Goal: Task Accomplishment & Management: Use online tool/utility

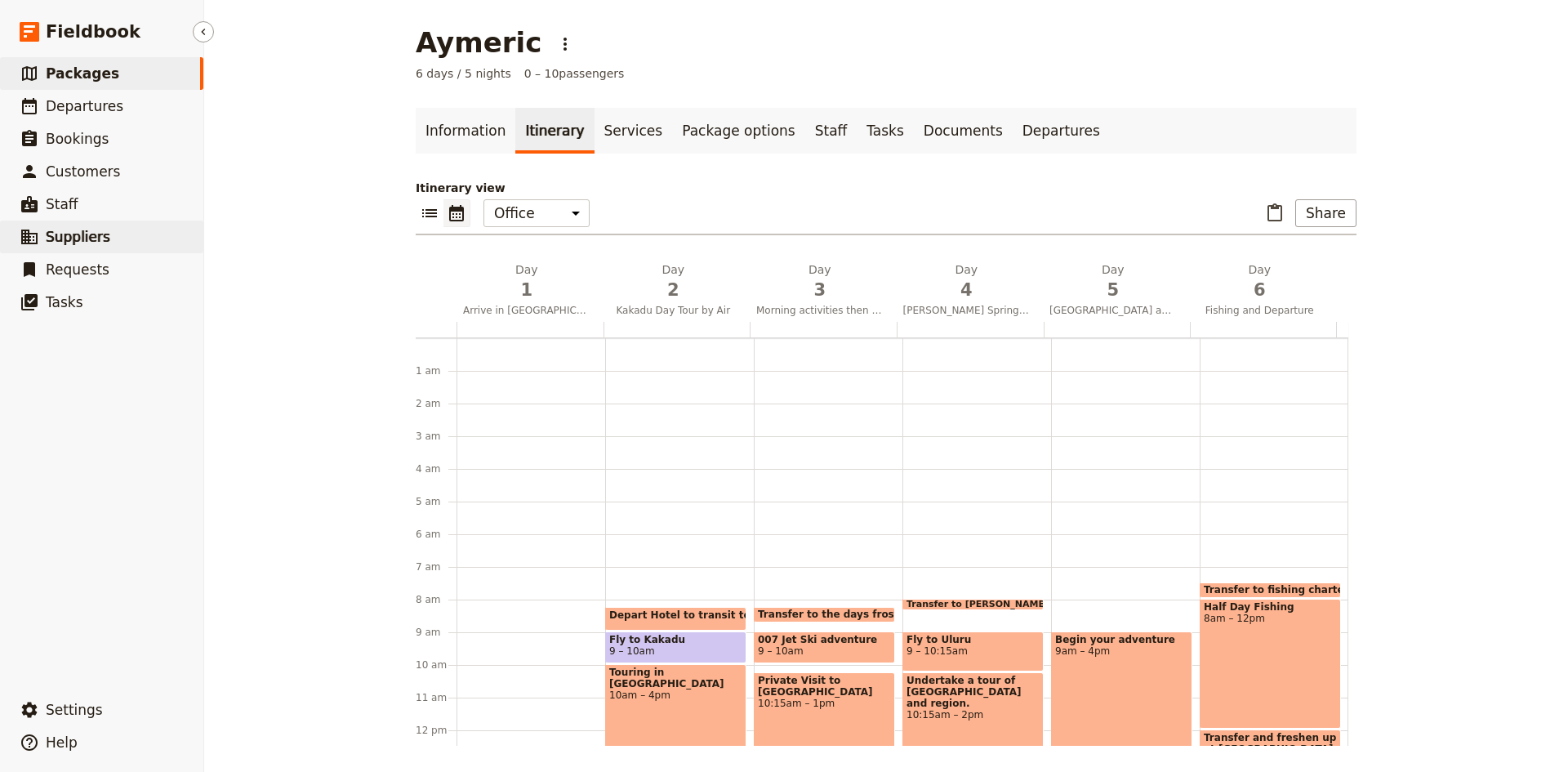
scroll to position [213, 0]
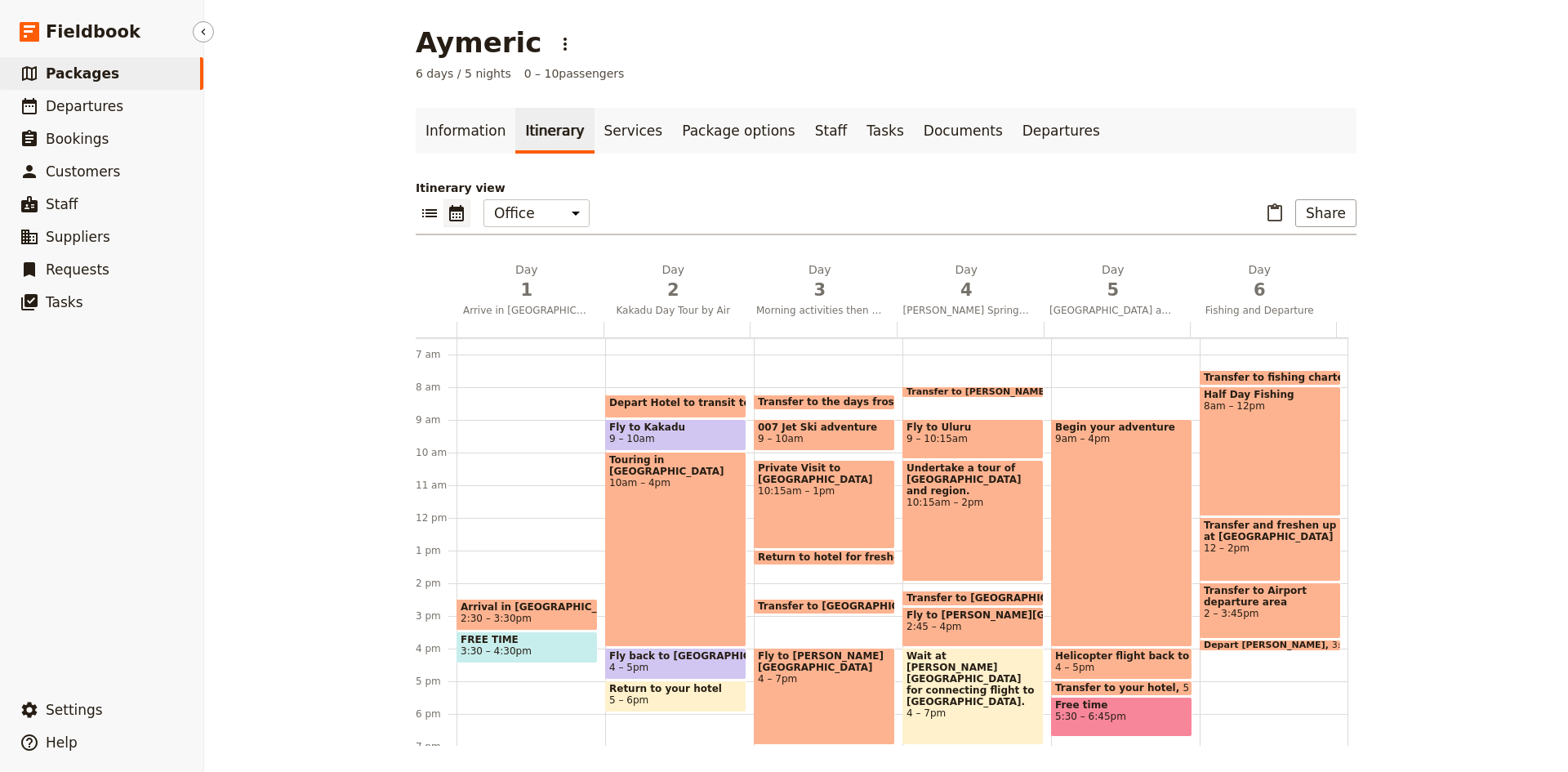
click at [93, 72] on span "Packages" at bounding box center [82, 73] width 73 height 17
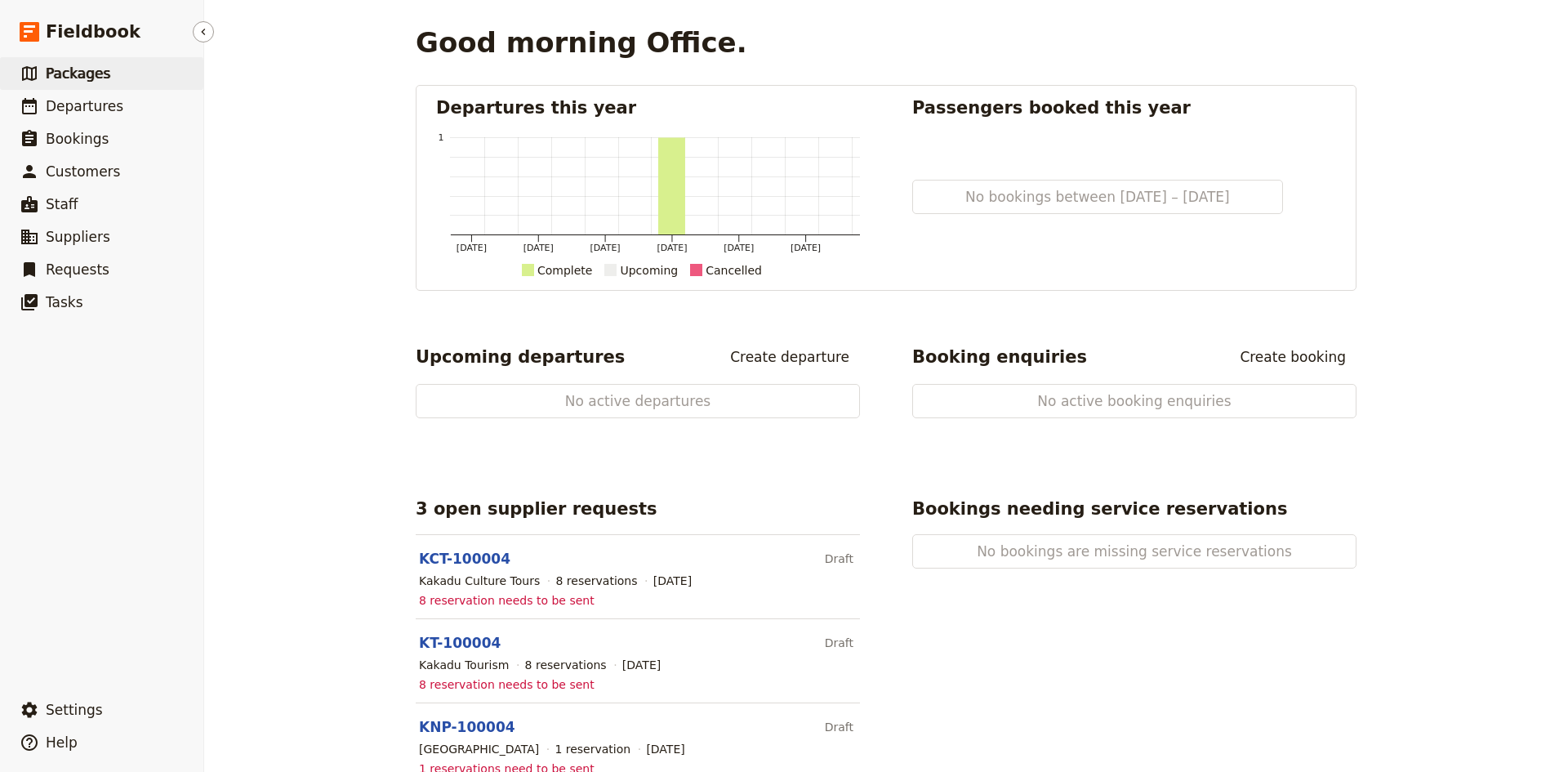
click at [68, 73] on span "Packages" at bounding box center [77, 73] width 64 height 17
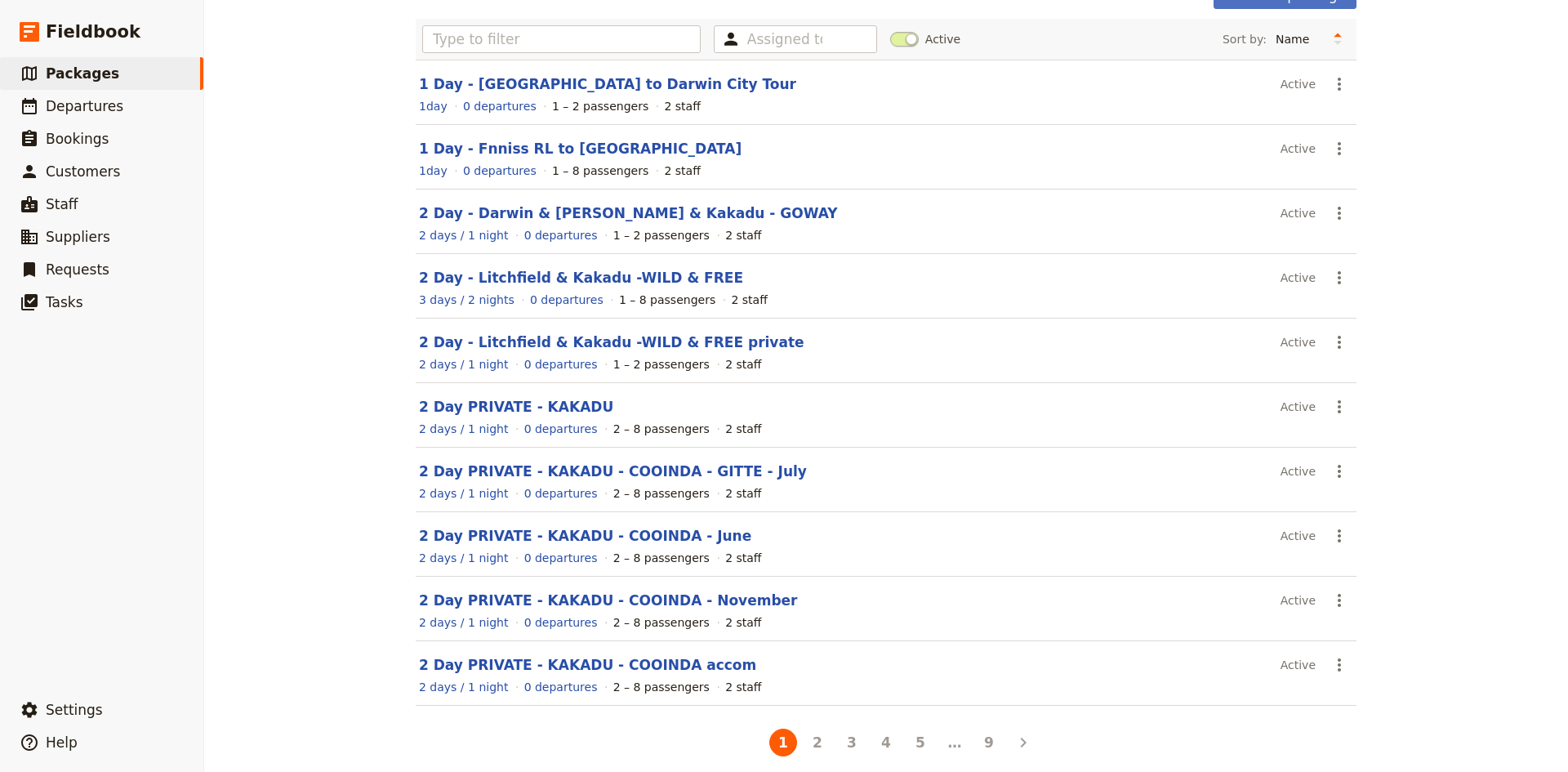
scroll to position [118, 0]
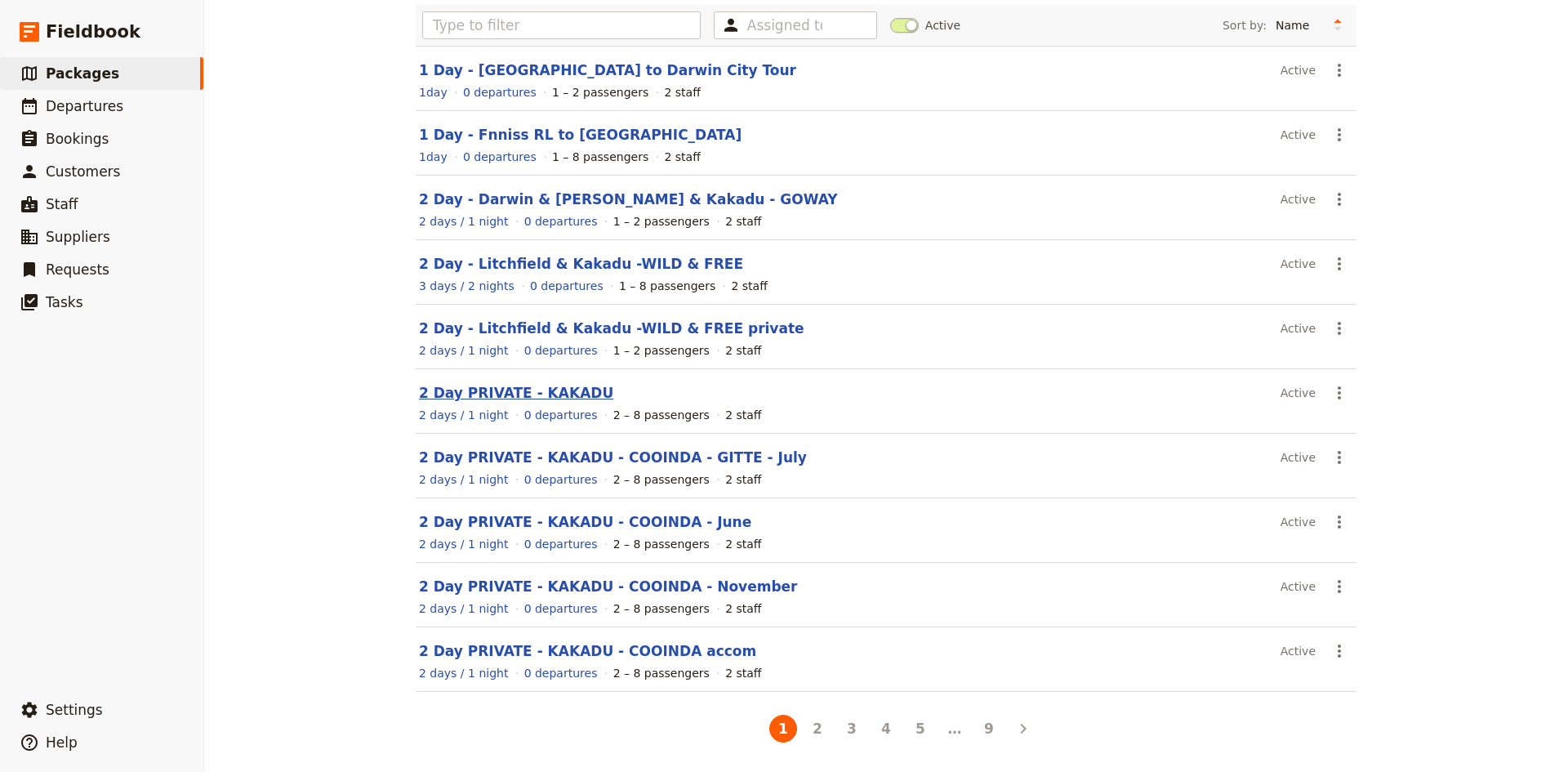
click at [507, 391] on link "2 Day PRIVATE - KAKADU" at bounding box center [516, 392] width 195 height 17
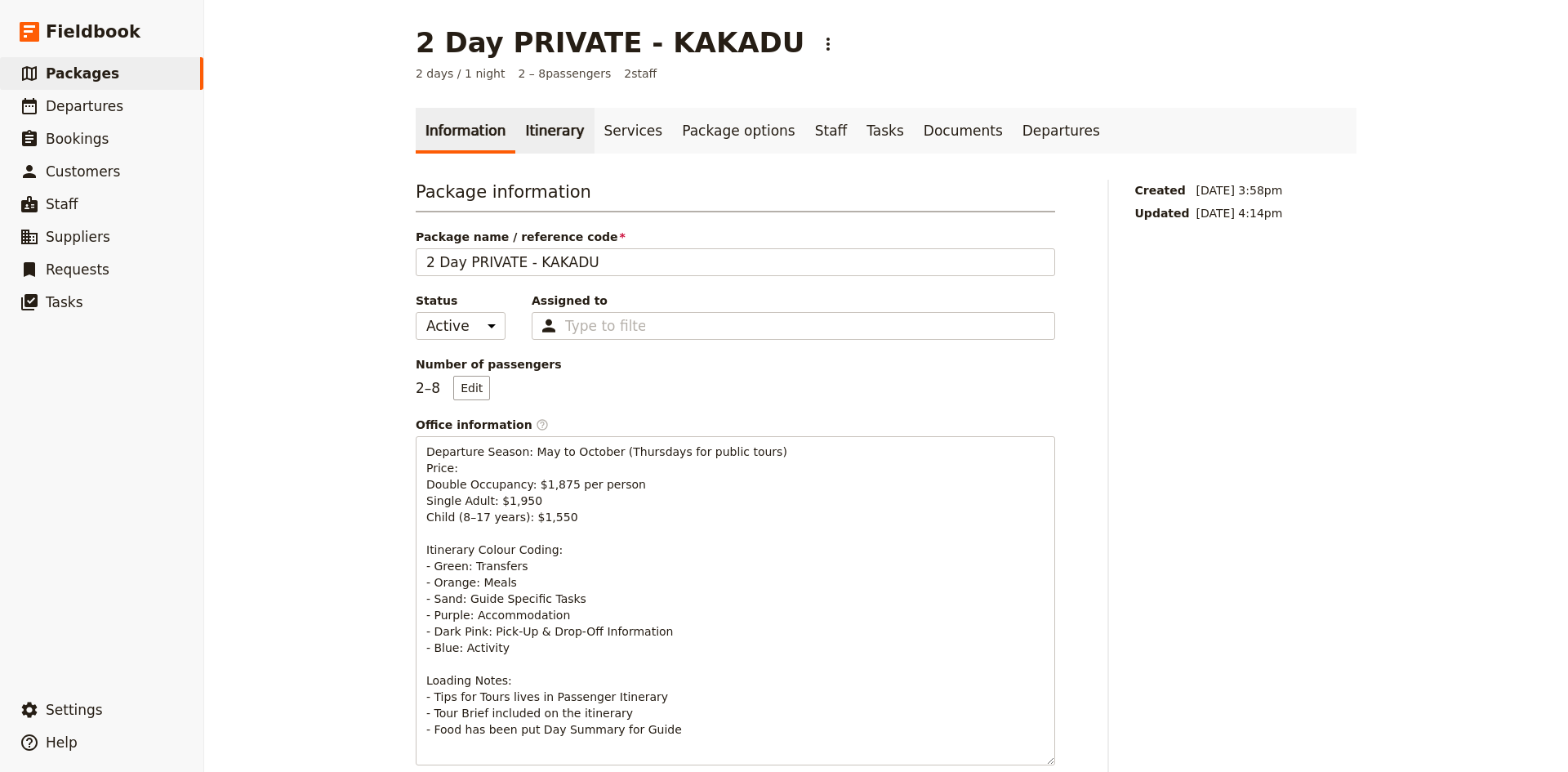
click at [539, 130] on link "Itinerary" at bounding box center [554, 130] width 78 height 45
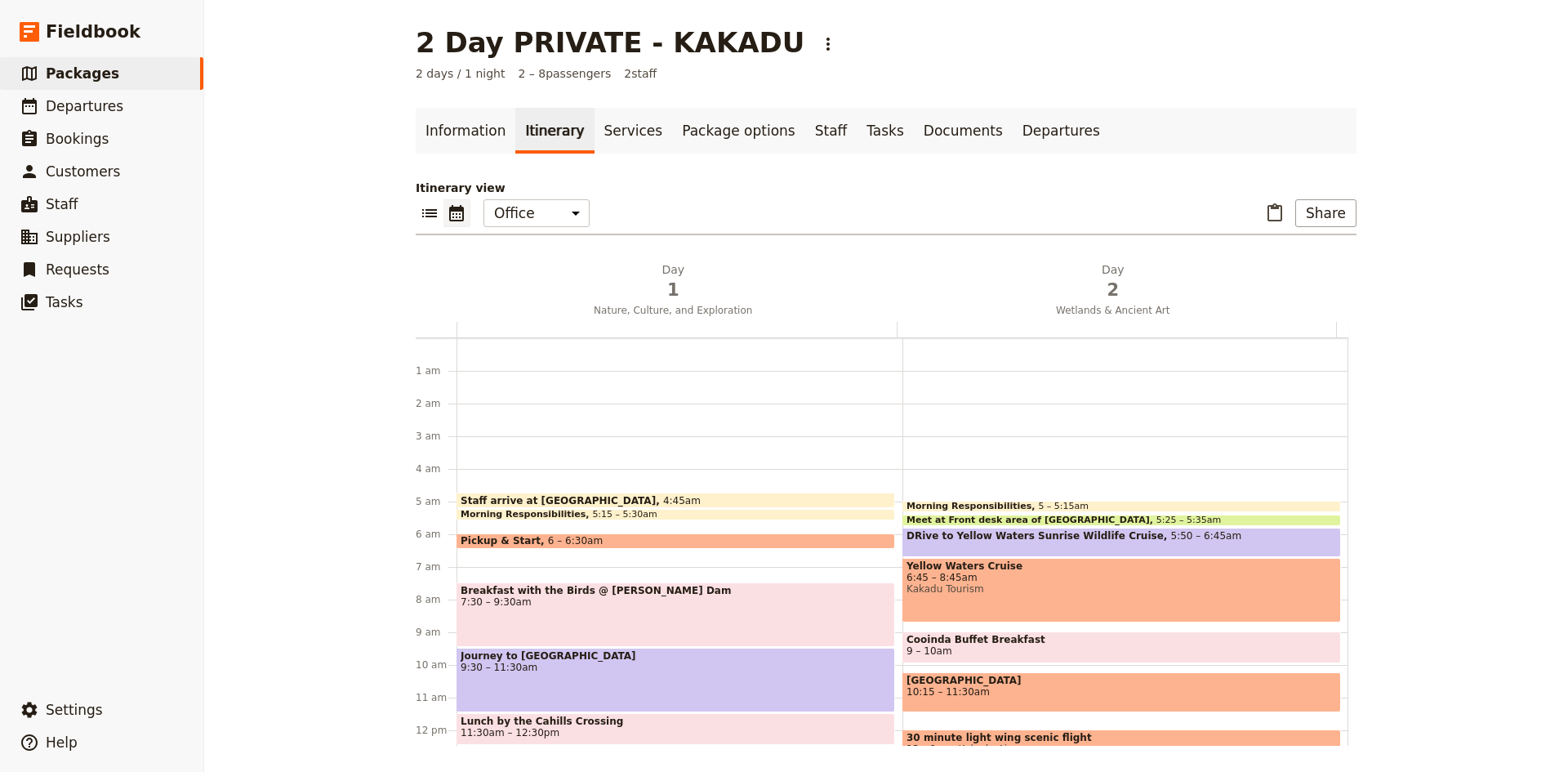
scroll to position [138, 0]
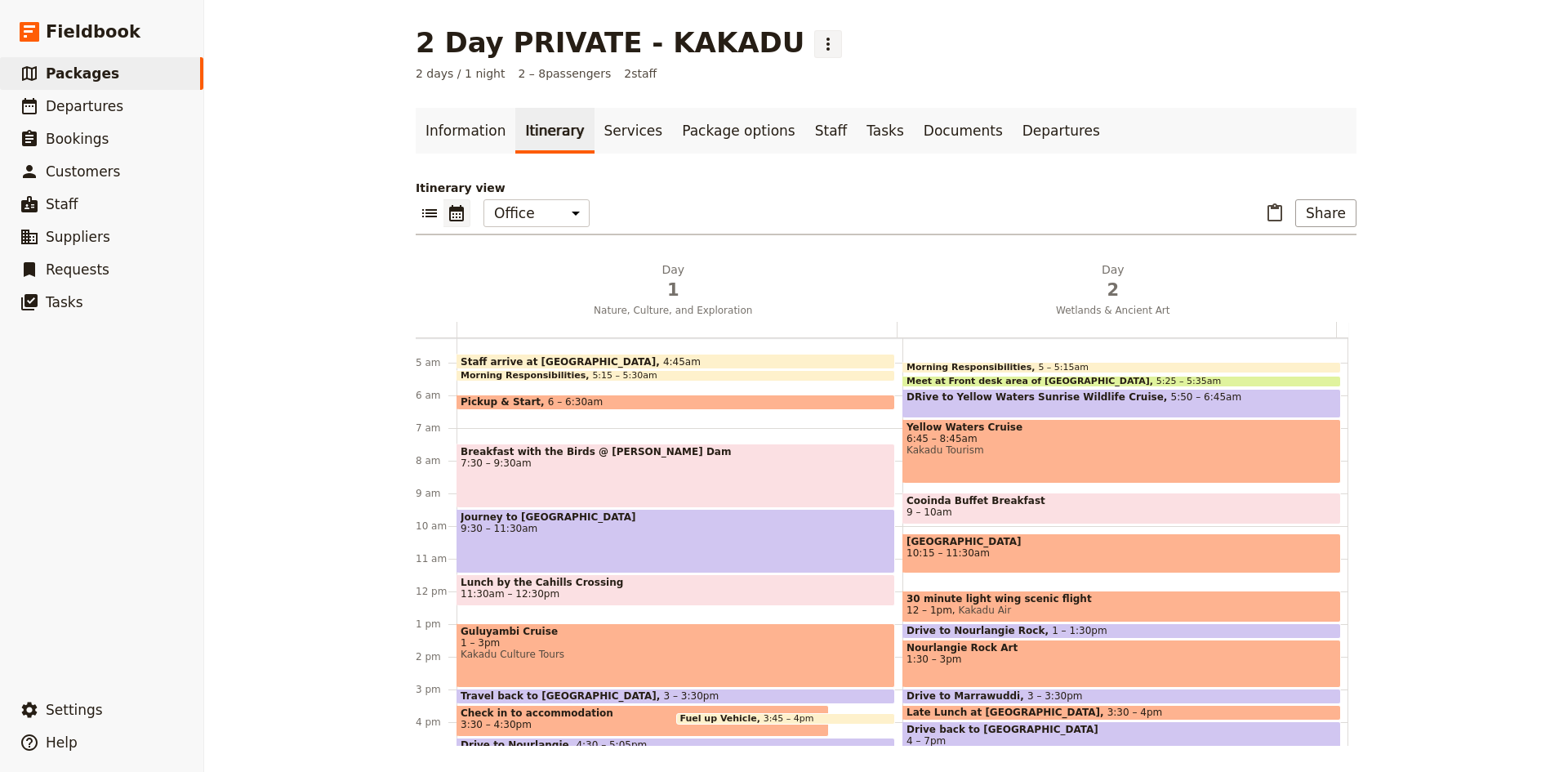
click at [819, 40] on icon "Actions" at bounding box center [828, 44] width 20 height 20
click at [797, 102] on span "Clone this package" at bounding box center [805, 103] width 109 height 17
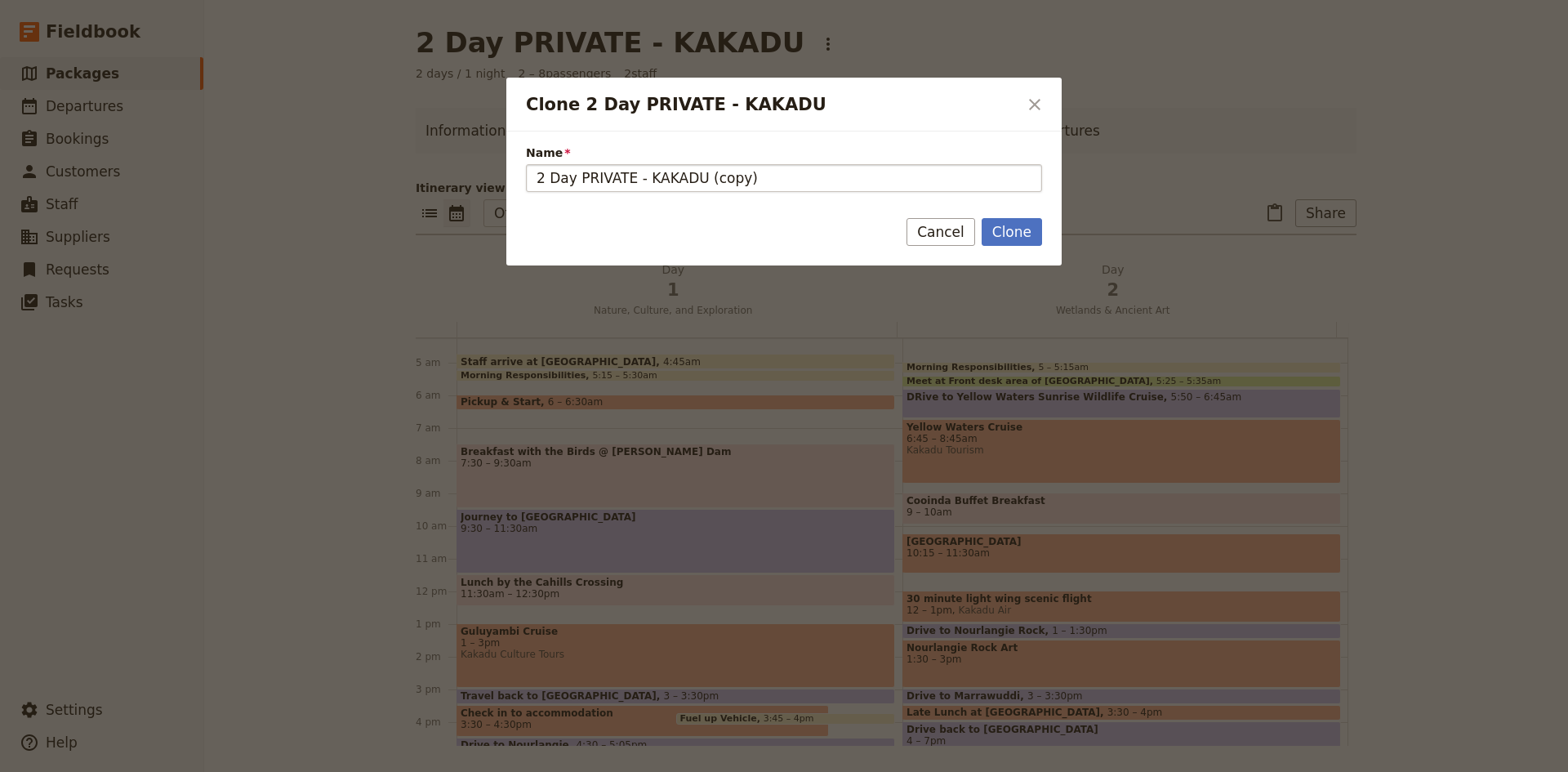
click at [750, 177] on input "2 Day PRIVATE - KAKADU (copy)" at bounding box center [784, 178] width 516 height 28
click at [746, 175] on input "2 Day PRIVATE - KAKADU - Ubirr ^ Nourlenagie" at bounding box center [784, 178] width 516 height 28
click at [800, 176] on input "2 Day PRIVATE - KAKADU - Ubirr & Nourlenagie" at bounding box center [784, 178] width 516 height 28
click at [813, 176] on input "2 Day PRIVATE - KAKADU - Ubirr & Nourlanagie" at bounding box center [784, 178] width 516 height 28
type input "2 Day PRIVATE - KAKADU - Ubirr & Nourlangie"
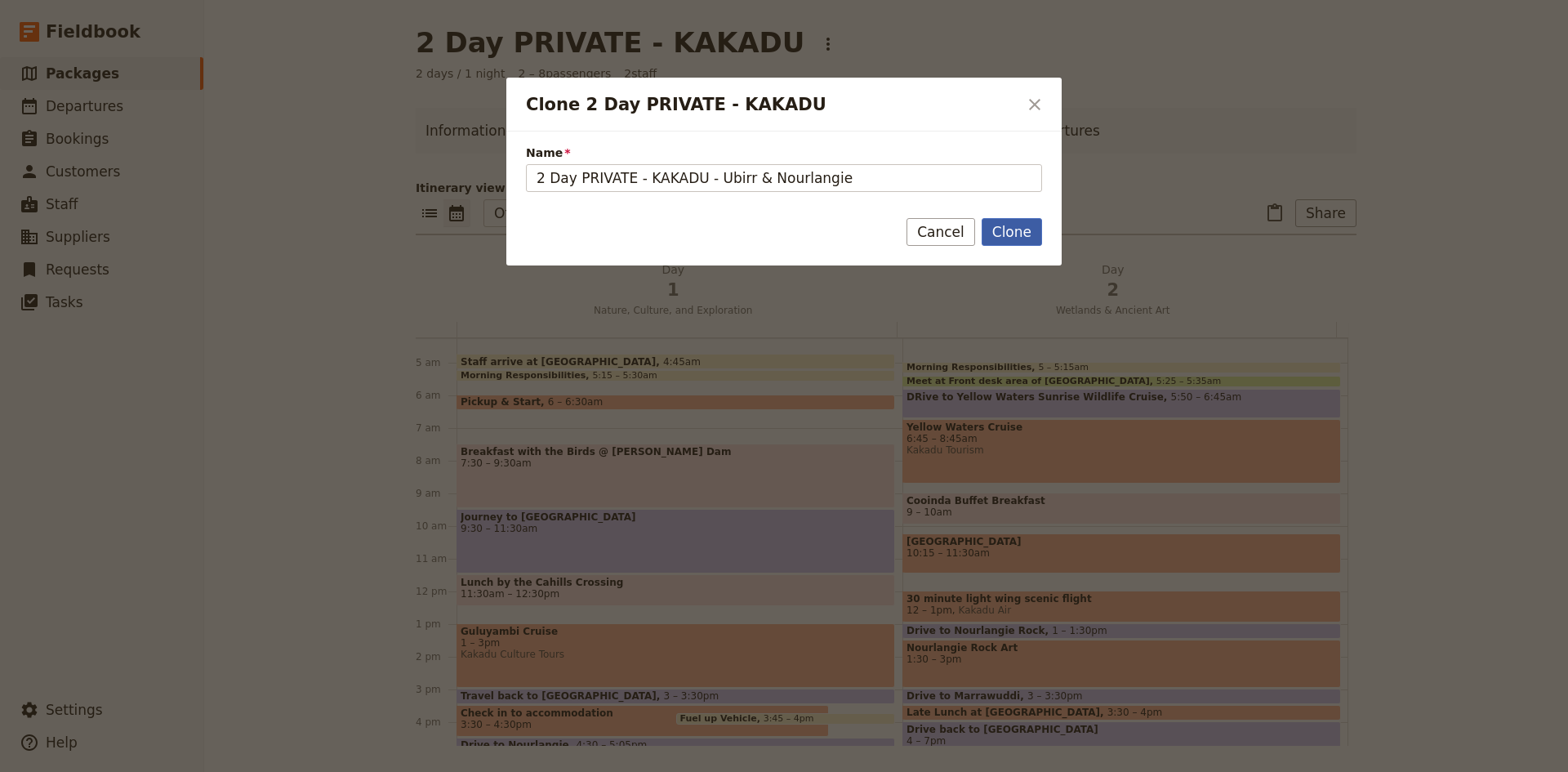
click at [1014, 236] on button "Clone" at bounding box center [1011, 232] width 60 height 28
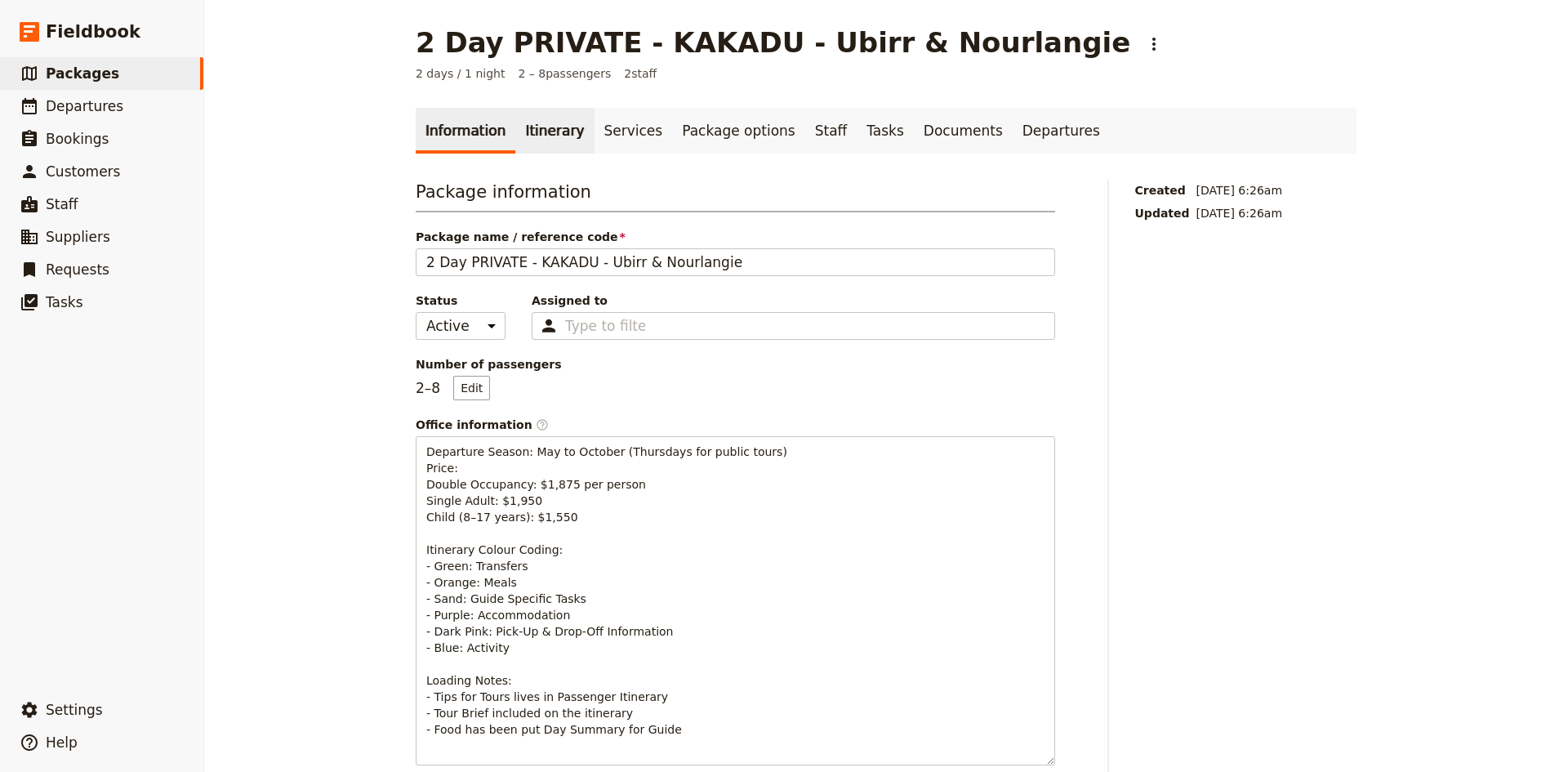
click at [553, 133] on link "Itinerary" at bounding box center [554, 130] width 78 height 45
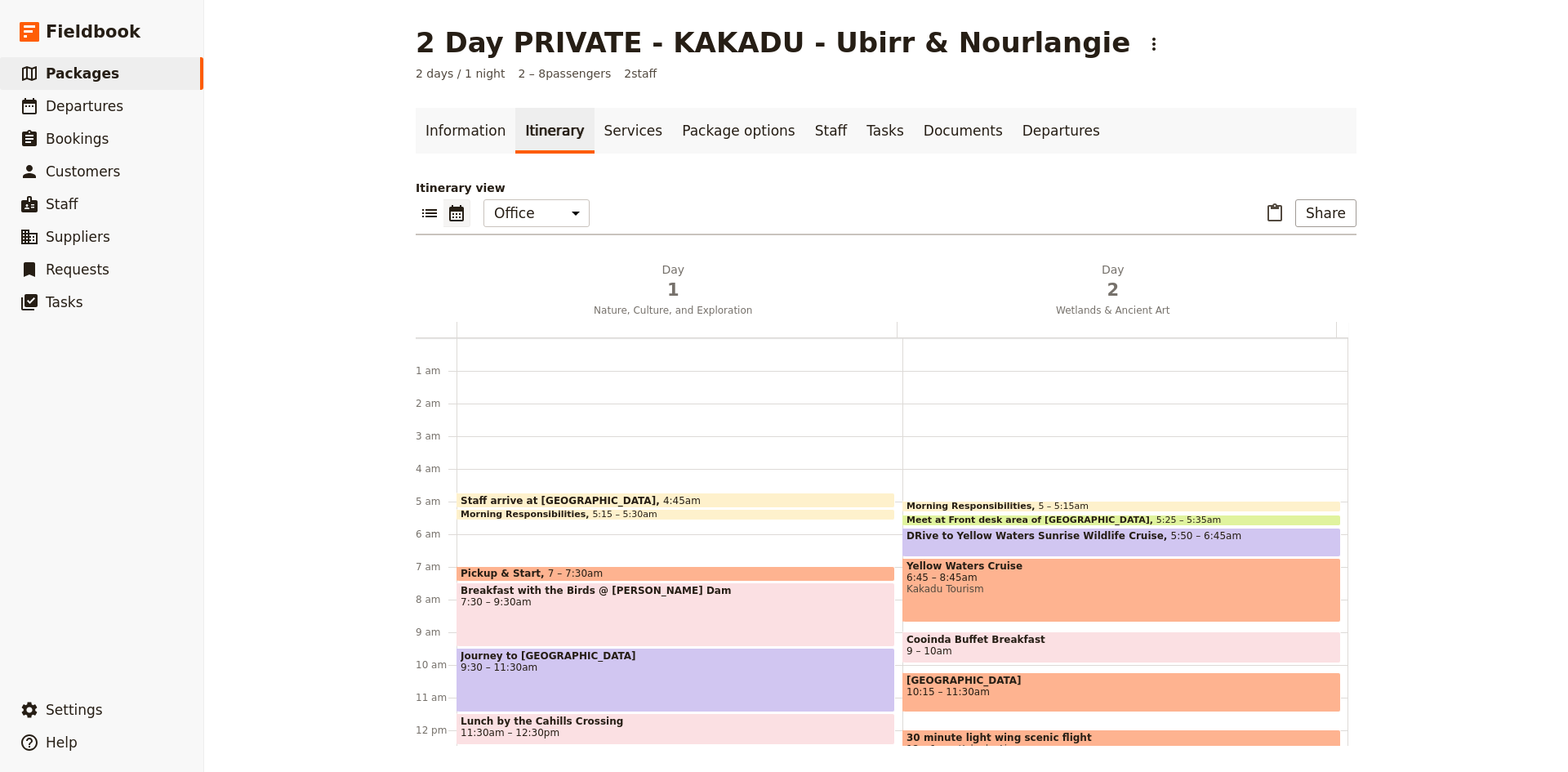
click at [602, 497] on div "Staff arrive at [GEOGRAPHIC_DATA] 4:45am" at bounding box center [676, 500] width 439 height 16
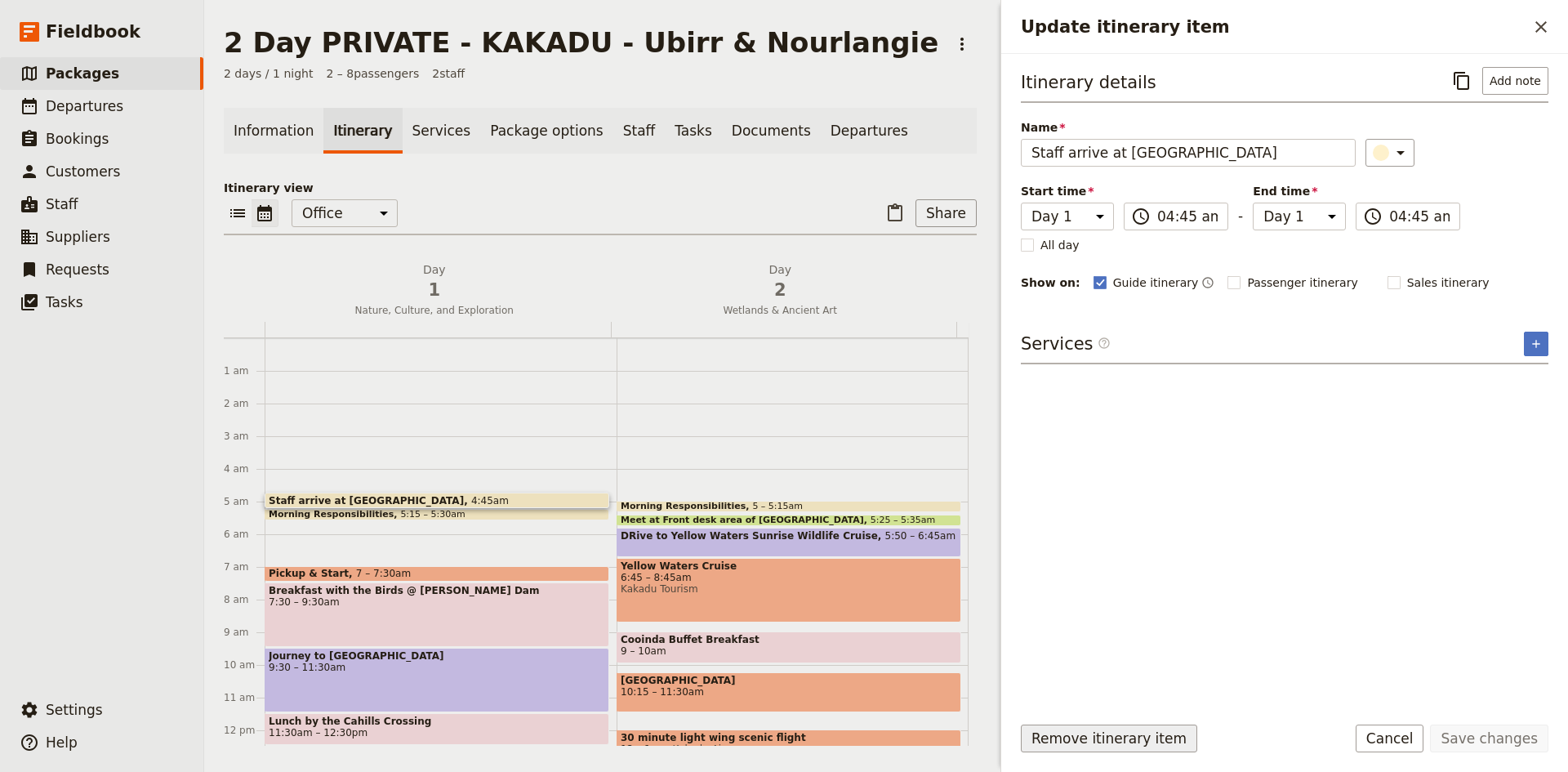
click at [1134, 742] on button "Remove itinerary item" at bounding box center [1108, 738] width 176 height 28
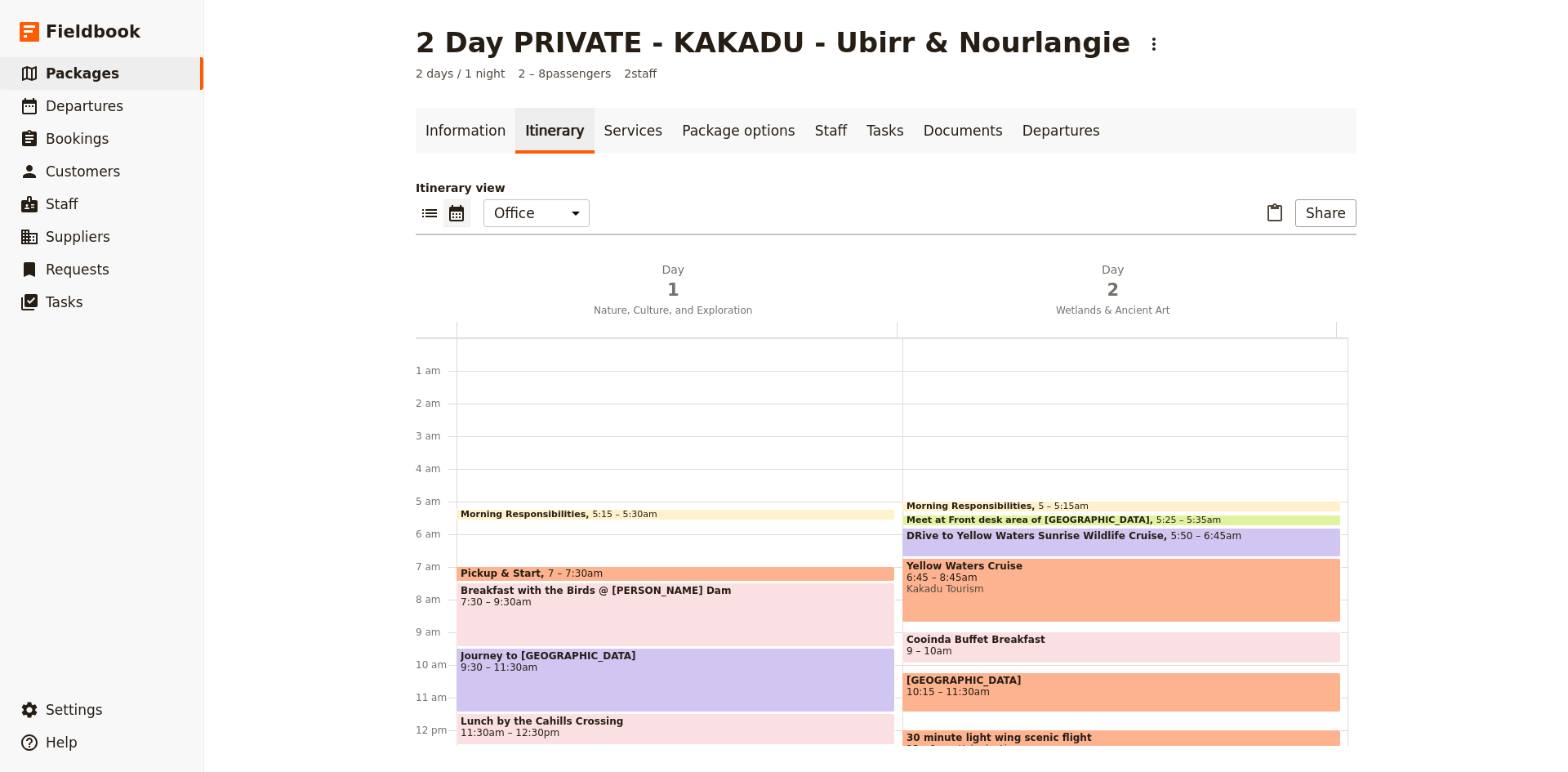
click at [641, 510] on div "Morning Responsibilities 5:15 – 5:30am" at bounding box center [676, 515] width 439 height 12
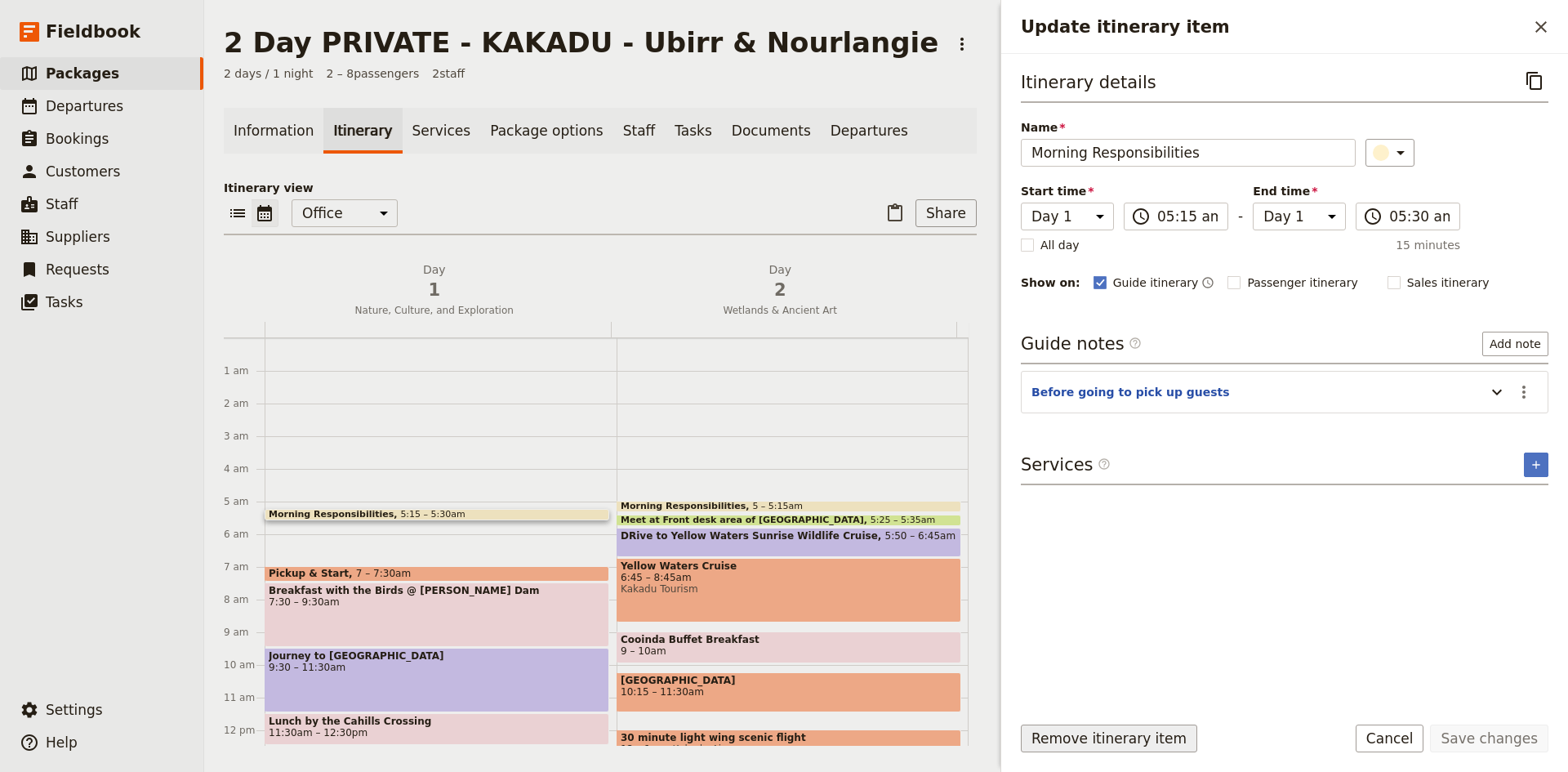
click at [1103, 735] on button "Remove itinerary item" at bounding box center [1108, 738] width 176 height 28
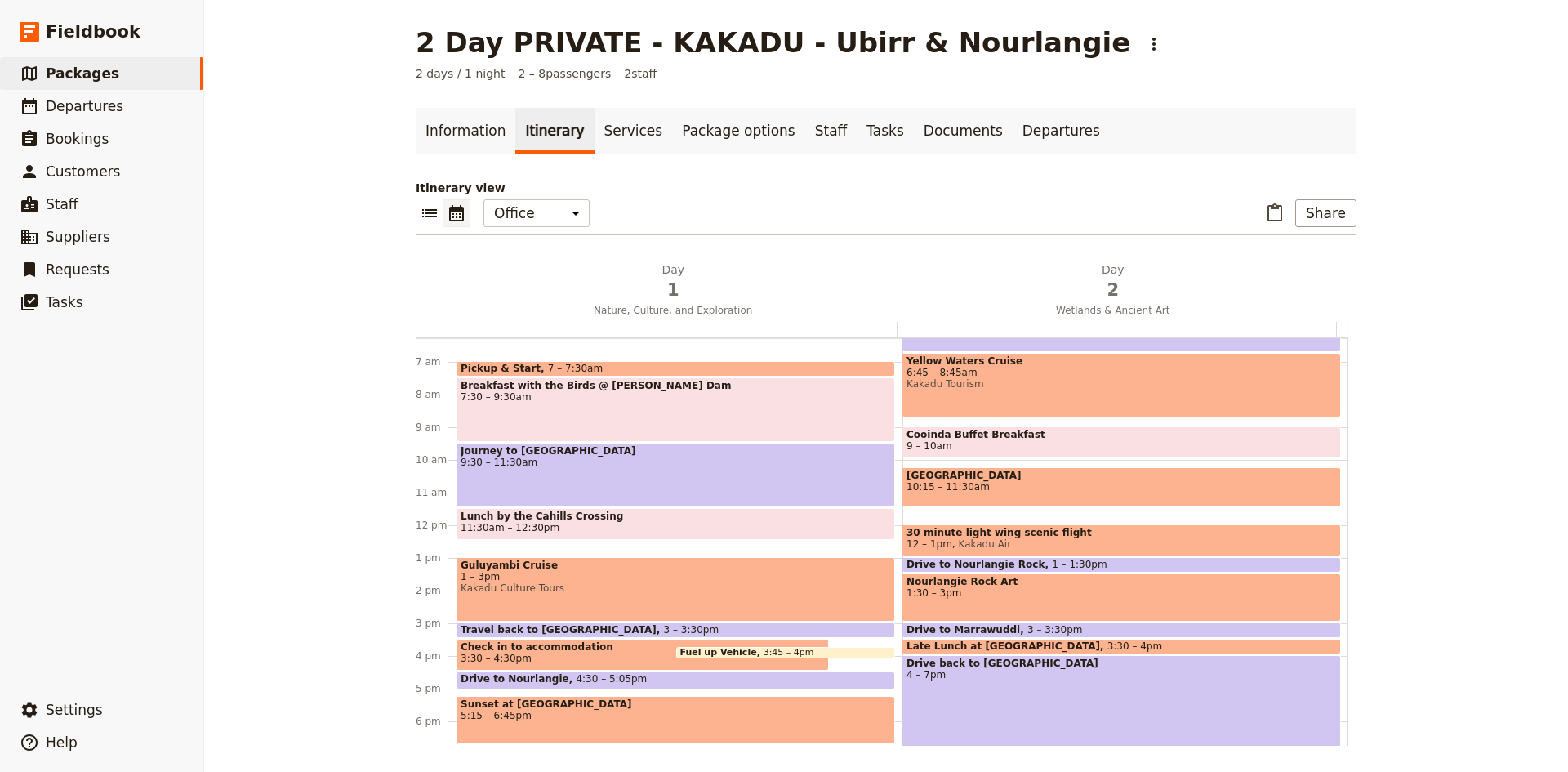
scroll to position [163, 0]
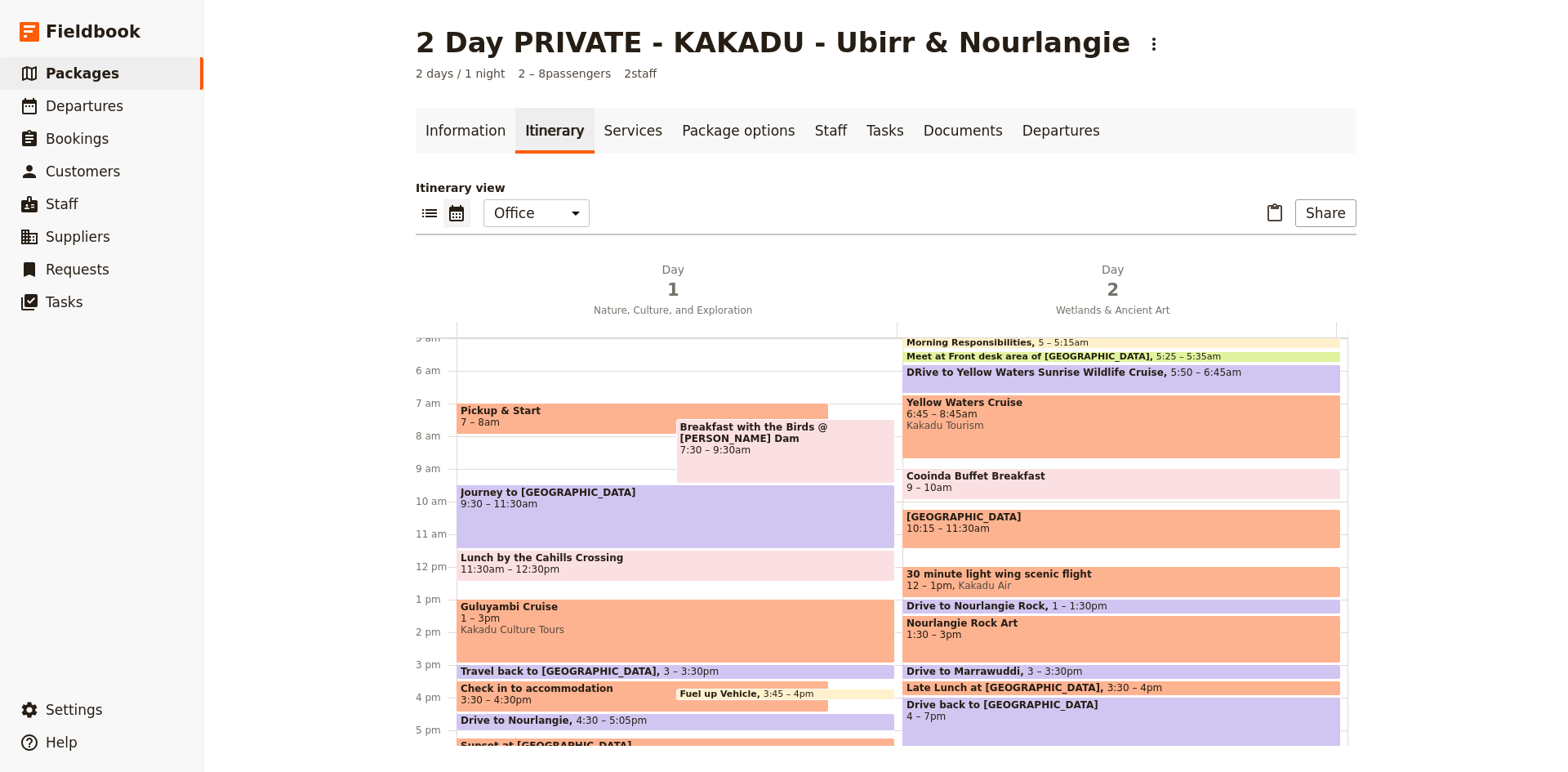
click at [732, 446] on div "Breakfast with the Birds @ [PERSON_NAME] Dam 7:30 – 9:30am" at bounding box center [786, 451] width 219 height 64
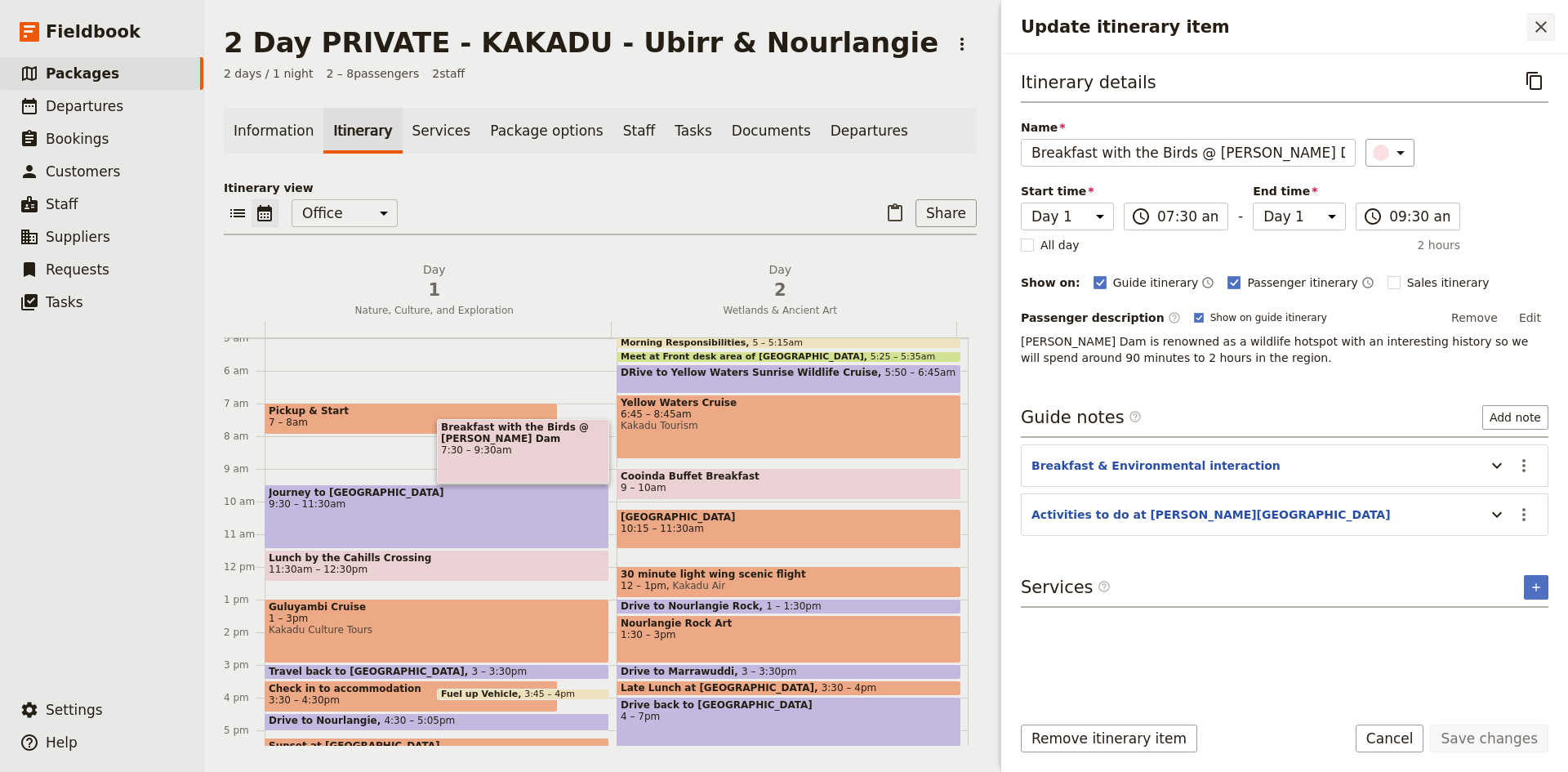
click at [1546, 26] on icon "Close drawer" at bounding box center [1541, 27] width 20 height 20
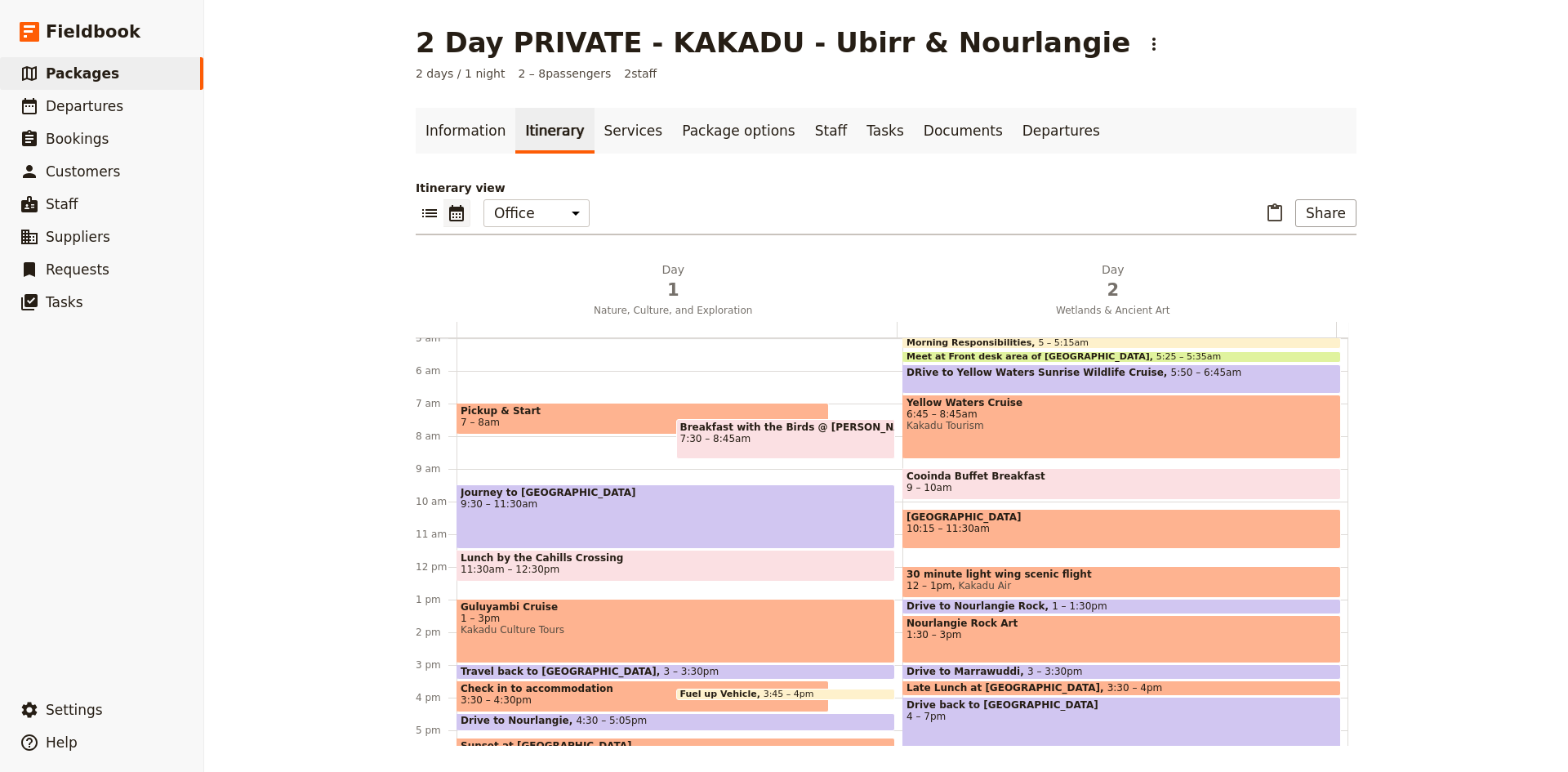
click at [811, 464] on div "Pickup & Start 7 – 8am Breakfast with the Birds @ [PERSON_NAME][GEOGRAPHIC_DATA…" at bounding box center [679, 566] width 446 height 784
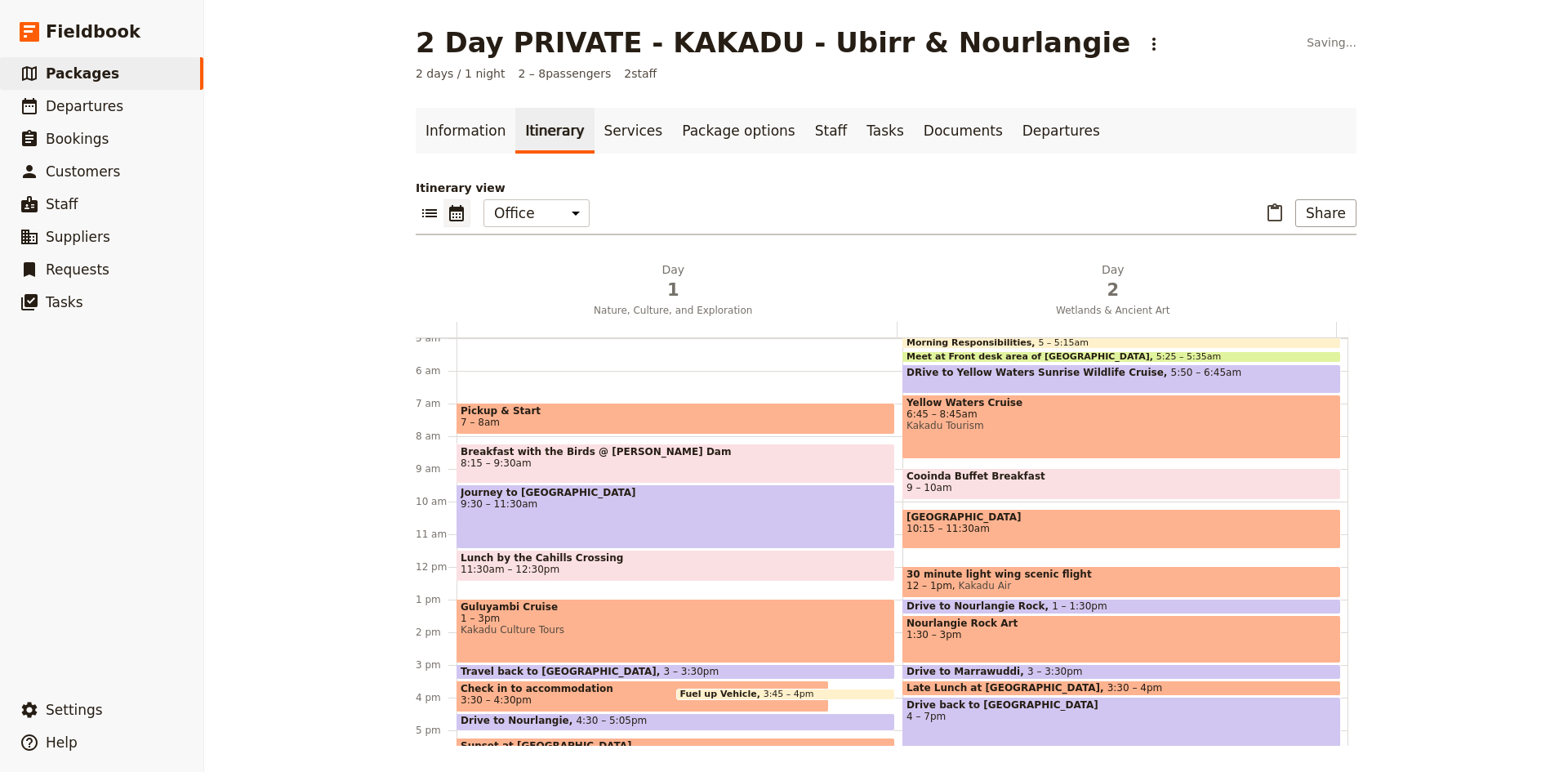
click at [564, 414] on span "Pickup & Start" at bounding box center [675, 411] width 430 height 12
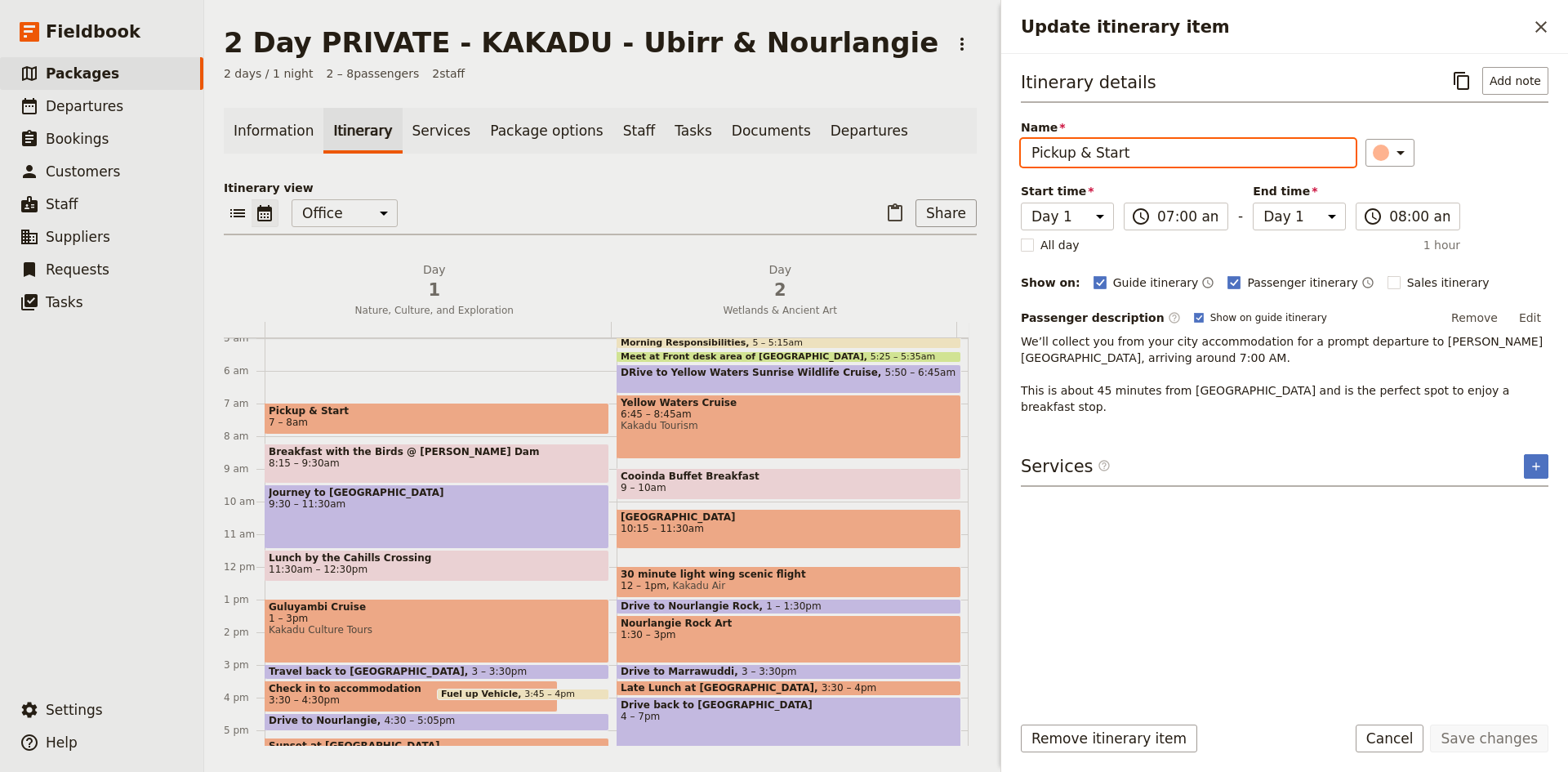
click at [1121, 155] on input "Pickup & Start" at bounding box center [1187, 152] width 335 height 28
type input "Pickup & drive to [PERSON_NAME] Dam"
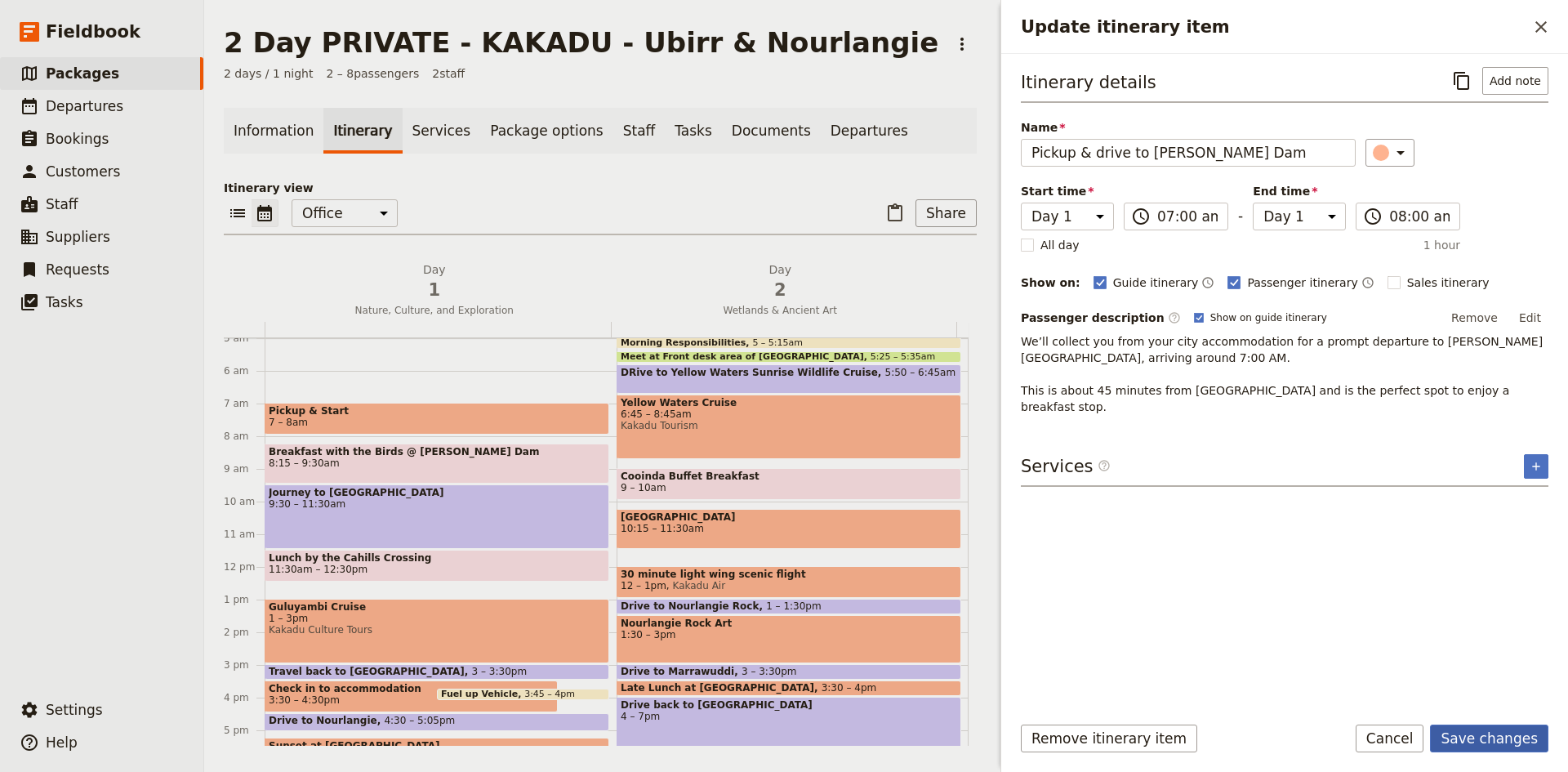
click at [1486, 741] on button "Save changes" at bounding box center [1489, 738] width 119 height 28
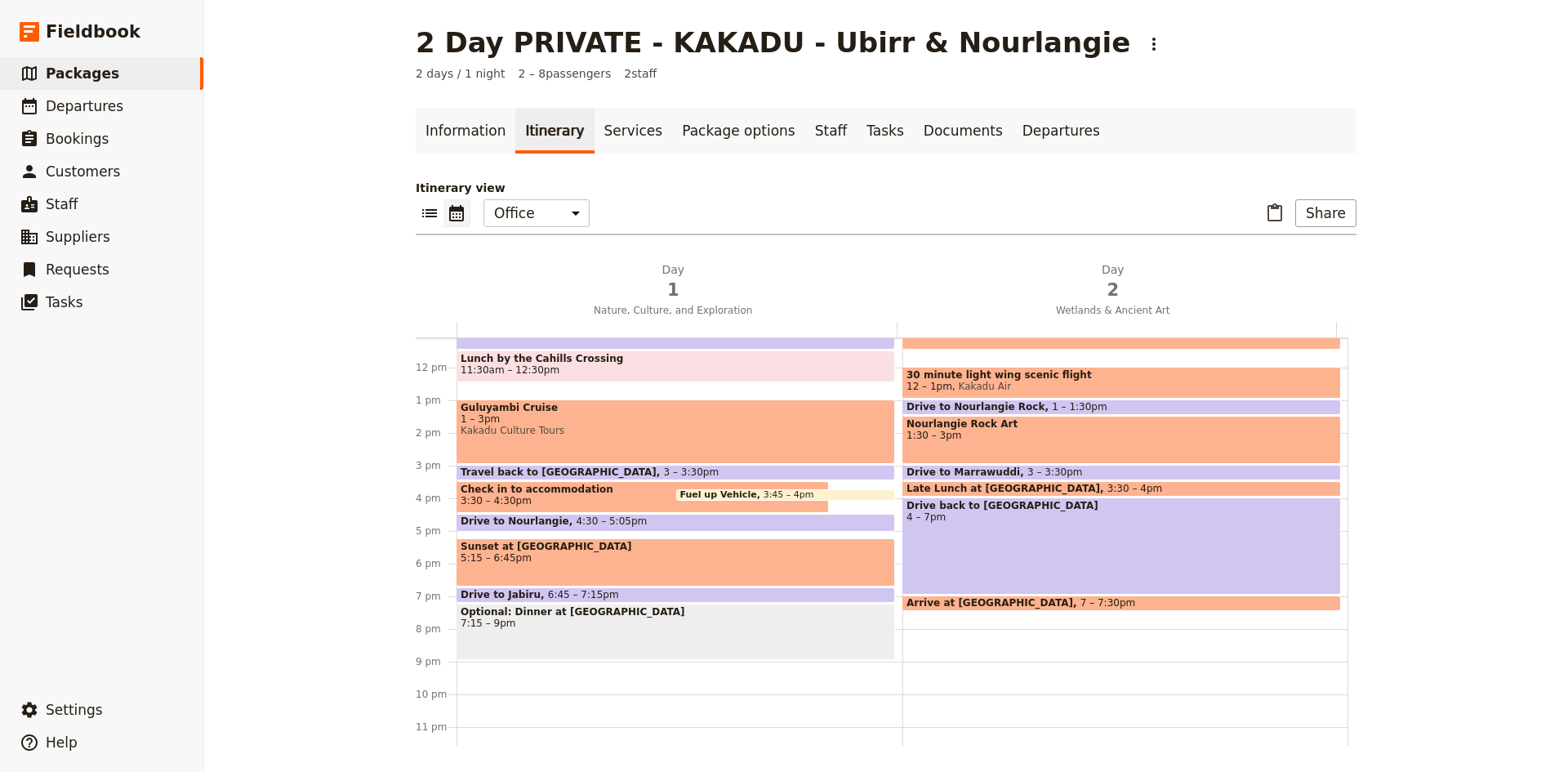
scroll to position [377, 0]
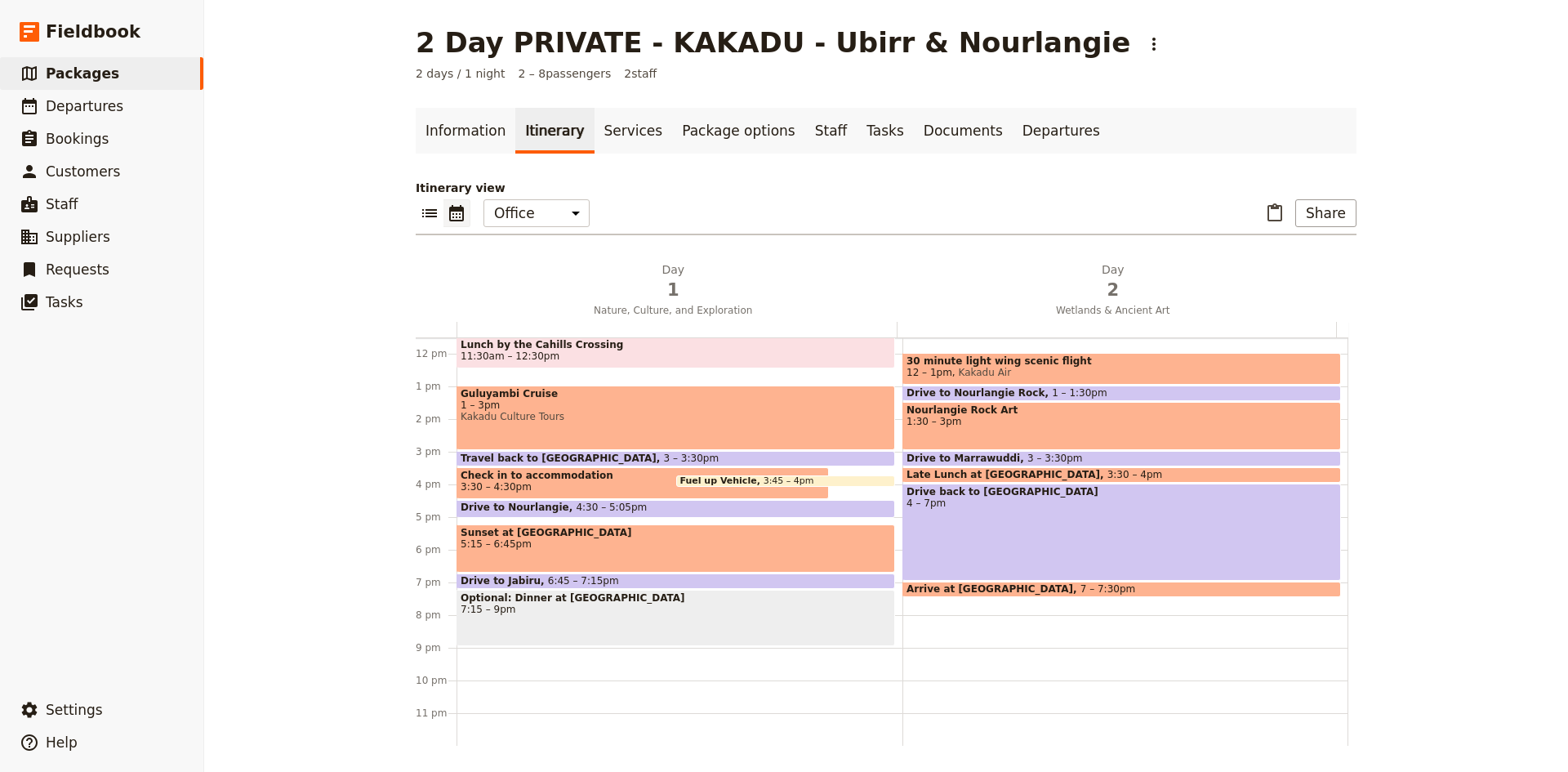
click at [567, 545] on span "5:15 – 6:45pm" at bounding box center [675, 544] width 430 height 12
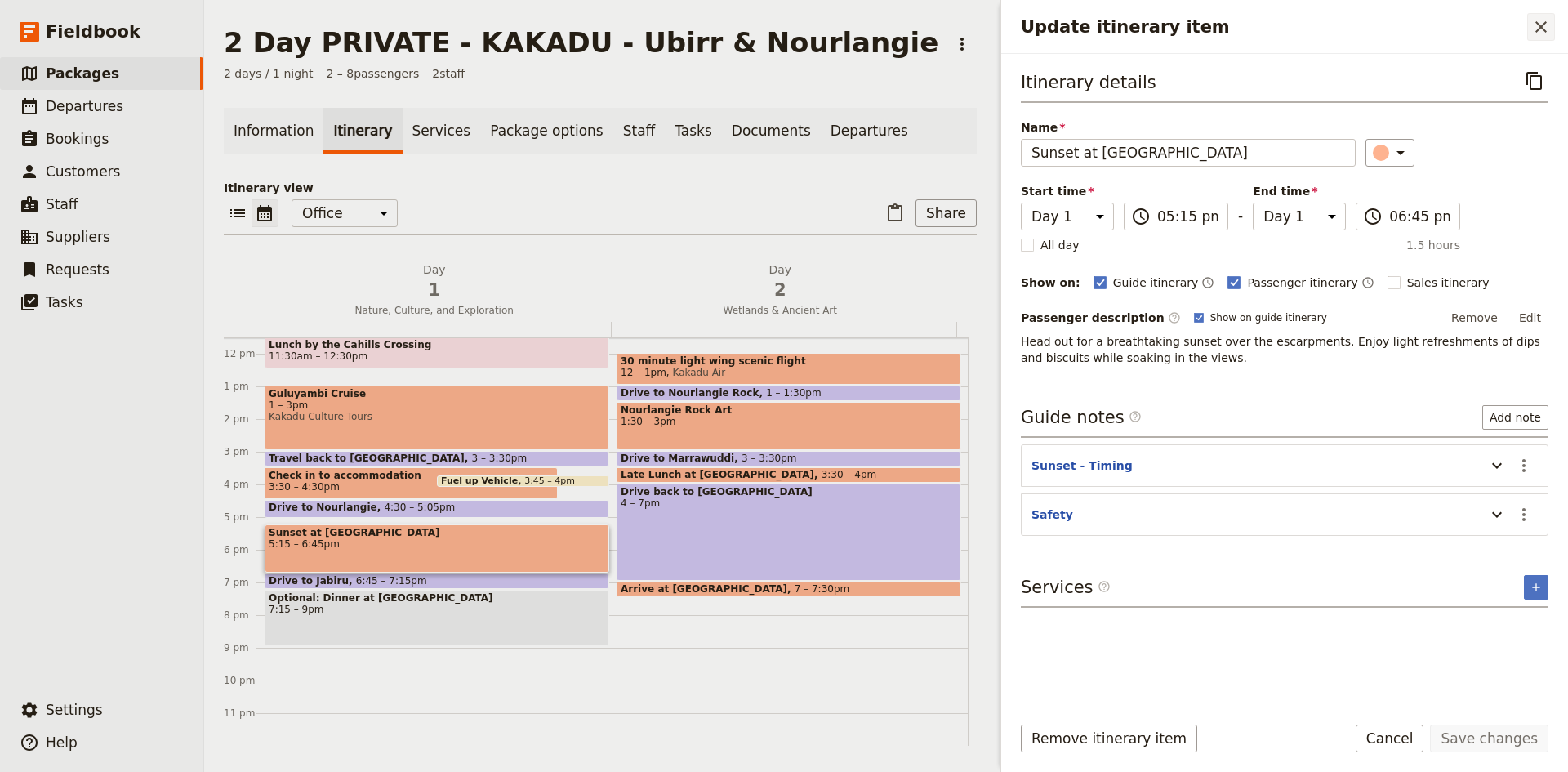
click at [1541, 25] on icon "Close drawer" at bounding box center [1541, 27] width 20 height 20
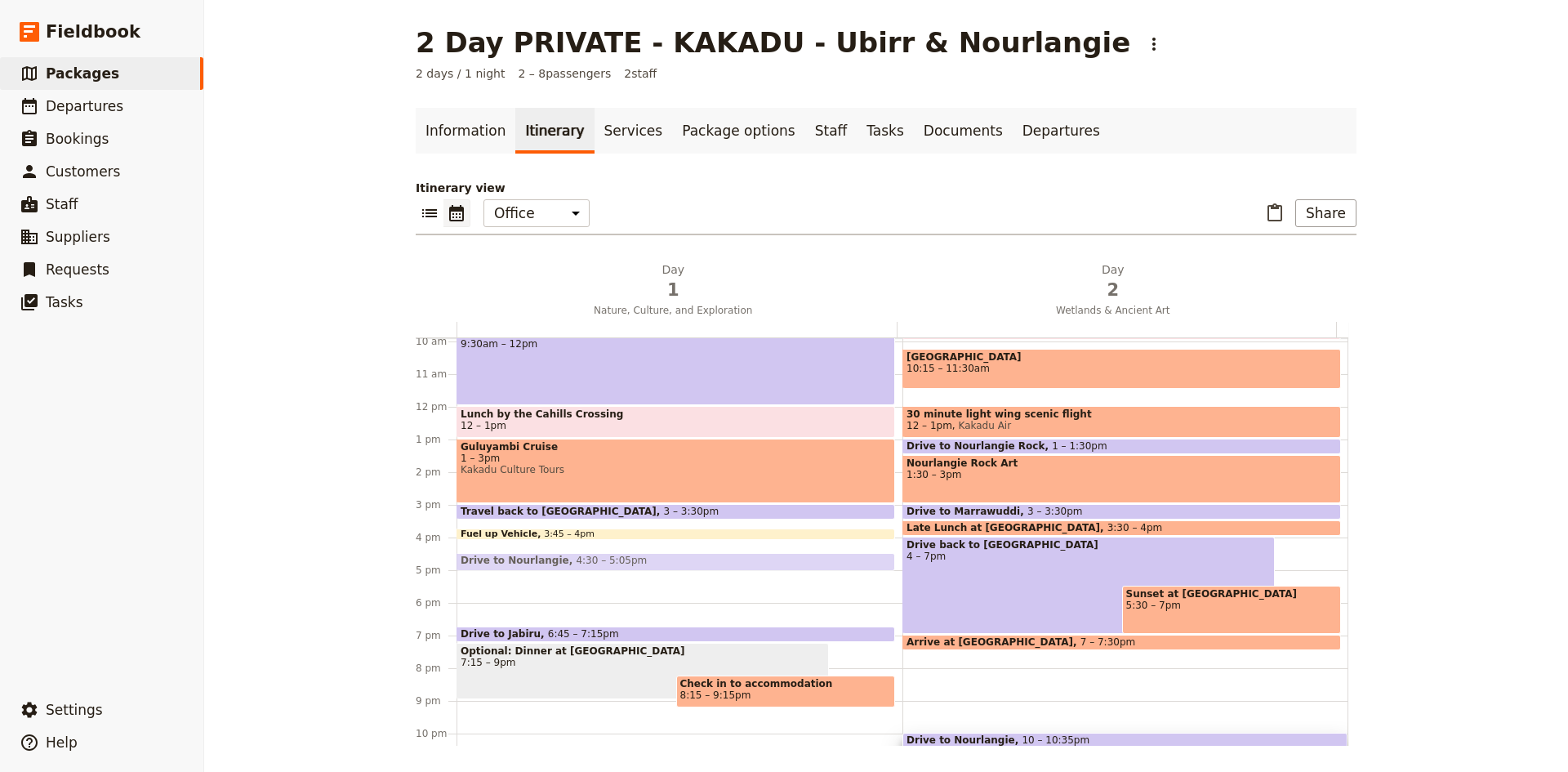
scroll to position [335, 0]
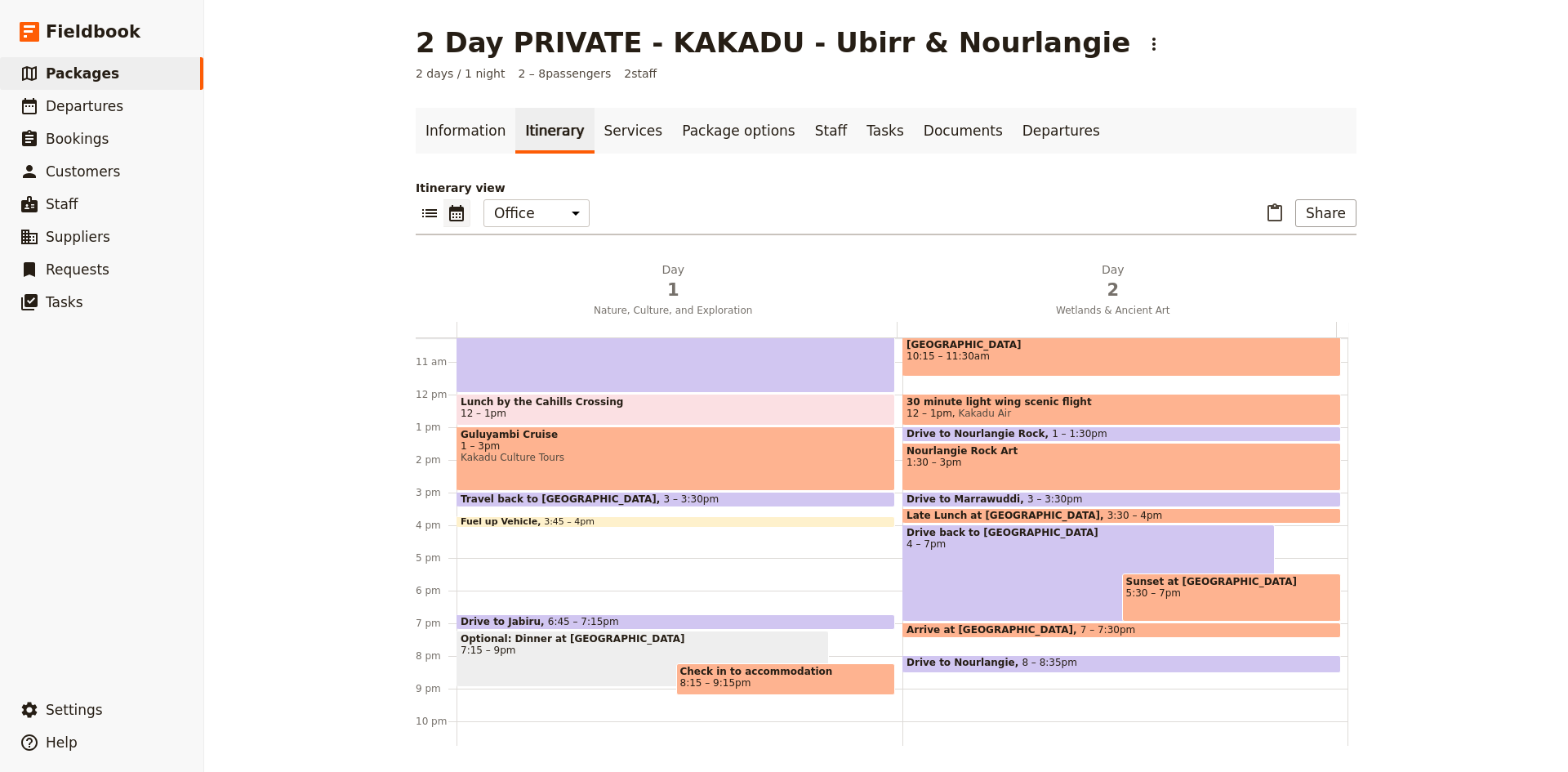
drag, startPoint x: 748, startPoint y: 515, endPoint x: 767, endPoint y: 552, distance: 41.6
click at [767, 552] on div "Pickup & drive to [PERSON_NAME][GEOGRAPHIC_DATA] 7 – 8am Breakfast with the Bir…" at bounding box center [679, 393] width 446 height 784
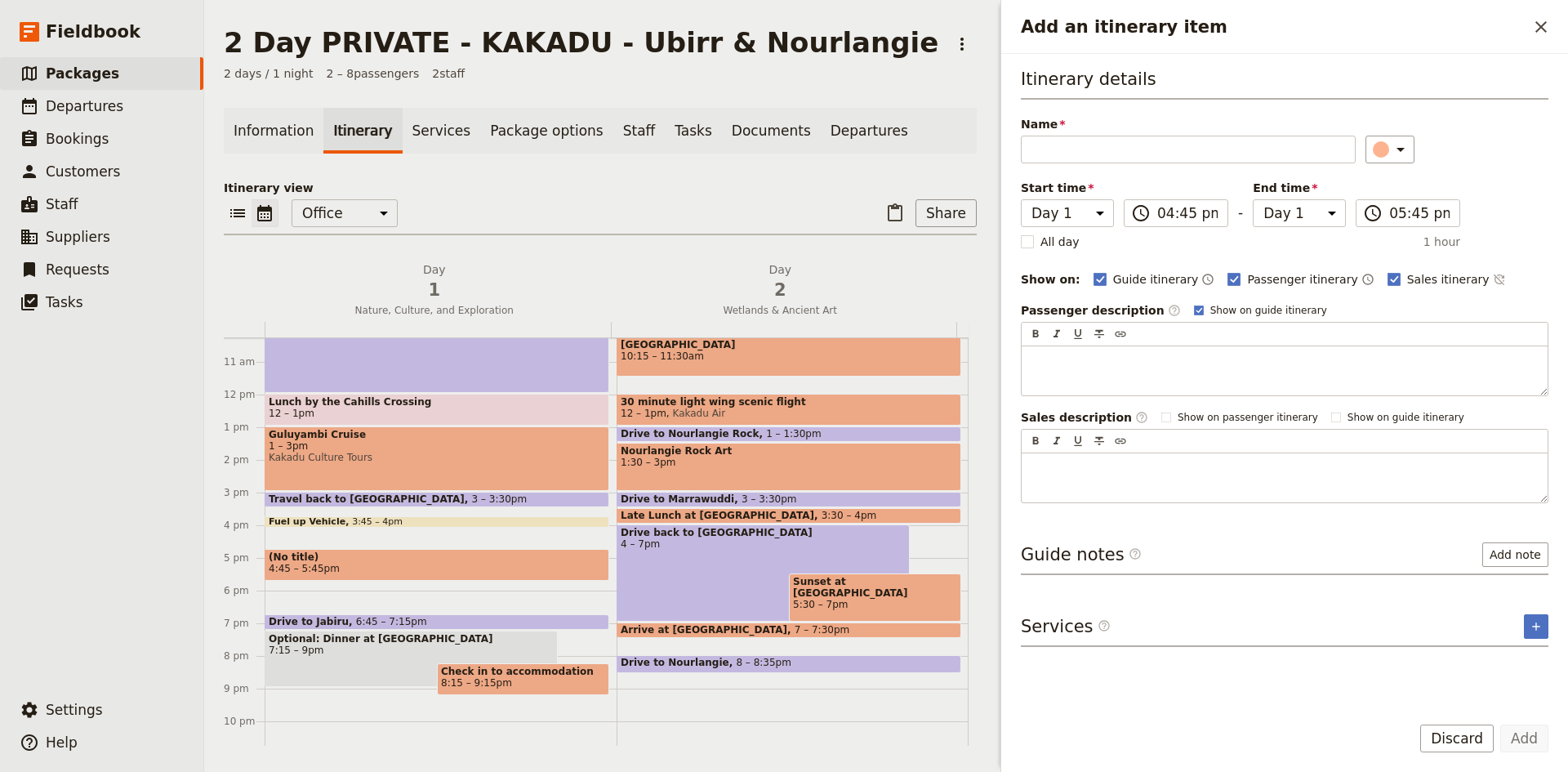
click at [1547, 25] on icon "Close drawer" at bounding box center [1541, 27] width 20 height 20
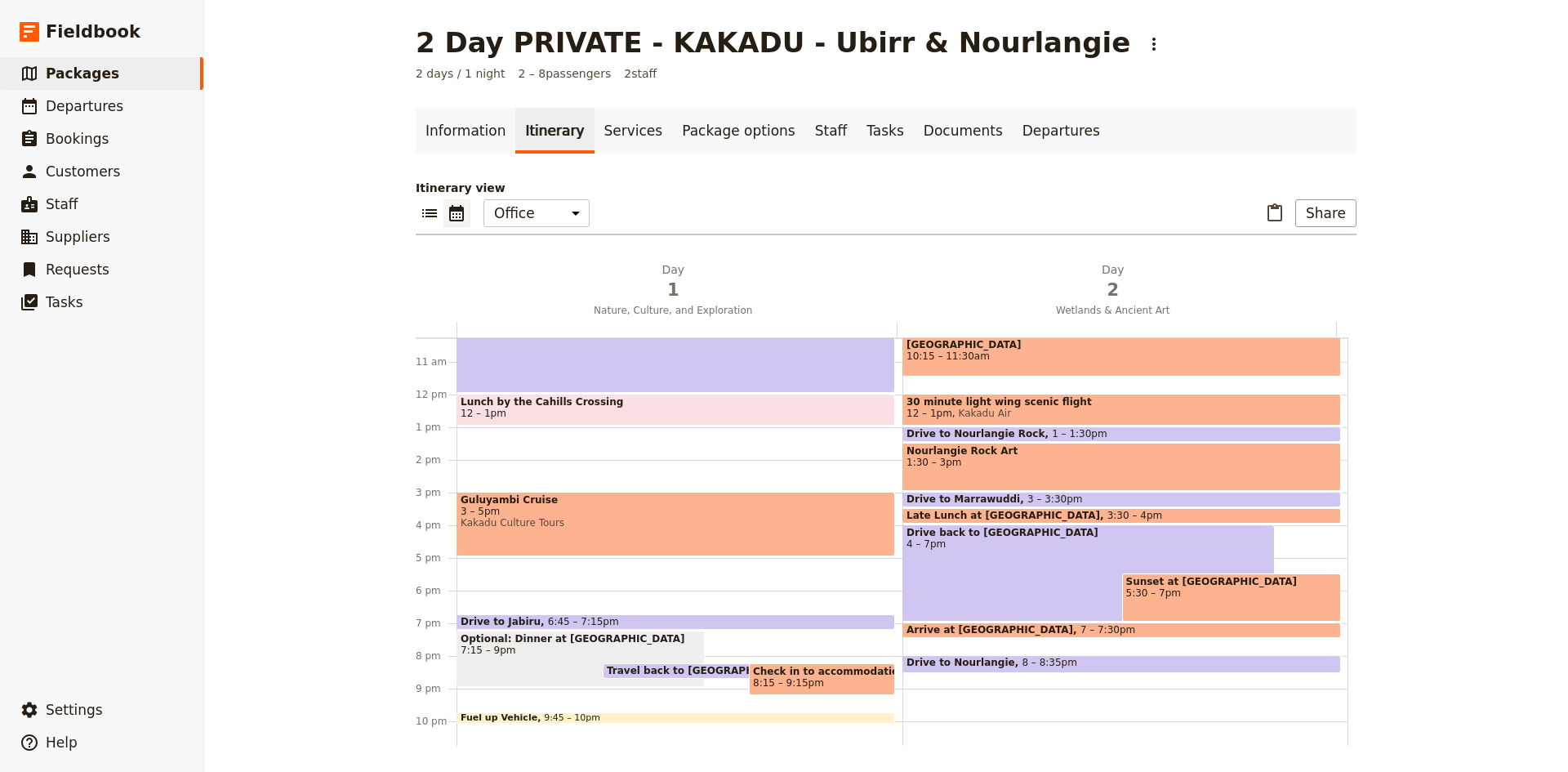
click at [537, 439] on div "Pickup & drive to [PERSON_NAME] Dam 7 – 8am Breakfast with the Birds @ [PERSON_…" at bounding box center [679, 393] width 446 height 784
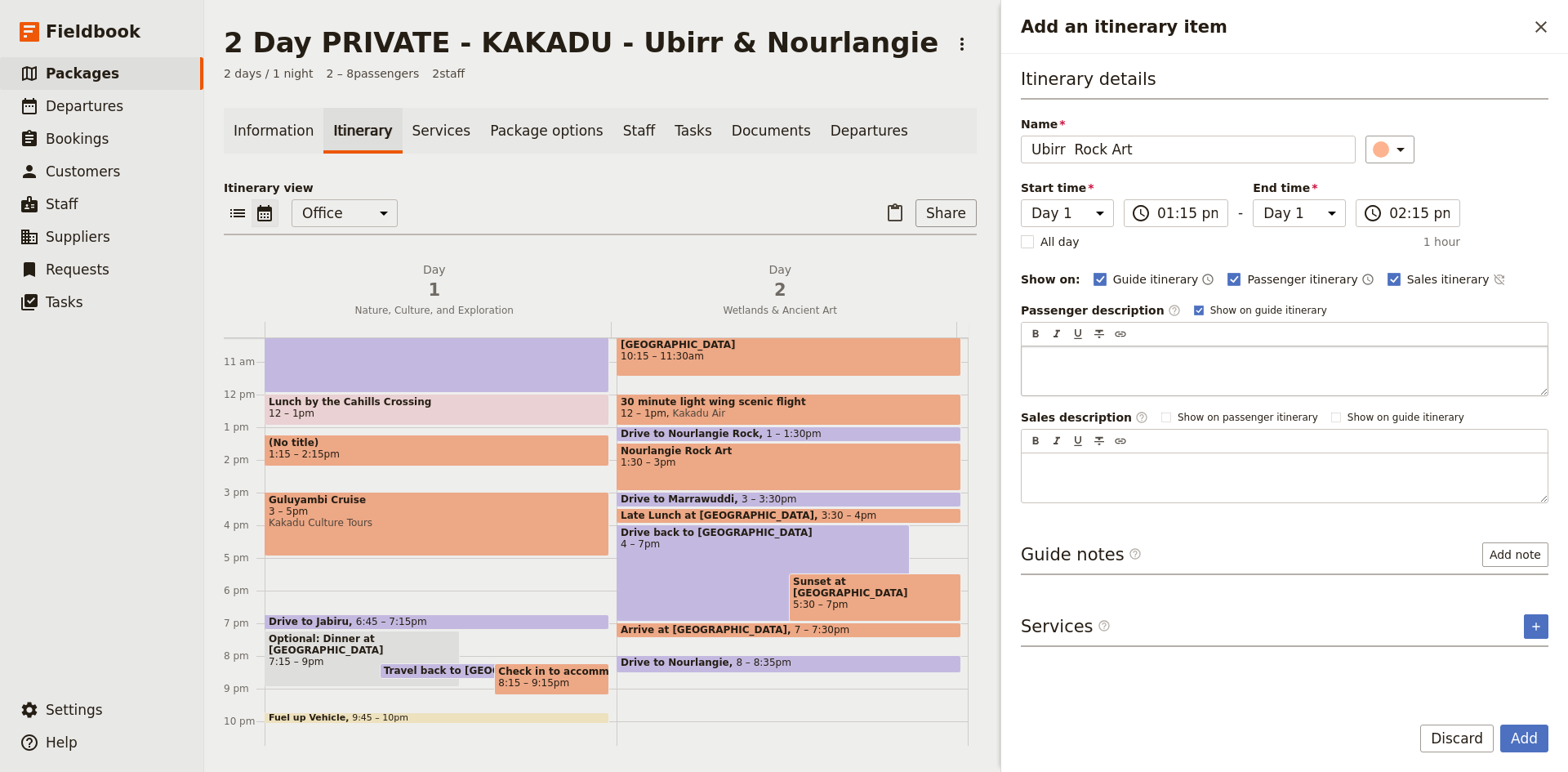
type input "Ubirr Rock Art"
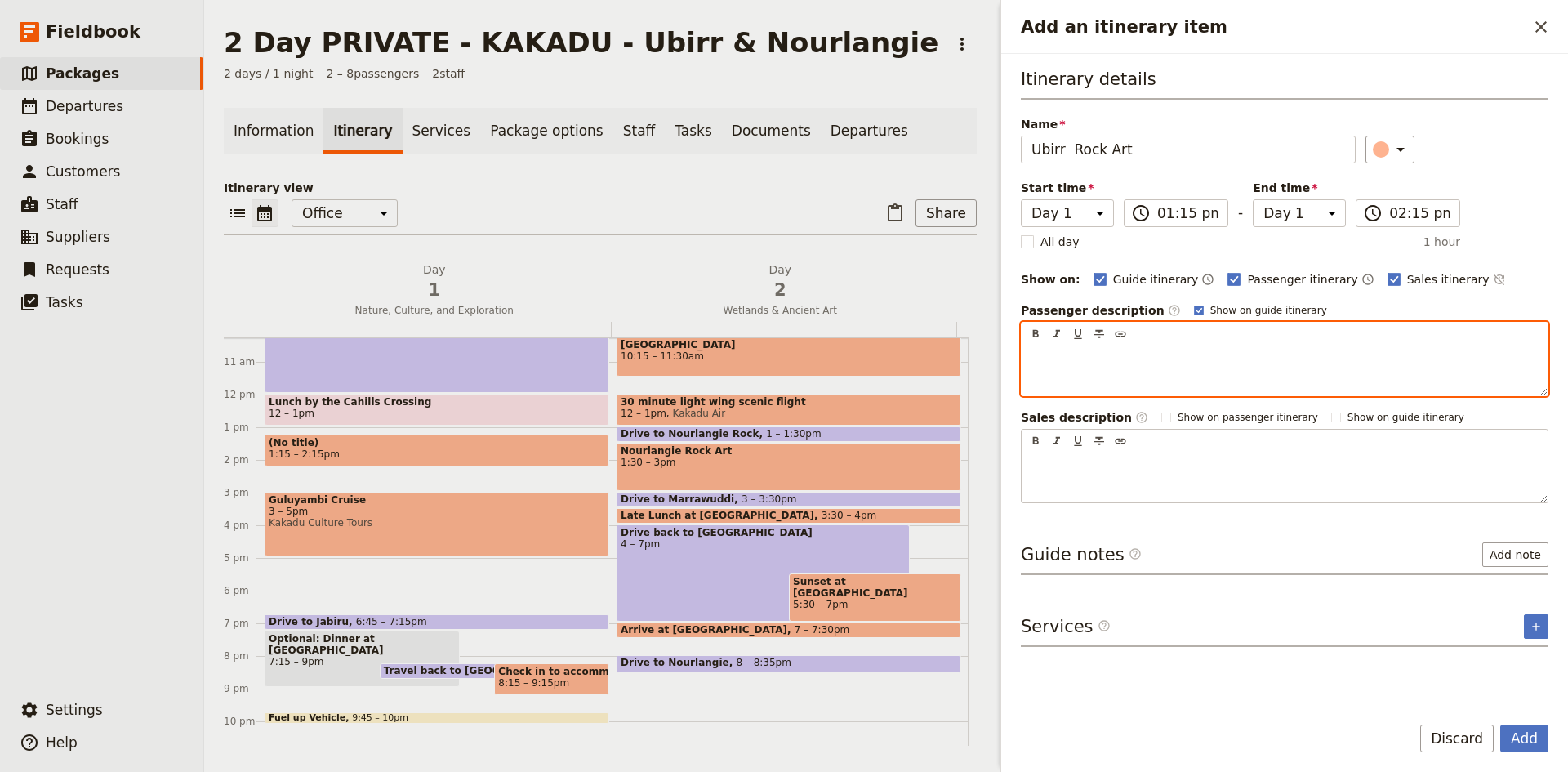
click at [1072, 356] on p "Add an itinerary item" at bounding box center [1284, 361] width 506 height 17
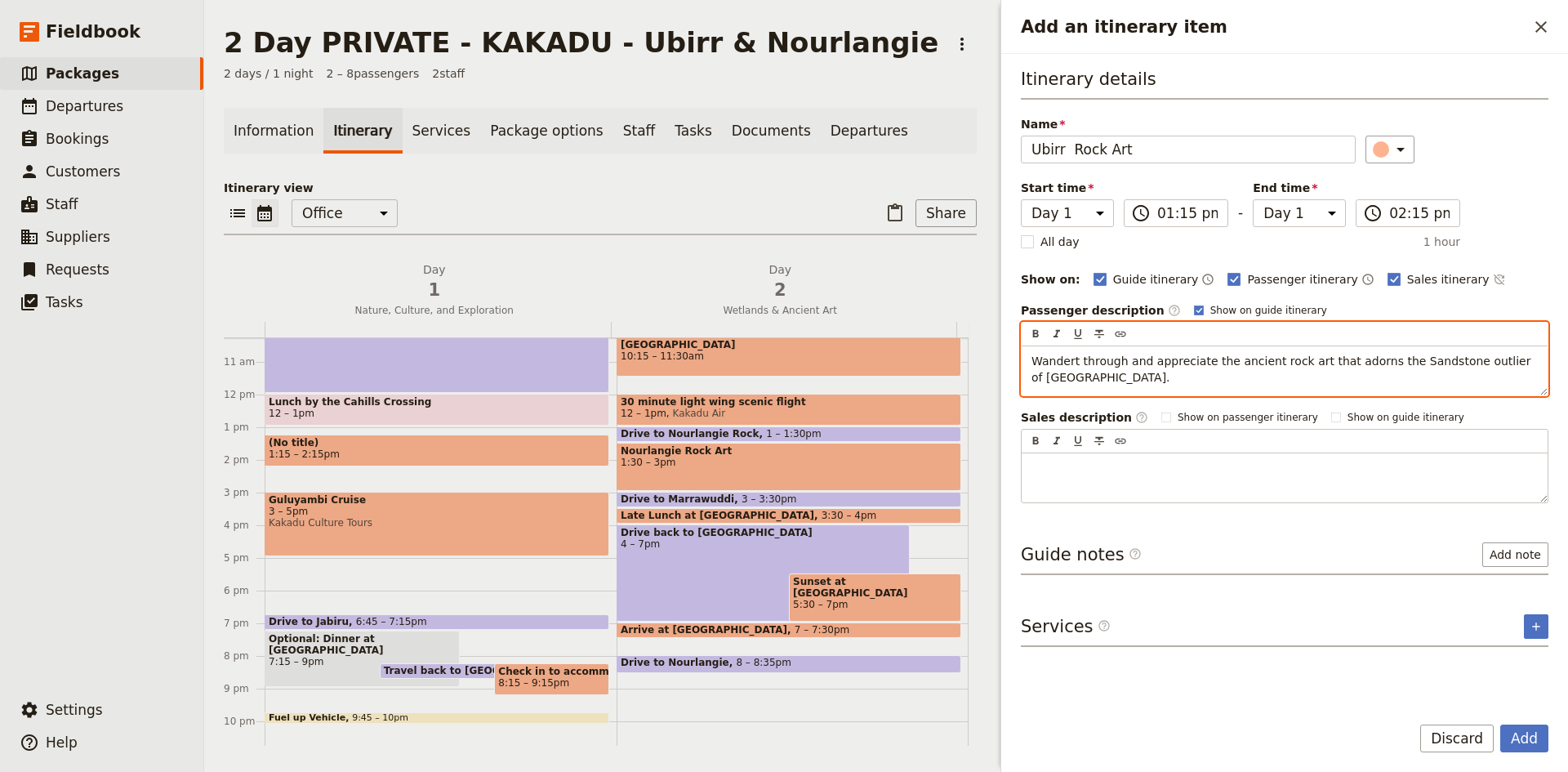
click at [1070, 356] on span "Wandert through and appreciate the ancient rock art that adorns the Sandstone o…" at bounding box center [1282, 369] width 503 height 30
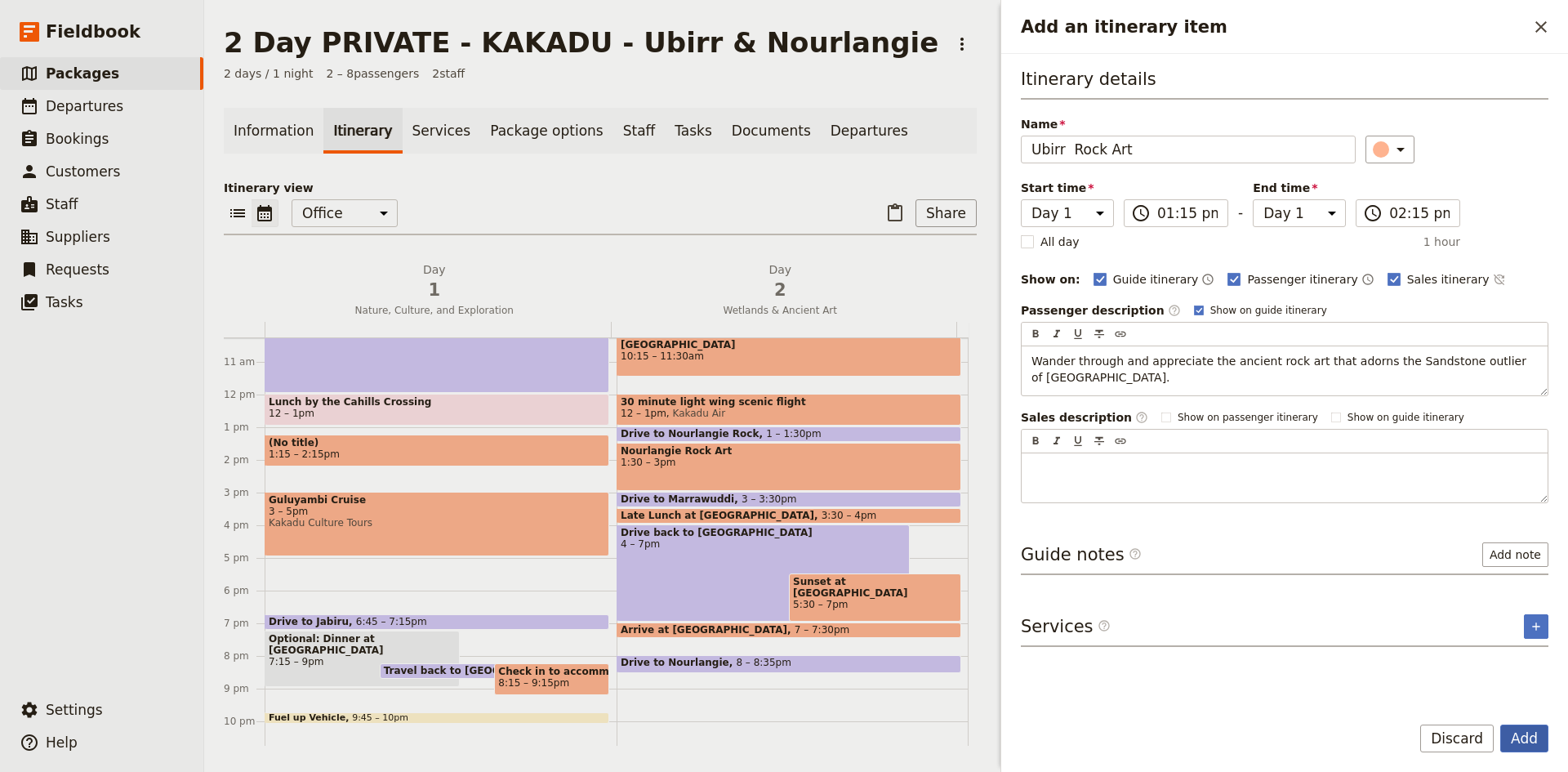
click at [1523, 728] on button "Add" at bounding box center [1524, 738] width 48 height 28
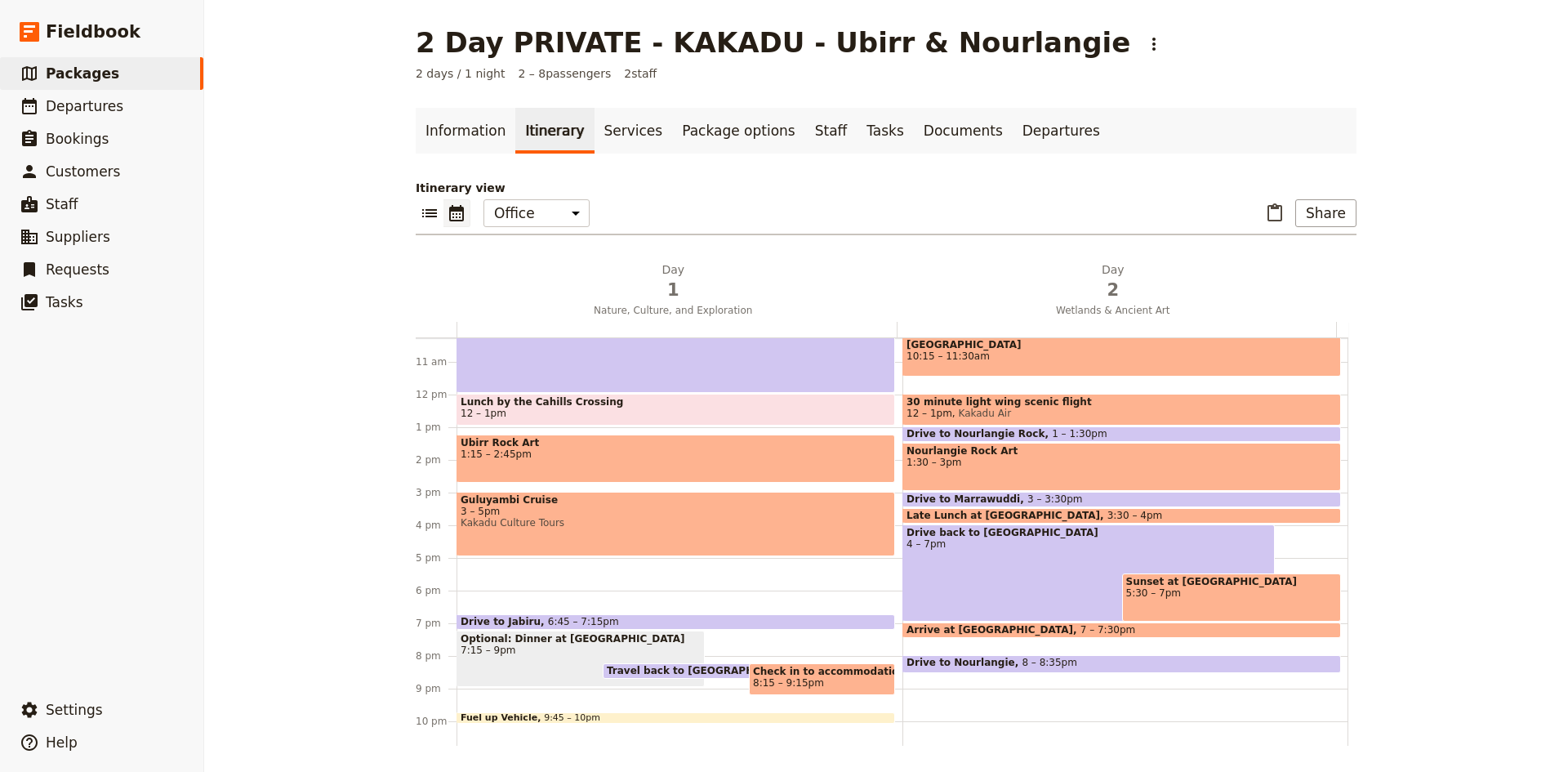
click at [477, 570] on div "Pickup & drive to [PERSON_NAME] Dam 7 – 8am Breakfast with the Birds @ [PERSON_…" at bounding box center [679, 393] width 446 height 784
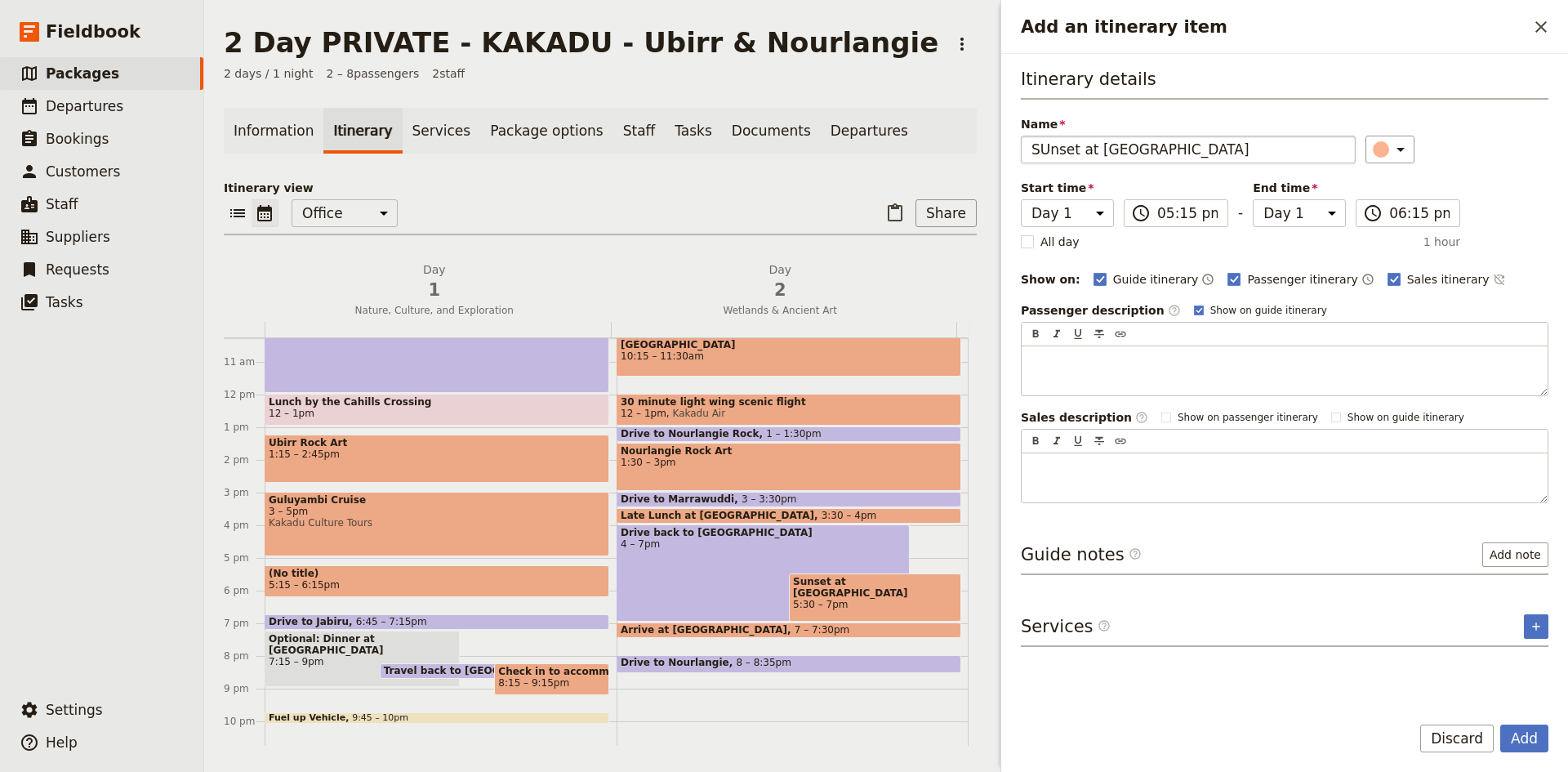
click at [1048, 147] on input "SUnset at [GEOGRAPHIC_DATA]" at bounding box center [1187, 149] width 335 height 28
type input "Sunset at [GEOGRAPHIC_DATA]"
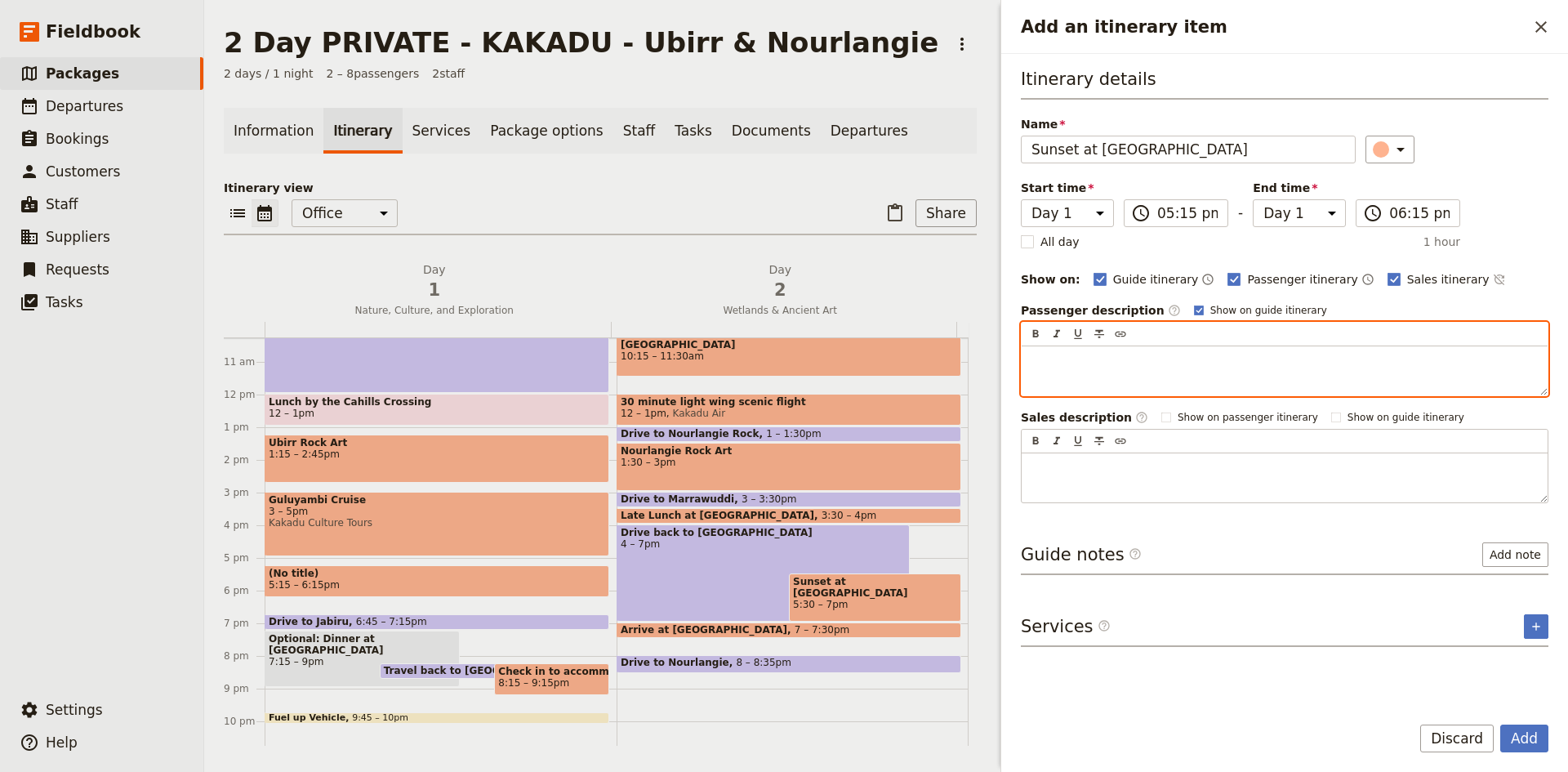
click at [1122, 362] on p "Add an itinerary item" at bounding box center [1284, 361] width 506 height 17
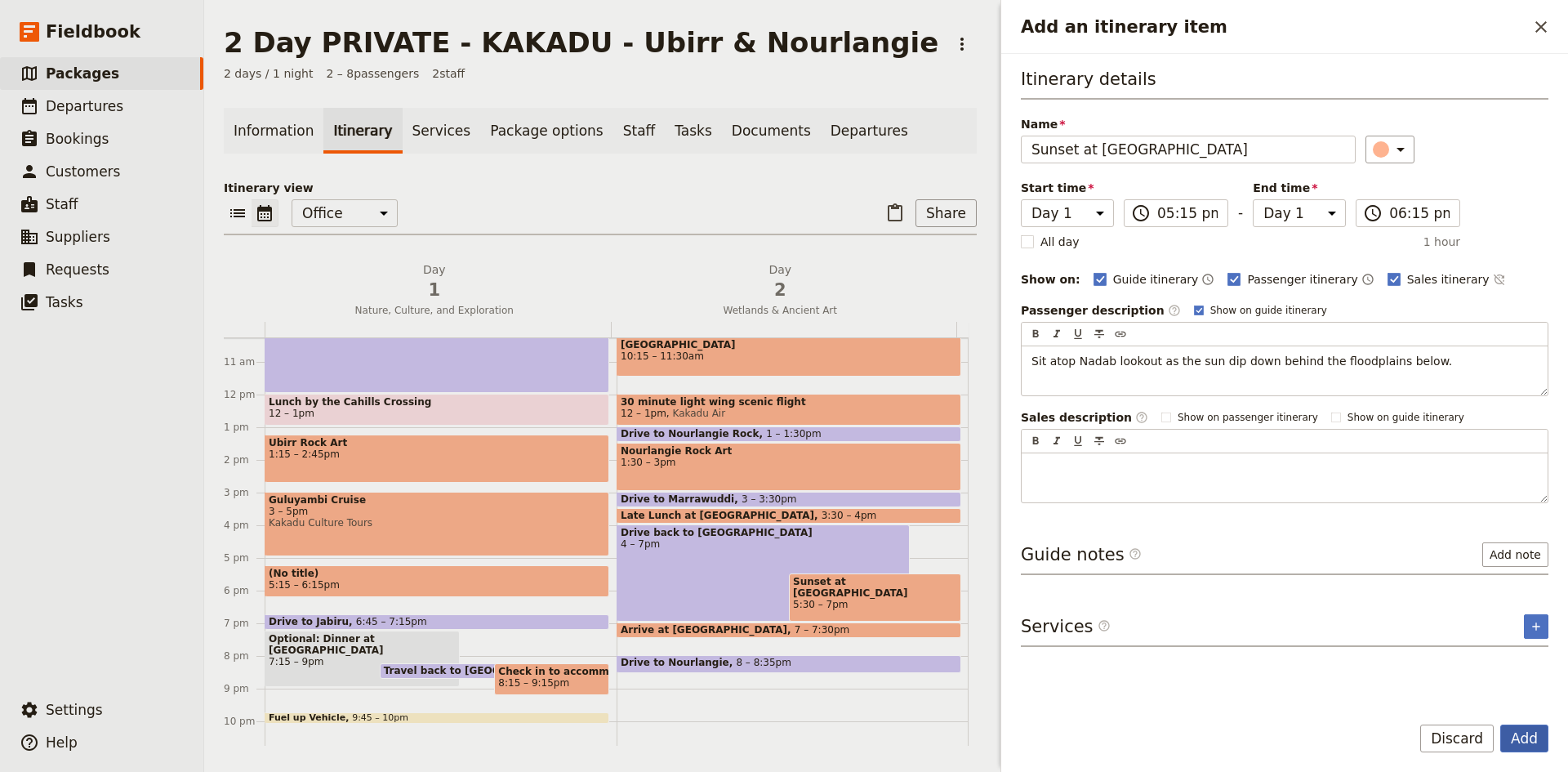
click at [1532, 739] on button "Add" at bounding box center [1524, 738] width 48 height 28
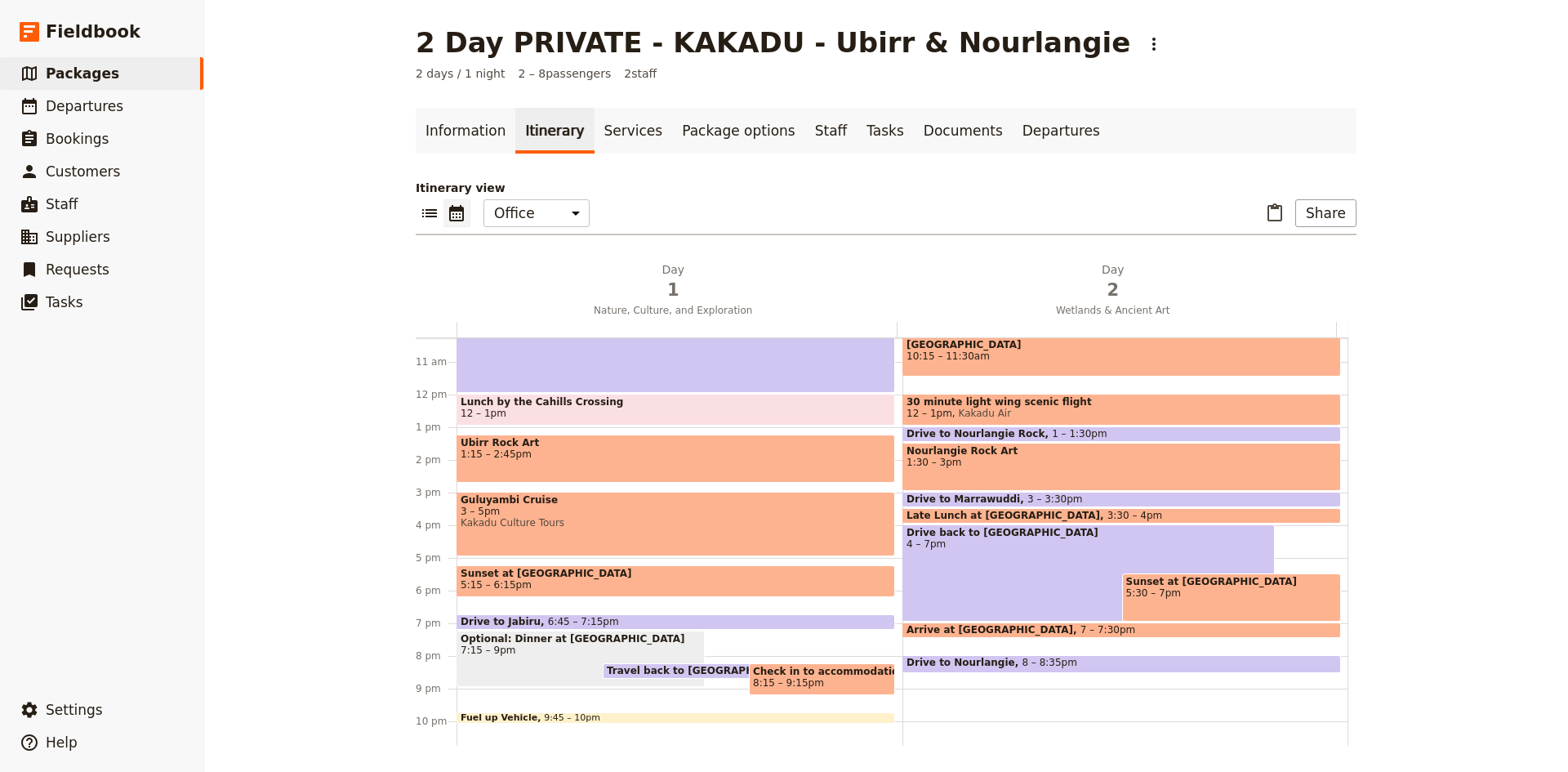
scroll to position [377, 0]
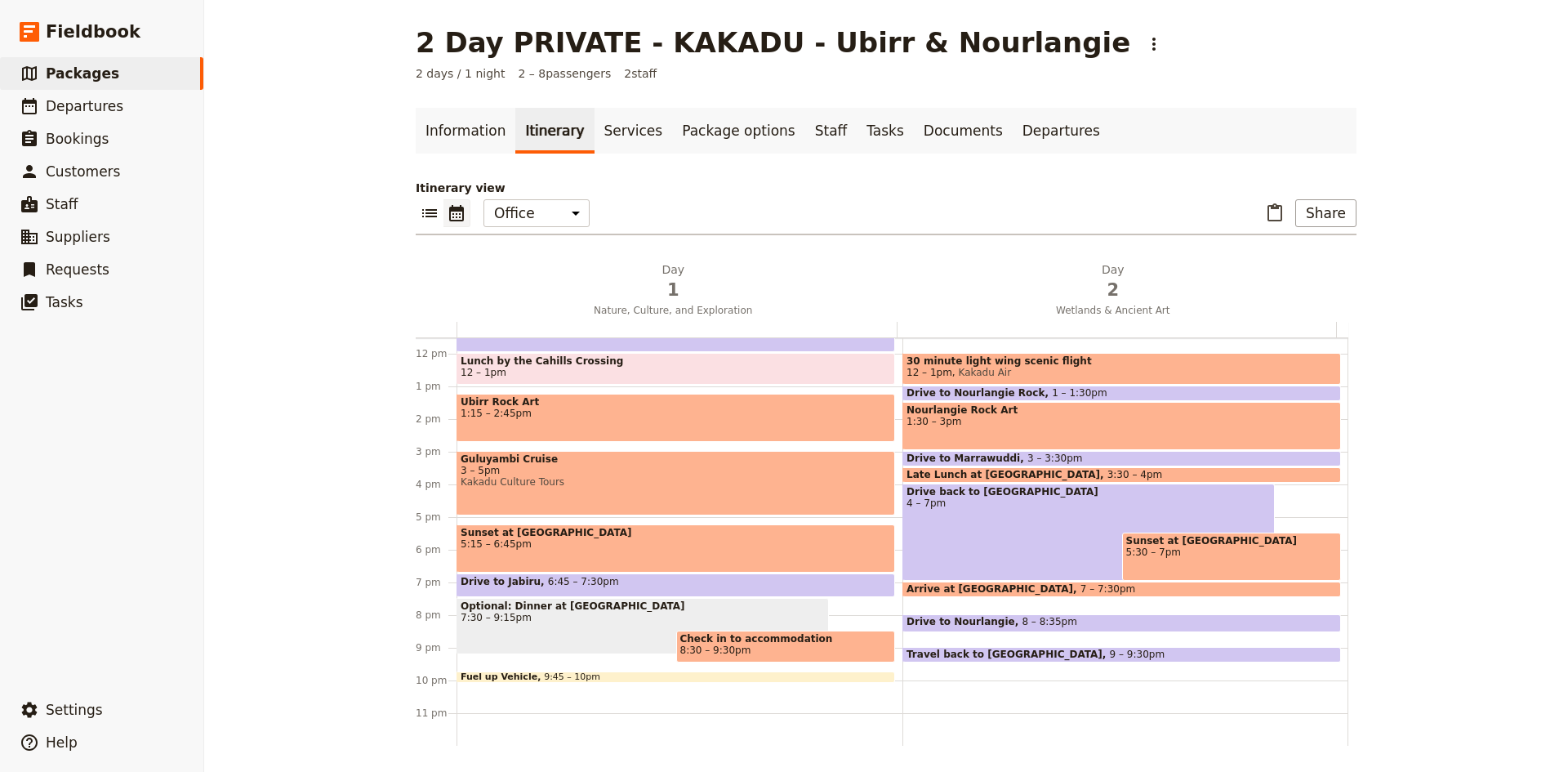
click at [643, 607] on span "Optional: Dinner at [GEOGRAPHIC_DATA]" at bounding box center [643, 606] width 364 height 12
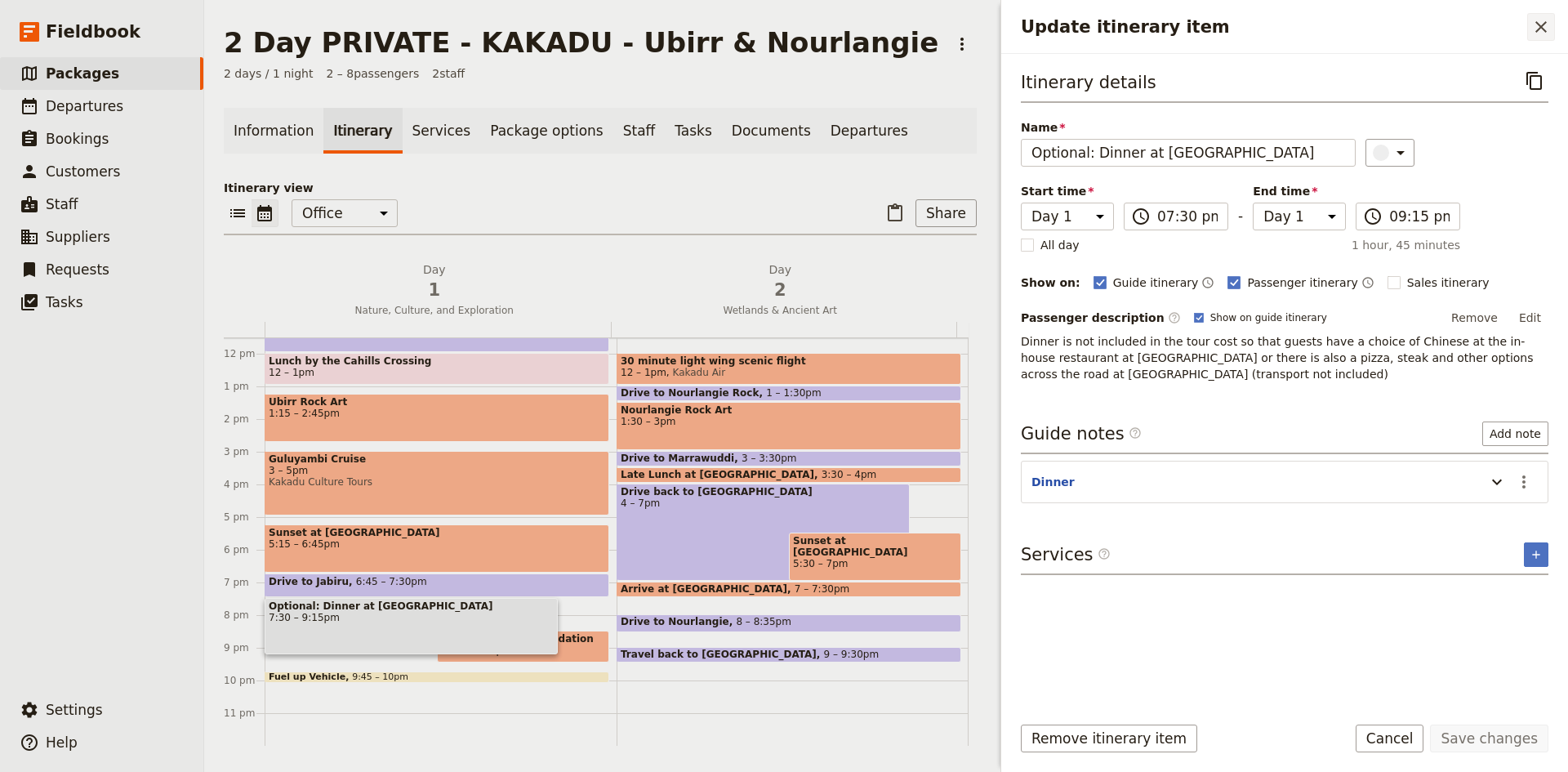
click at [1541, 23] on icon "Close drawer" at bounding box center [1541, 27] width 20 height 20
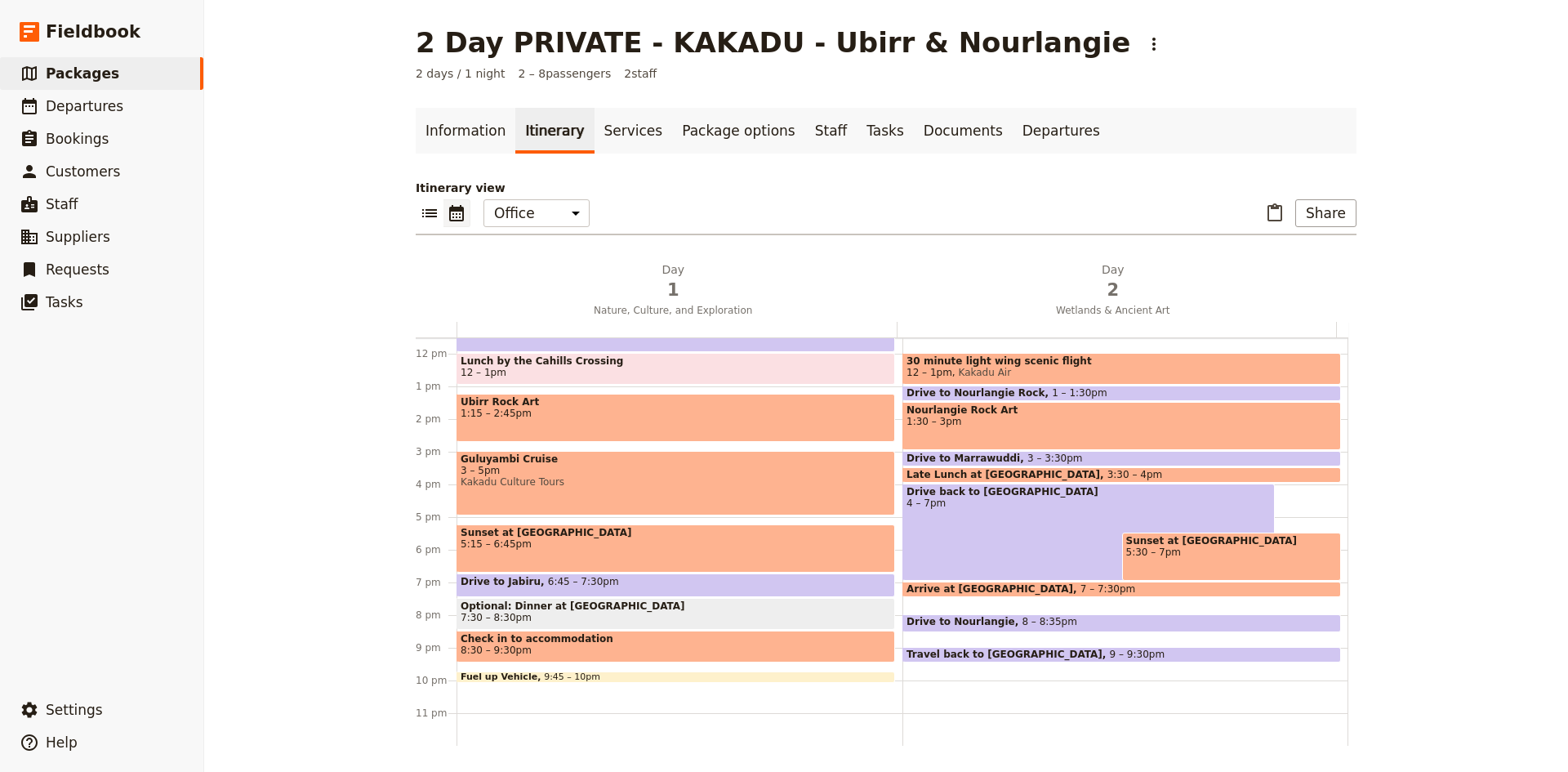
click at [663, 674] on div "Fuel up Vehicle 9:45 – 10pm" at bounding box center [676, 677] width 439 height 12
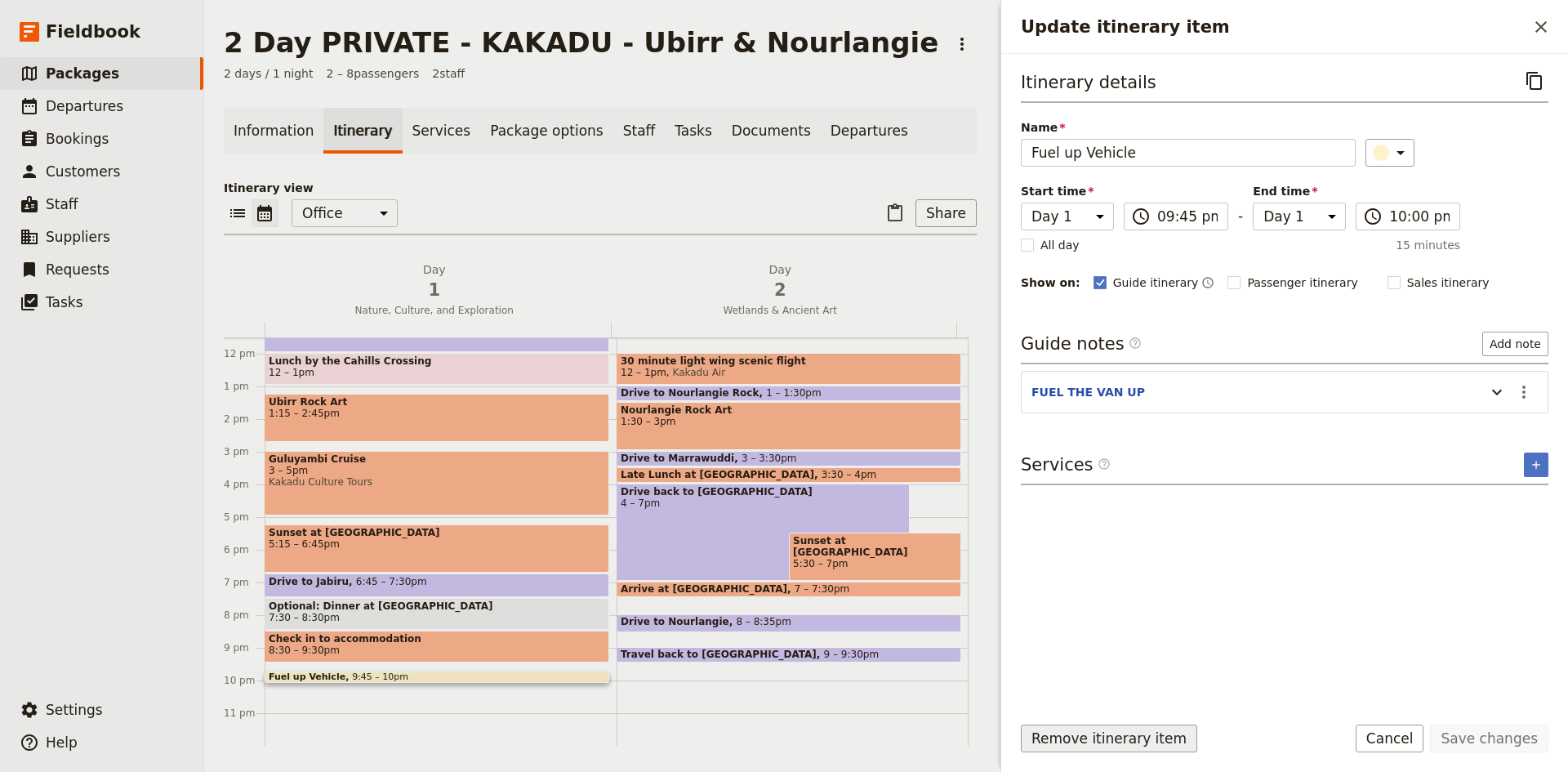
click at [1122, 734] on button "Remove itinerary item" at bounding box center [1108, 738] width 176 height 28
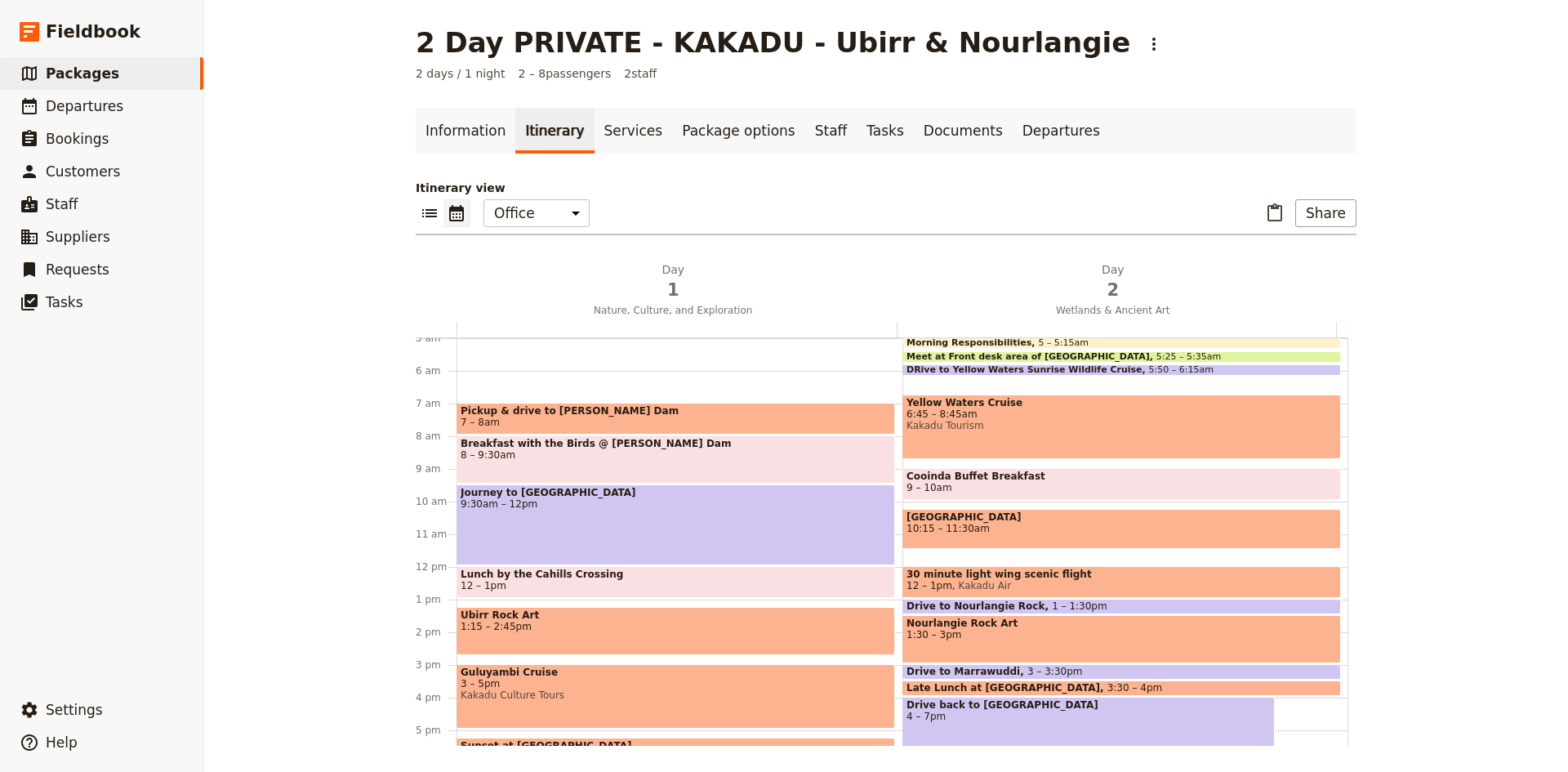
scroll to position [82, 0]
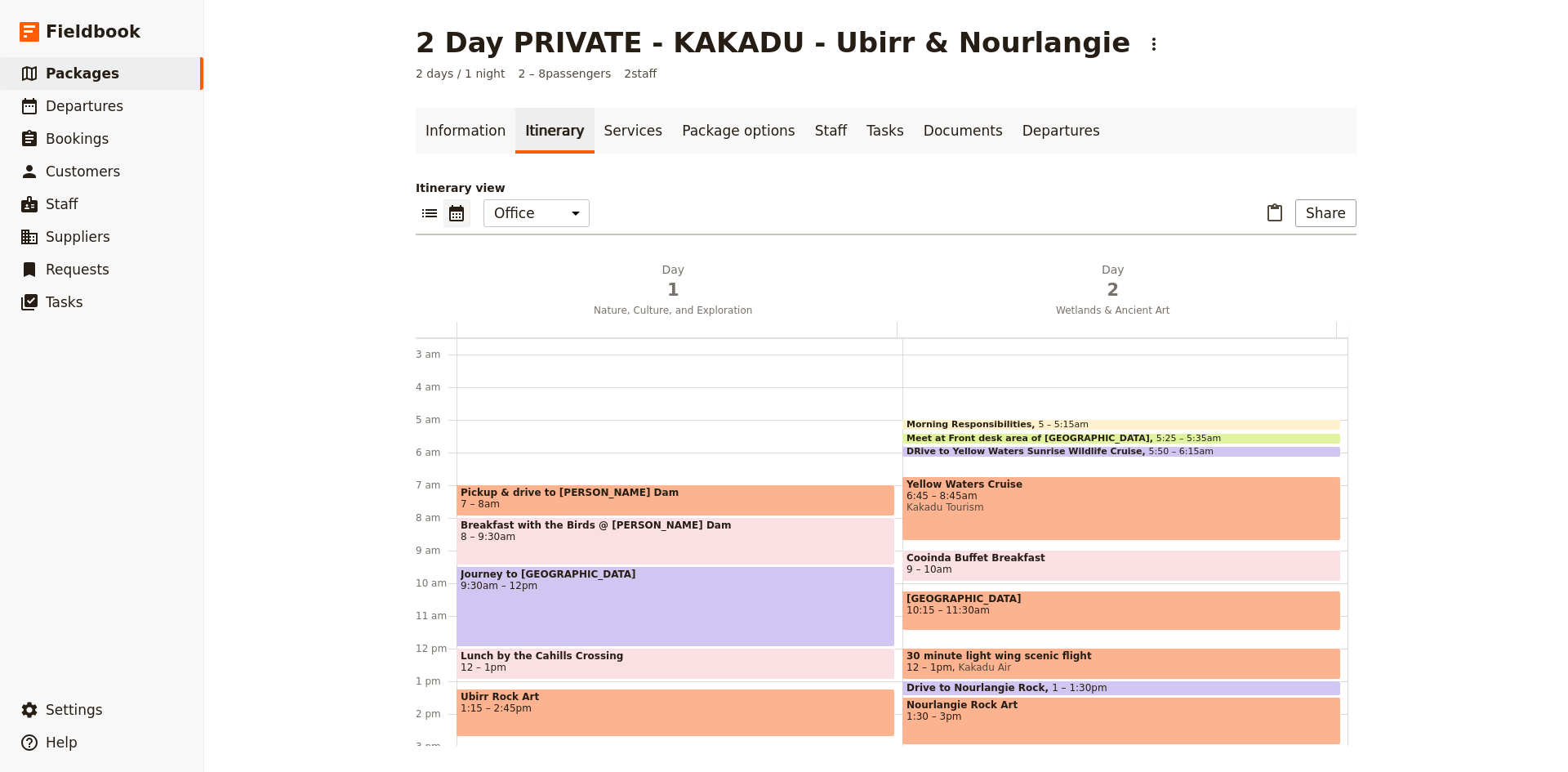
click at [1157, 435] on span "5:25 – 5:35am" at bounding box center [1188, 439] width 64 height 10
select select "2"
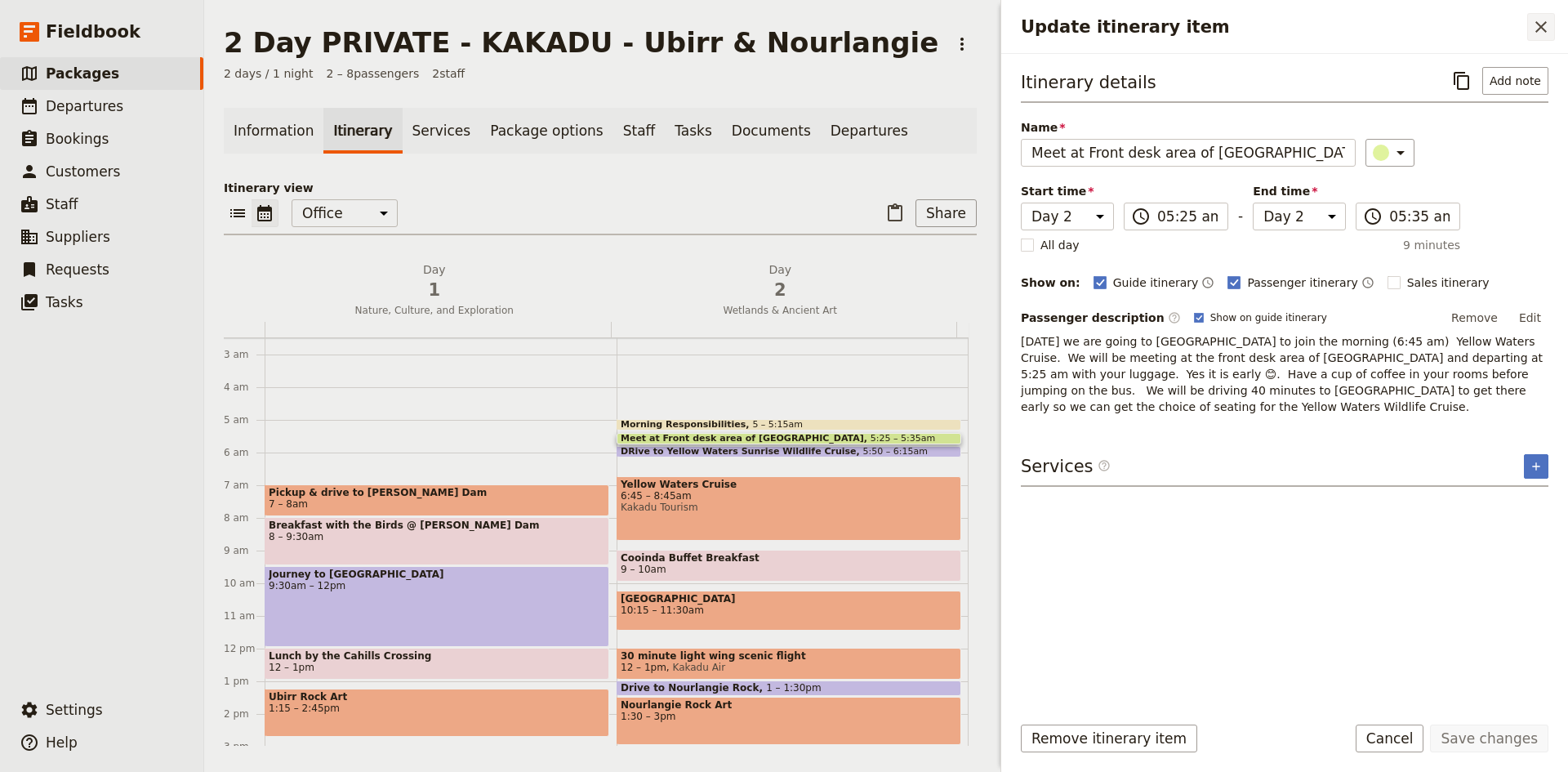
click at [1544, 25] on icon "Close drawer" at bounding box center [1541, 27] width 12 height 12
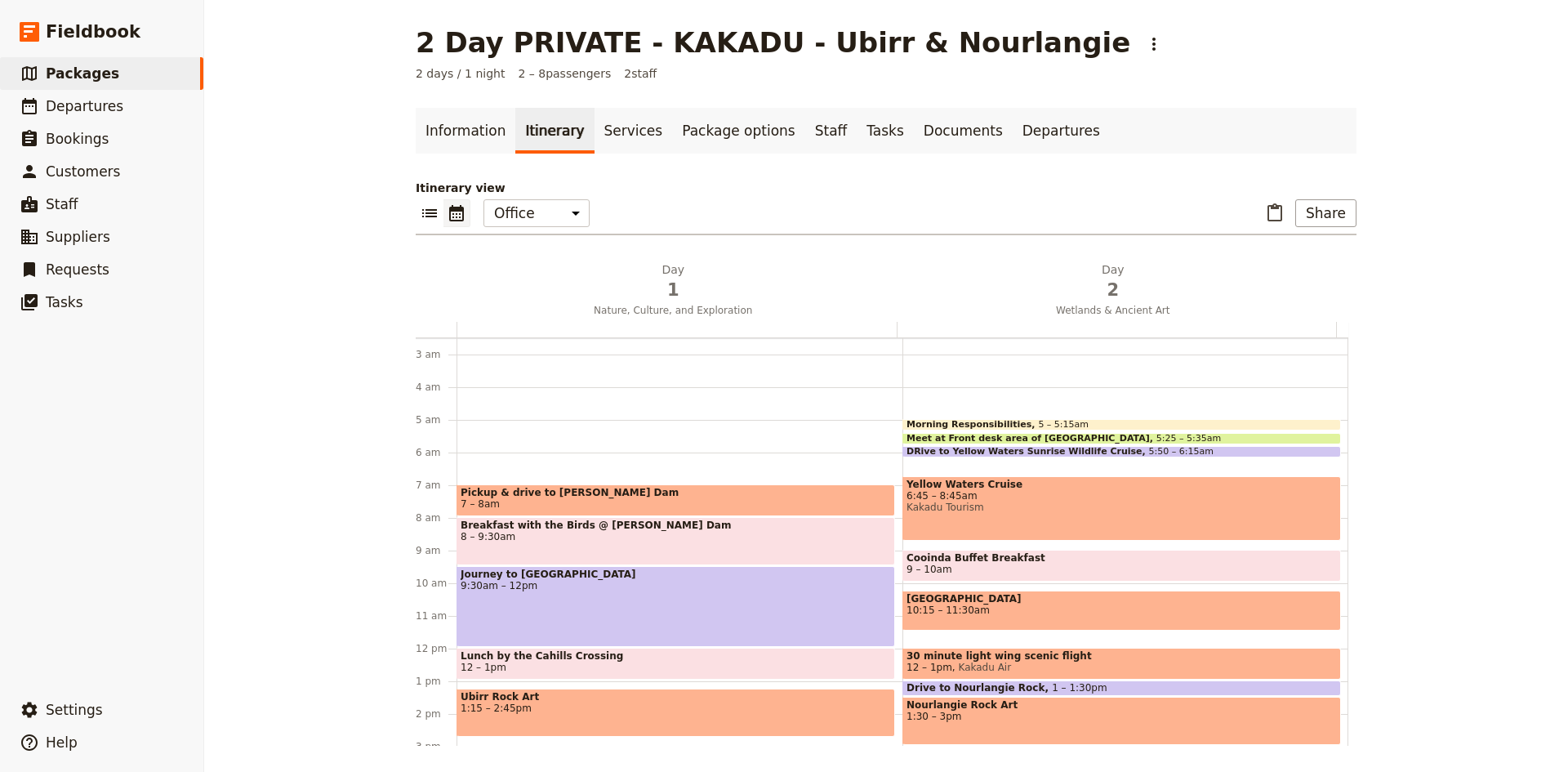
click at [1041, 421] on span "5 – 5:15am" at bounding box center [1063, 425] width 50 height 10
select select "2"
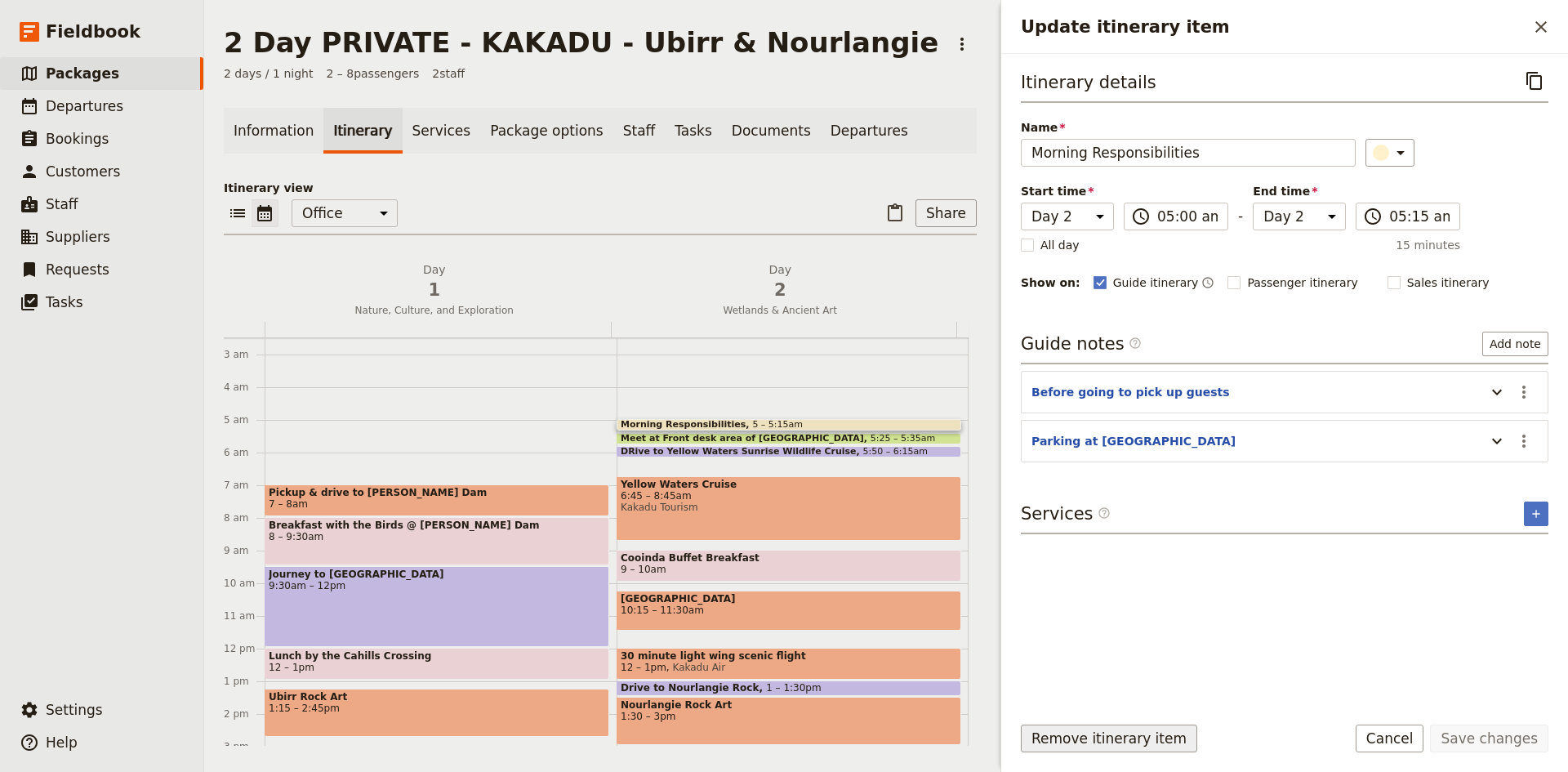
click at [1155, 729] on button "Remove itinerary item" at bounding box center [1108, 738] width 176 height 28
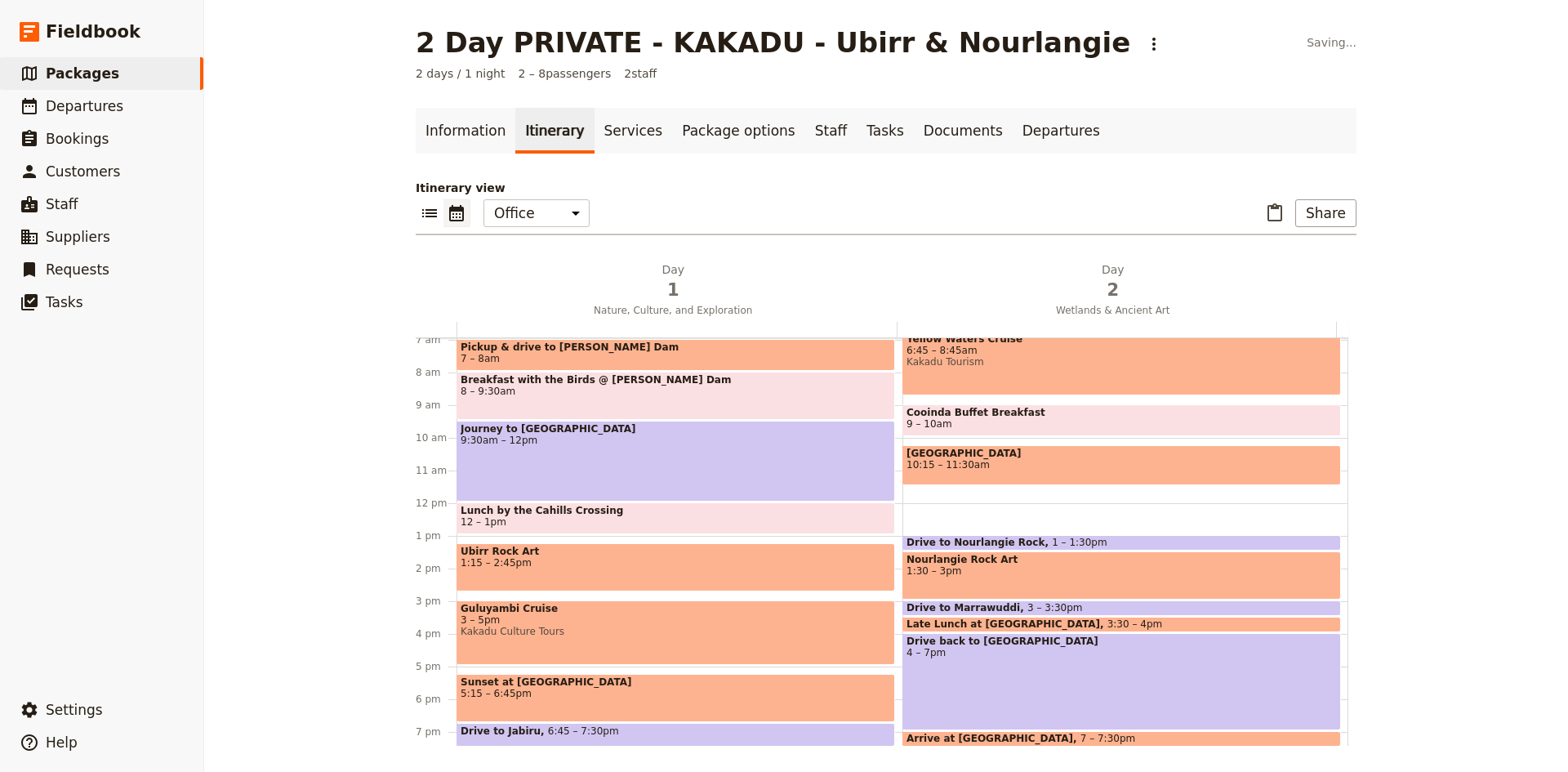
scroll to position [214, 0]
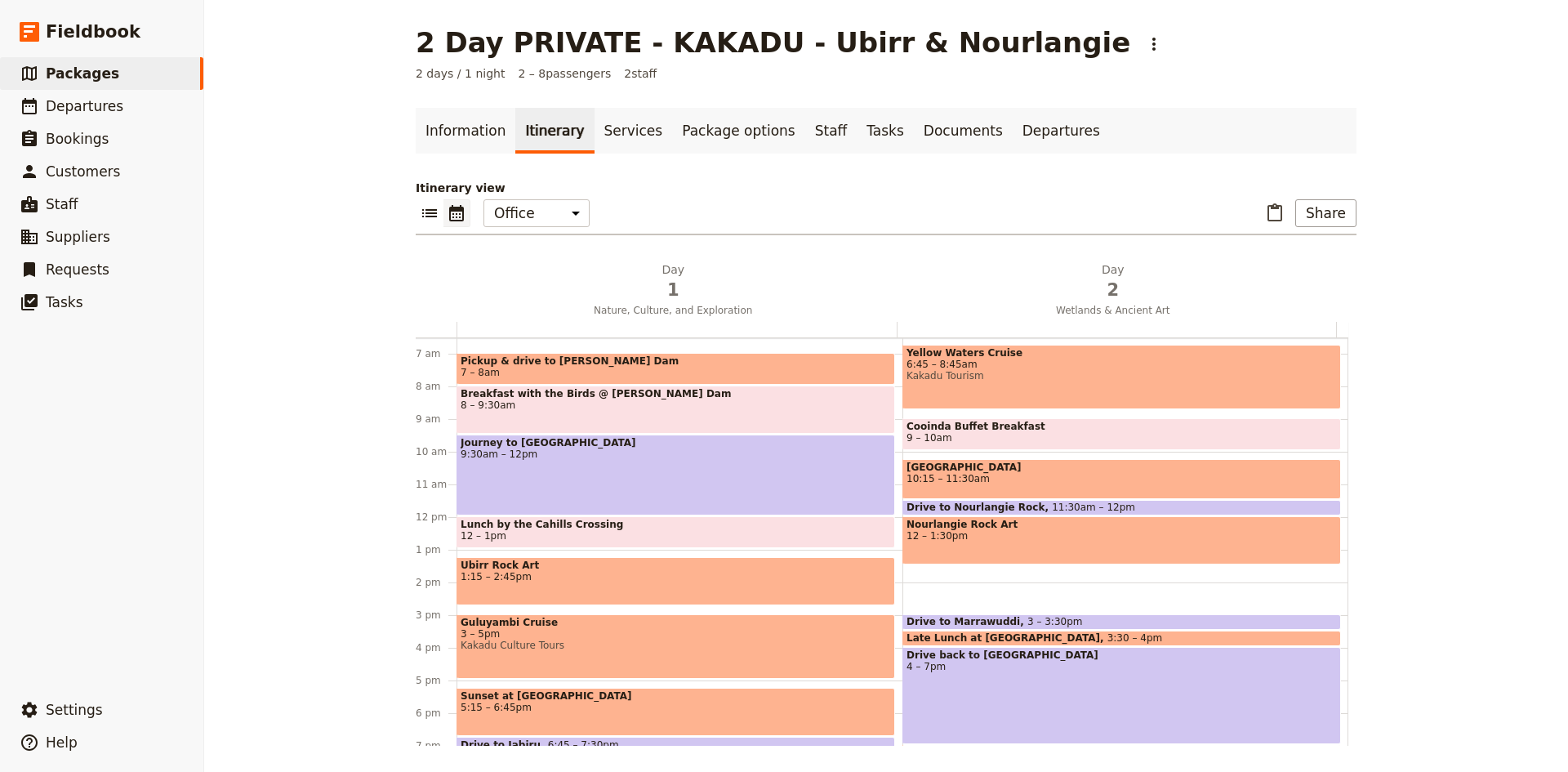
click at [922, 577] on div "Meet at Front desk area of Anbinik 5:25 – 5:35am DRive to Yellow Waters Sunrise…" at bounding box center [1125, 516] width 446 height 784
select select "2"
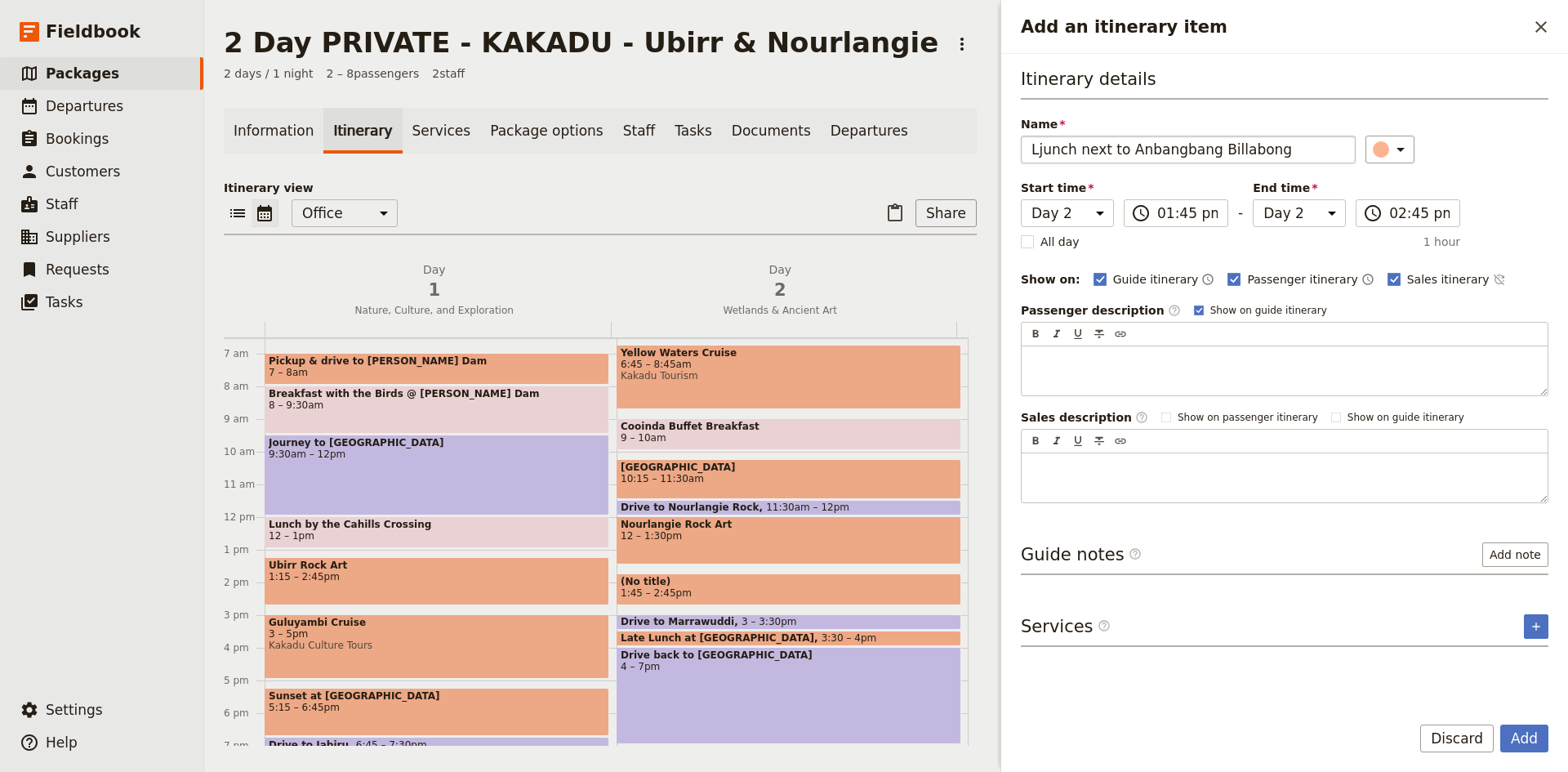
click at [1044, 149] on input "Ljunch next to Anbangbang Billabong" at bounding box center [1187, 149] width 335 height 28
type input "Lunch next to Anbangbang Billabong"
click at [1392, 151] on icon "Add an itinerary item" at bounding box center [1401, 149] width 20 height 20
click at [1394, 185] on div "button" at bounding box center [1389, 184] width 17 height 17
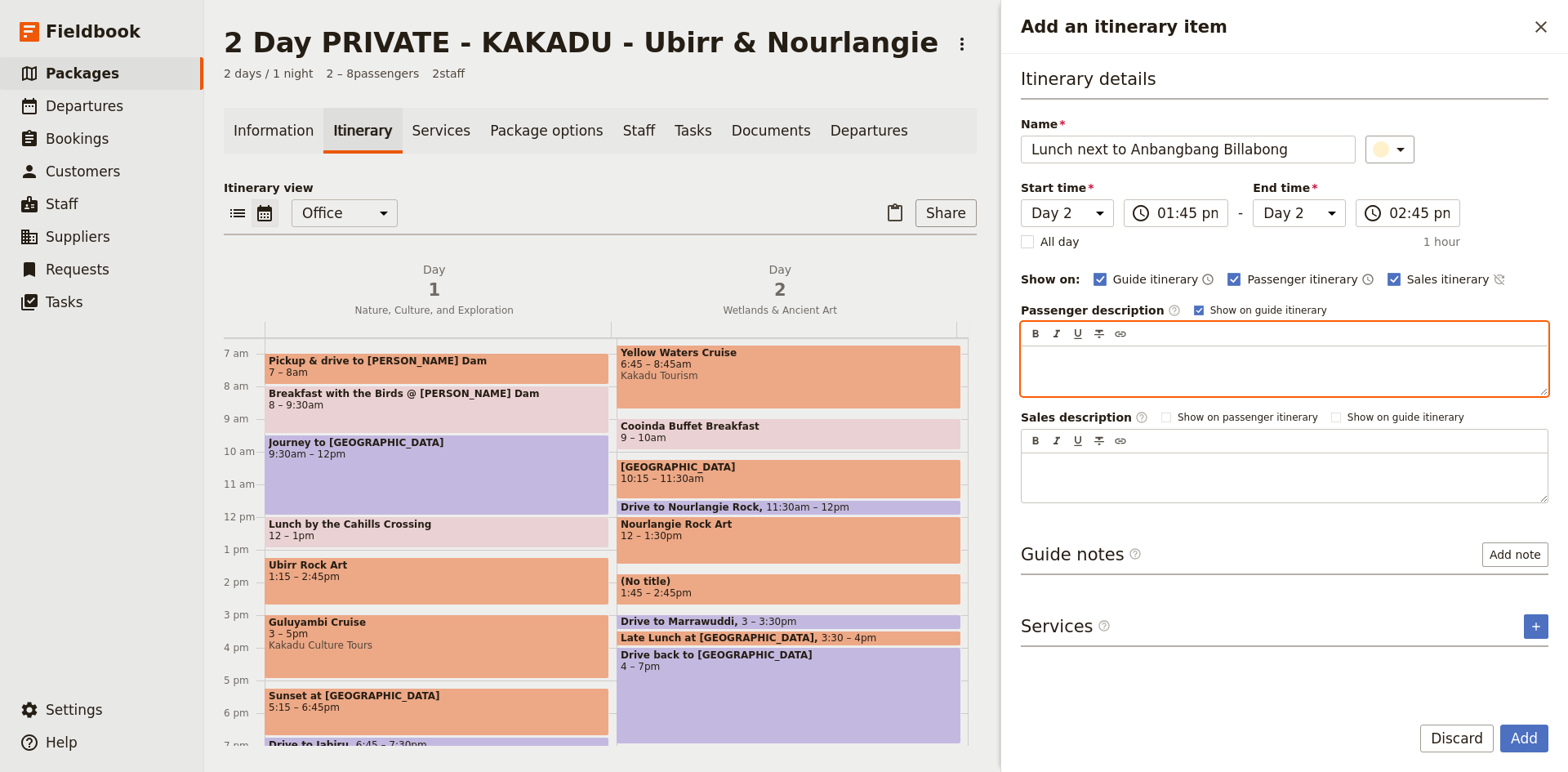
click at [1288, 356] on p "Add an itinerary item" at bounding box center [1284, 361] width 506 height 17
click at [1202, 362] on span "Option to sit next to AnbangbangBilabong for lunch" at bounding box center [1178, 360] width 295 height 13
click at [1308, 364] on p "Option to sit next to Anbangbang Bilabong for lunch" at bounding box center [1284, 361] width 506 height 17
click at [1366, 357] on span "Option to sit next to Anbangbang Bilabong for lunch. Note that it will be very …" at bounding box center [1281, 369] width 500 height 30
click at [1356, 357] on span "Option to sit next to Anbangbang Bilabong for lunch. Note that it may be very h…" at bounding box center [1284, 369] width 506 height 30
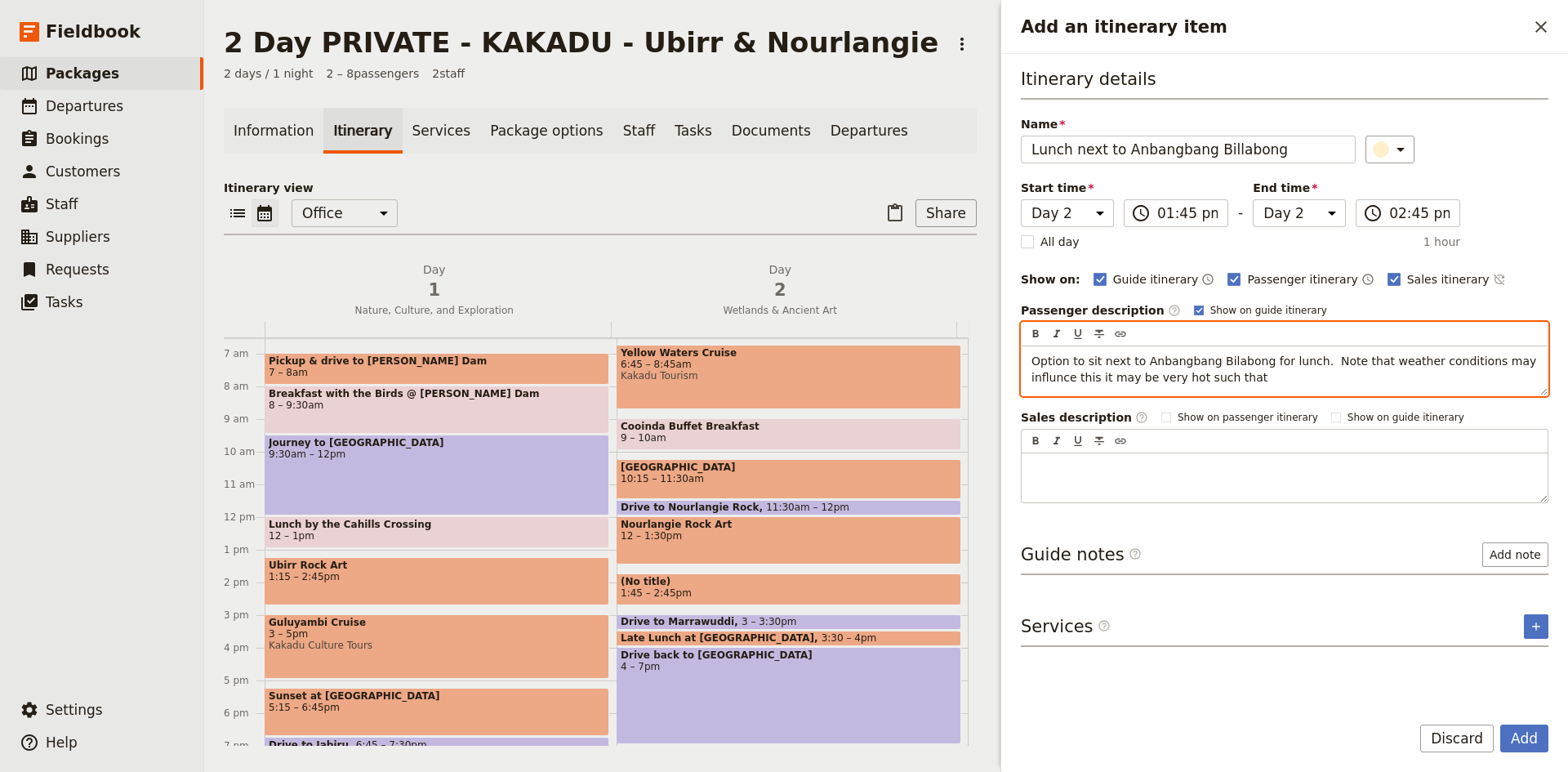
click at [1504, 363] on span "Option to sit next to Anbangbang Bilabong for lunch. Note that weather conditio…" at bounding box center [1285, 369] width 509 height 30
click at [1049, 376] on span "Option to sit next to Anbangbang Bilabong for lunch. Note that weather conditio…" at bounding box center [1285, 369] width 509 height 30
click at [1218, 357] on span "Option to sit next to Anbangbang Bilabong for lunch. Note that weather conditio…" at bounding box center [1285, 369] width 509 height 30
click at [1109, 380] on p "Option to sit next to Anbangbang Billabong for lunch. Note that weather conditi…" at bounding box center [1284, 369] width 506 height 33
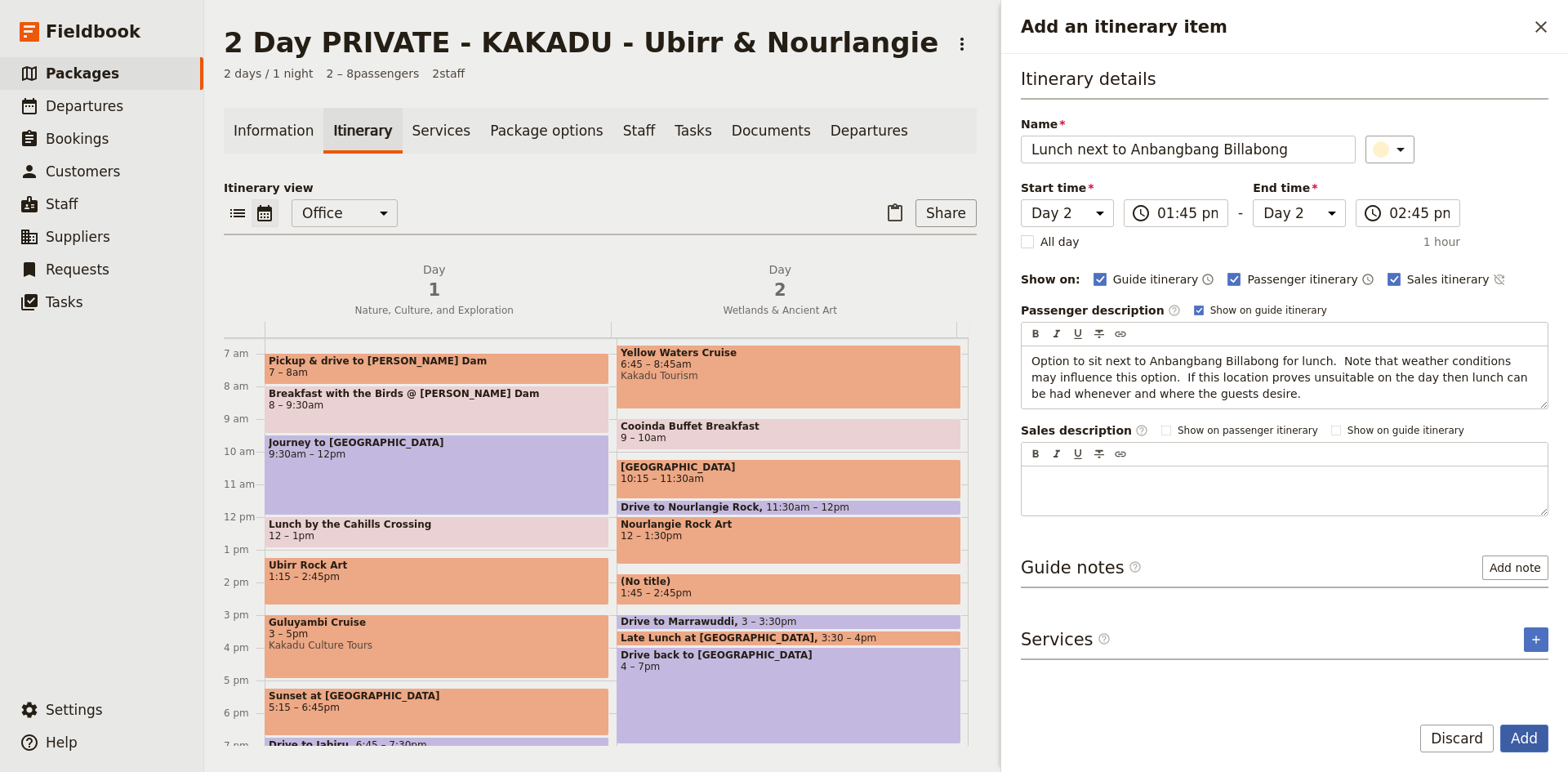
click at [1522, 728] on button "Add" at bounding box center [1524, 738] width 48 height 28
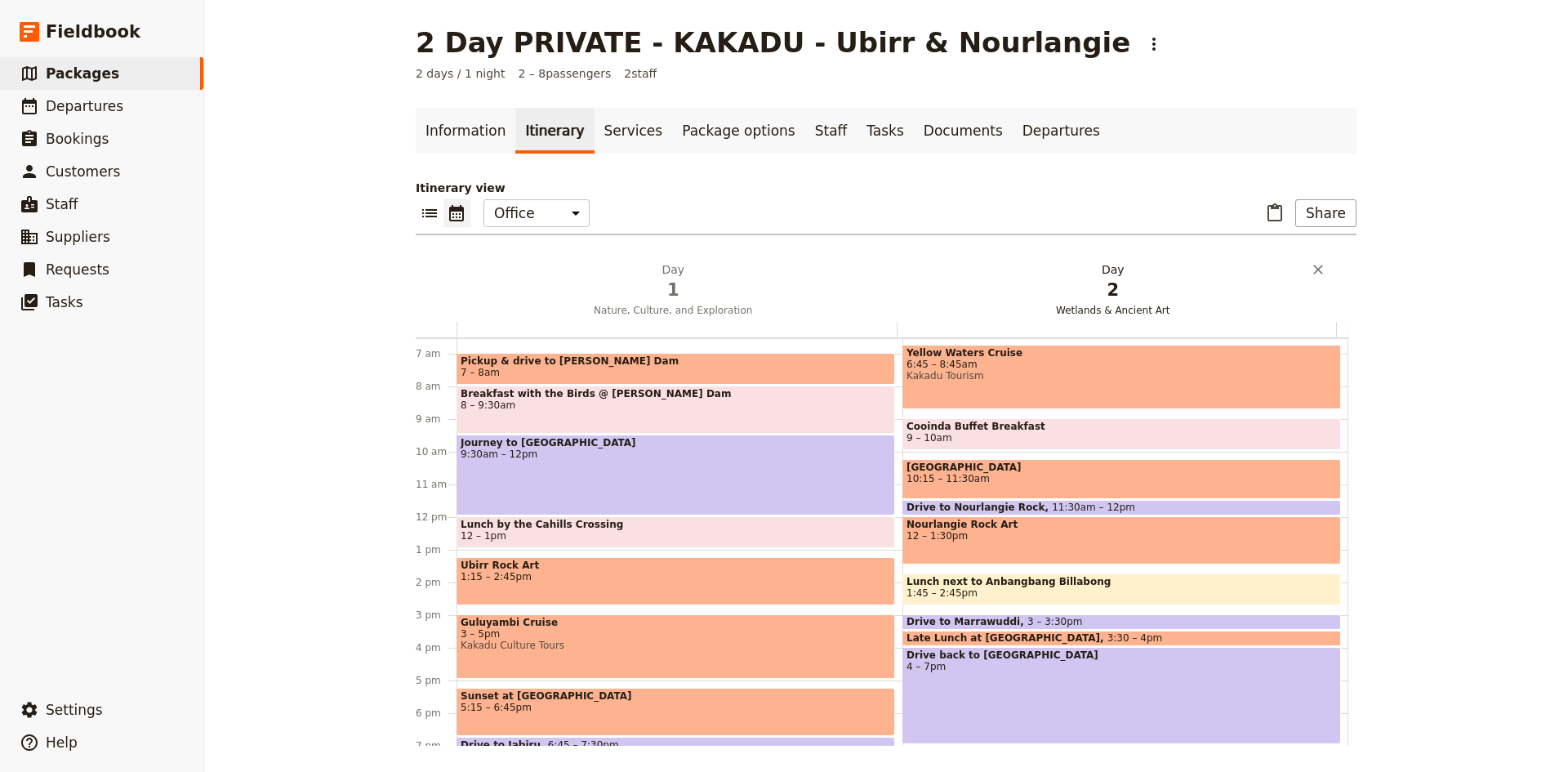
click at [1106, 270] on h2 "Day 2 Wetlands & Ancient Art" at bounding box center [1112, 281] width 420 height 41
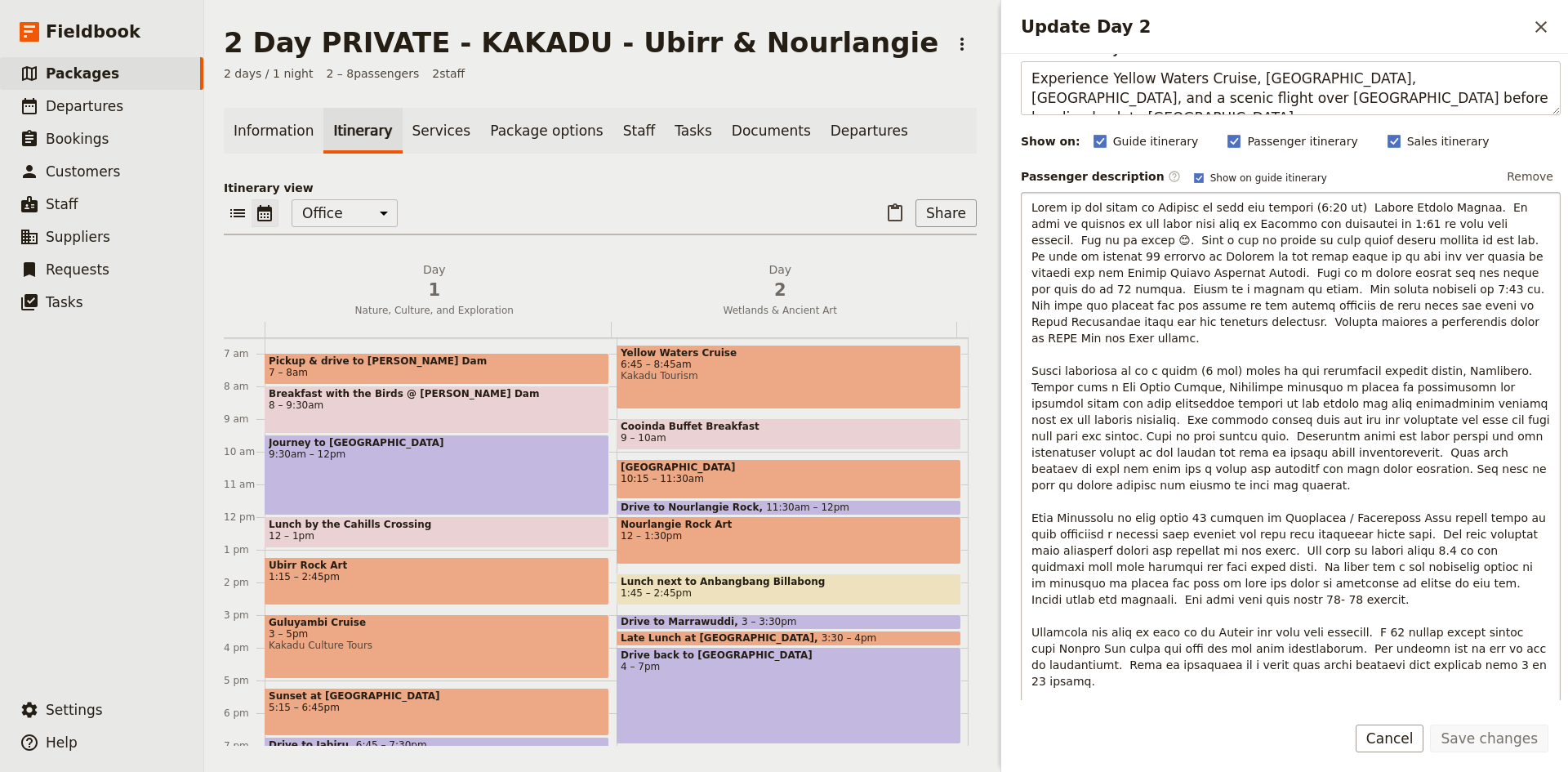
scroll to position [163, 0]
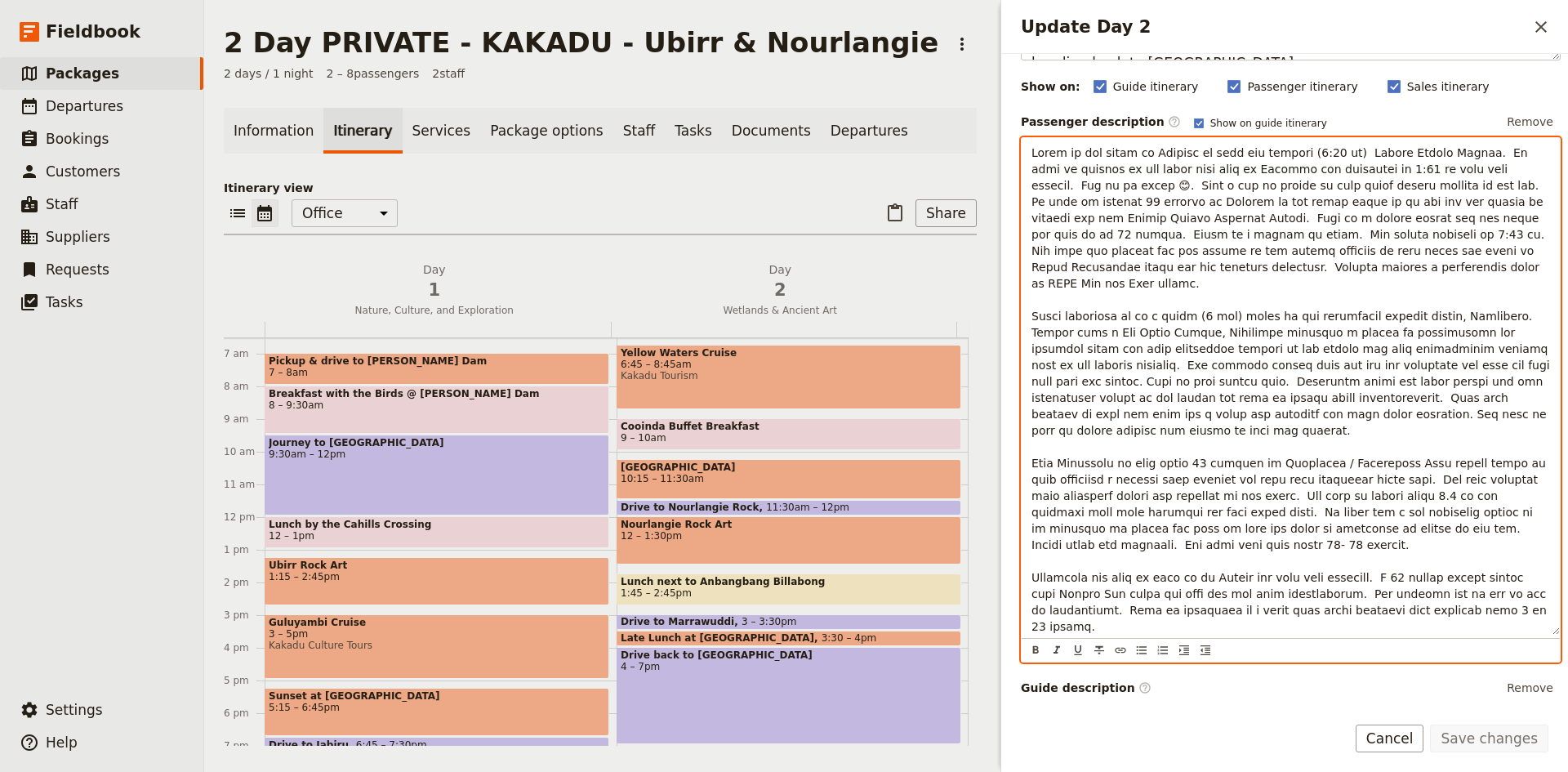
click at [1144, 540] on span "Update Day 2" at bounding box center [1292, 422] width 522 height 552
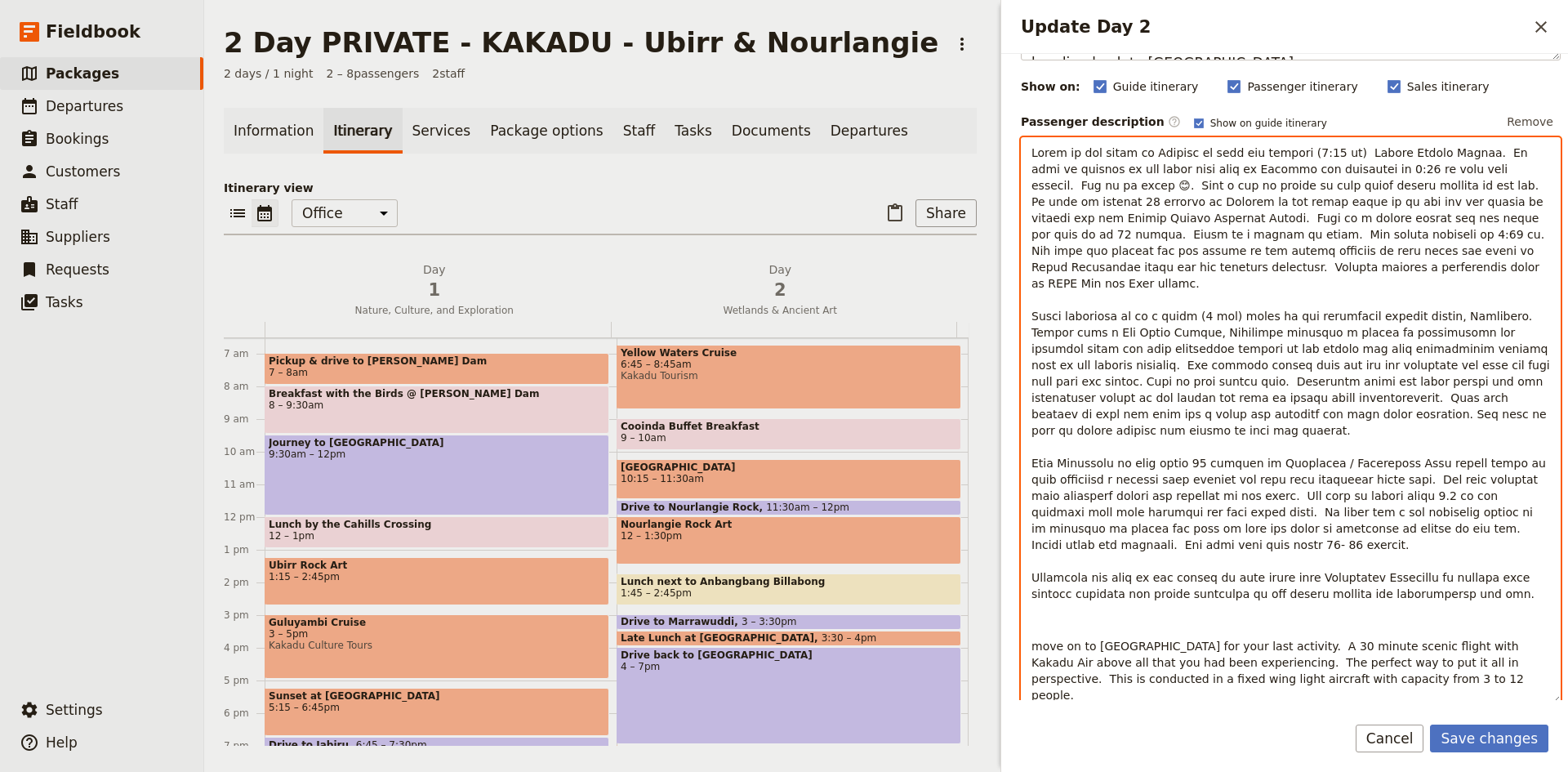
click at [1419, 561] on span "Update Day 2" at bounding box center [1292, 373] width 522 height 454
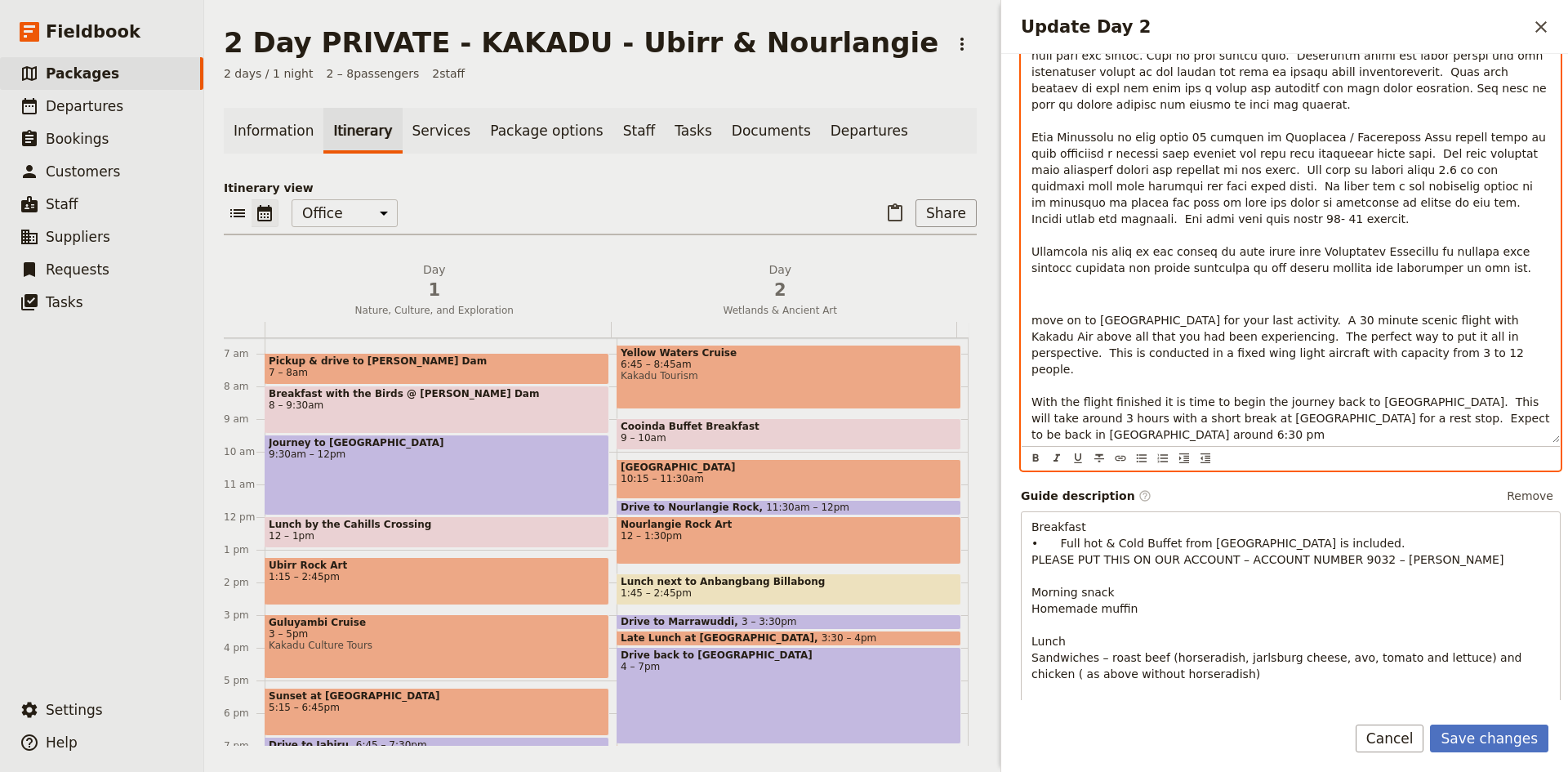
scroll to position [490, 0]
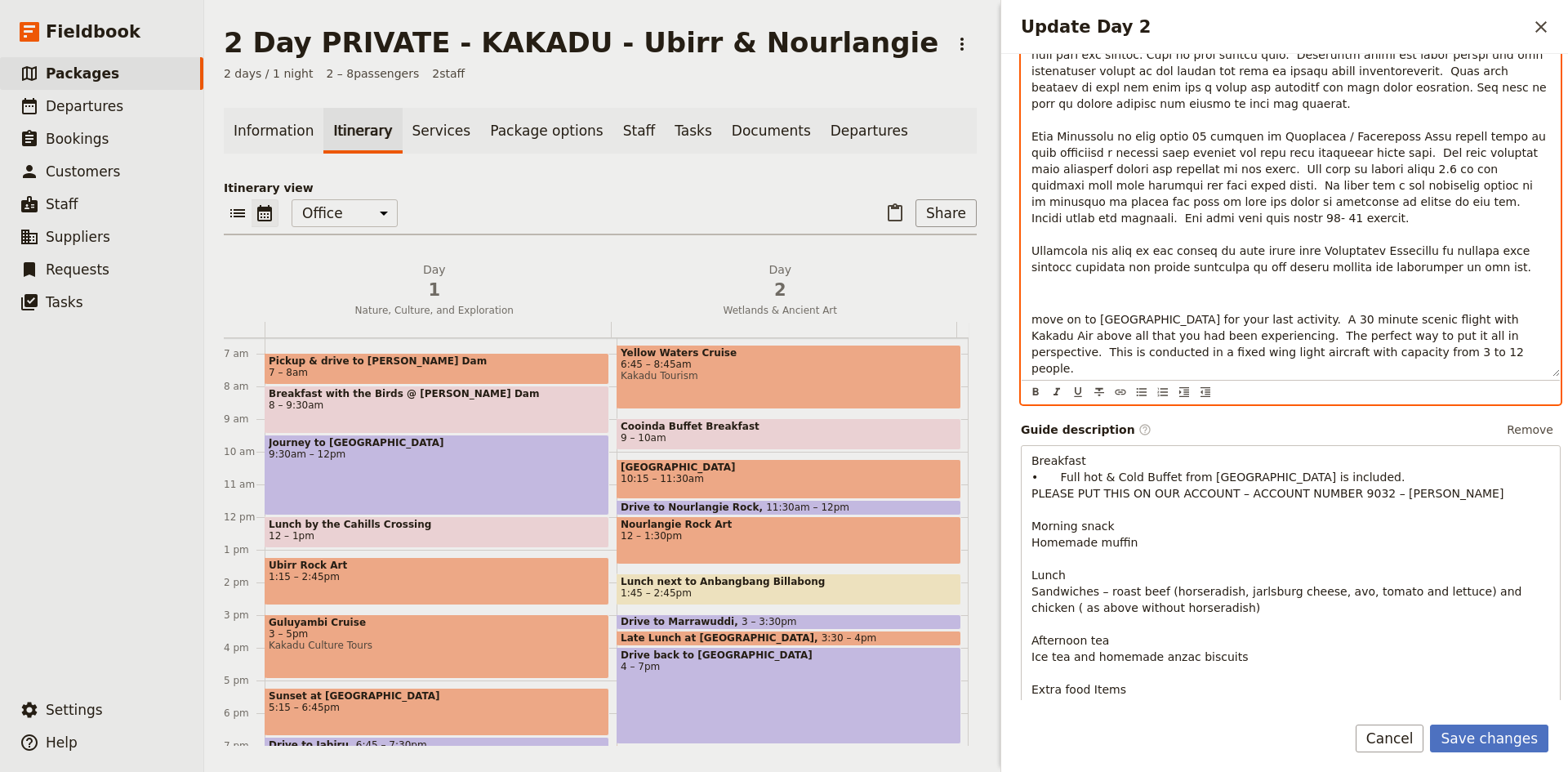
click at [1485, 232] on p "Update Day 2" at bounding box center [1290, 46] width 518 height 458
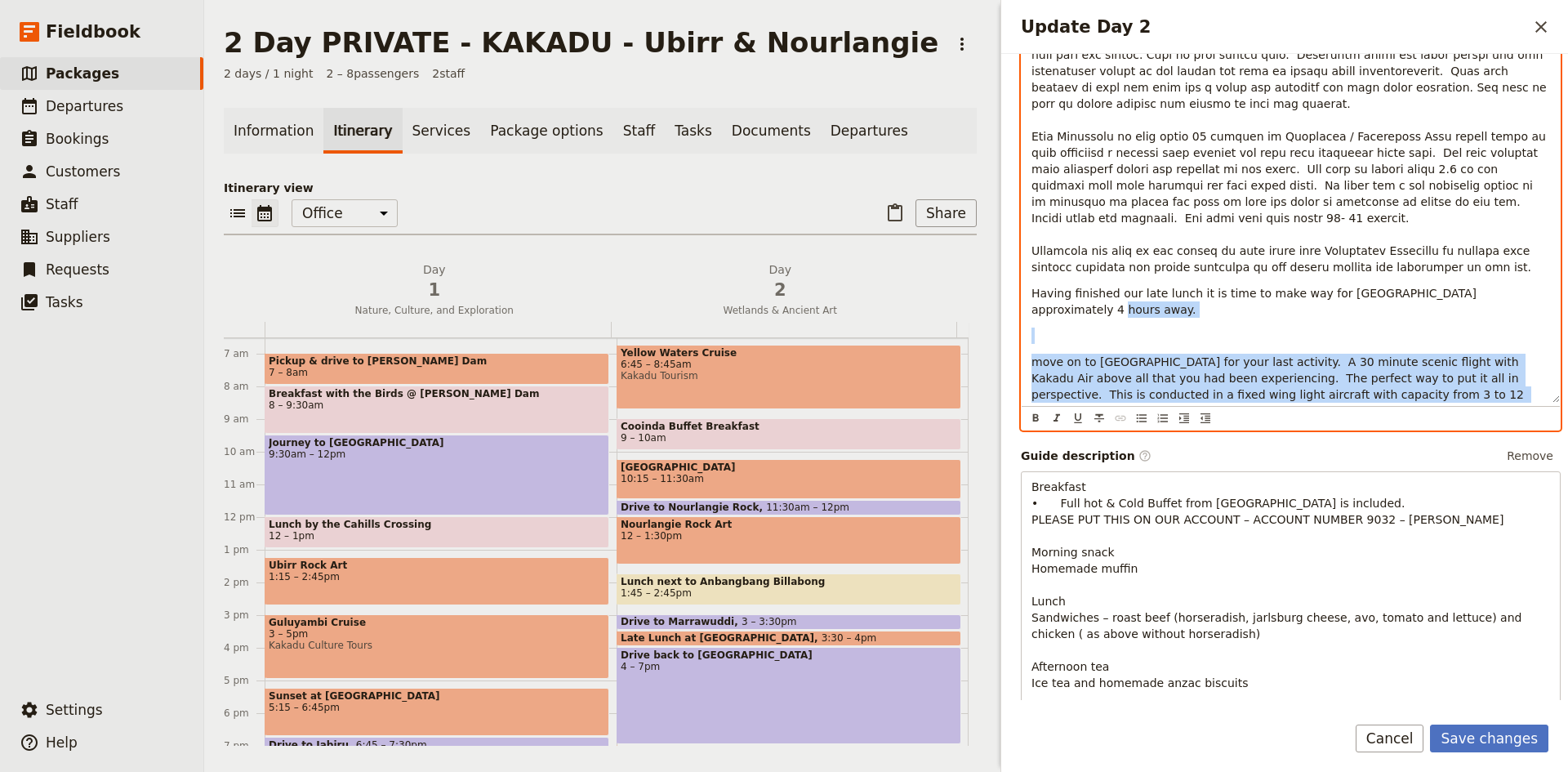
drag, startPoint x: 1518, startPoint y: 259, endPoint x: 1523, endPoint y: 404, distance: 145.1
click at [1523, 404] on div "Having finished our late lunch it is time to make way for [GEOGRAPHIC_DATA] app…" at bounding box center [1290, 120] width 540 height 620
click at [1457, 366] on p "move on to [GEOGRAPHIC_DATA] for your last activity. A 30 minute scenic flight …" at bounding box center [1290, 419] width 518 height 130
drag, startPoint x: 1262, startPoint y: 393, endPoint x: 1025, endPoint y: 279, distance: 263.0
click at [1025, 279] on div "Having finished our late lunch it is time to make way for [GEOGRAPHIC_DATA] app…" at bounding box center [1290, 107] width 538 height 591
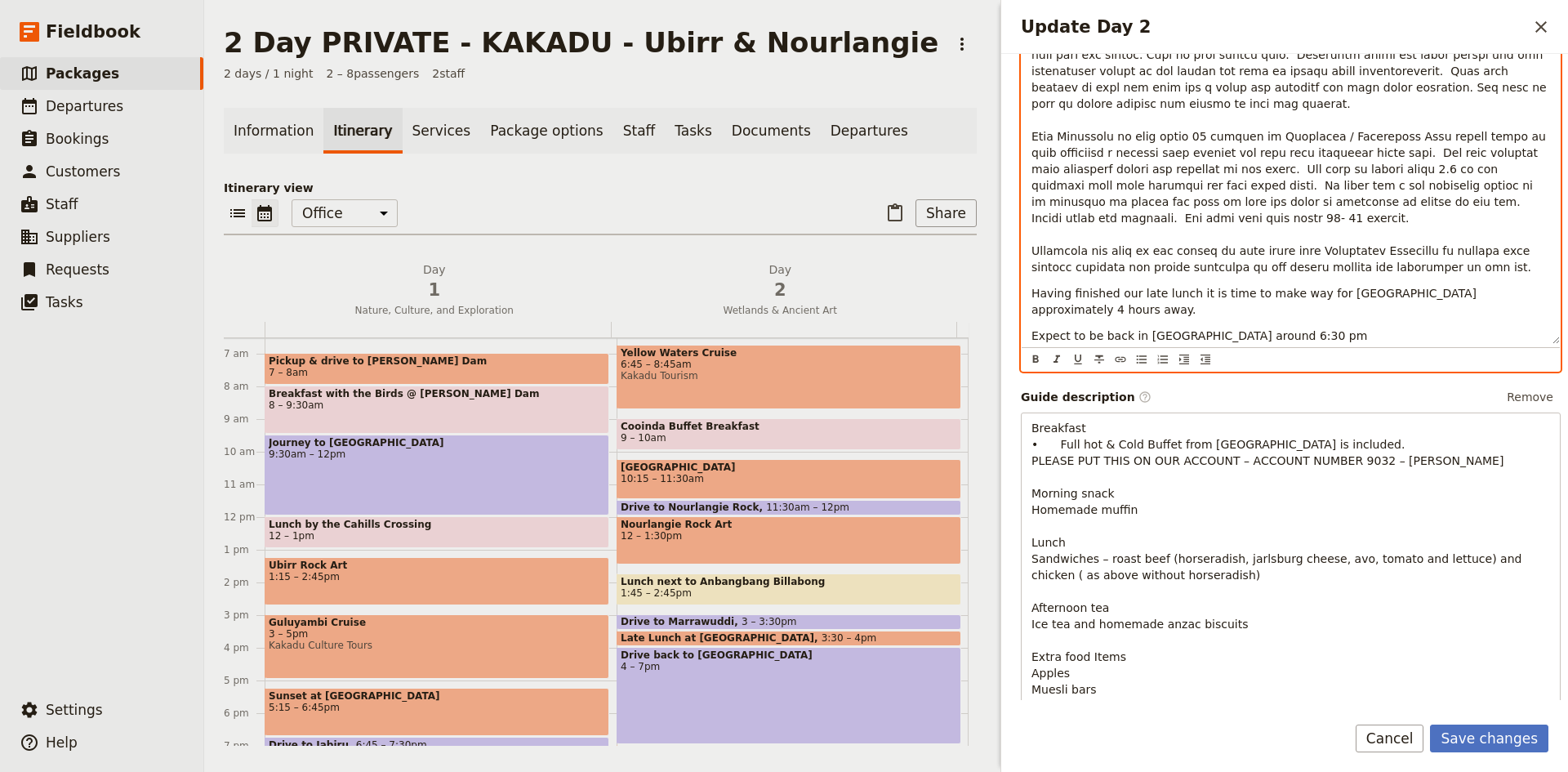
click at [1217, 329] on span "Expect to be back in [GEOGRAPHIC_DATA] around 6:30 pm" at bounding box center [1198, 335] width 335 height 13
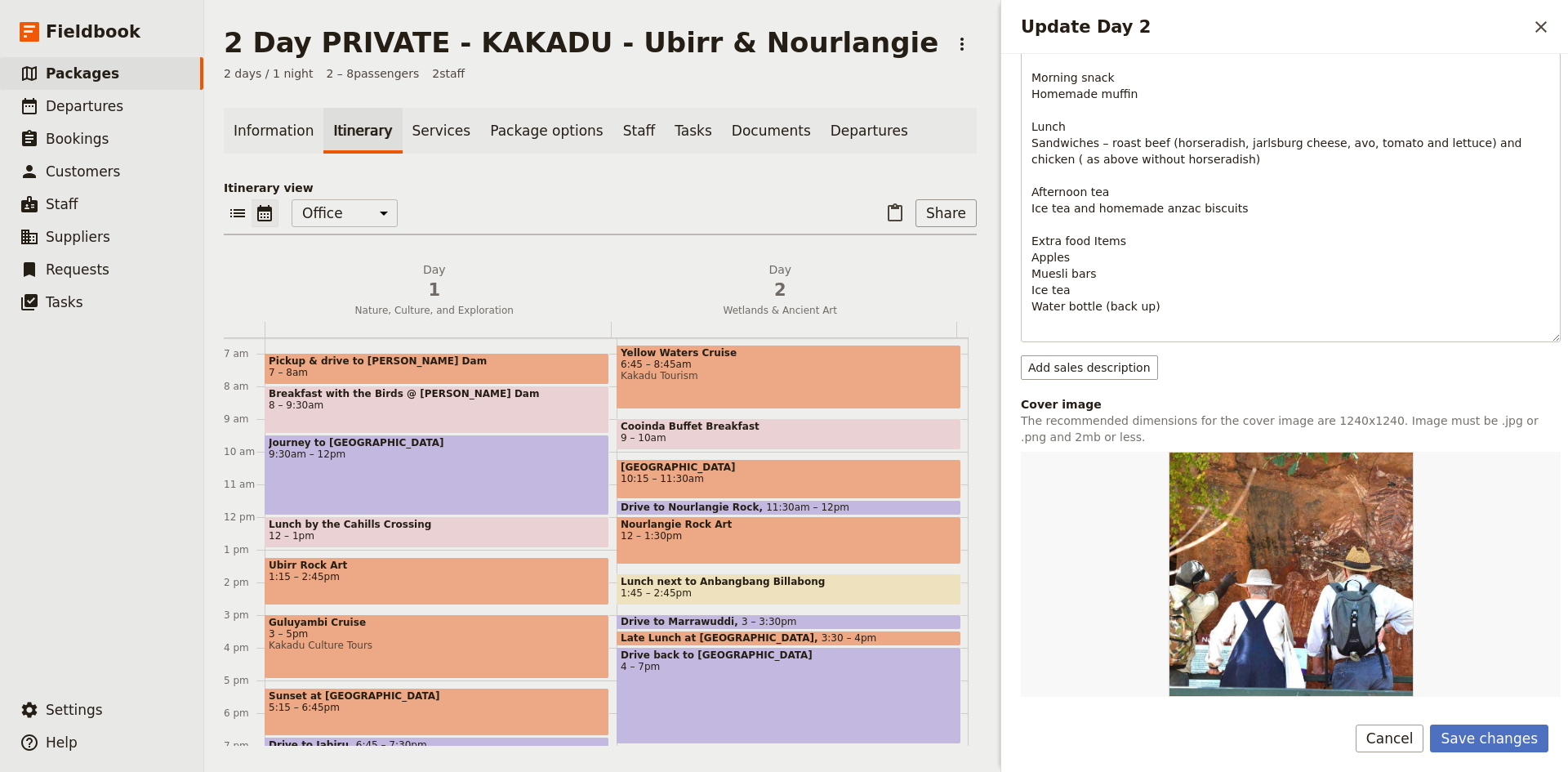
scroll to position [1062, 0]
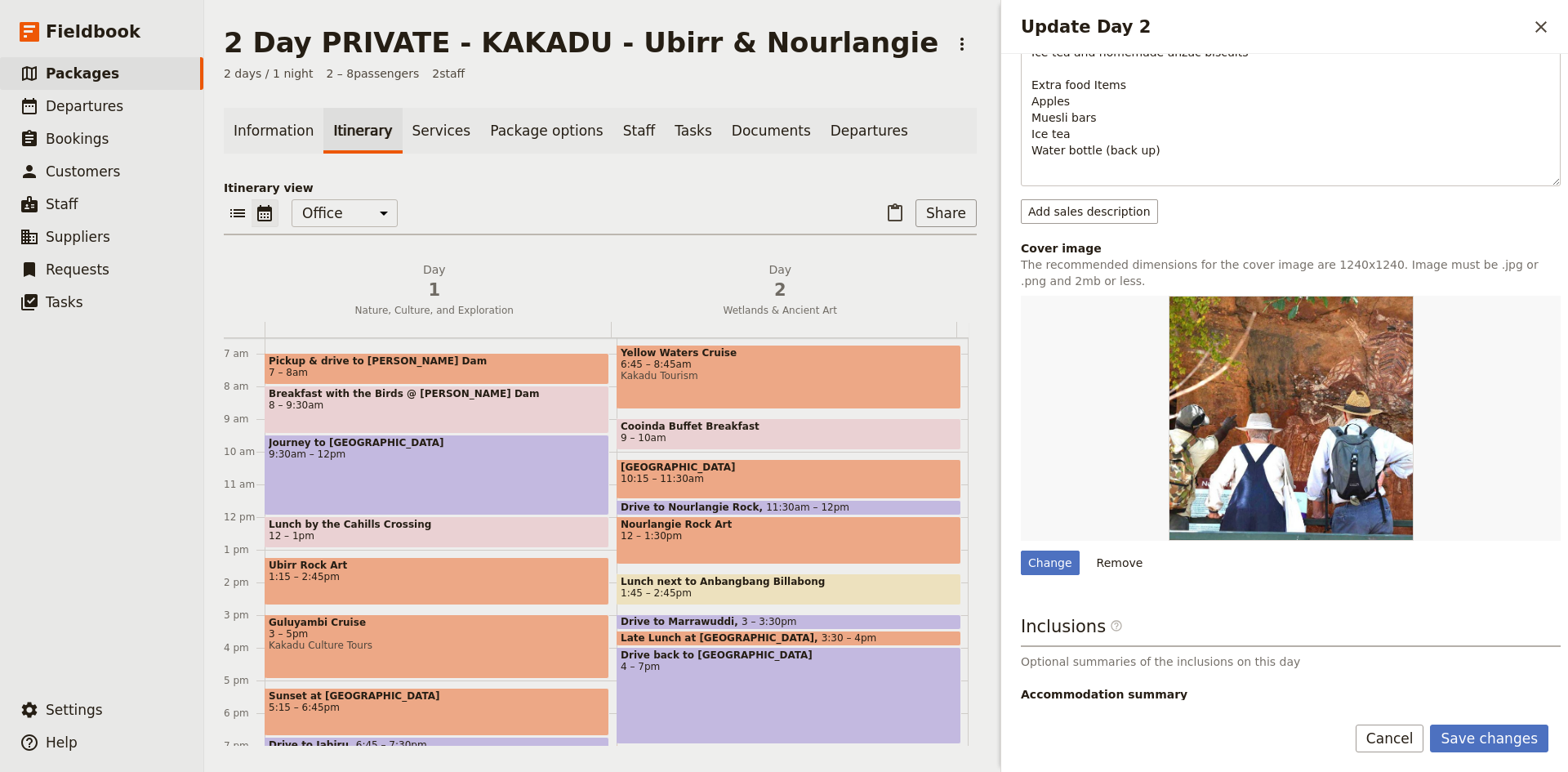
click at [1067, 653] on p "Optional summaries of the inclusions on this day" at bounding box center [1290, 661] width 540 height 17
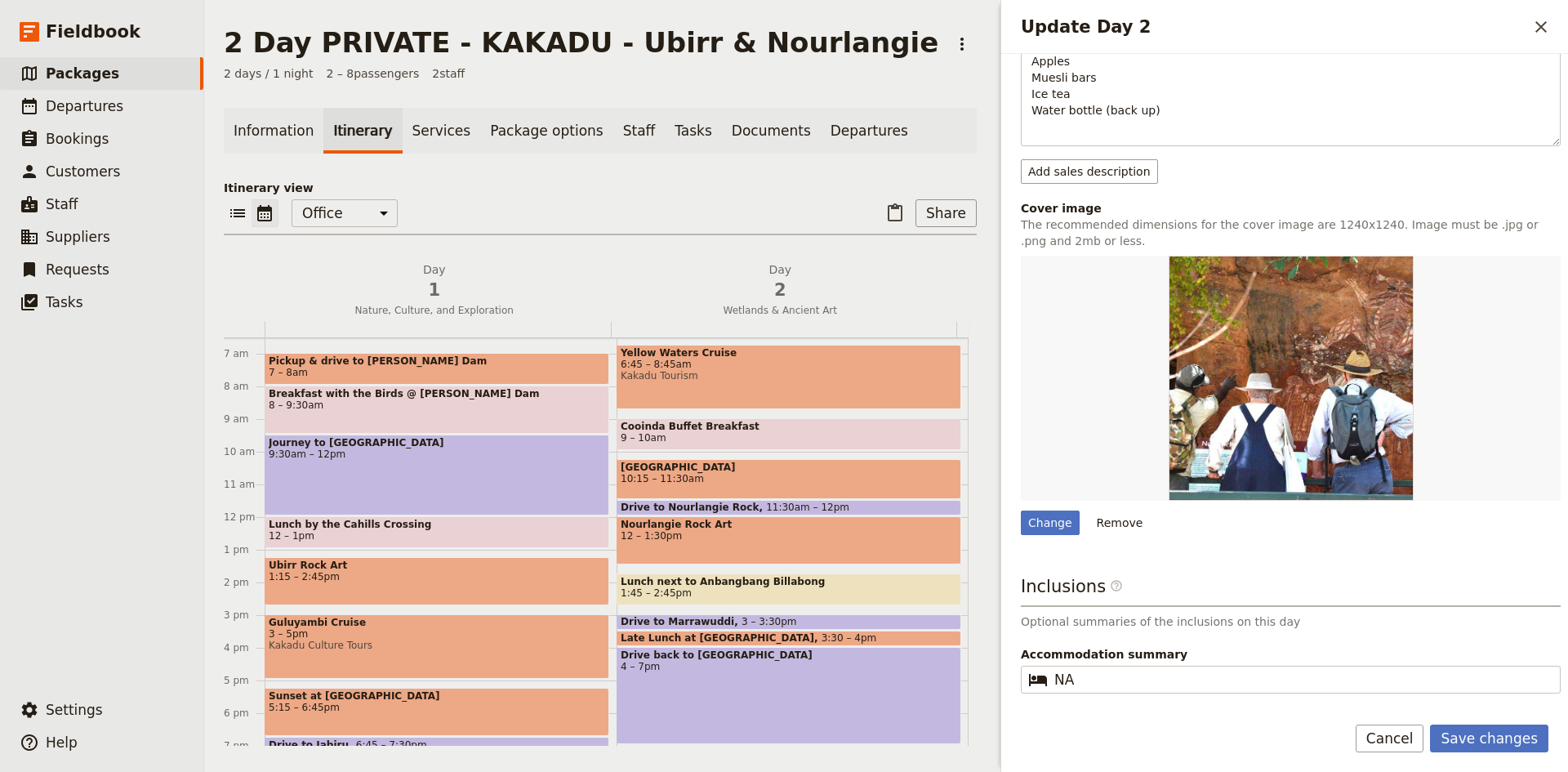
scroll to position [1128, 0]
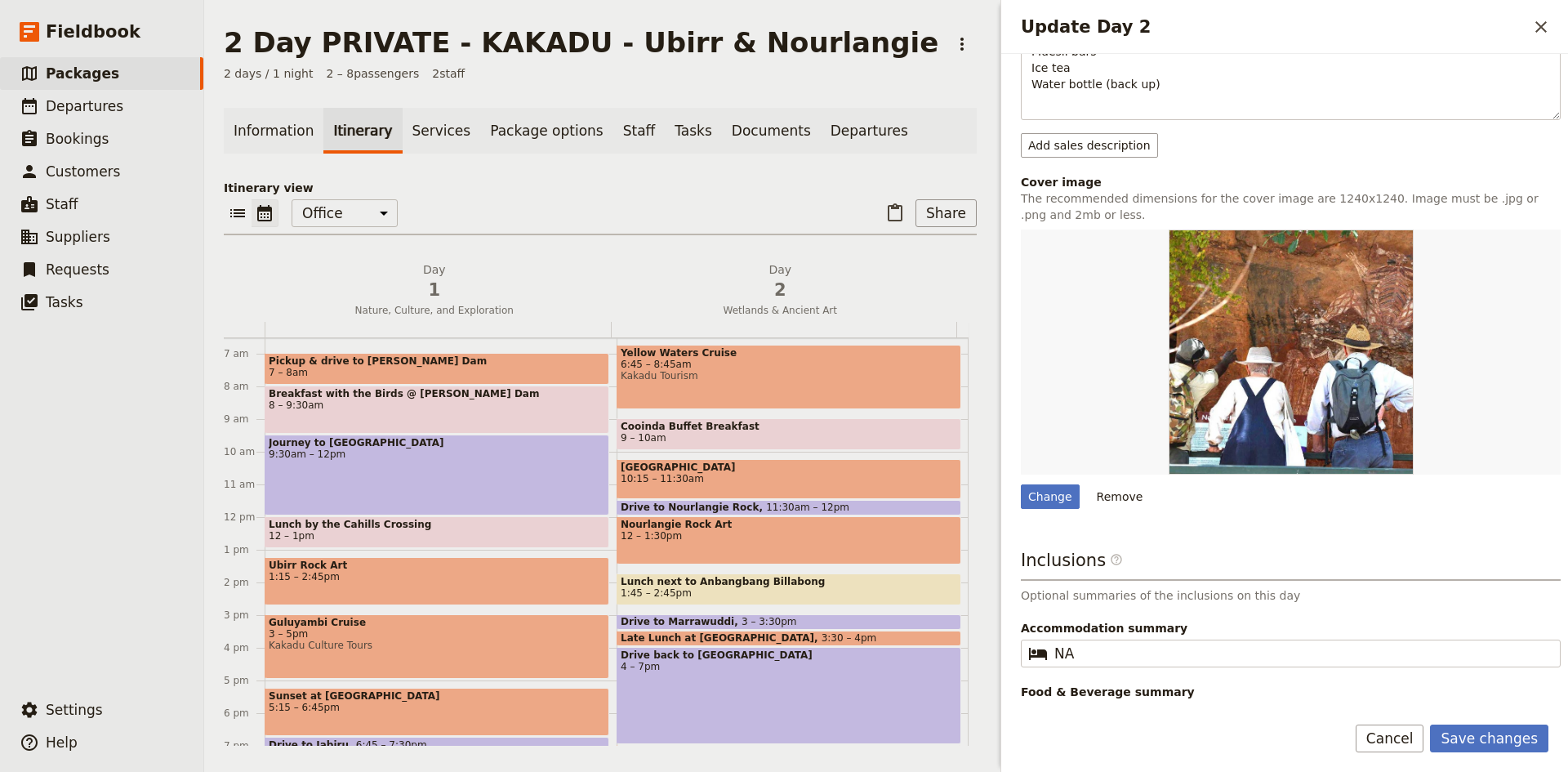
click at [1064, 707] on input "B | L" at bounding box center [1301, 717] width 495 height 20
click at [1244, 707] on input "B (Mimis Restaurant) | L" at bounding box center [1301, 717] width 495 height 20
type input "B (Mimis Restaurant) | L (Sandwiches)"
click at [1512, 741] on button "Save changes" at bounding box center [1489, 738] width 119 height 28
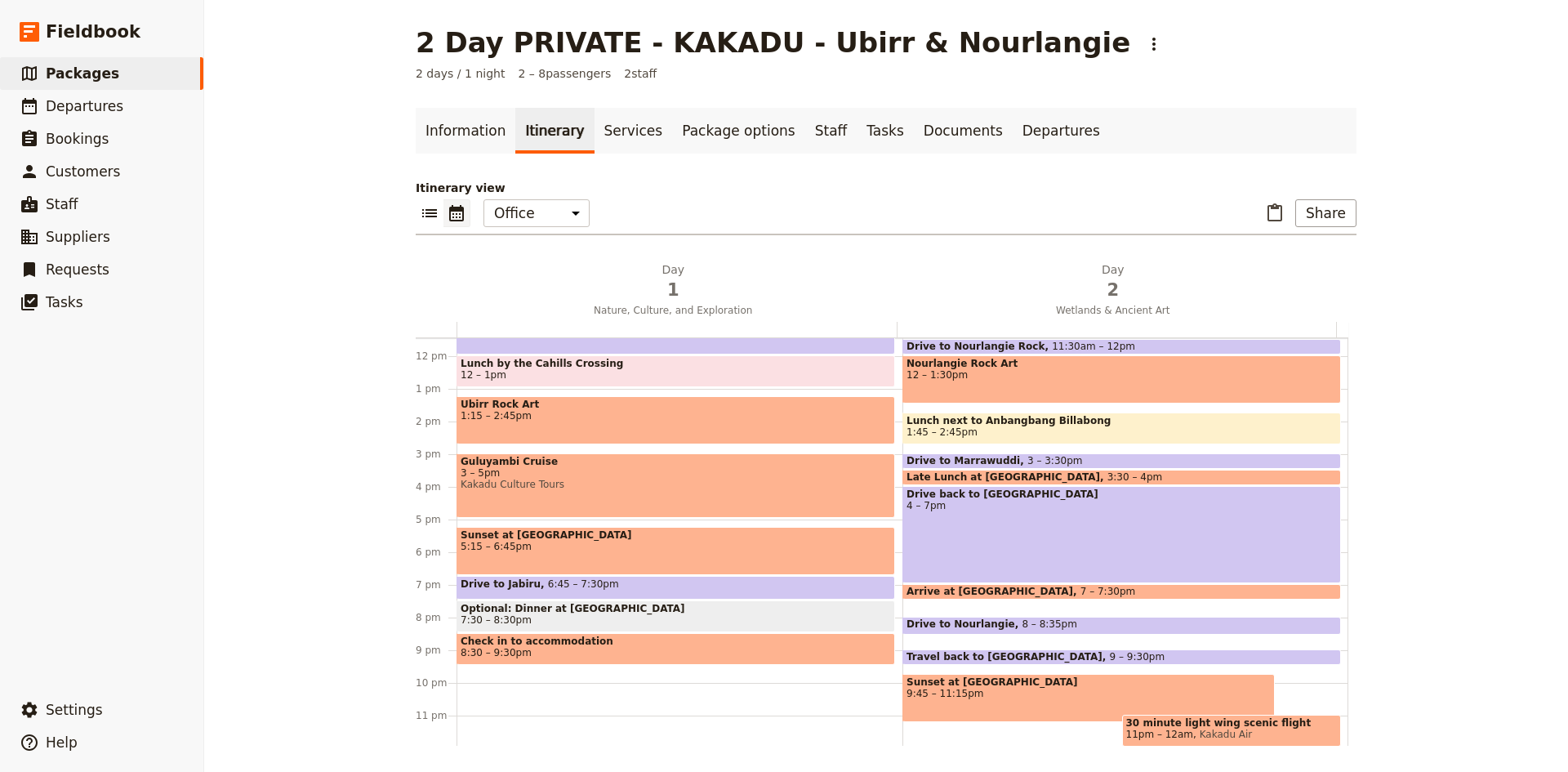
scroll to position [377, 0]
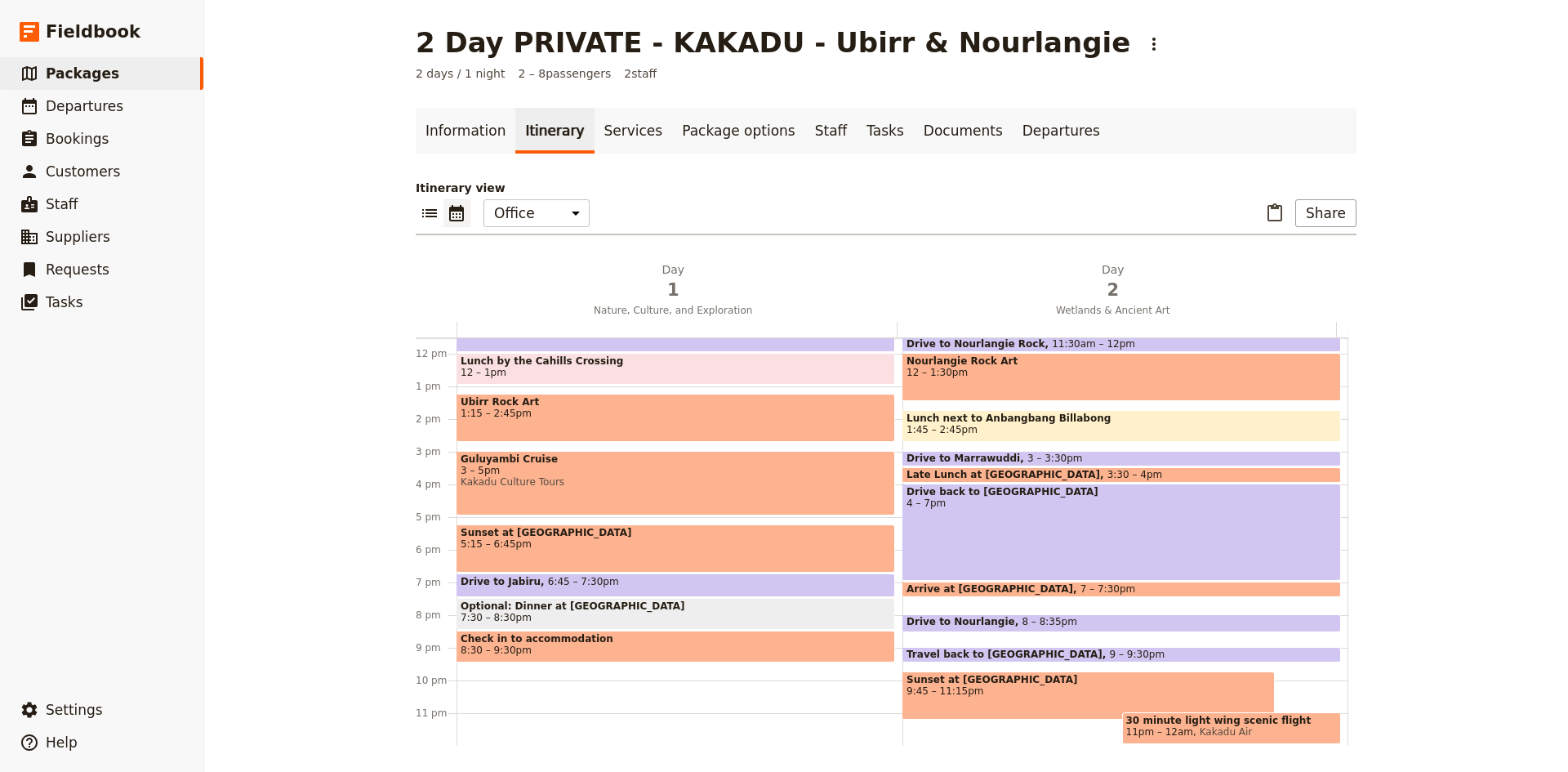
click at [1100, 455] on div "Drive to Marrawuddi 3 – 3:30pm" at bounding box center [1122, 459] width 439 height 16
select select "2"
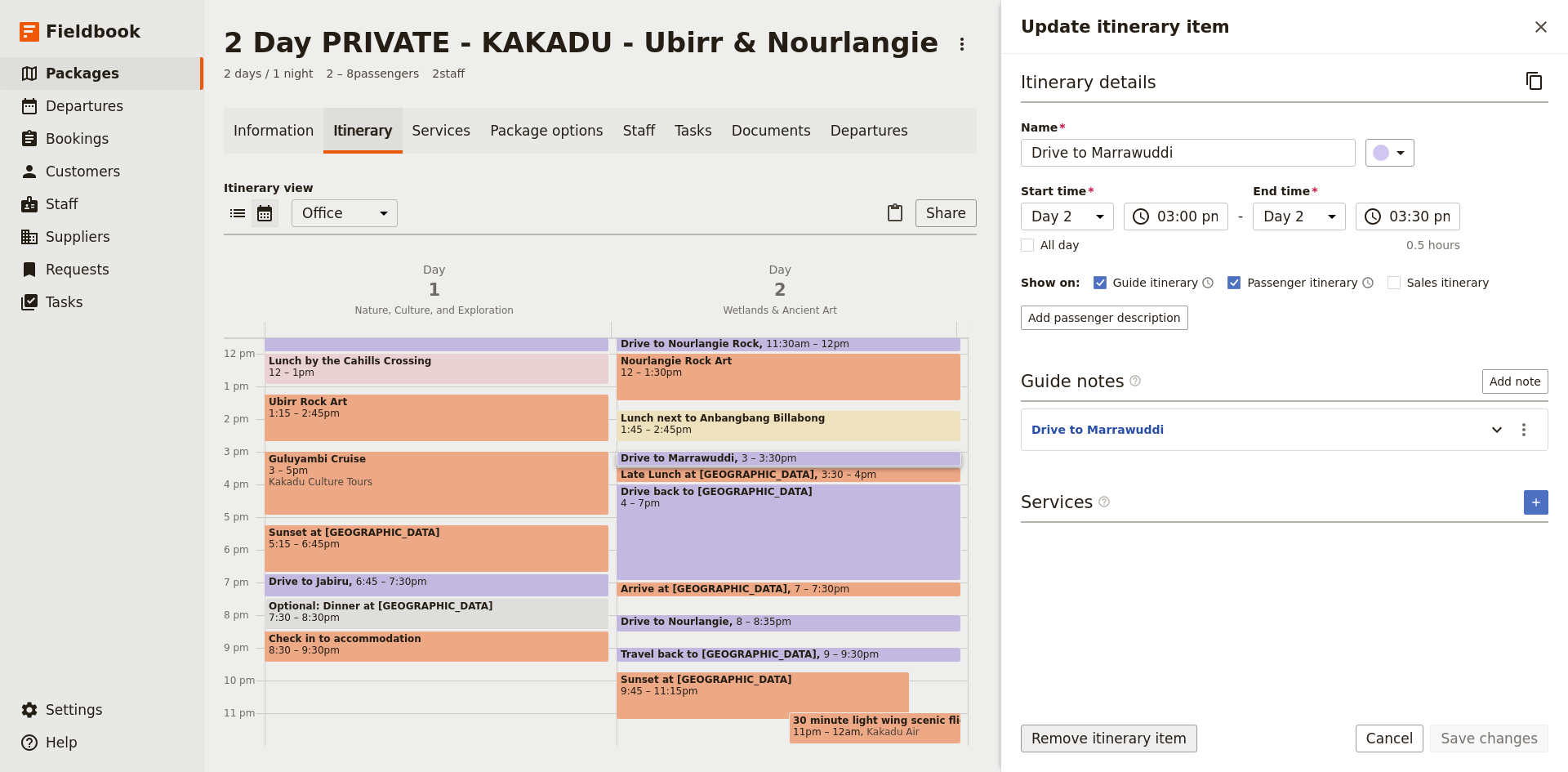
click at [1147, 741] on button "Remove itinerary item" at bounding box center [1108, 738] width 176 height 28
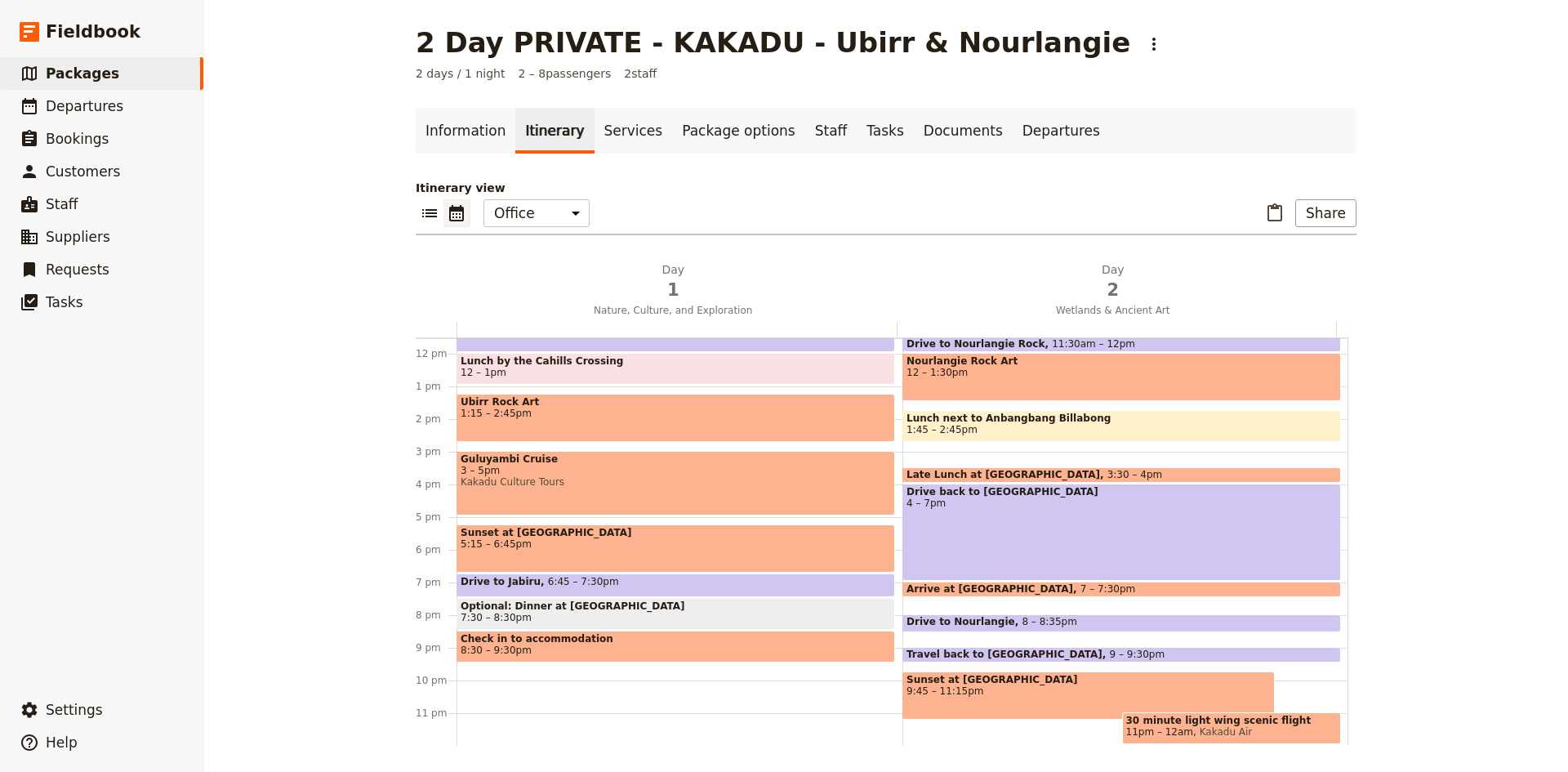
click at [1115, 473] on div "Late Lunch at [GEOGRAPHIC_DATA] 3:30 – 4pm" at bounding box center [1122, 474] width 439 height 16
select select "2"
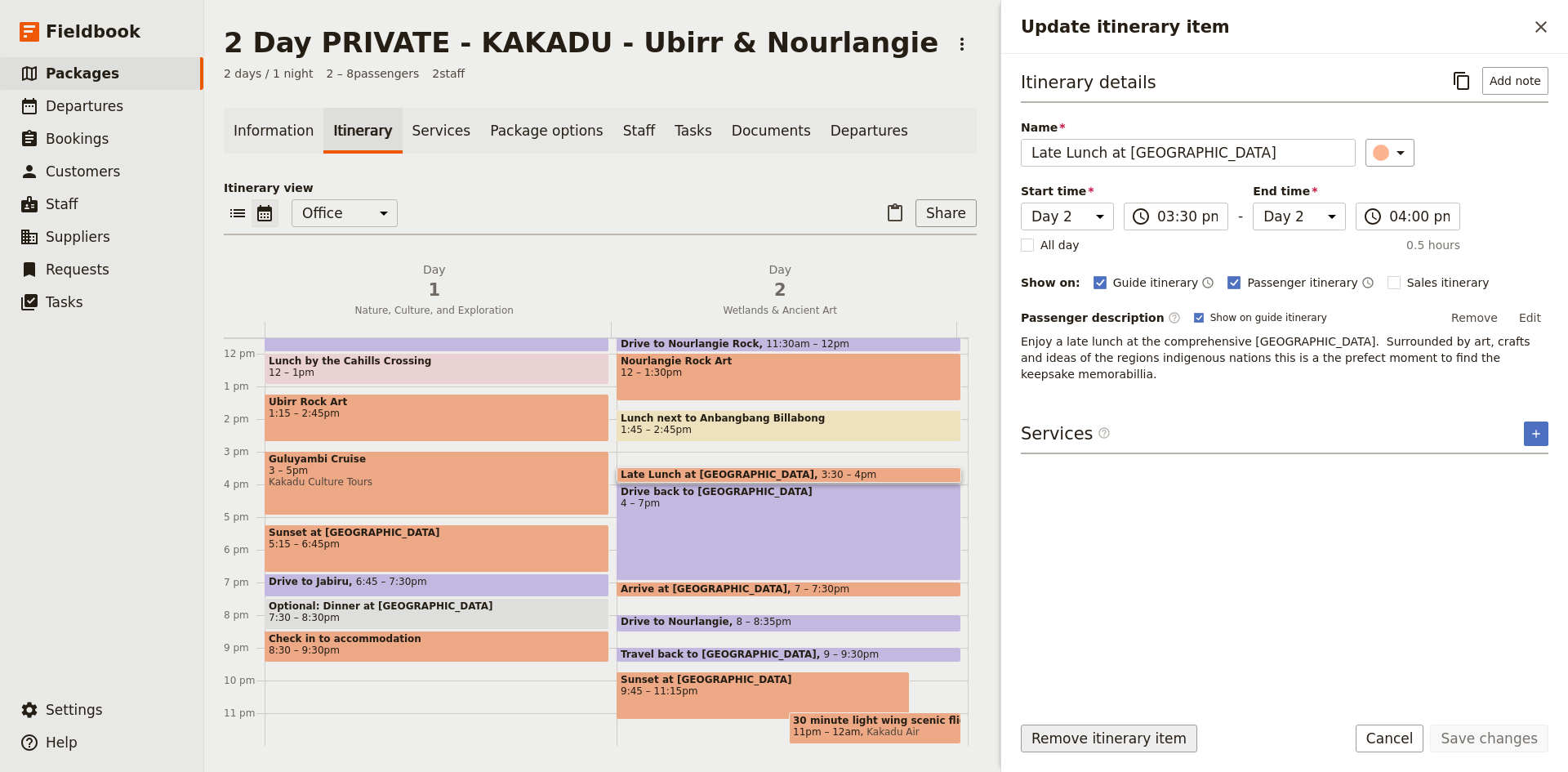
click at [1082, 737] on button "Remove itinerary item" at bounding box center [1108, 738] width 176 height 28
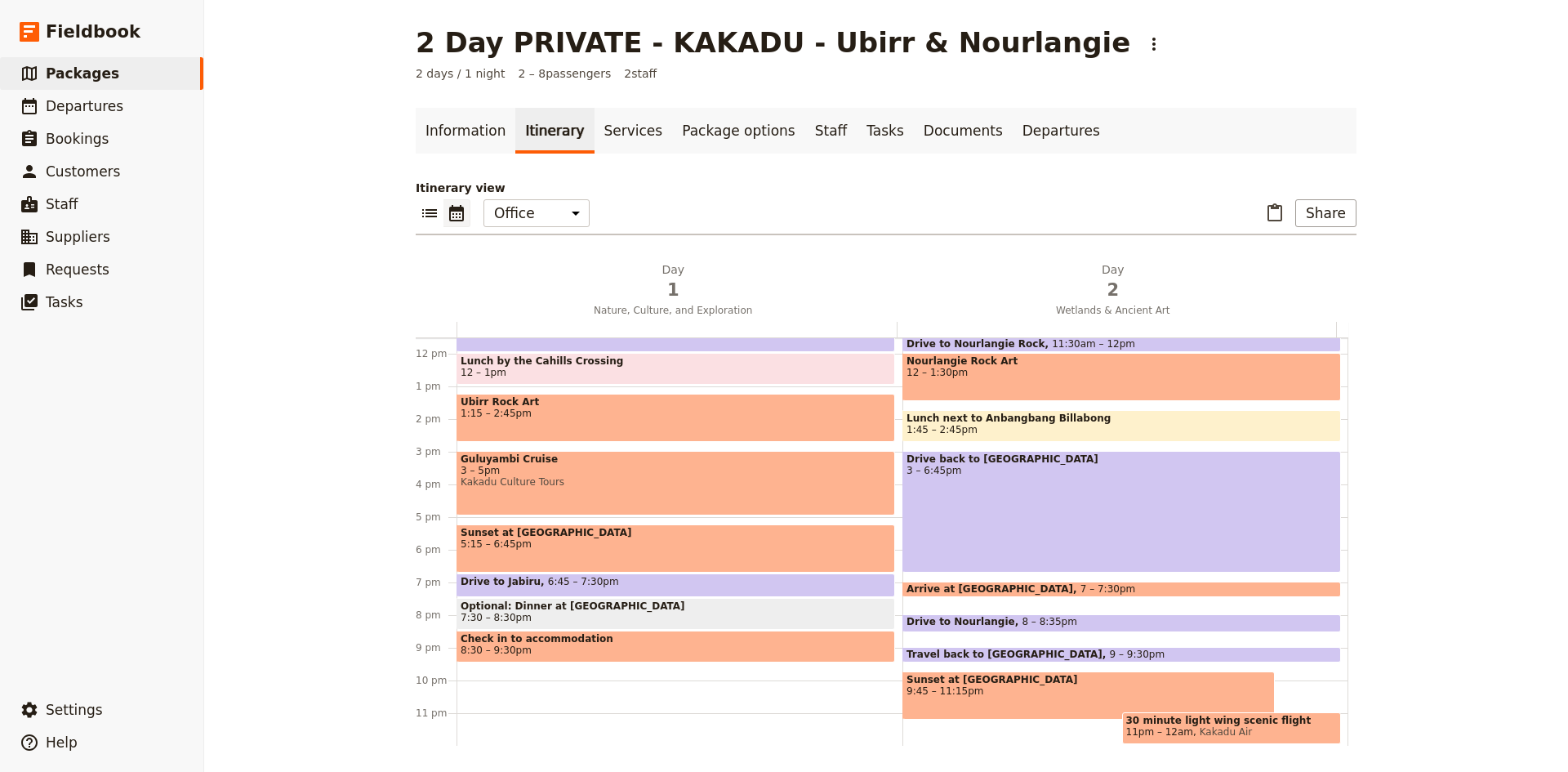
click at [1021, 620] on span "8 – 8:35pm" at bounding box center [1049, 623] width 55 height 14
select select "2"
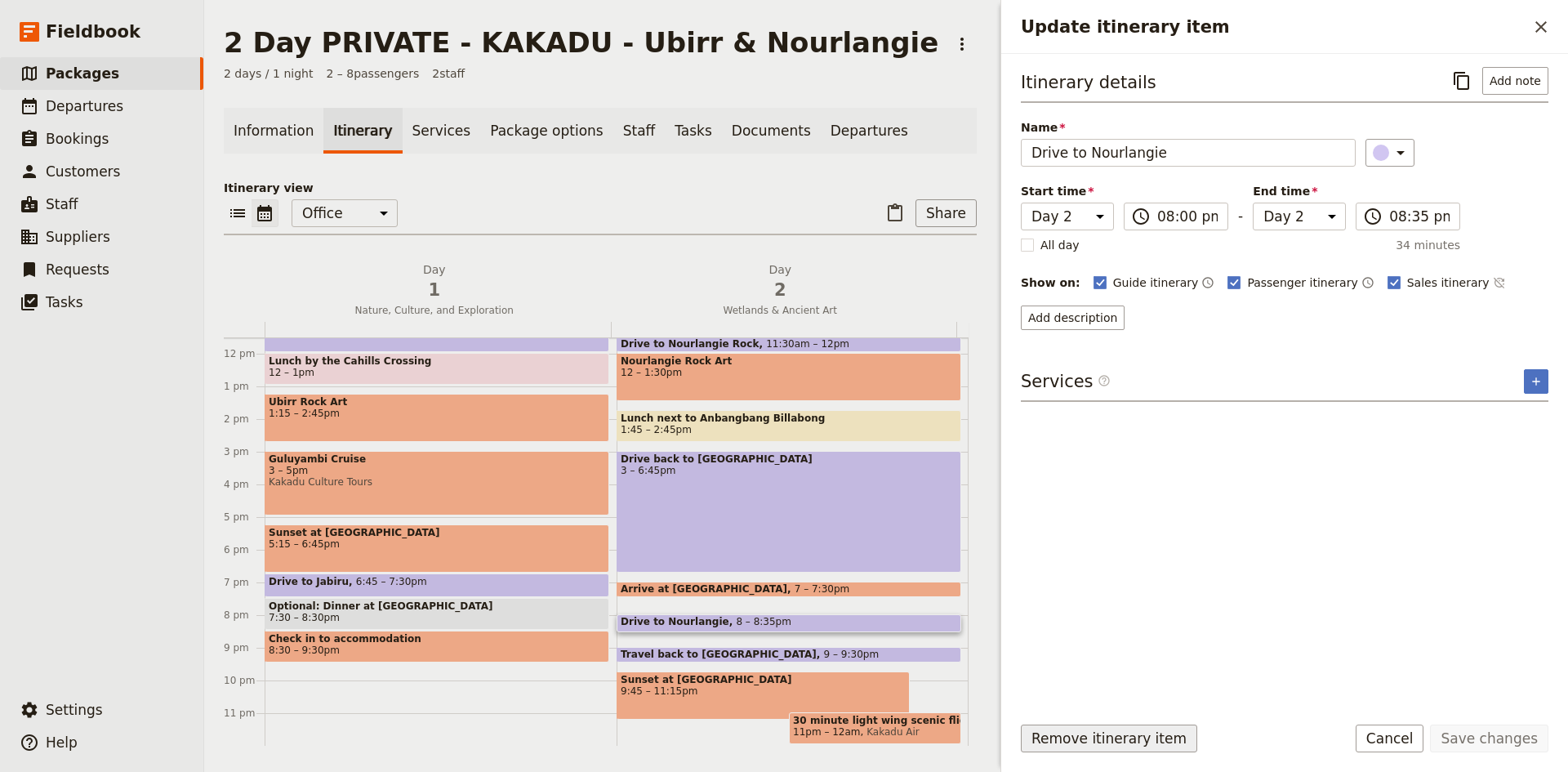
click at [1133, 734] on button "Remove itinerary item" at bounding box center [1108, 738] width 176 height 28
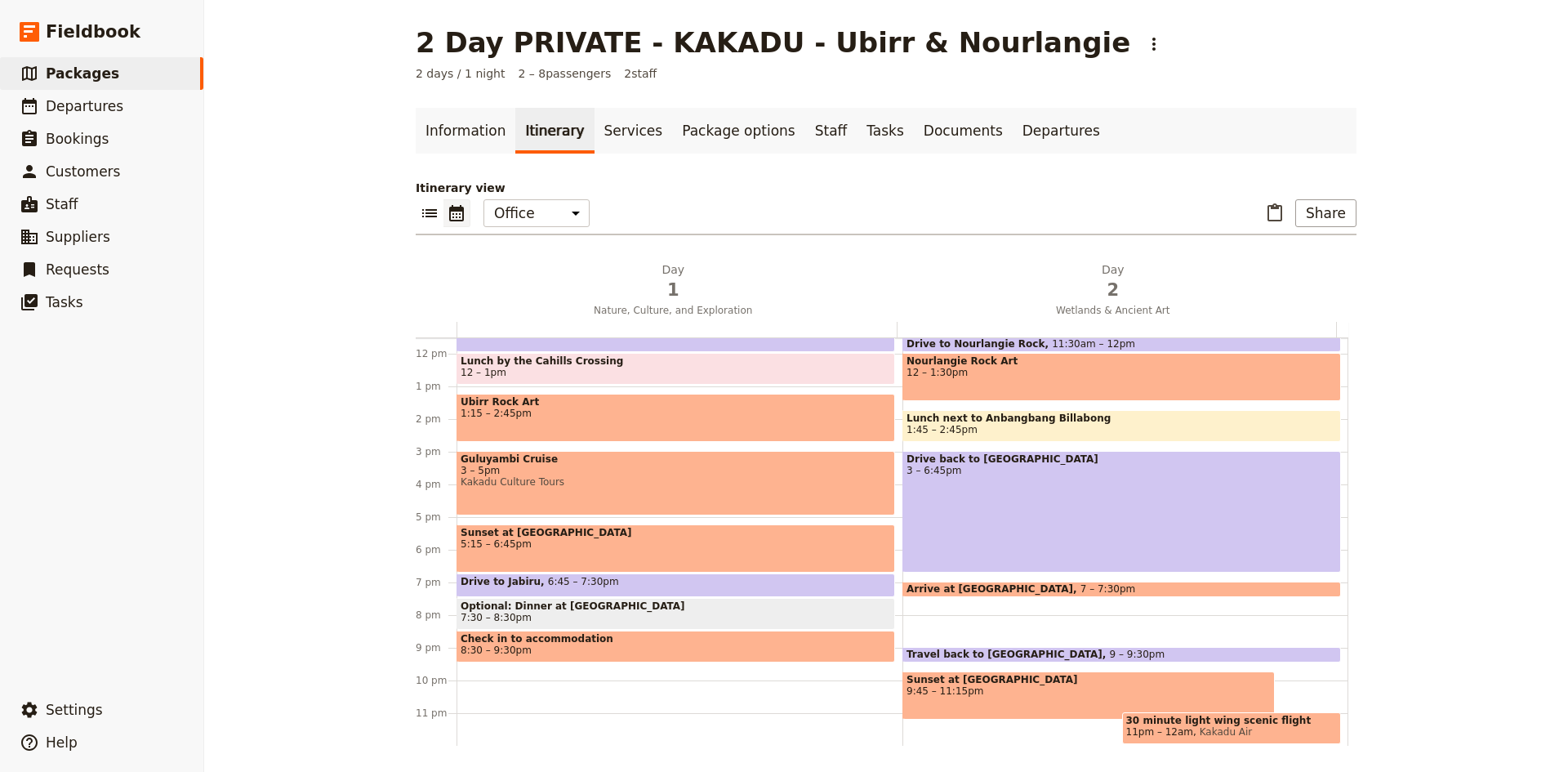
click at [1053, 653] on div "Travel back to [GEOGRAPHIC_DATA] 9 – 9:30pm" at bounding box center [1122, 654] width 439 height 16
select select "2"
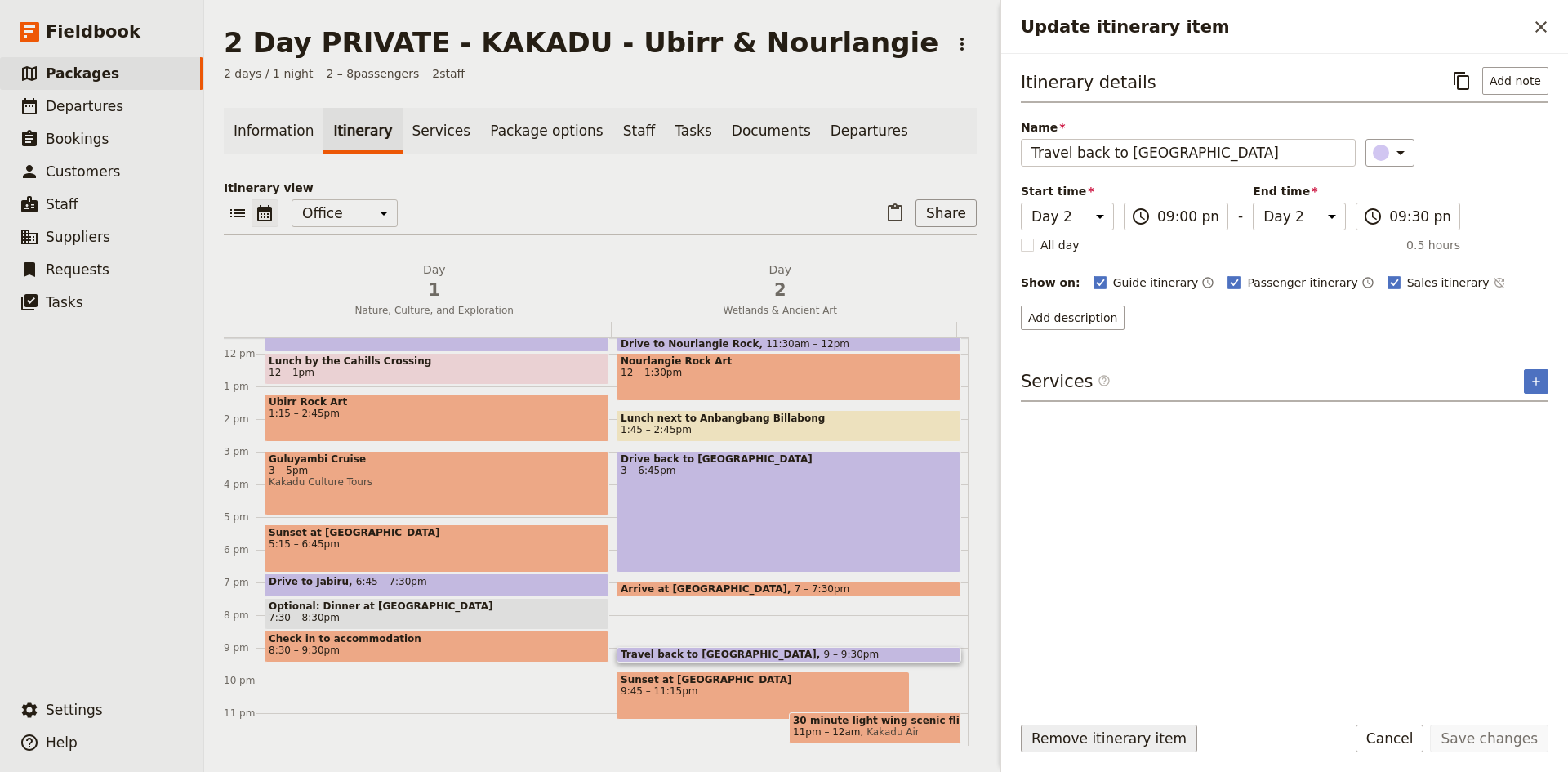
click at [1124, 733] on button "Remove itinerary item" at bounding box center [1108, 738] width 176 height 28
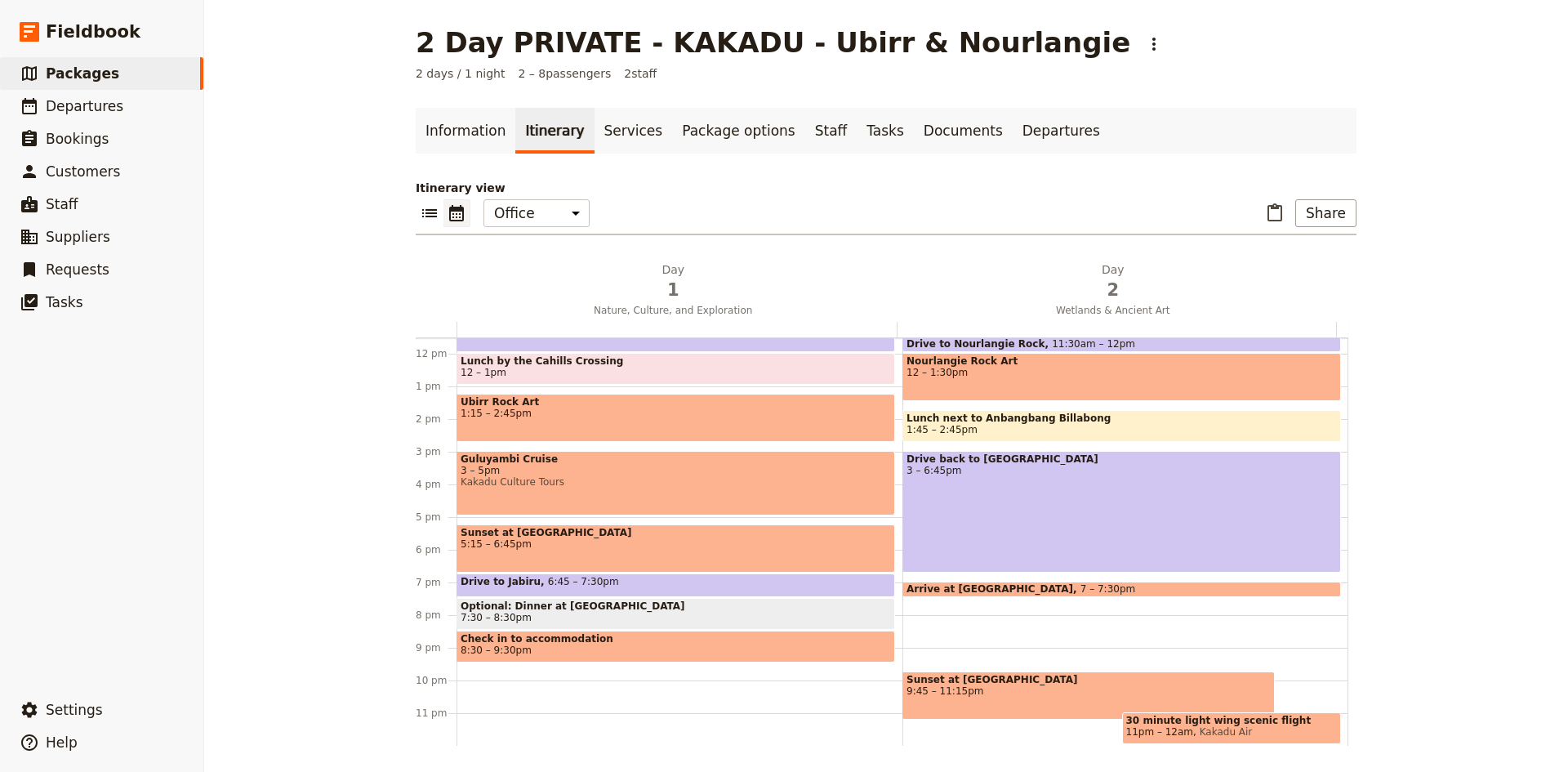
click at [1030, 688] on span "9:45 – 11:15pm" at bounding box center [1089, 691] width 364 height 12
select select "2"
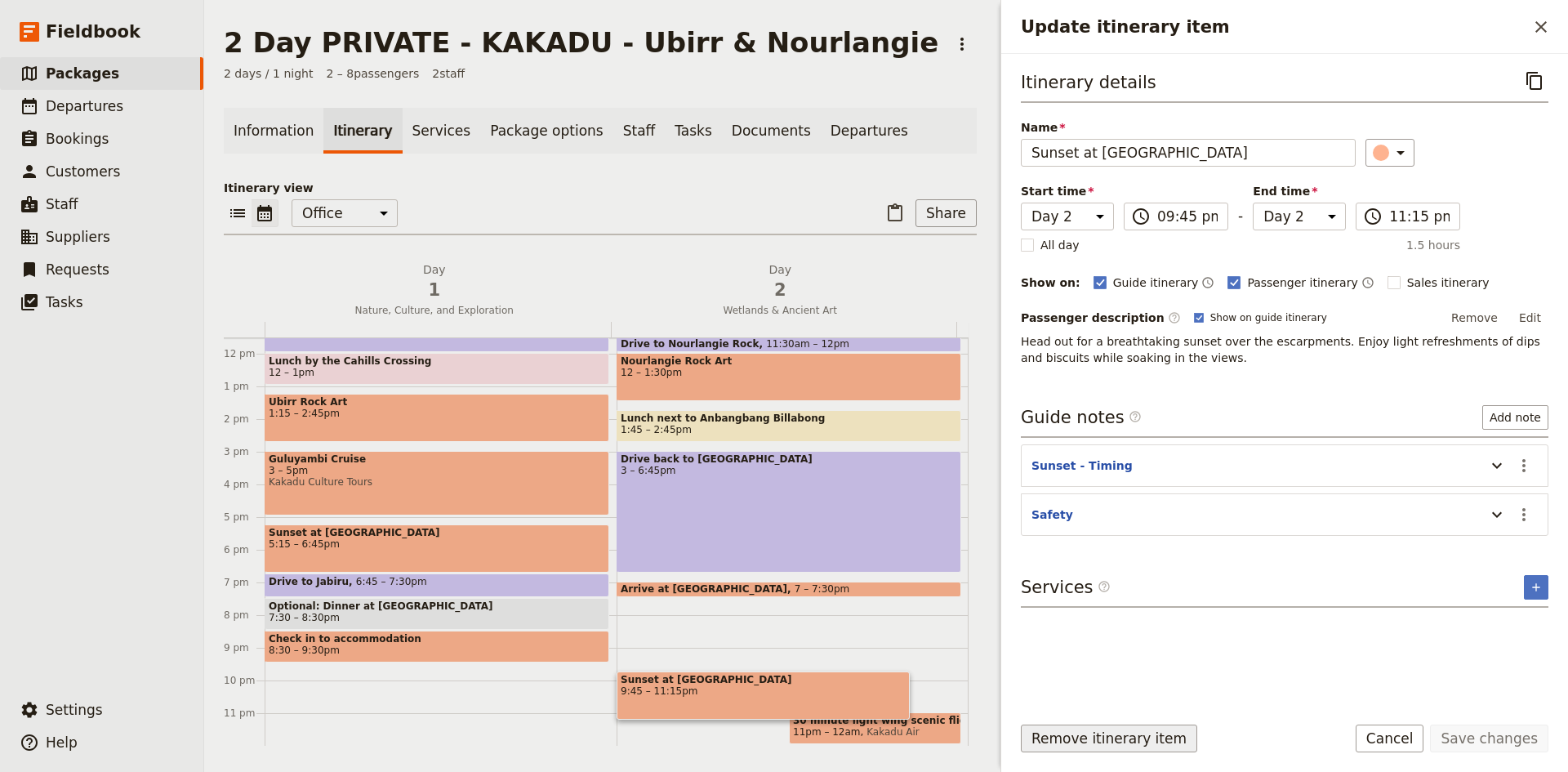
click at [1090, 730] on button "Remove itinerary item" at bounding box center [1108, 738] width 176 height 28
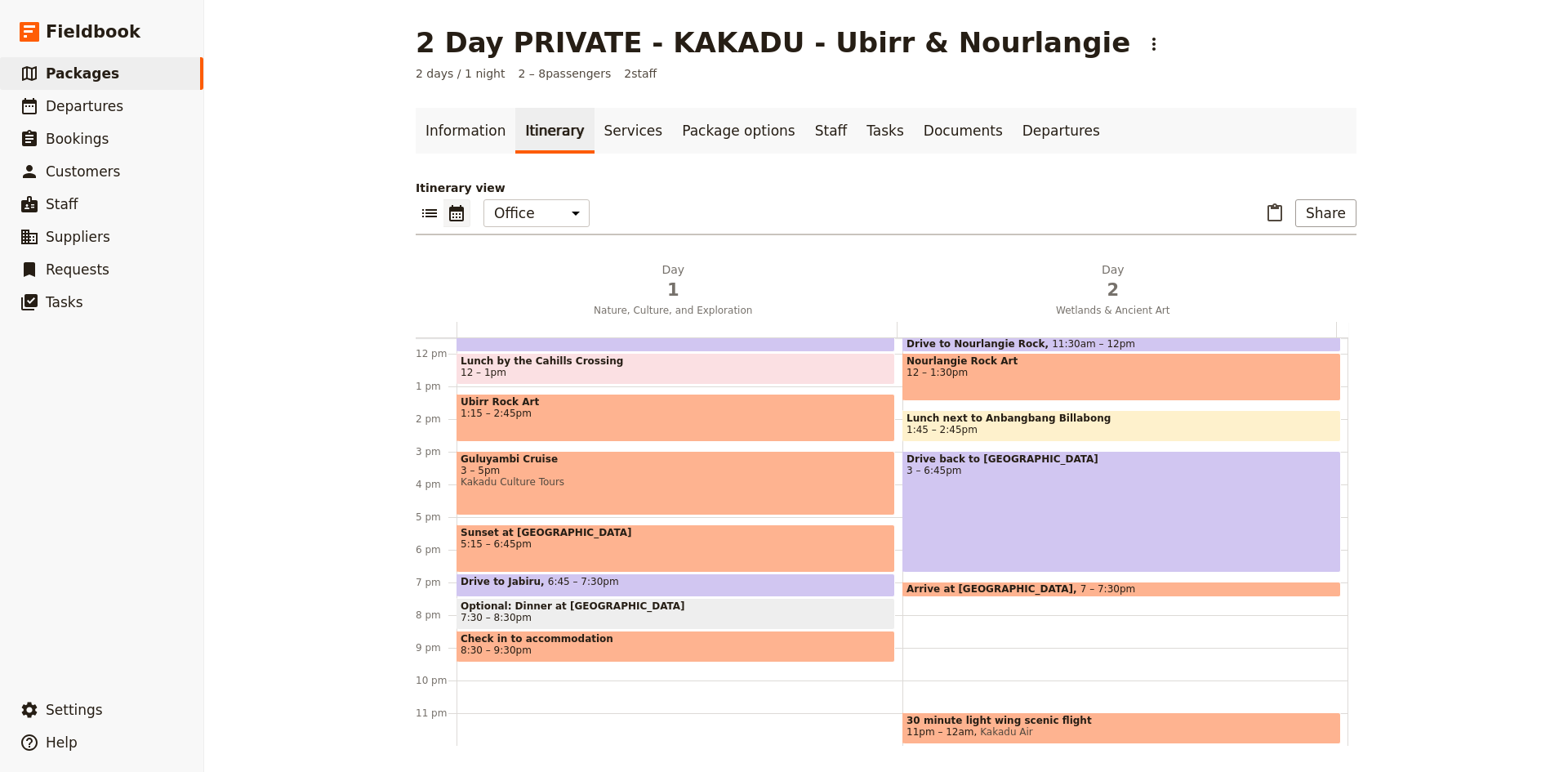
click at [1092, 725] on span "30 minute light wing scenic flight" at bounding box center [1121, 721] width 430 height 12
select select "2"
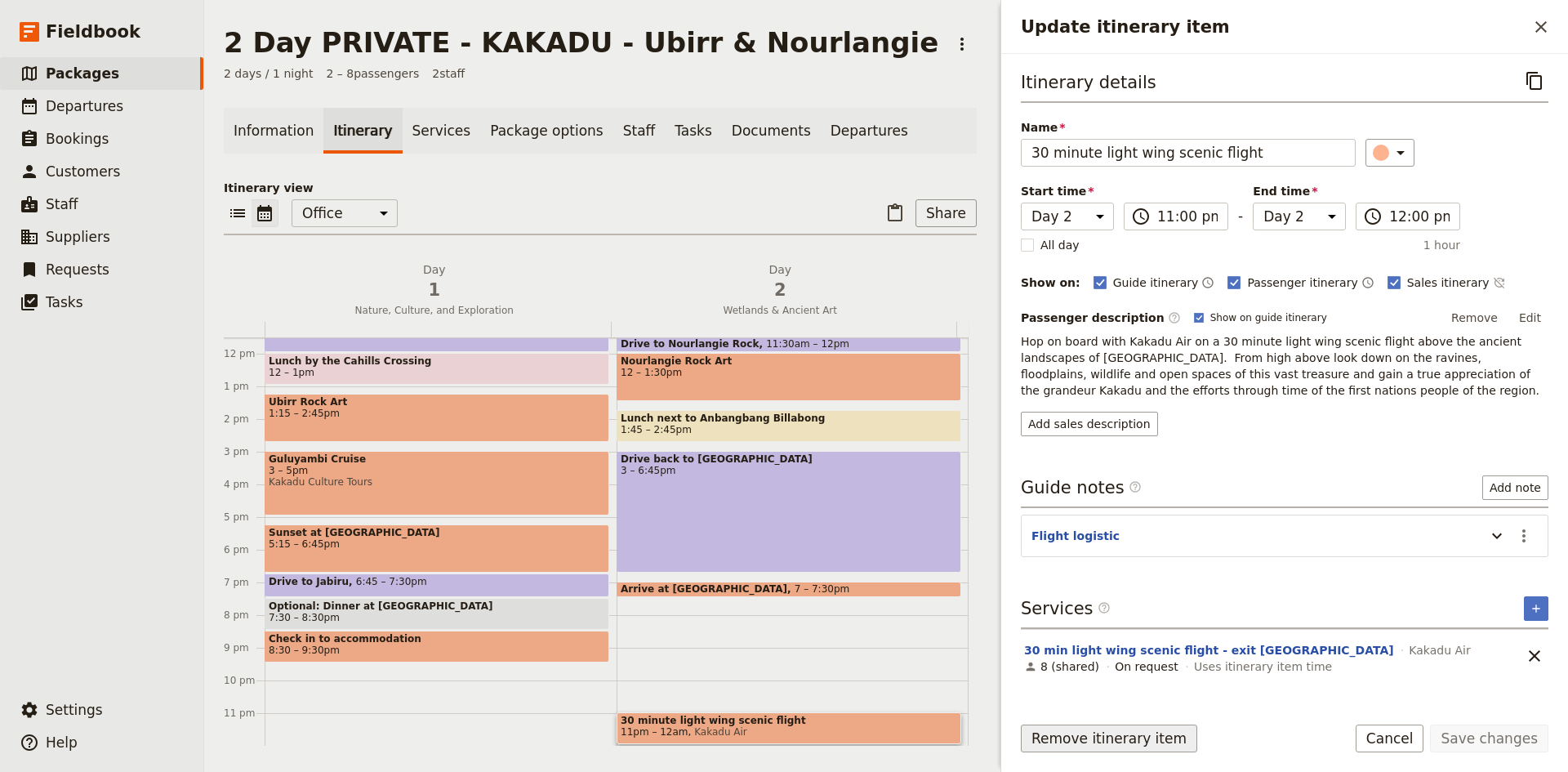
click at [1112, 738] on button "Remove itinerary item" at bounding box center [1108, 738] width 176 height 28
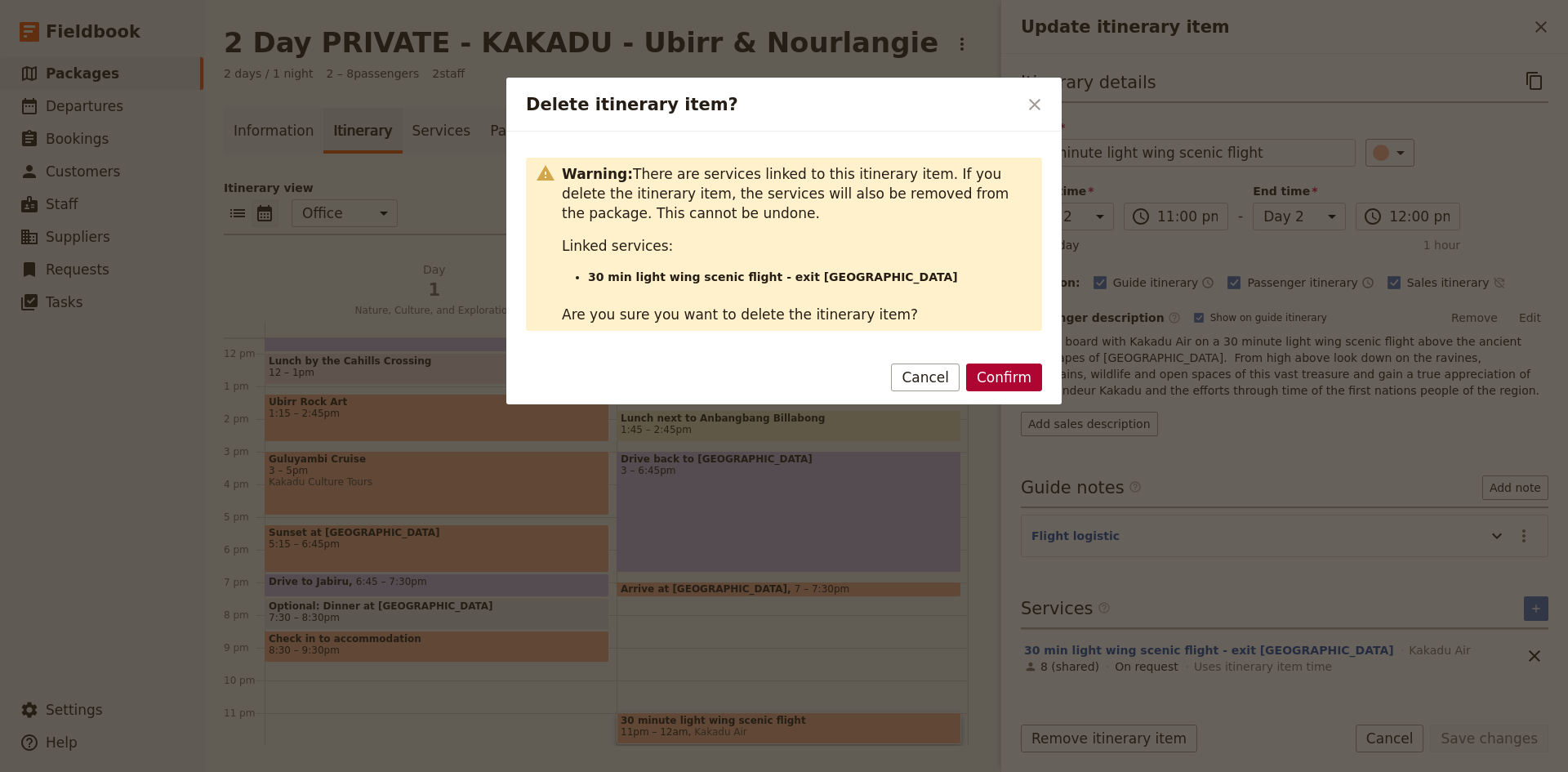
click at [1027, 385] on button "Confirm" at bounding box center [1003, 378] width 76 height 28
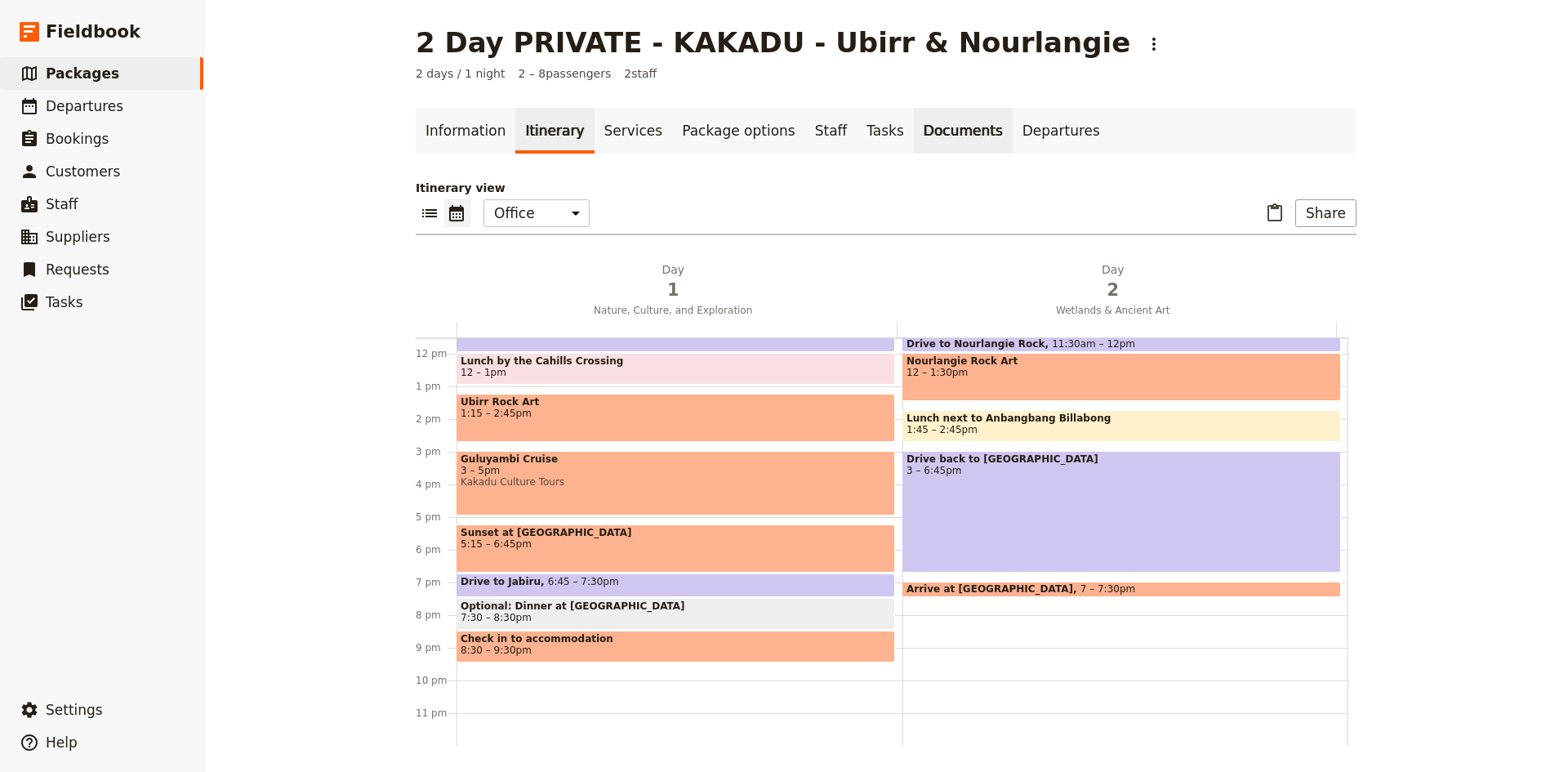
click at [914, 130] on link "Documents" at bounding box center [963, 130] width 99 height 45
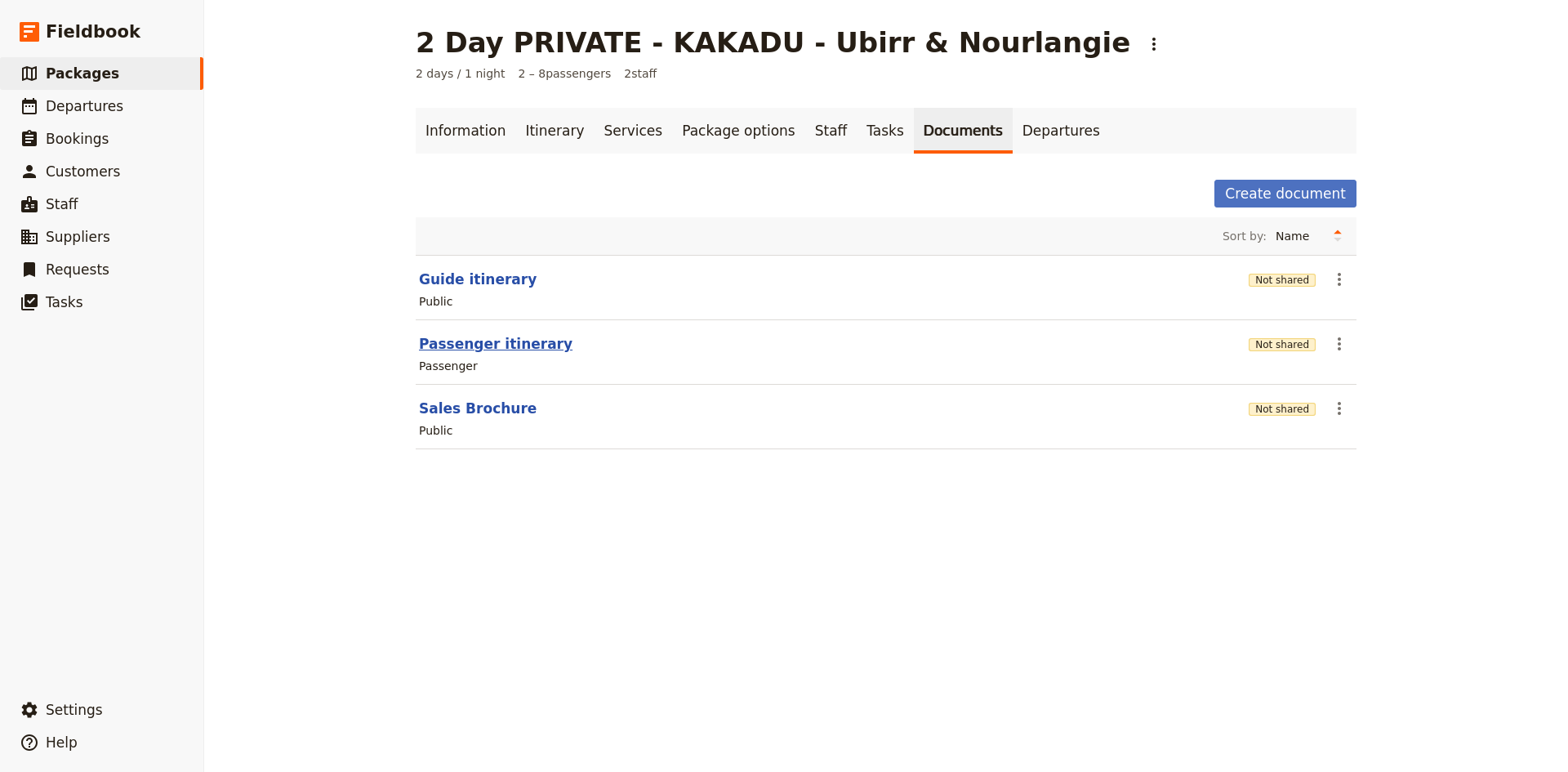
click at [496, 339] on button "Passenger itinerary" at bounding box center [495, 344] width 153 height 20
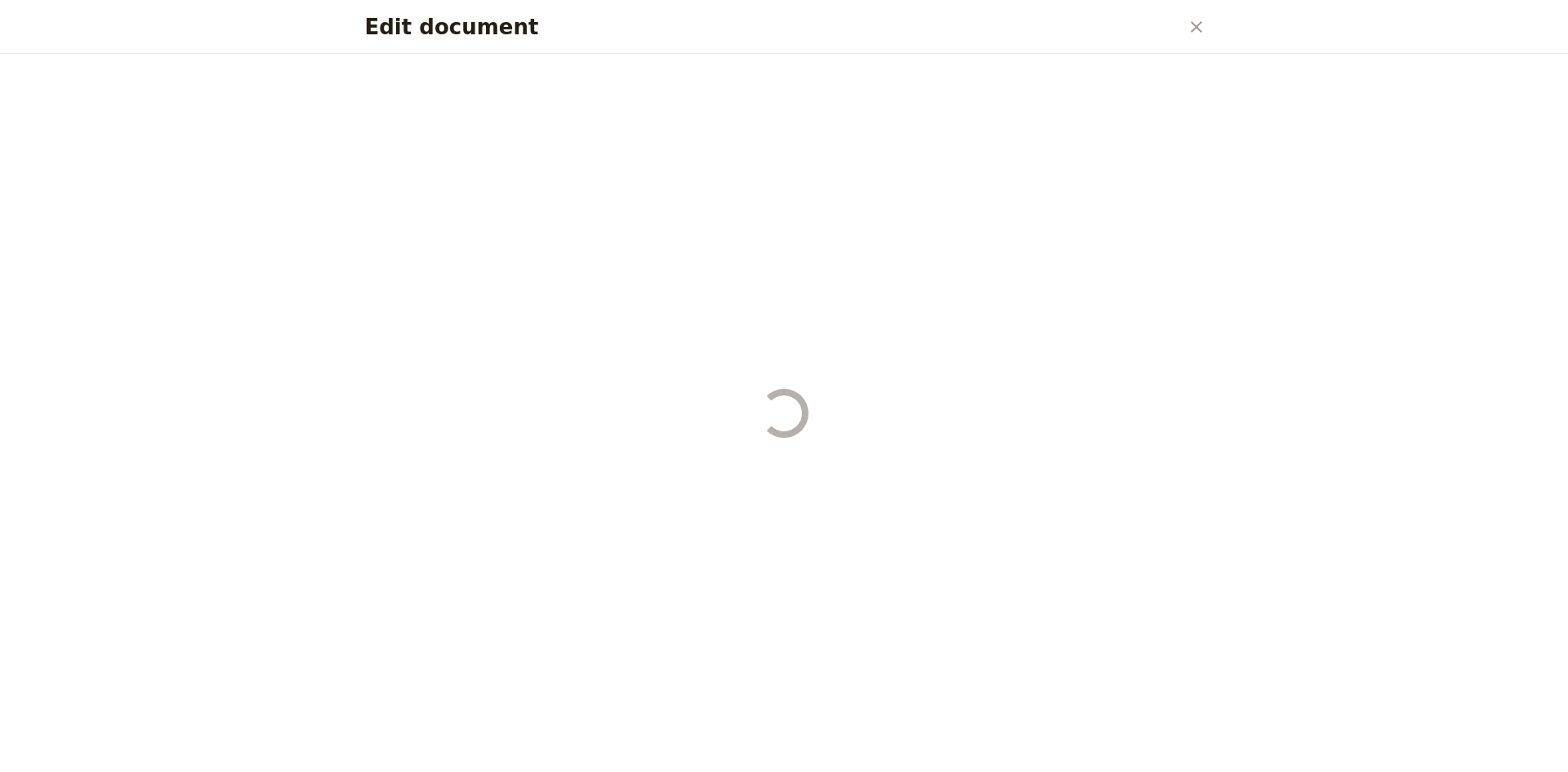
select select "PASSENGER"
select select "DEFAULT"
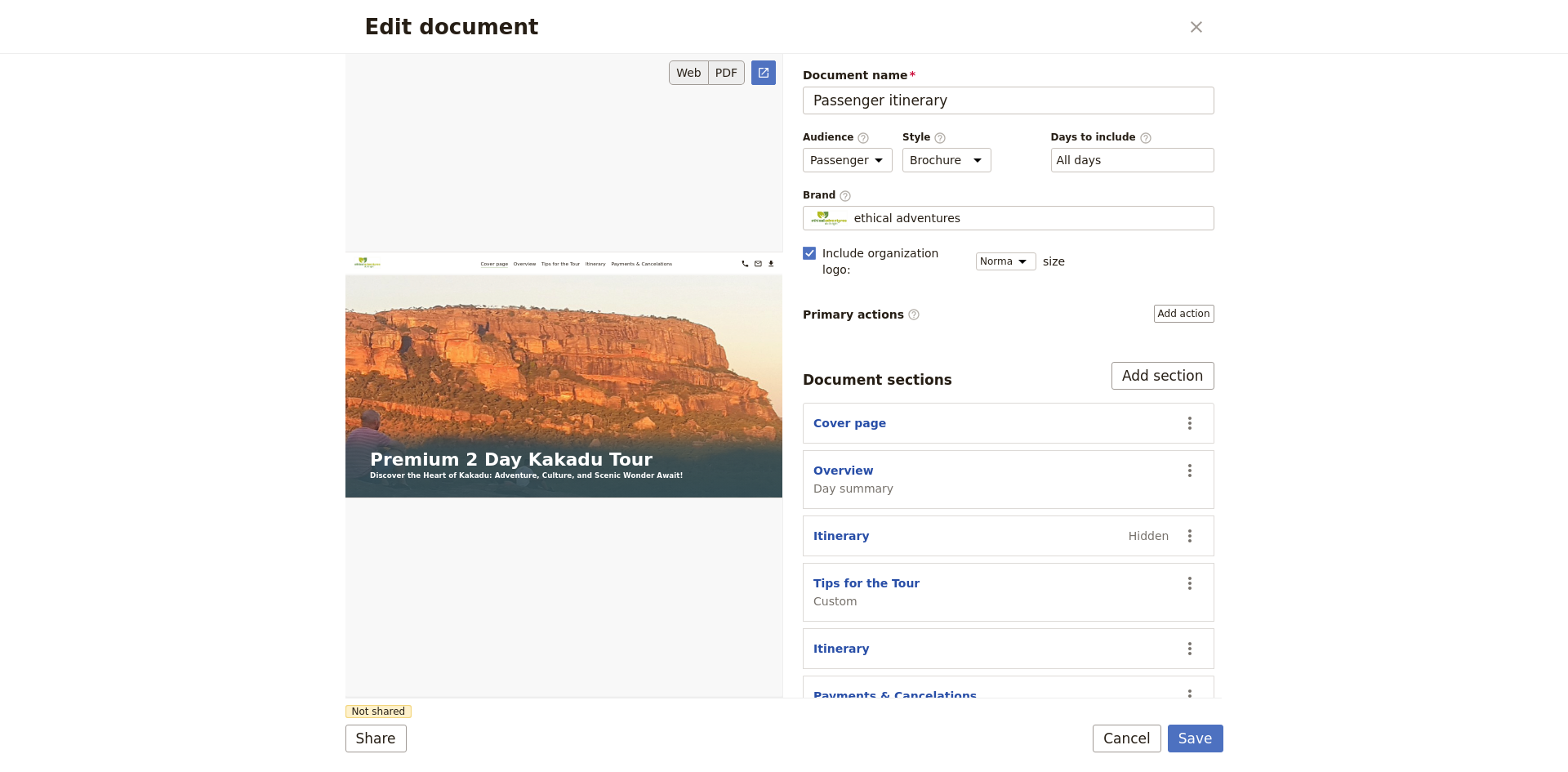
click at [733, 68] on button "PDF" at bounding box center [727, 72] width 36 height 25
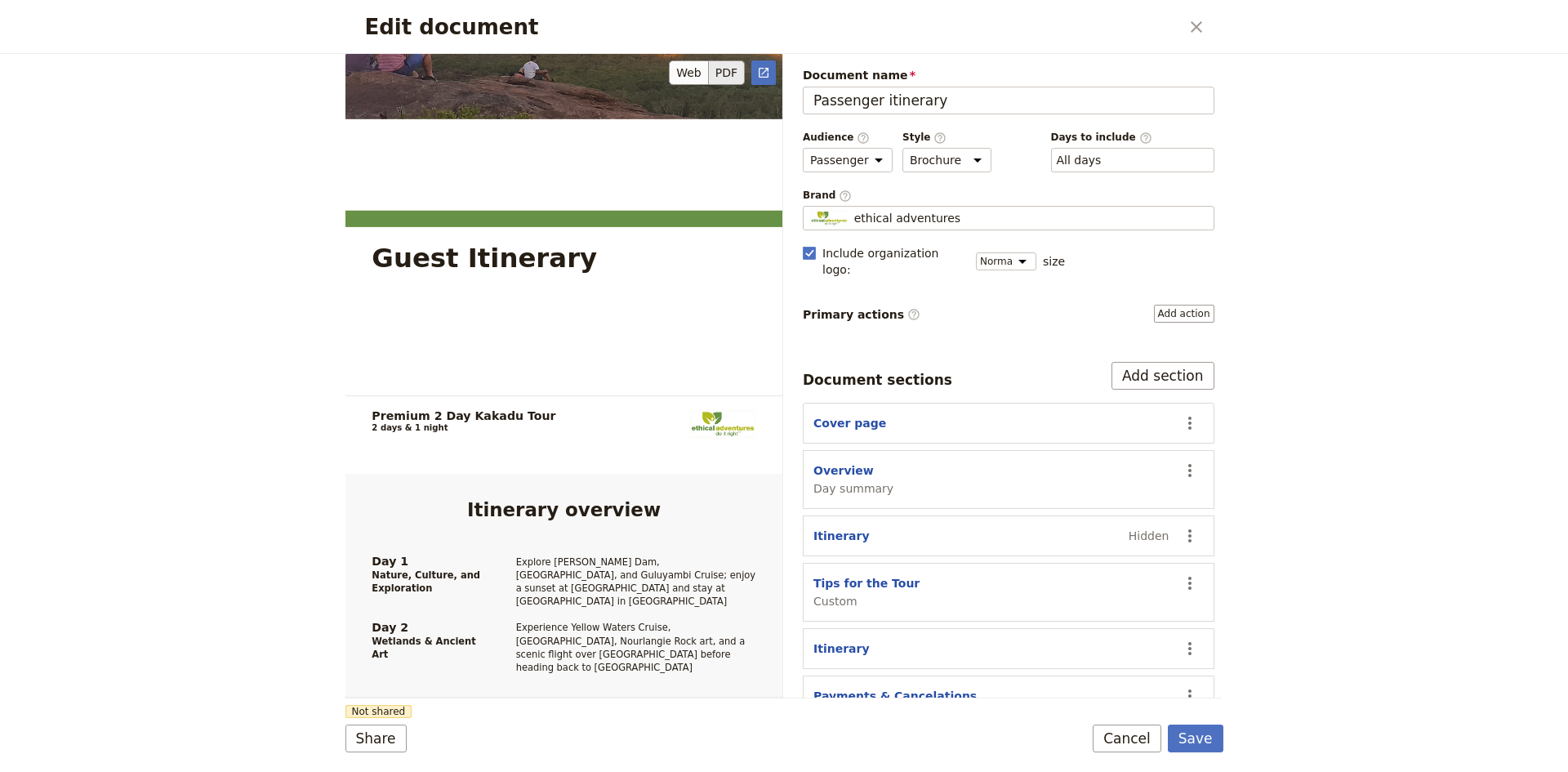
scroll to position [26, 0]
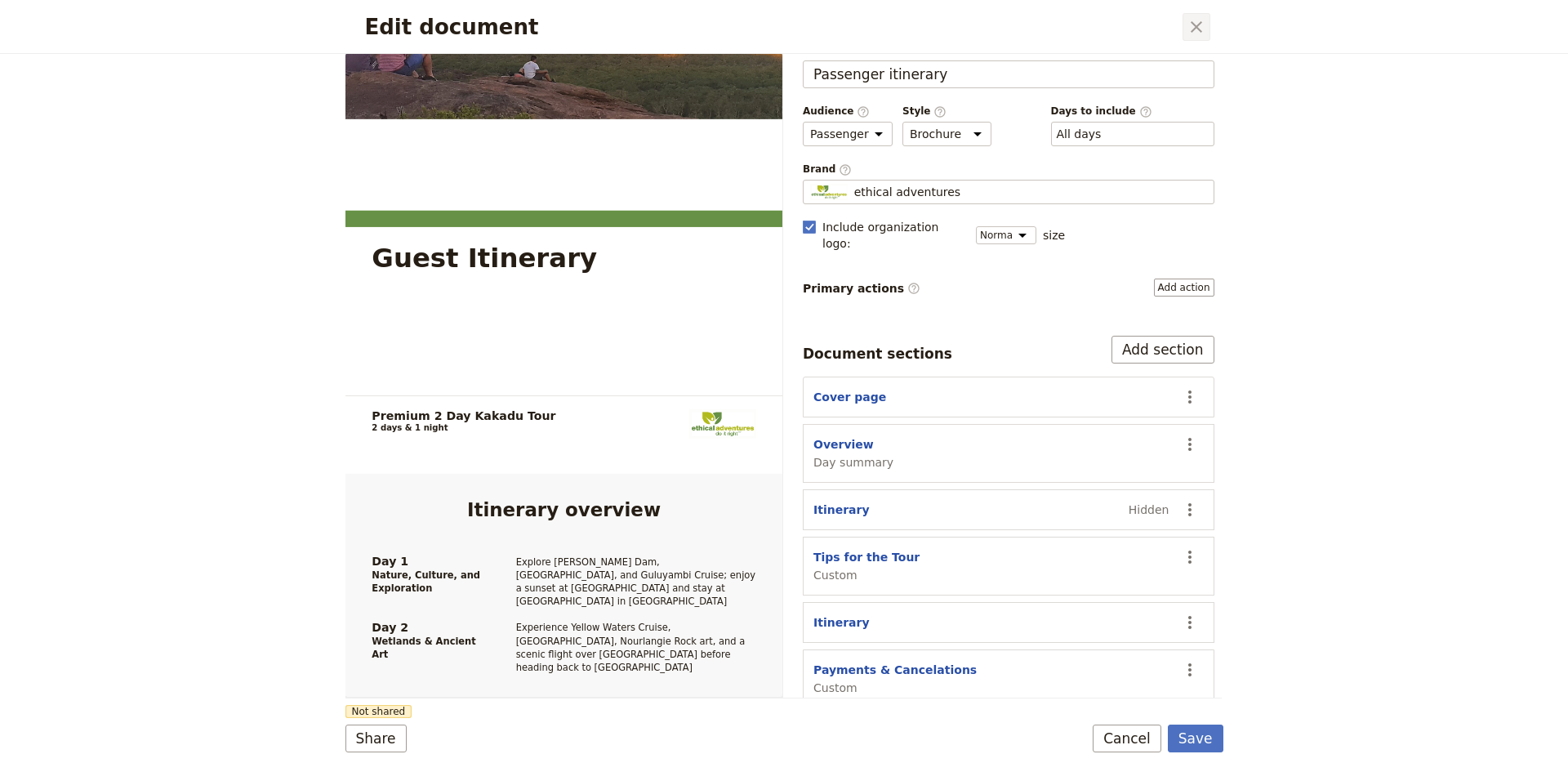
click at [1207, 31] on button "​" at bounding box center [1196, 27] width 28 height 28
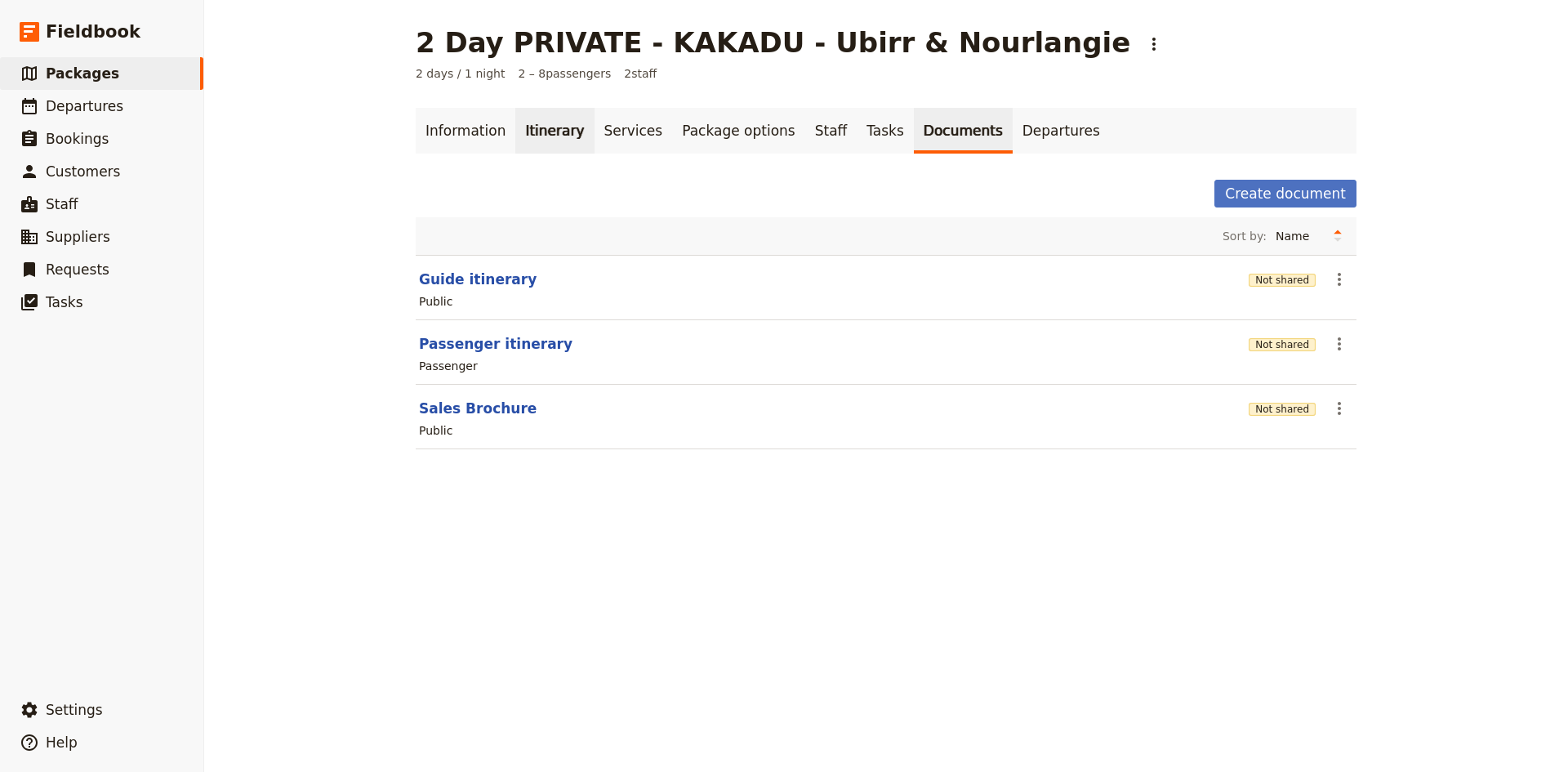
click at [541, 121] on link "Itinerary" at bounding box center [554, 130] width 78 height 45
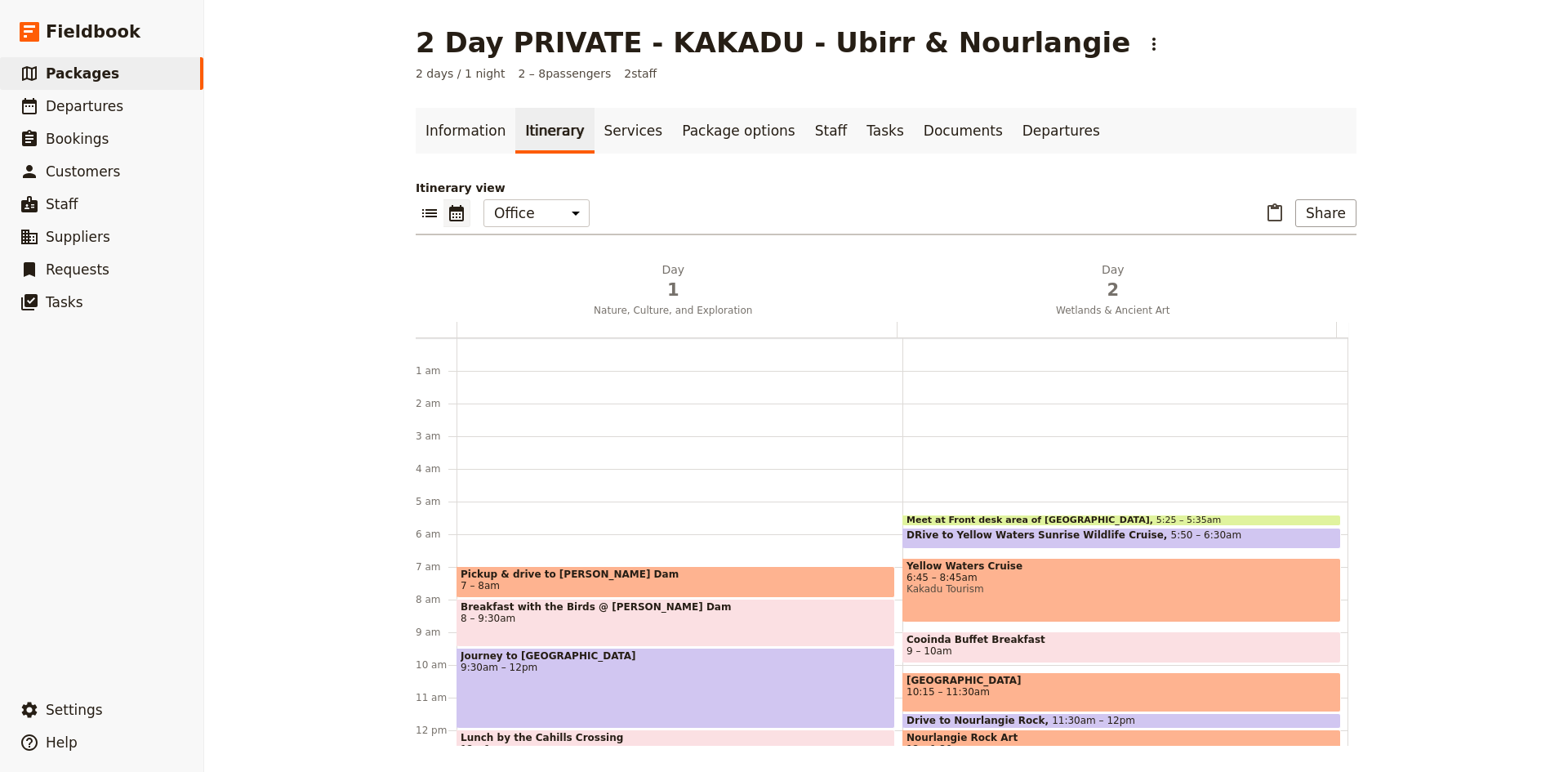
scroll to position [161, 0]
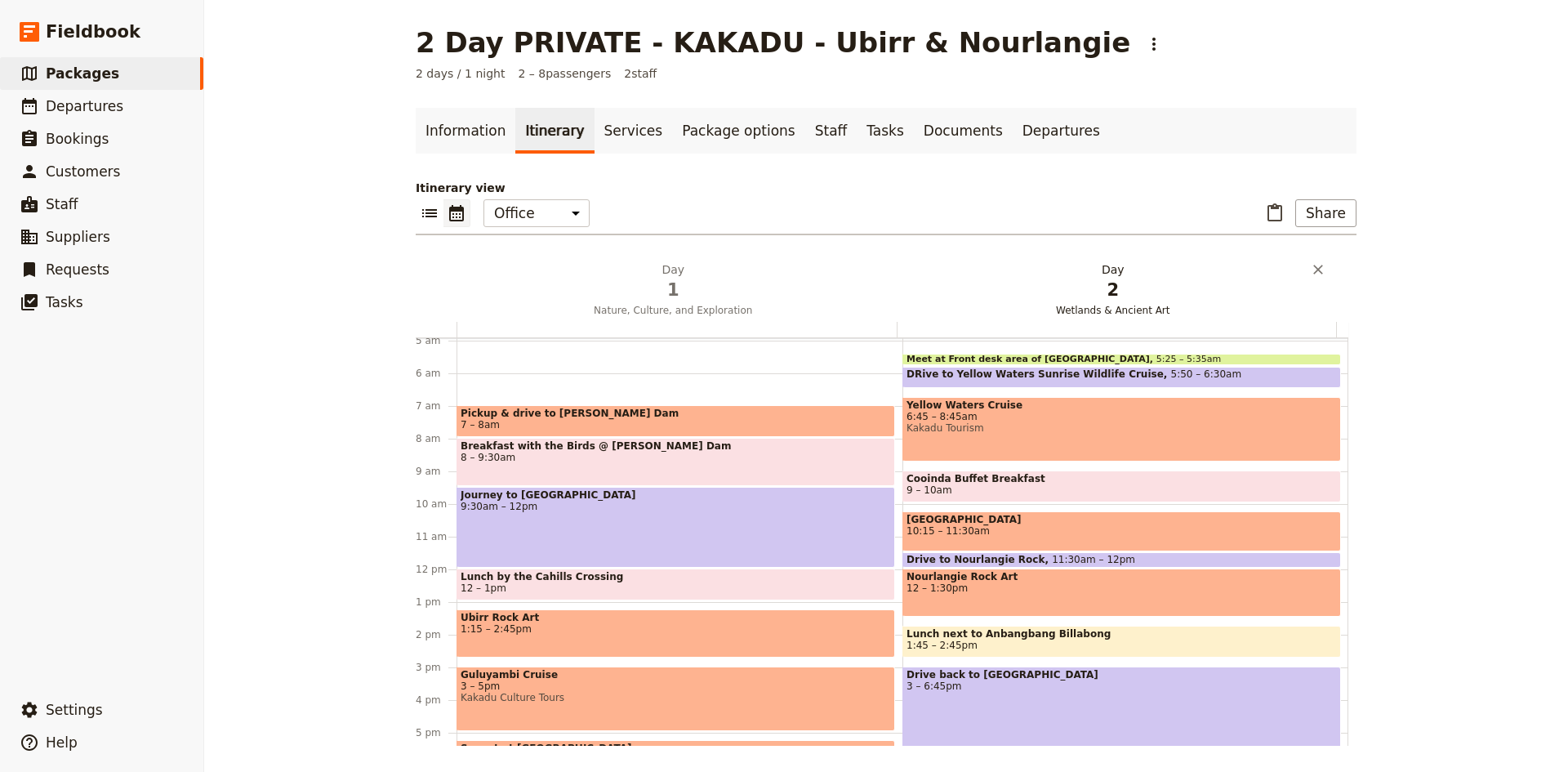
click at [1102, 279] on span "2" at bounding box center [1112, 290] width 420 height 25
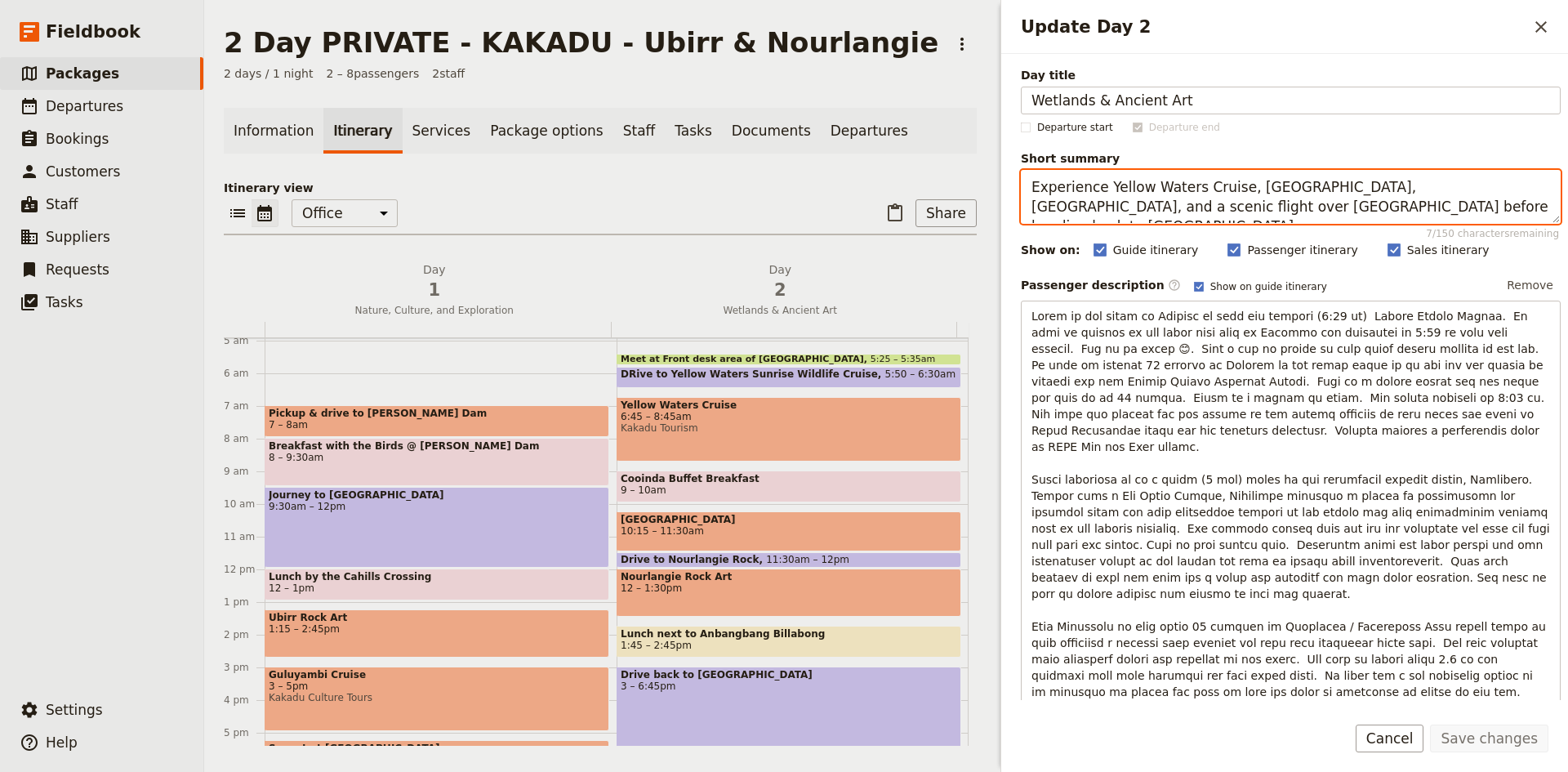
click at [1059, 211] on textarea "Experience Yellow Waters Cruise, [GEOGRAPHIC_DATA], [GEOGRAPHIC_DATA], and a sc…" at bounding box center [1290, 197] width 540 height 54
type textarea "Experience Yellow Waters Cruise, [GEOGRAPHIC_DATA], [GEOGRAPHIC_DATA], and Anba…"
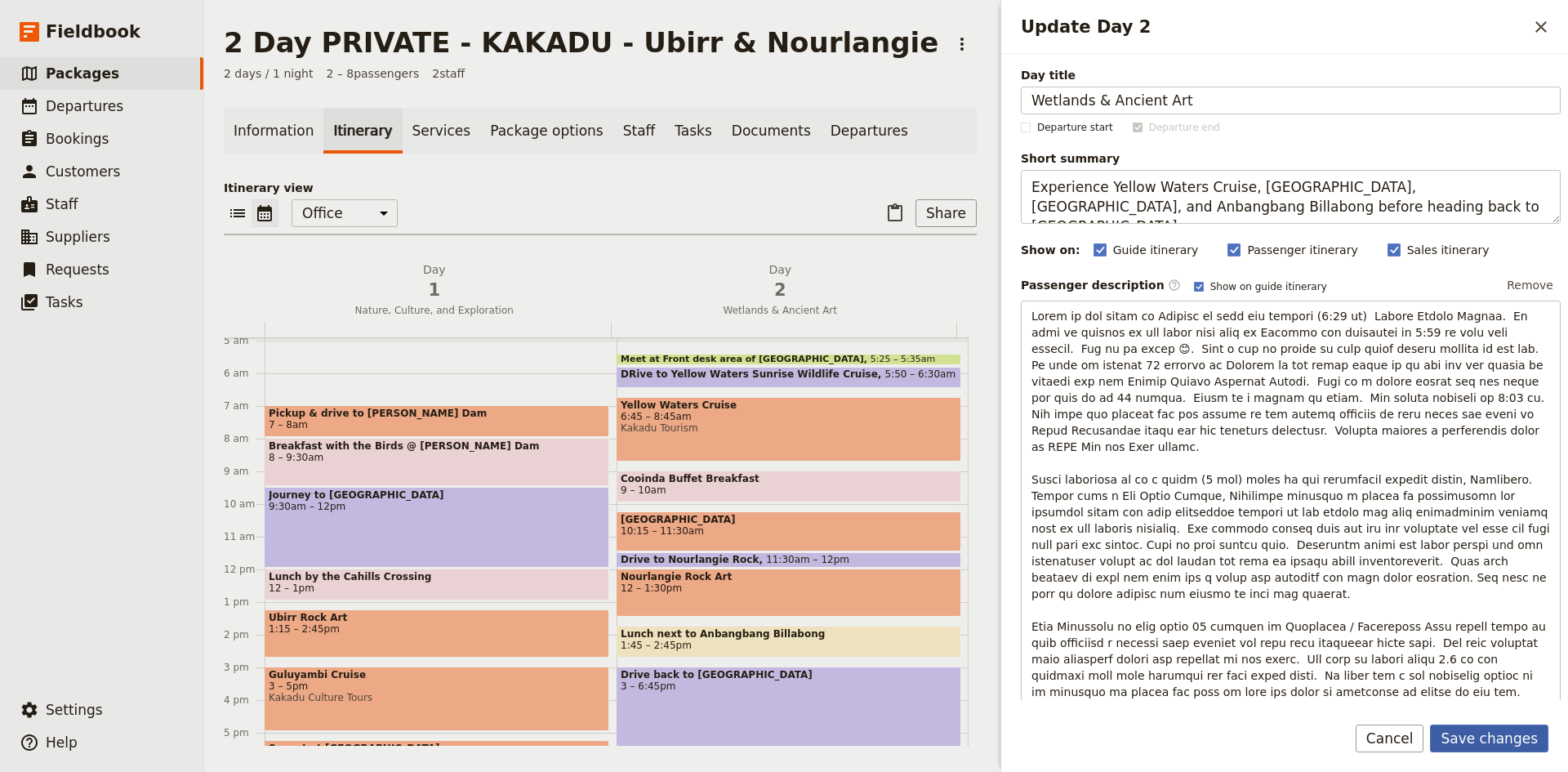
click at [1498, 737] on button "Save changes" at bounding box center [1489, 738] width 119 height 28
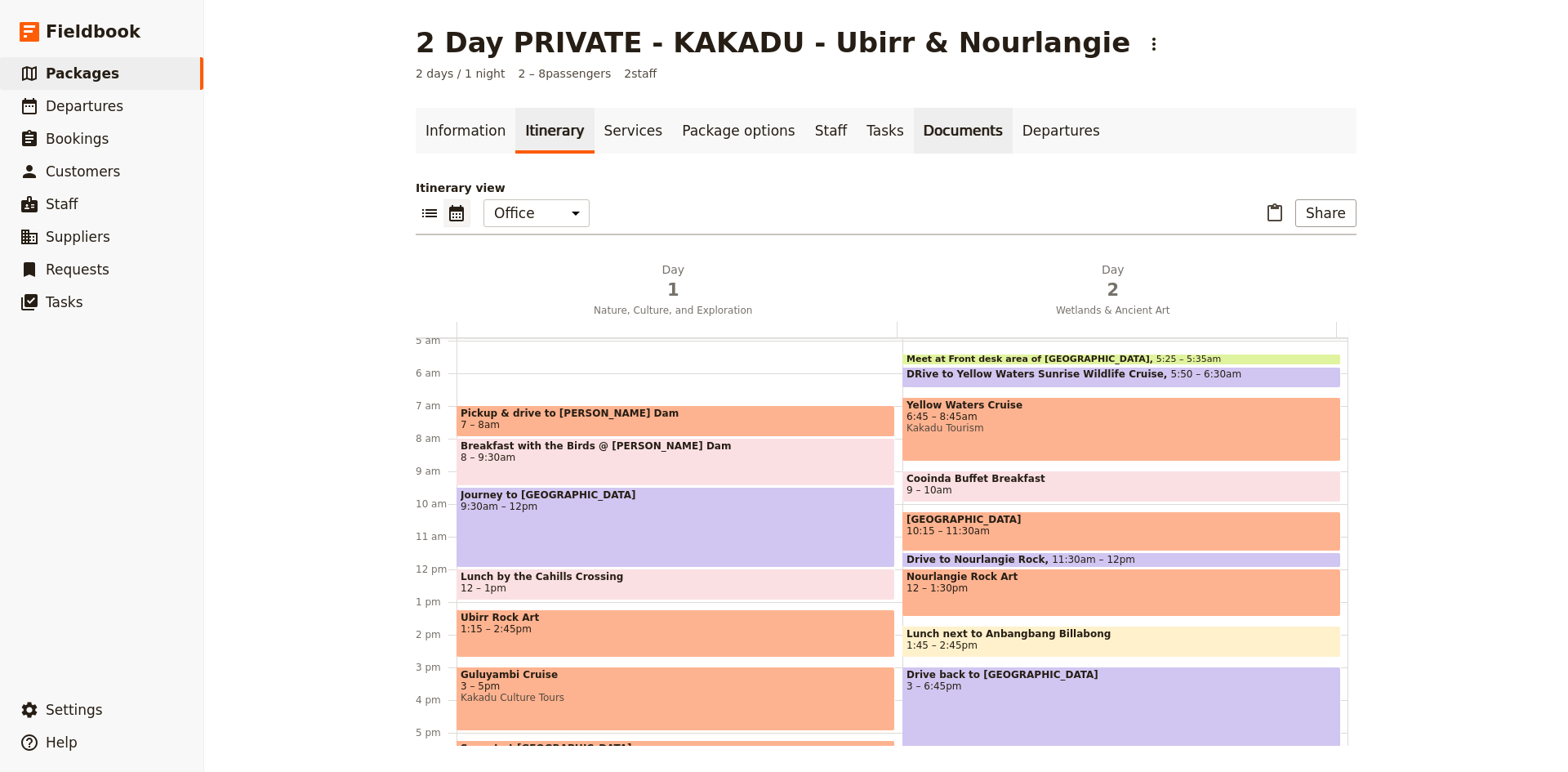
click at [914, 130] on link "Documents" at bounding box center [963, 130] width 99 height 45
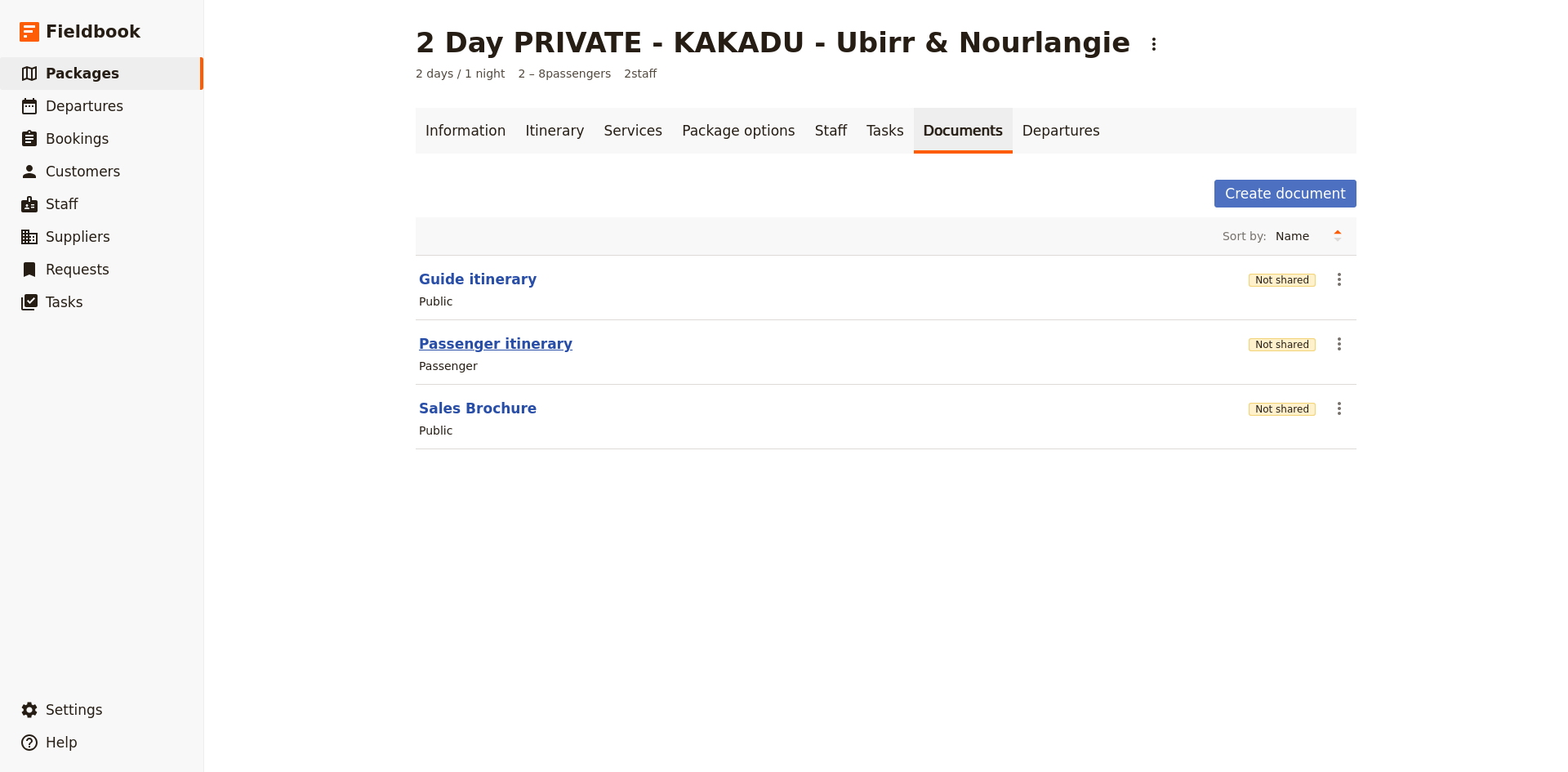
click at [470, 343] on button "Passenger itinerary" at bounding box center [495, 344] width 153 height 20
select select "PASSENGER"
select select "DEFAULT"
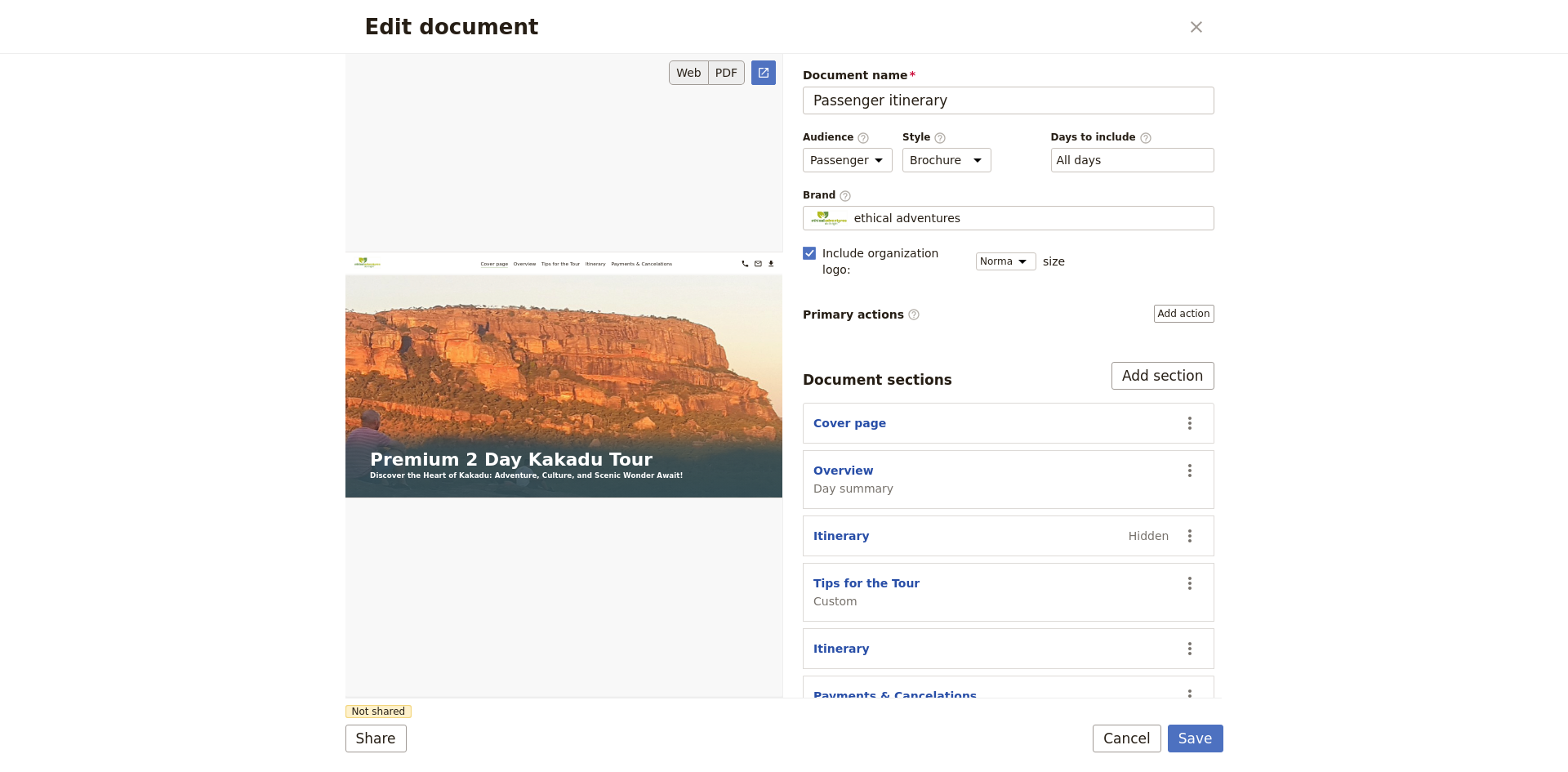
click at [727, 68] on button "PDF" at bounding box center [727, 72] width 36 height 25
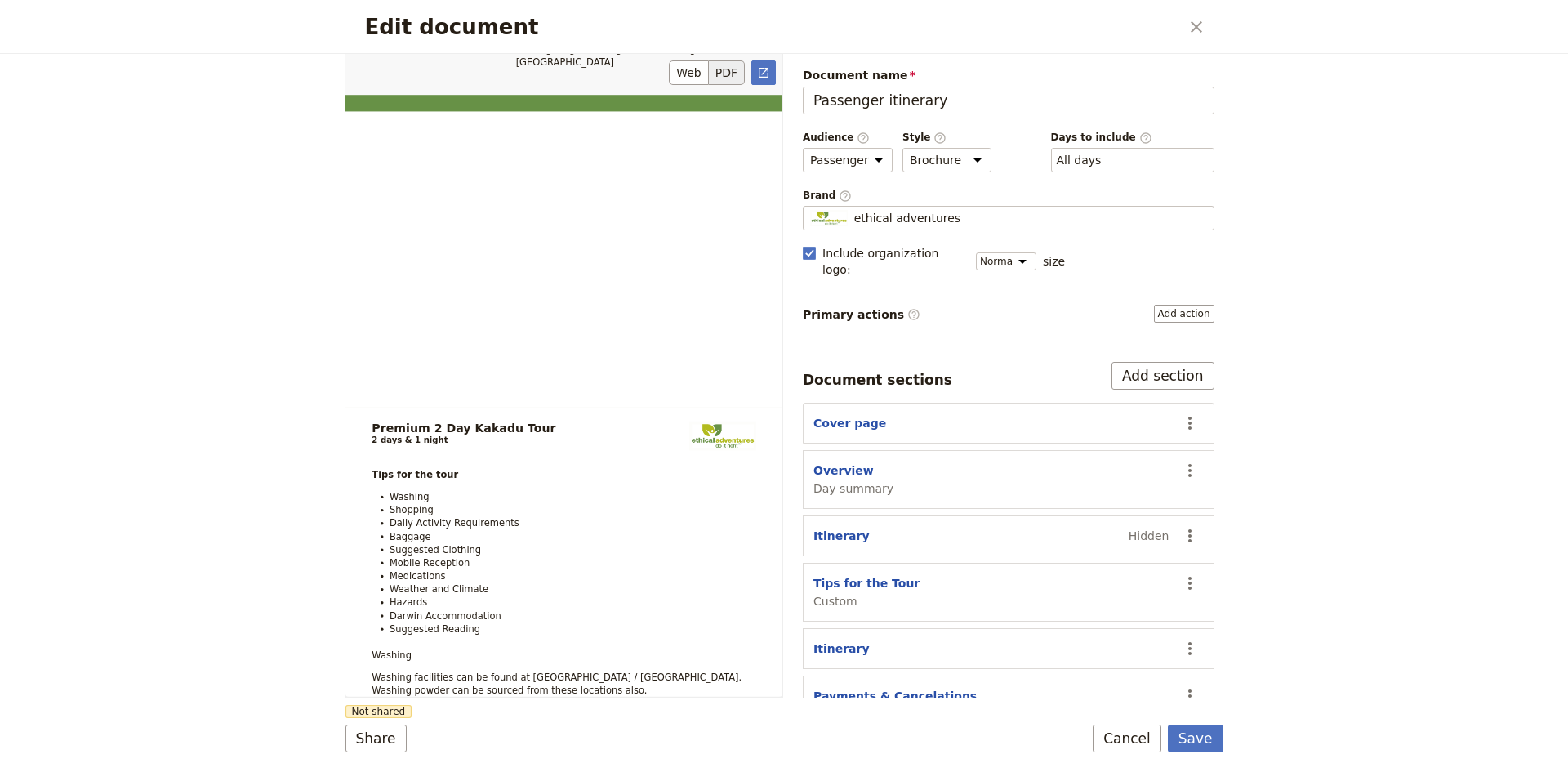
scroll to position [816, 0]
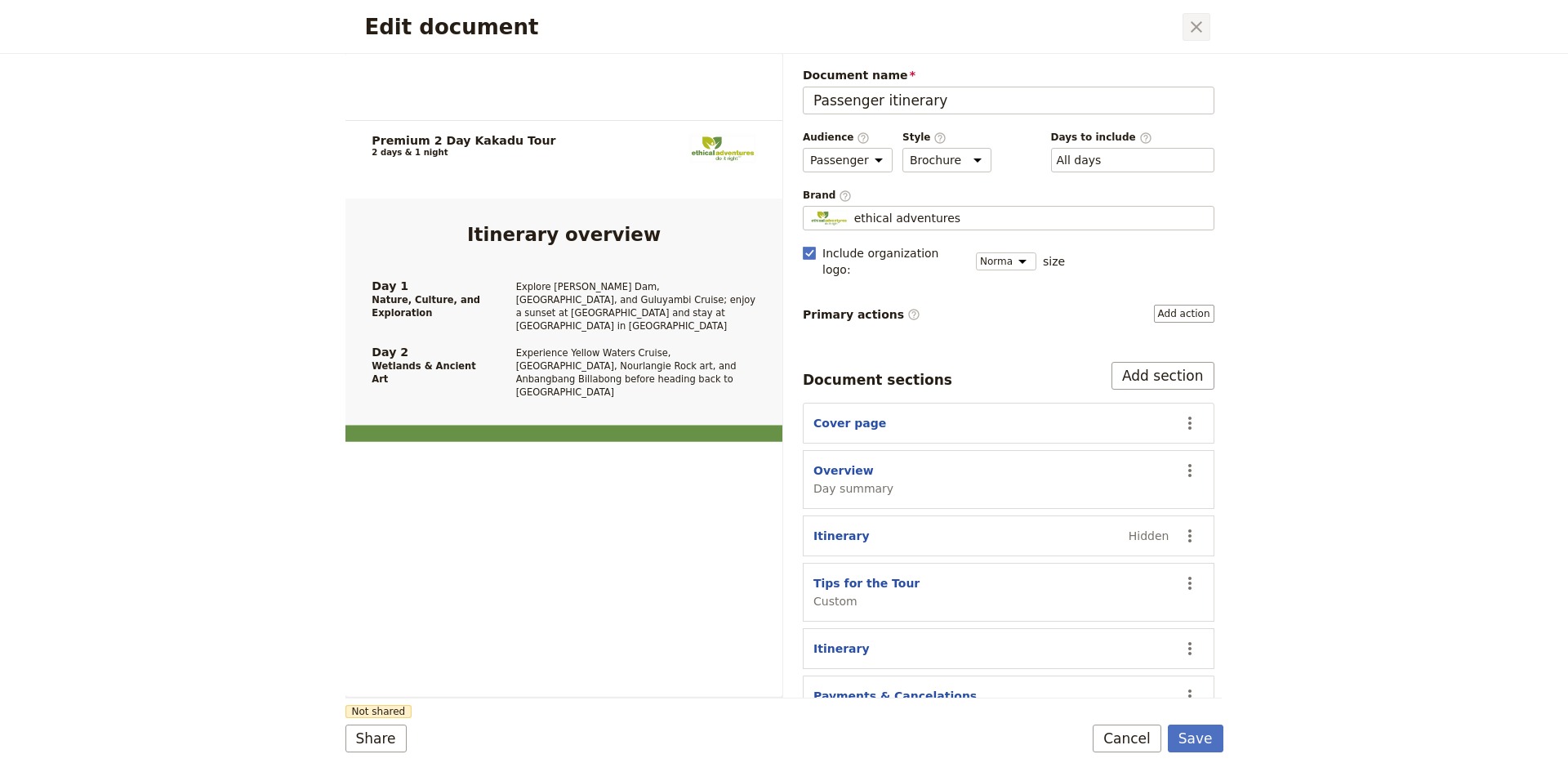
click at [1200, 23] on icon "Close dialog" at bounding box center [1196, 27] width 12 height 12
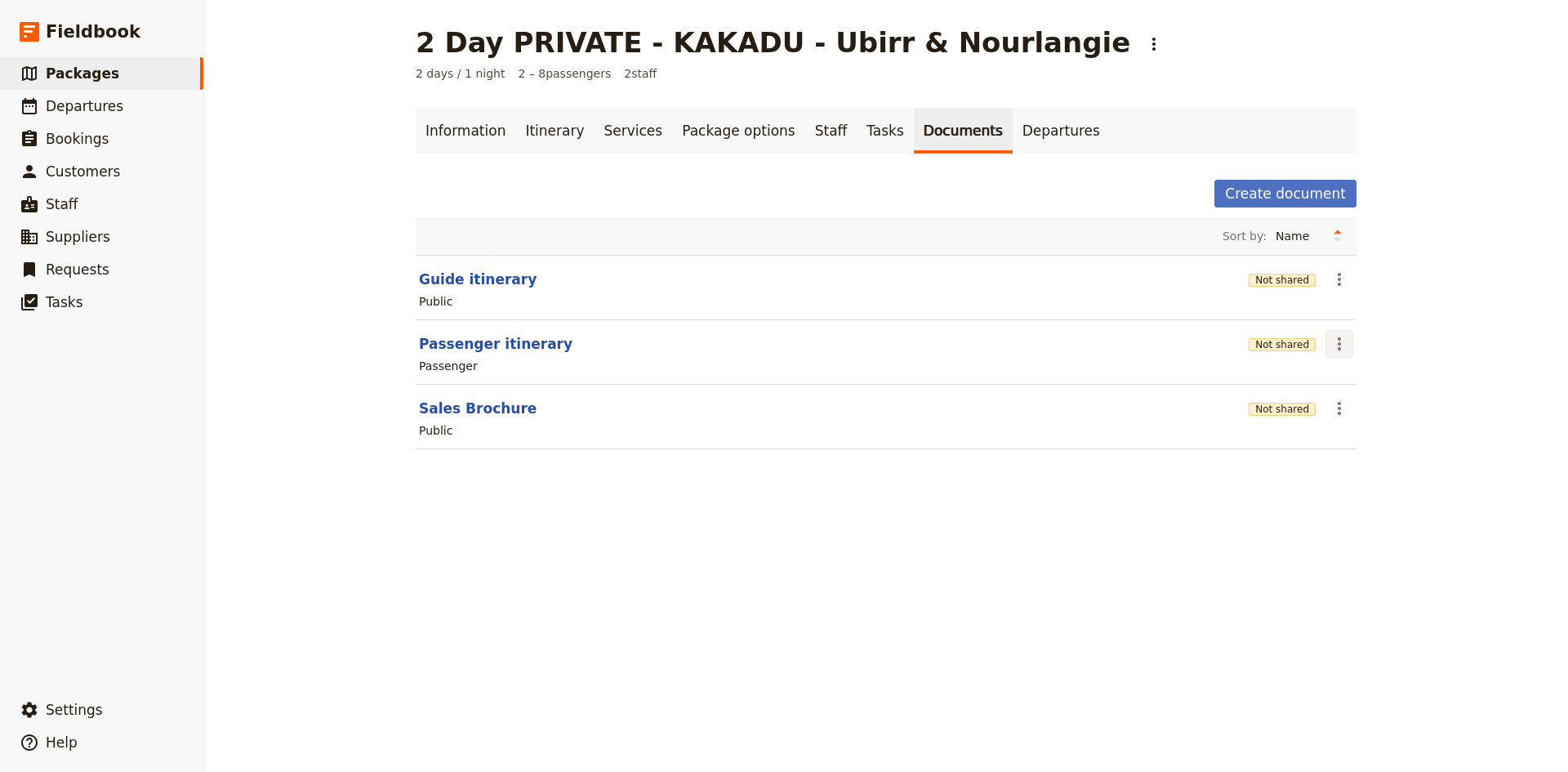
click at [1338, 343] on icon "Actions" at bounding box center [1339, 343] width 3 height 13
click at [502, 341] on button "Passenger itinerary" at bounding box center [495, 344] width 153 height 20
select select "PASSENGER"
select select "DEFAULT"
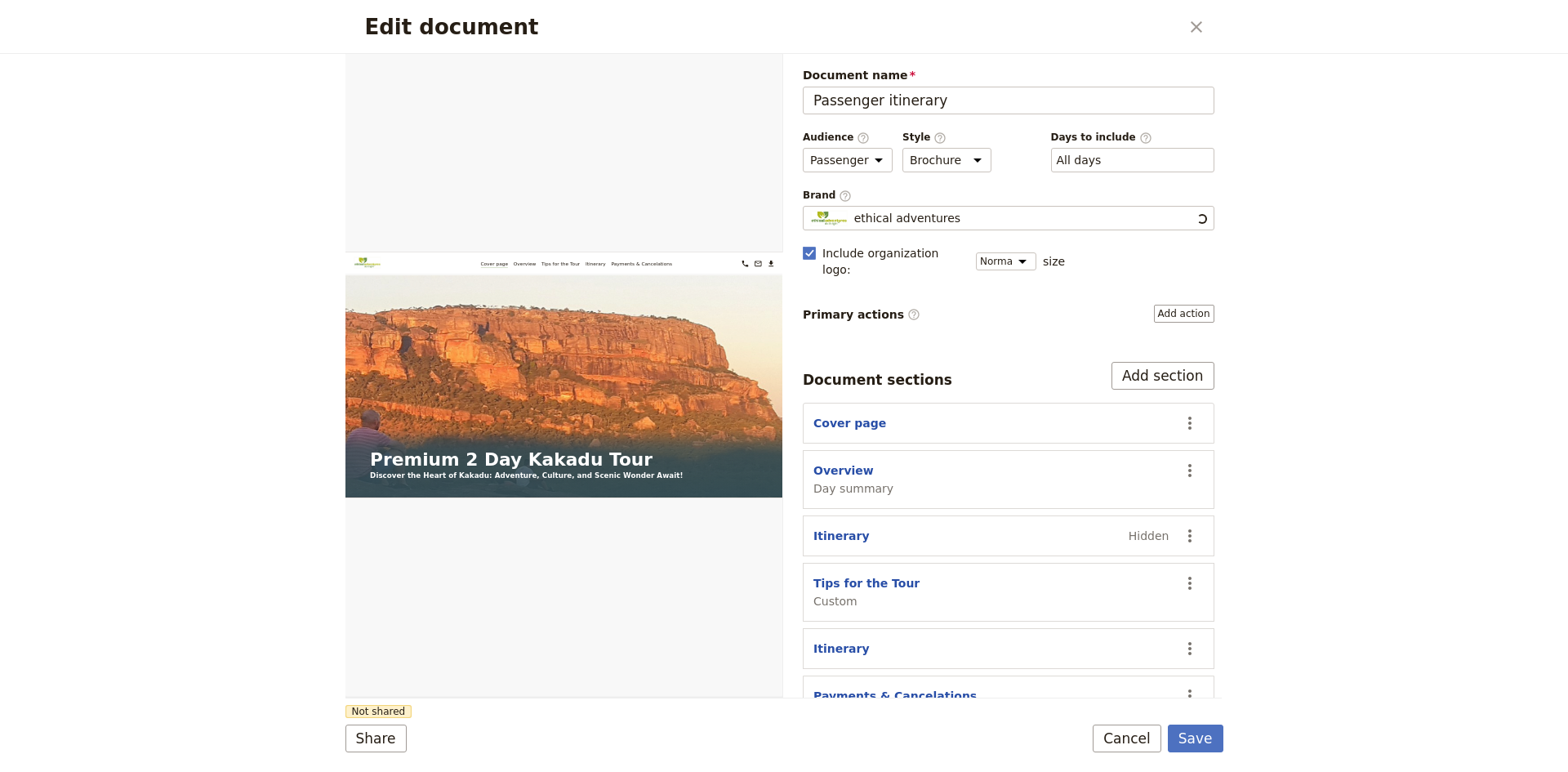
scroll to position [0, 0]
drag, startPoint x: 889, startPoint y: 560, endPoint x: 936, endPoint y: 562, distance: 47.0
click at [936, 574] on div "Tips for the Tour Custom" at bounding box center [992, 591] width 356 height 35
click at [1179, 573] on icon "Actions" at bounding box center [1189, 583] width 20 height 20
click at [1093, 674] on span "Move down" at bounding box center [1081, 672] width 65 height 17
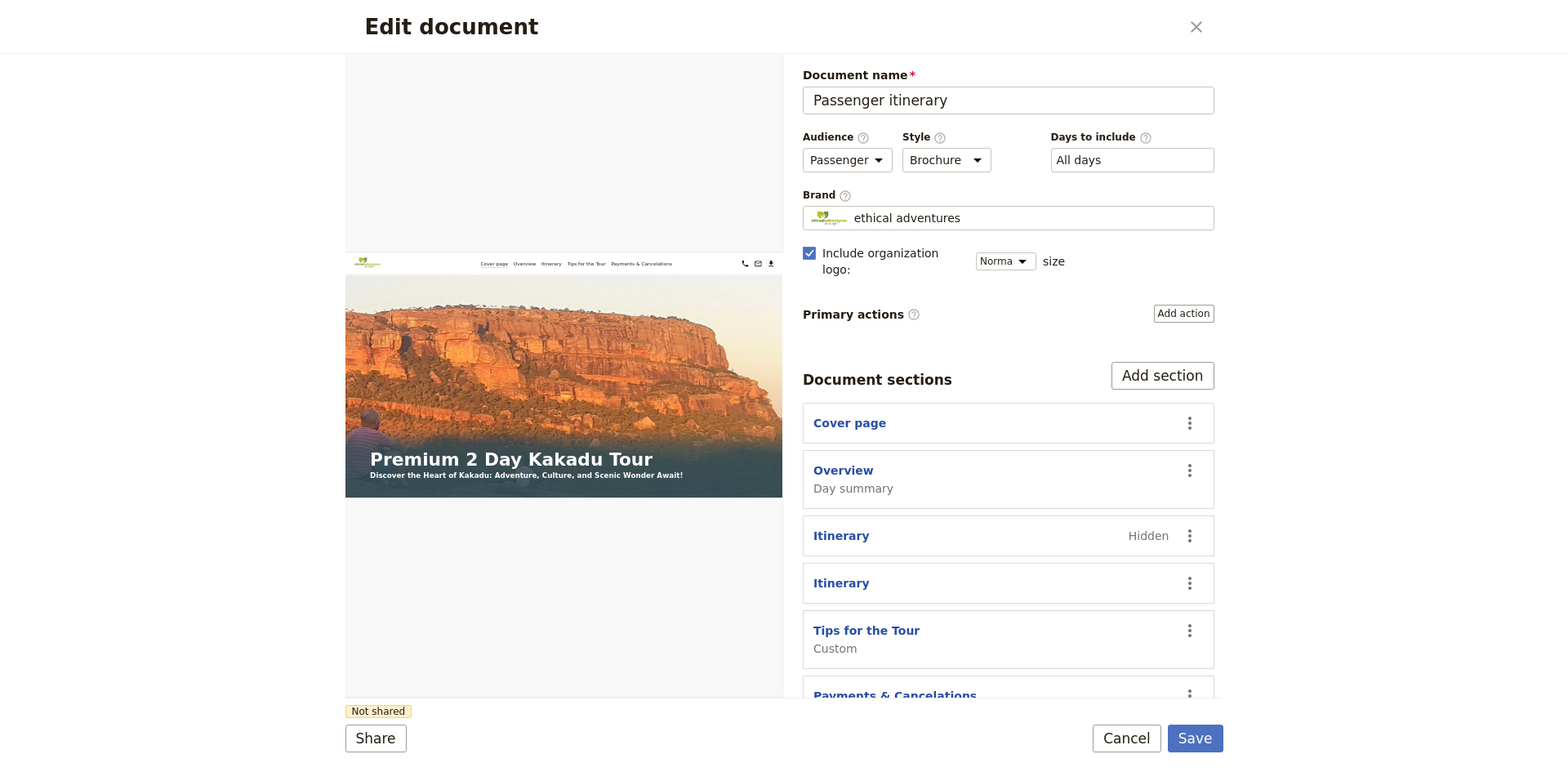
scroll to position [26, 0]
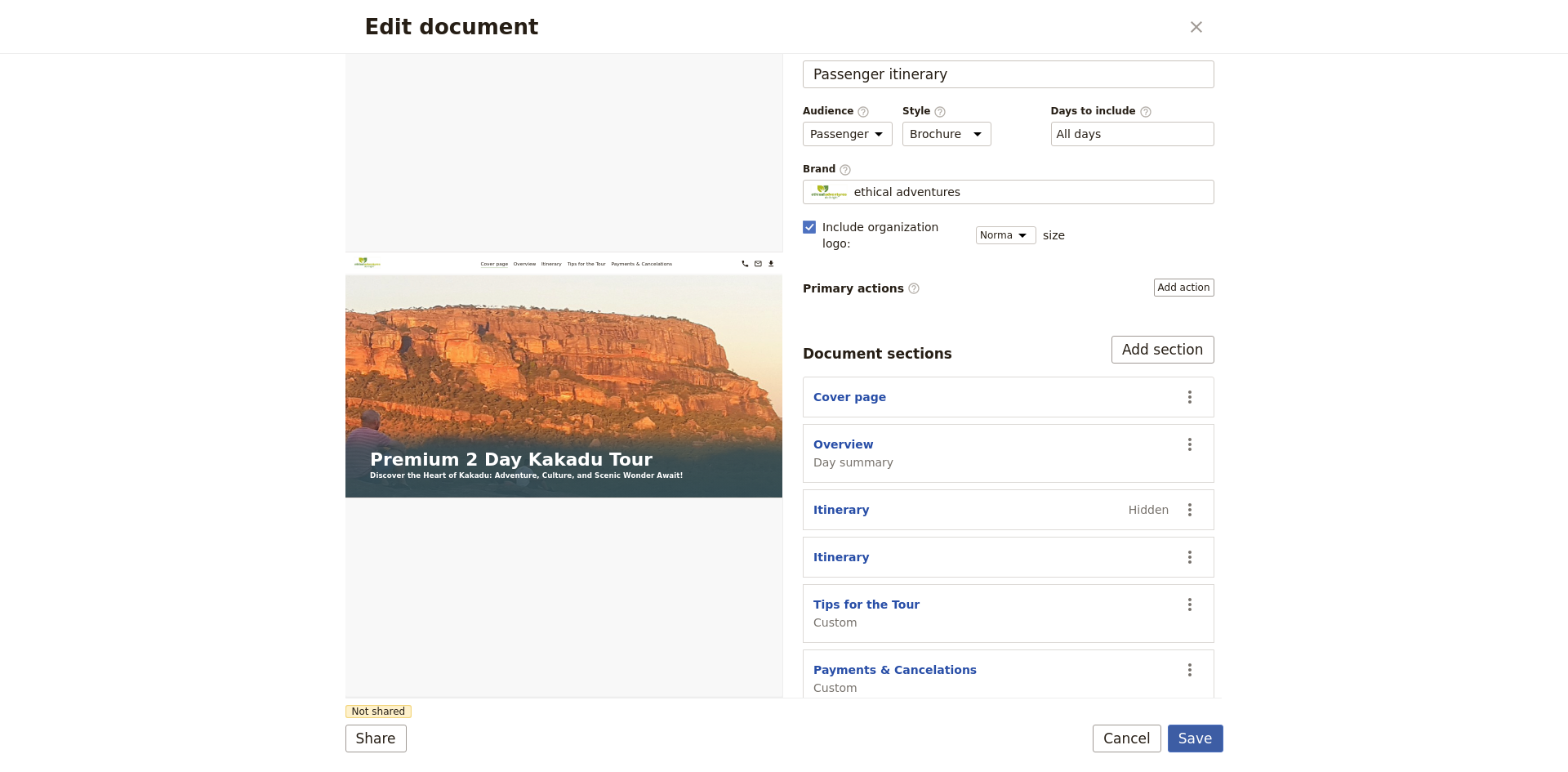
click at [1195, 741] on button "Save" at bounding box center [1195, 738] width 55 height 28
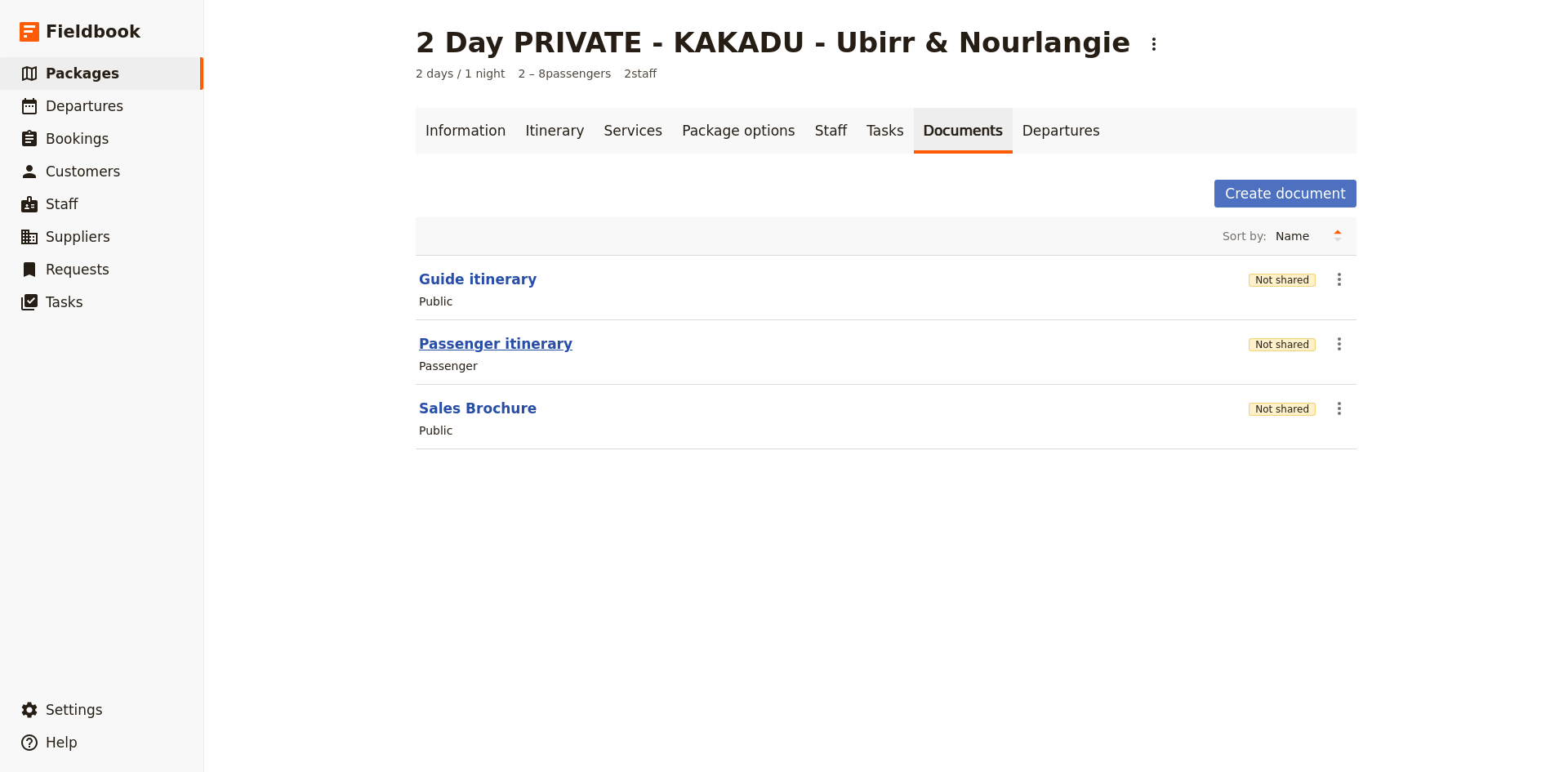
click at [504, 347] on button "Passenger itinerary" at bounding box center [495, 344] width 153 height 20
select select "PASSENGER"
select select "DEFAULT"
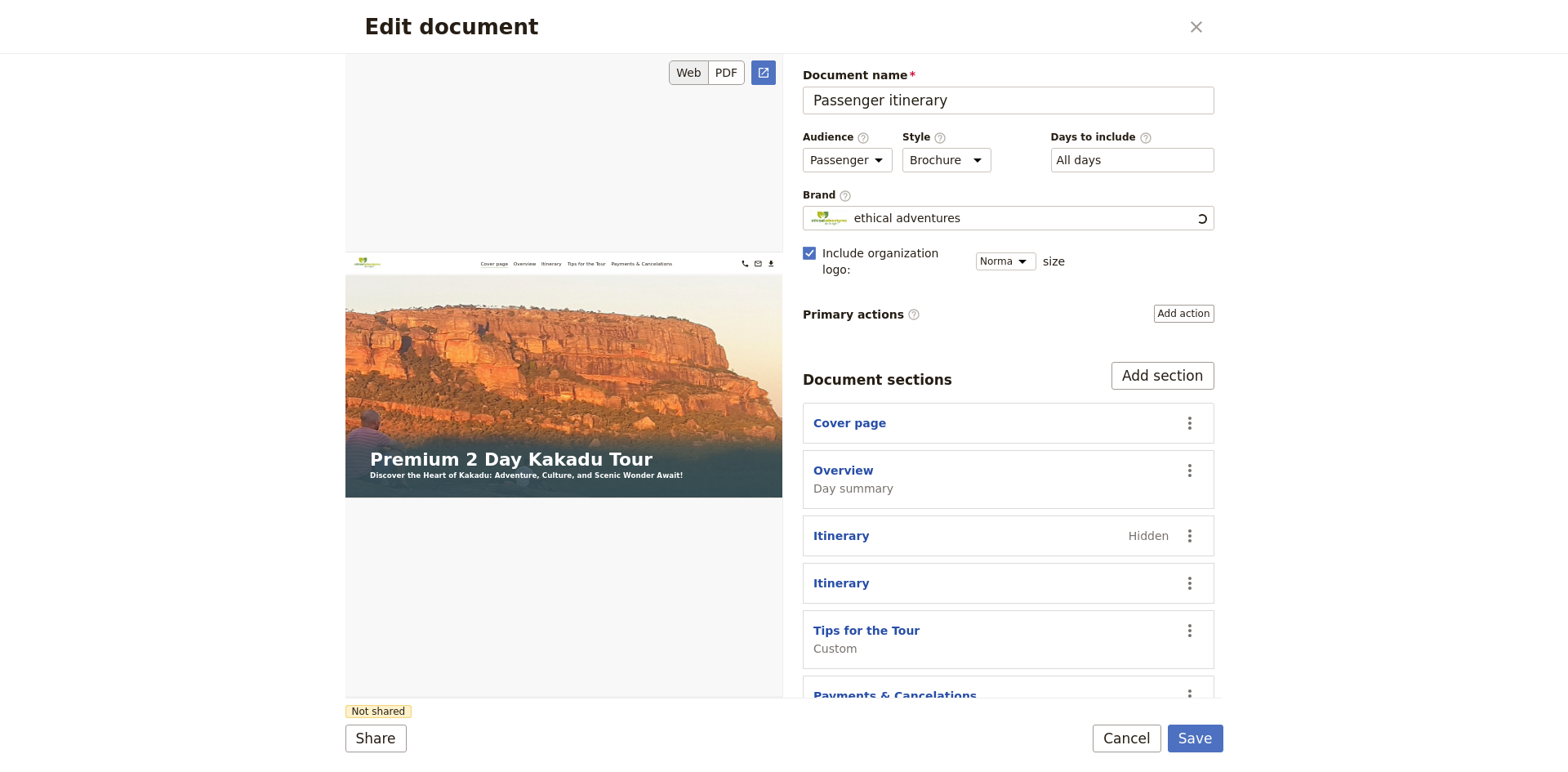
scroll to position [0, 0]
click at [731, 73] on button "PDF" at bounding box center [727, 72] width 36 height 25
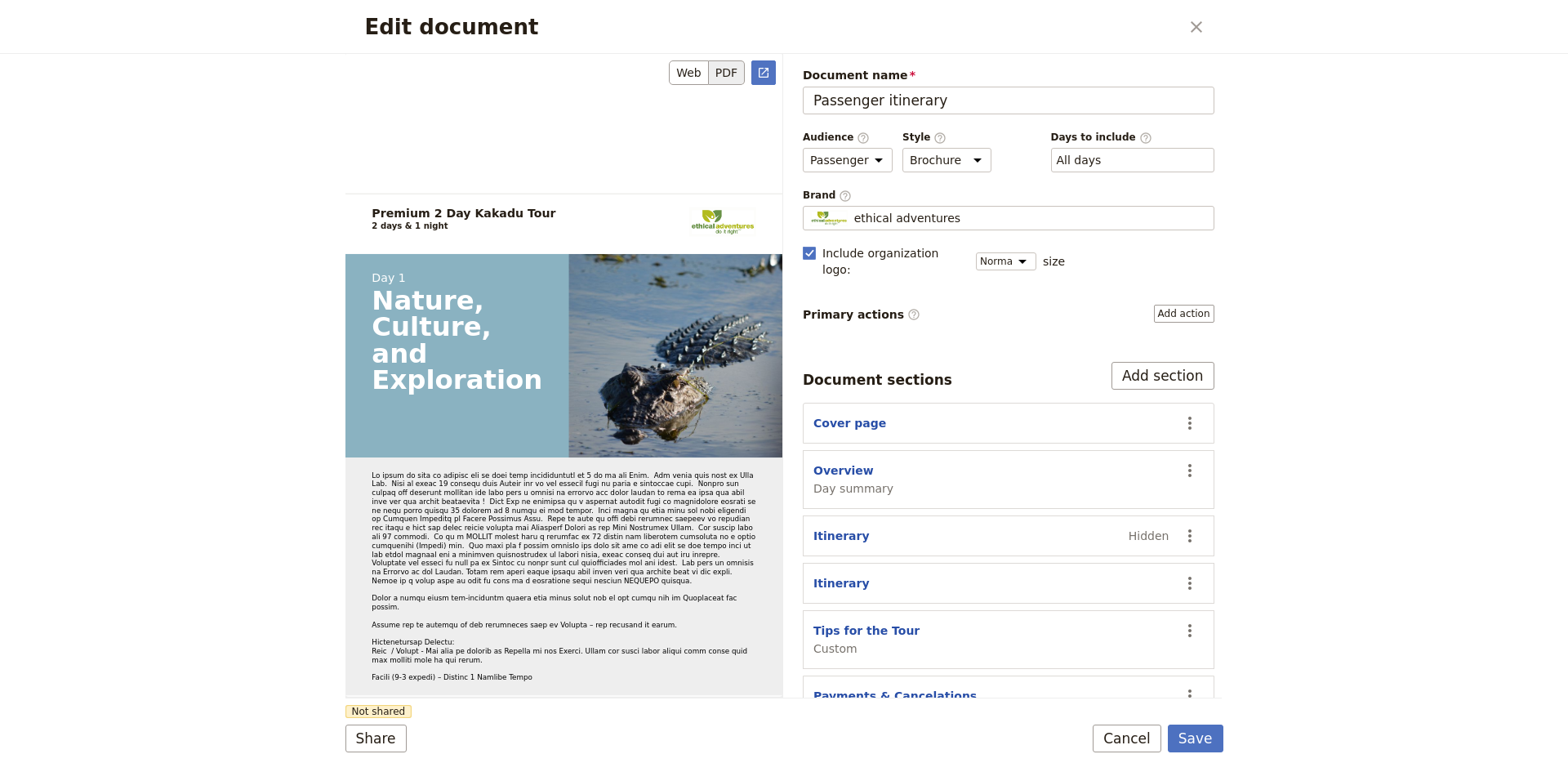
scroll to position [1633, 0]
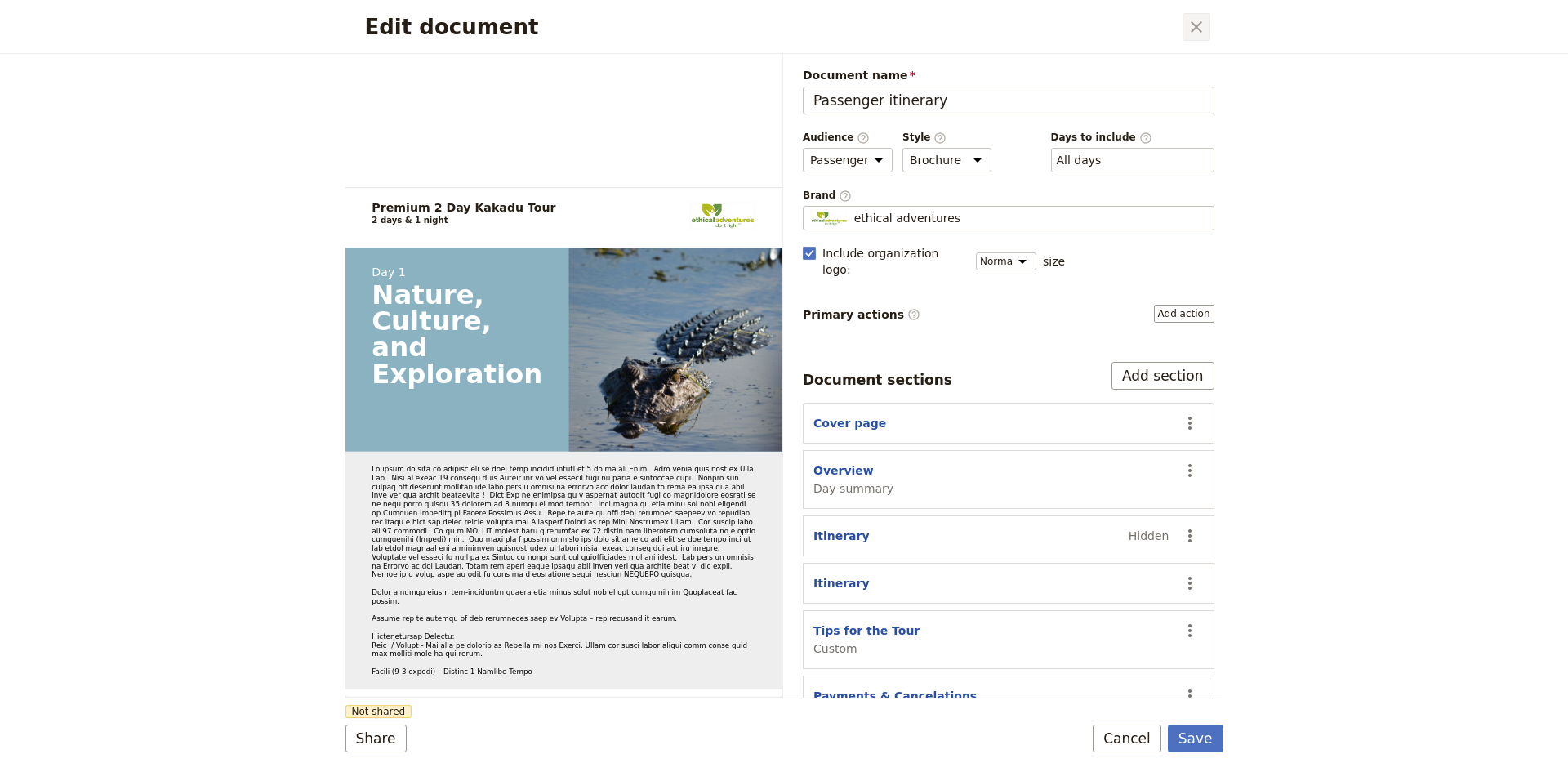
click at [1193, 29] on icon "Close dialog" at bounding box center [1196, 27] width 20 height 20
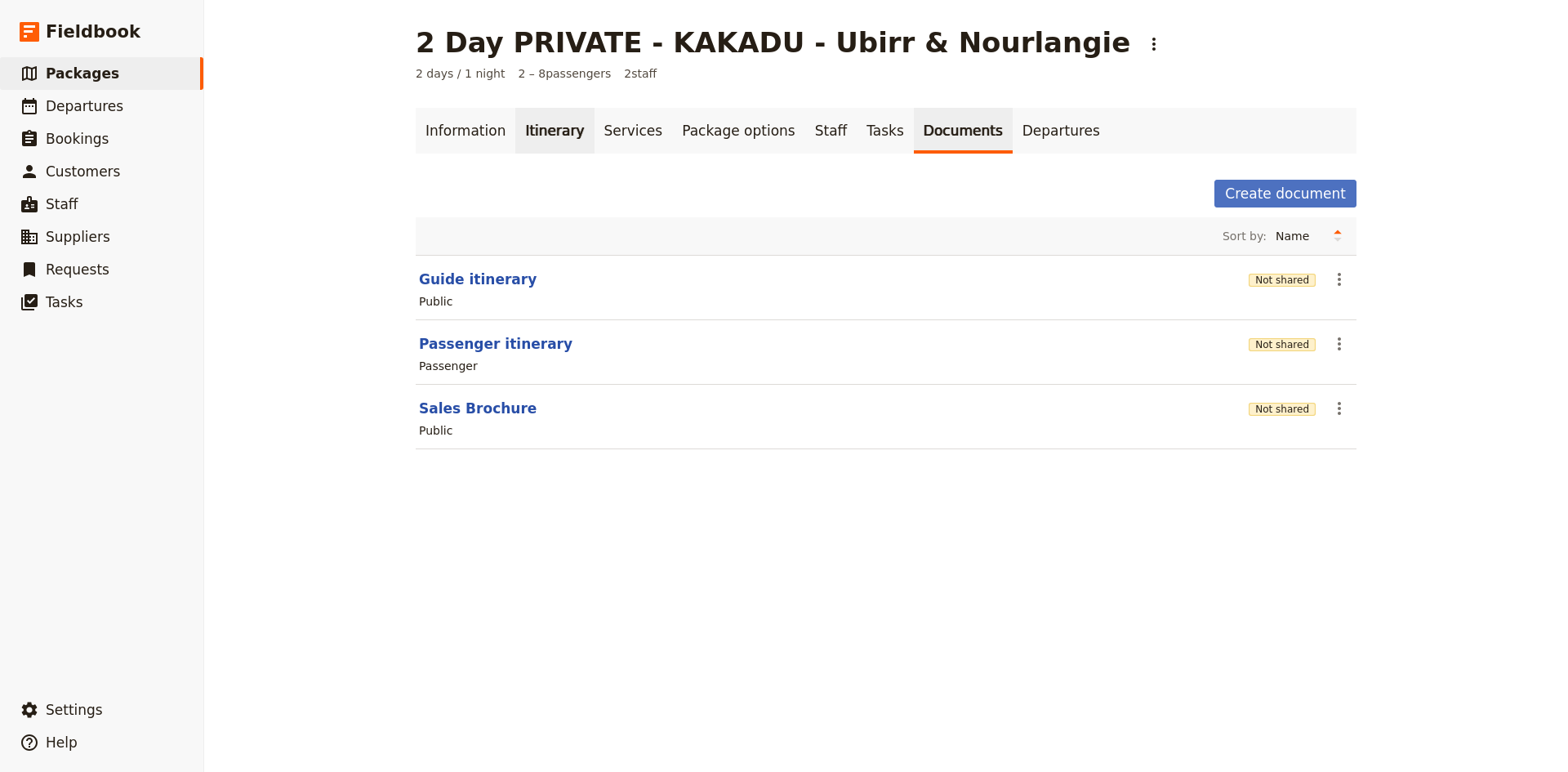
click at [538, 134] on link "Itinerary" at bounding box center [554, 130] width 78 height 45
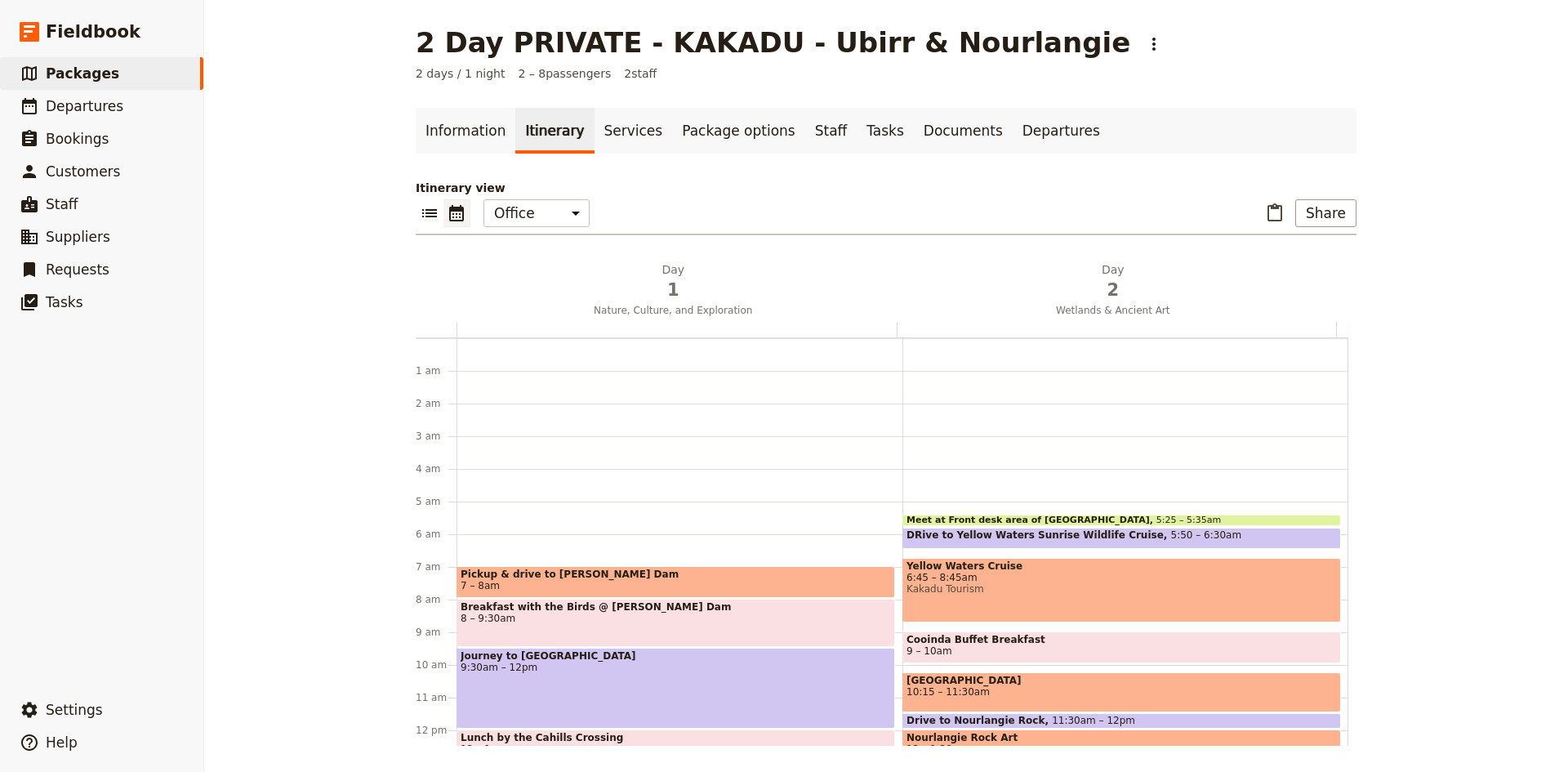
scroll to position [161, 0]
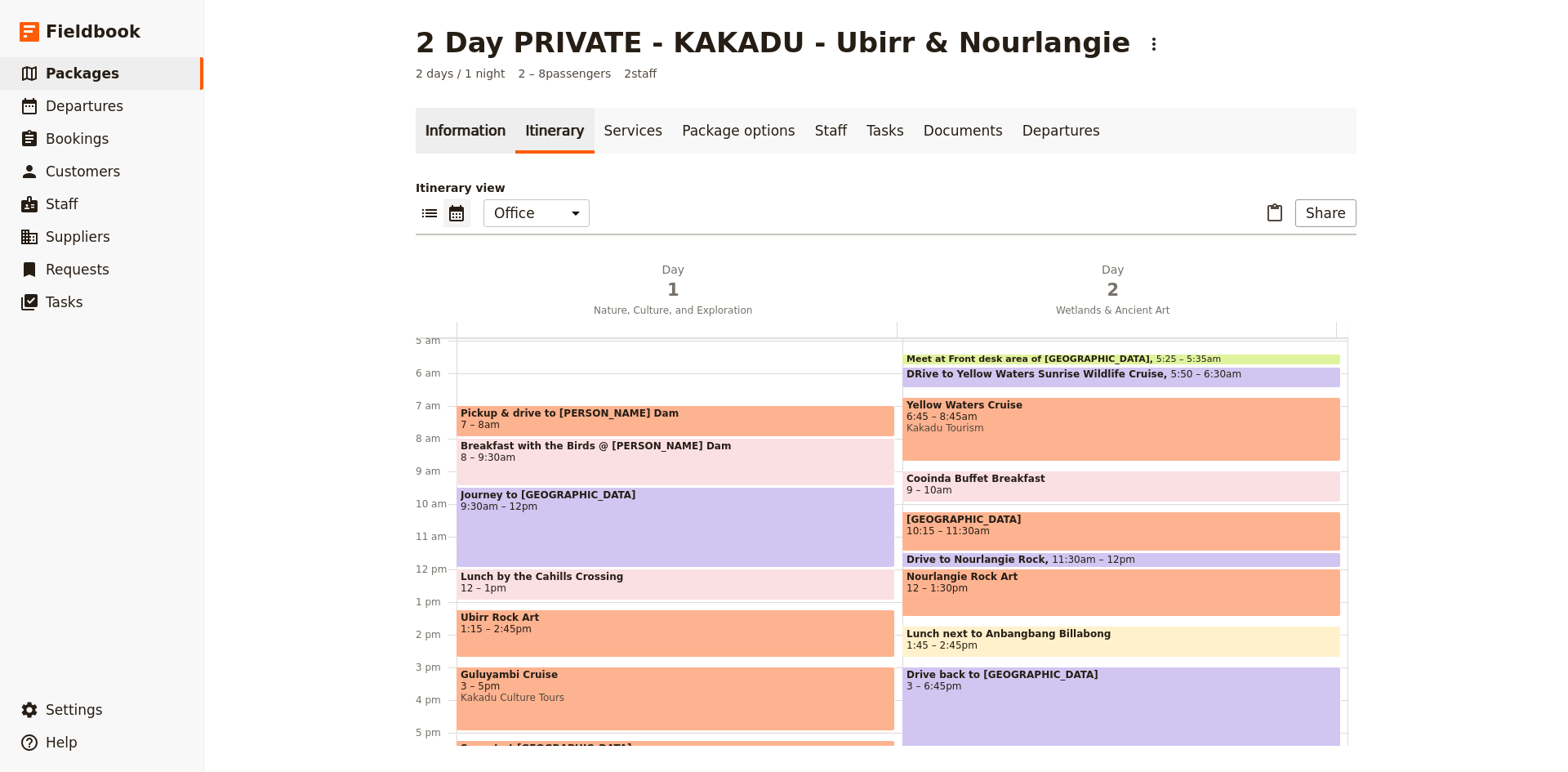
click at [468, 131] on link "Information" at bounding box center [465, 130] width 100 height 45
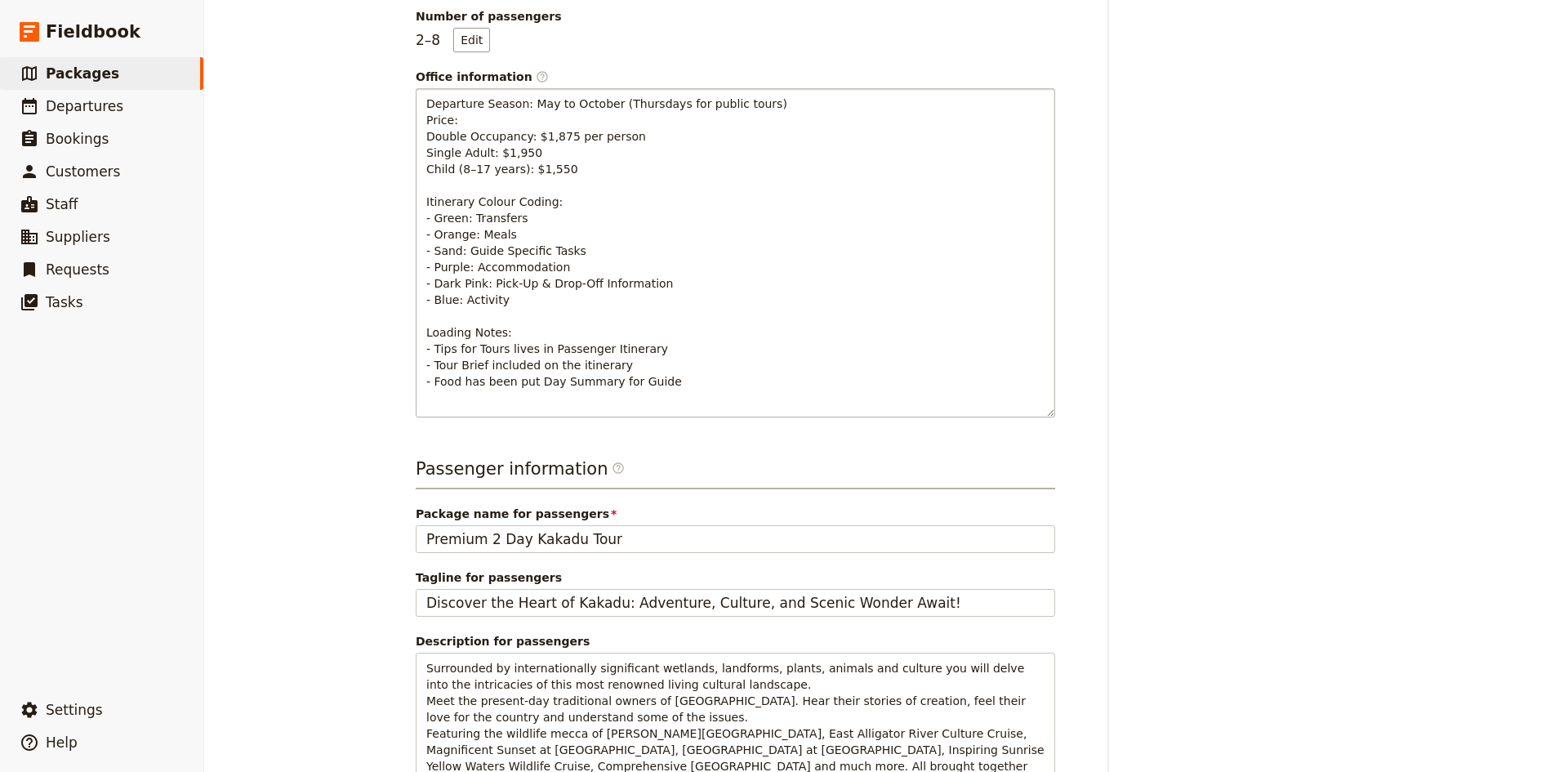
scroll to position [302, 0]
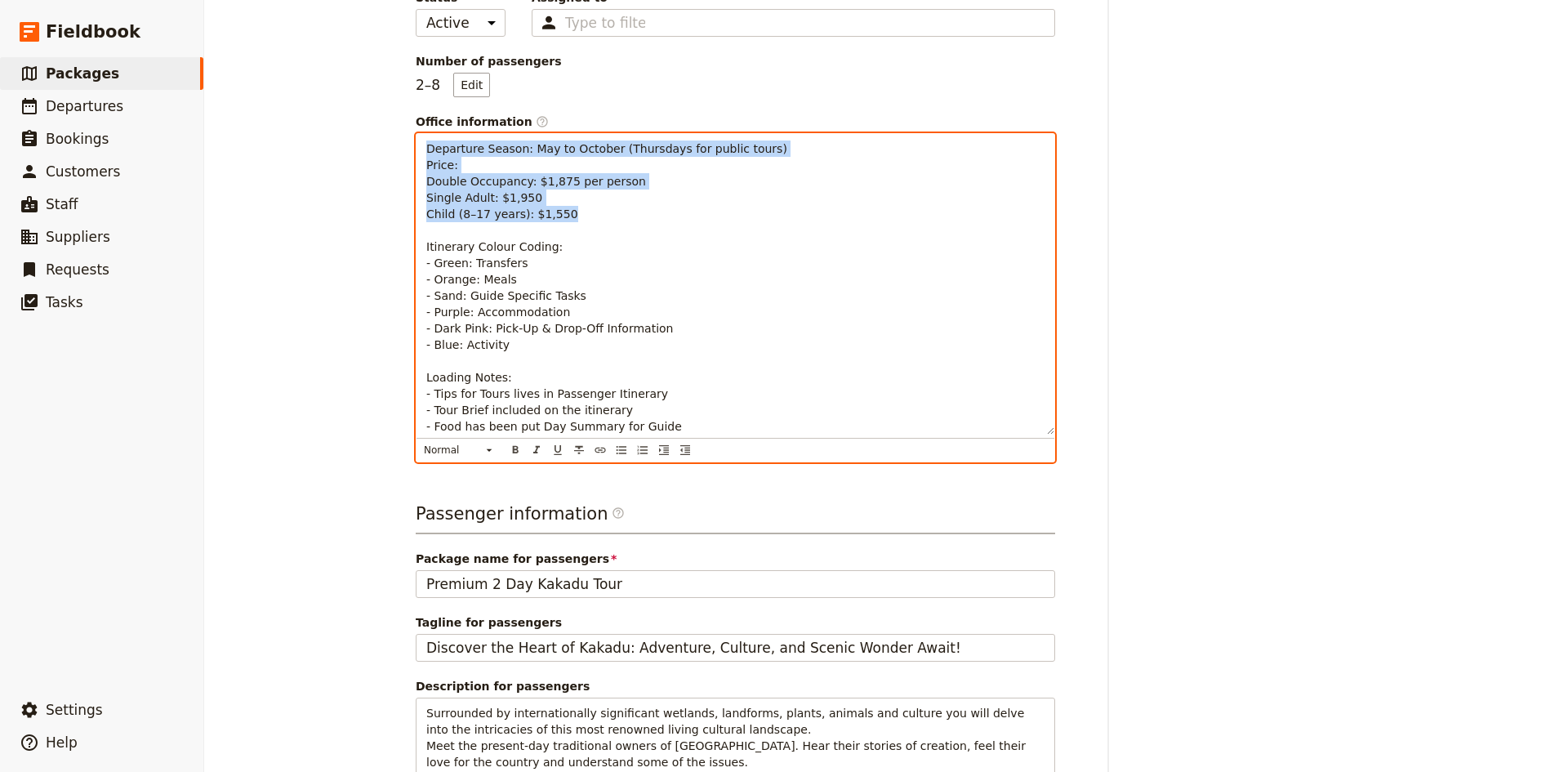
drag, startPoint x: 553, startPoint y: 208, endPoint x: 417, endPoint y: 147, distance: 149.1
click at [417, 147] on div "Departure Season: May to October (Thursdays for public tours) Price: Double Occ…" at bounding box center [735, 284] width 638 height 300
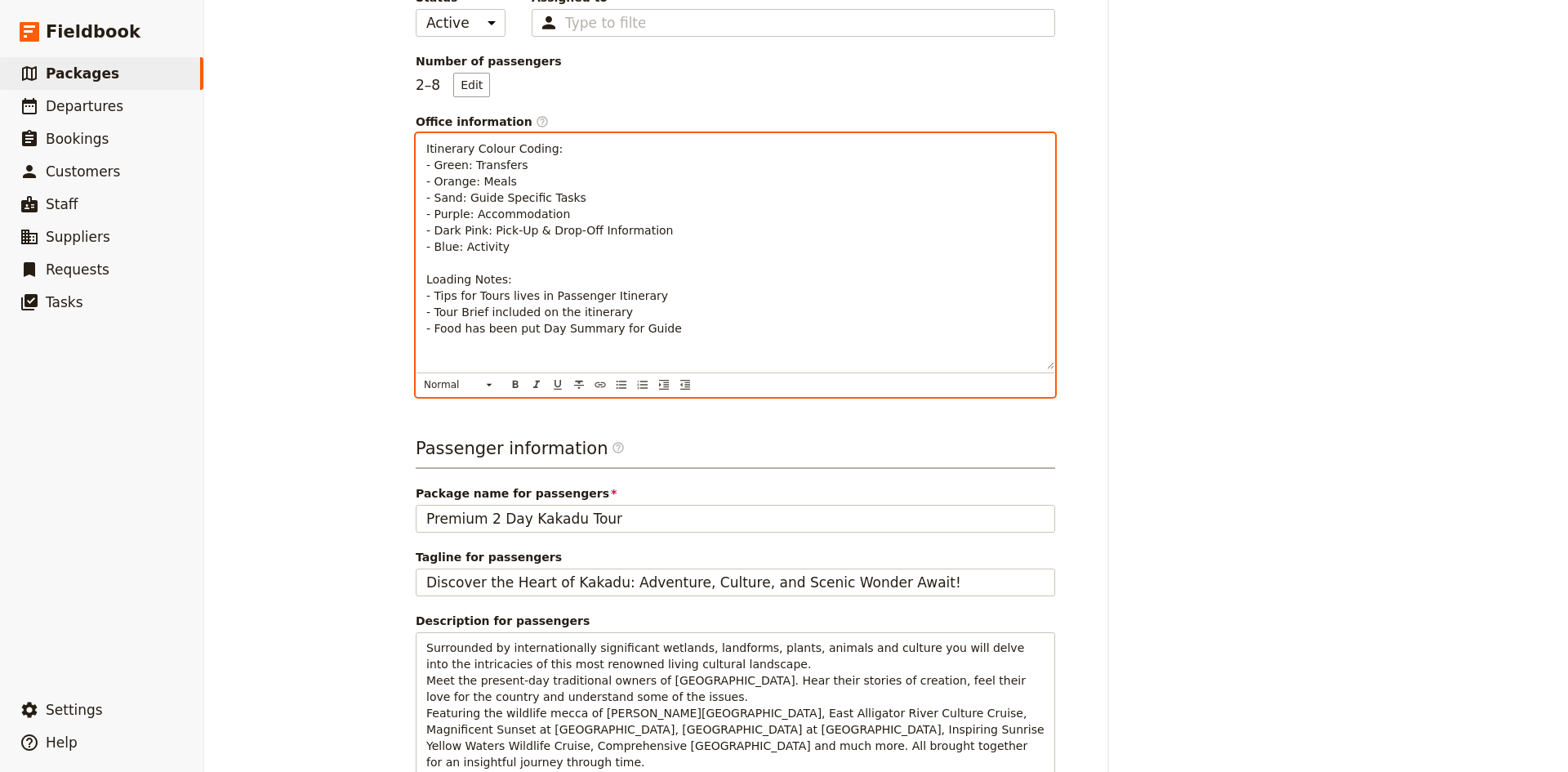
drag, startPoint x: 449, startPoint y: 154, endPoint x: 738, endPoint y: 360, distance: 354.9
click at [738, 336] on p "Itinerary Colour Coding: - Green: Transfers - Orange: Meals - Sand: Guide Speci…" at bounding box center [735, 238] width 618 height 196
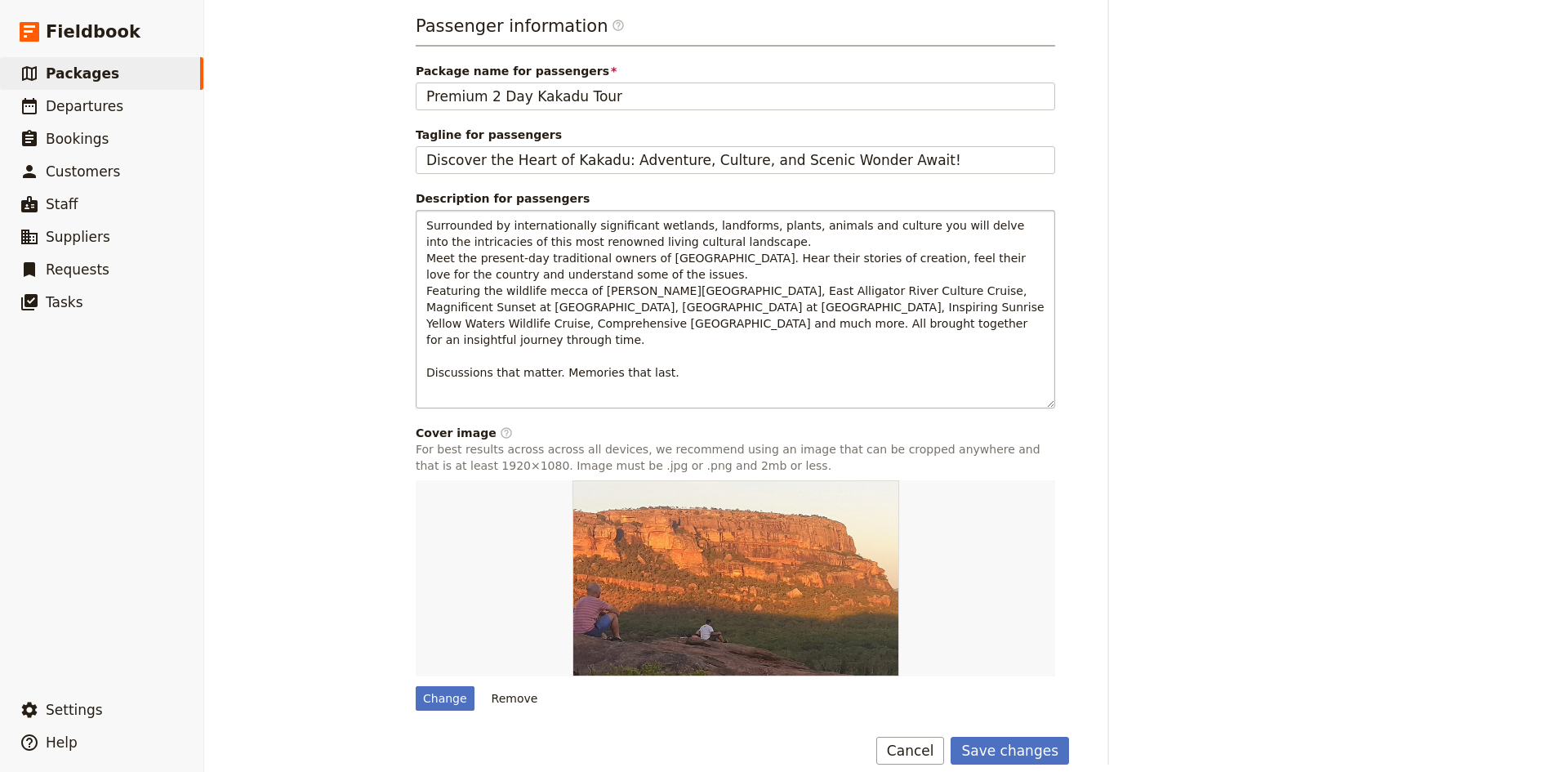
scroll to position [587, 0]
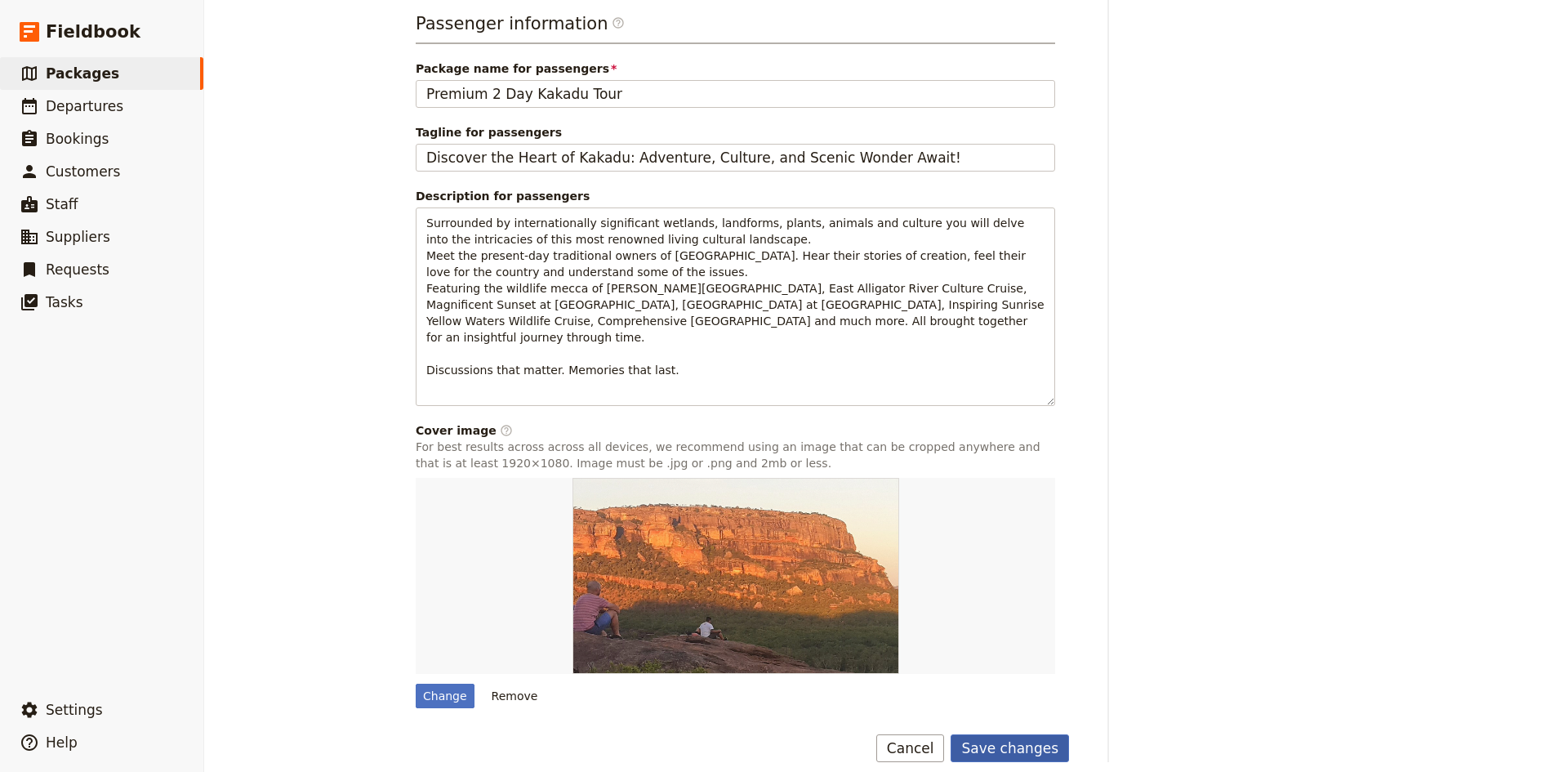
click at [1044, 734] on button "Save changes" at bounding box center [1009, 748] width 119 height 28
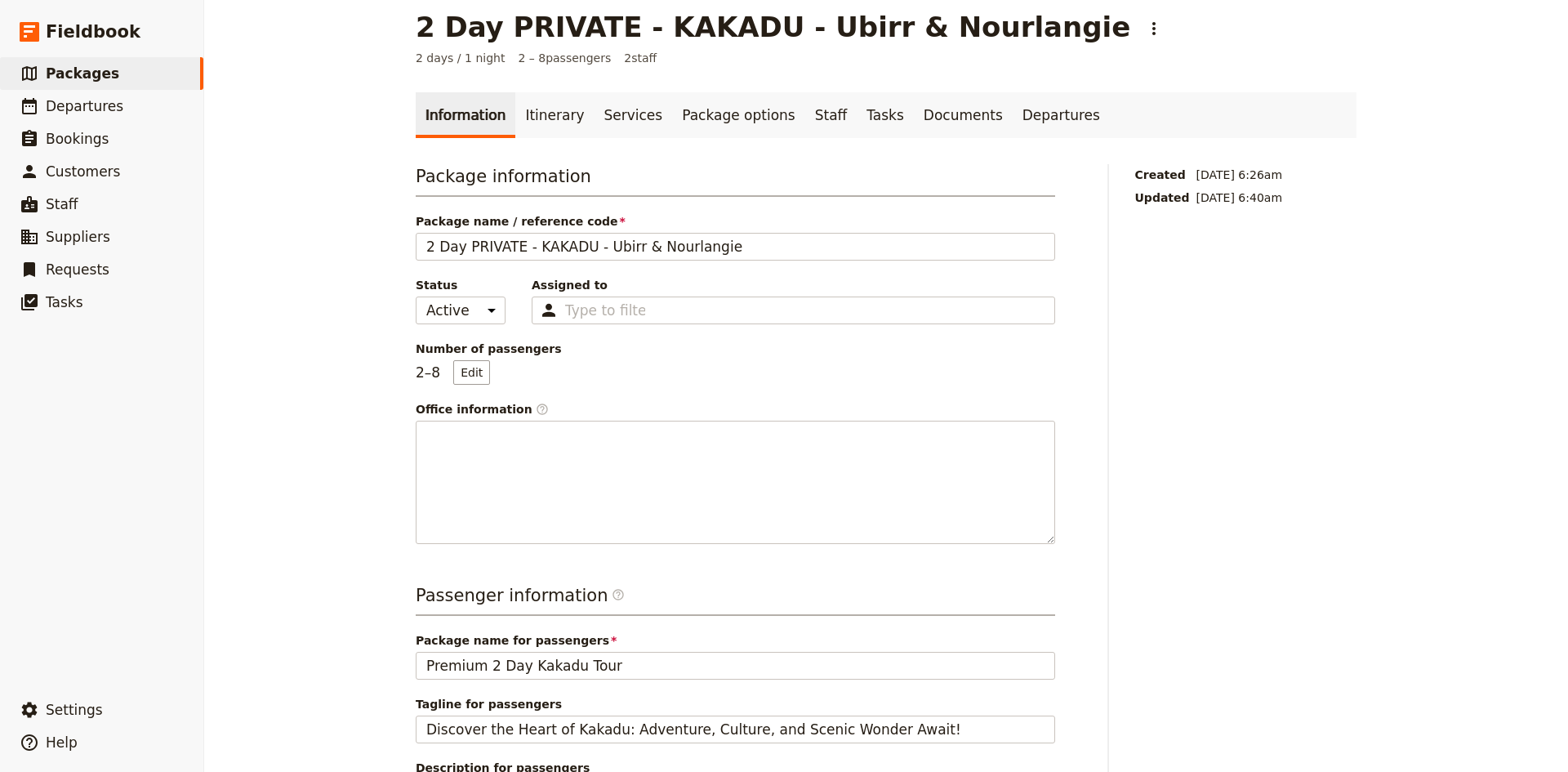
scroll to position [0, 0]
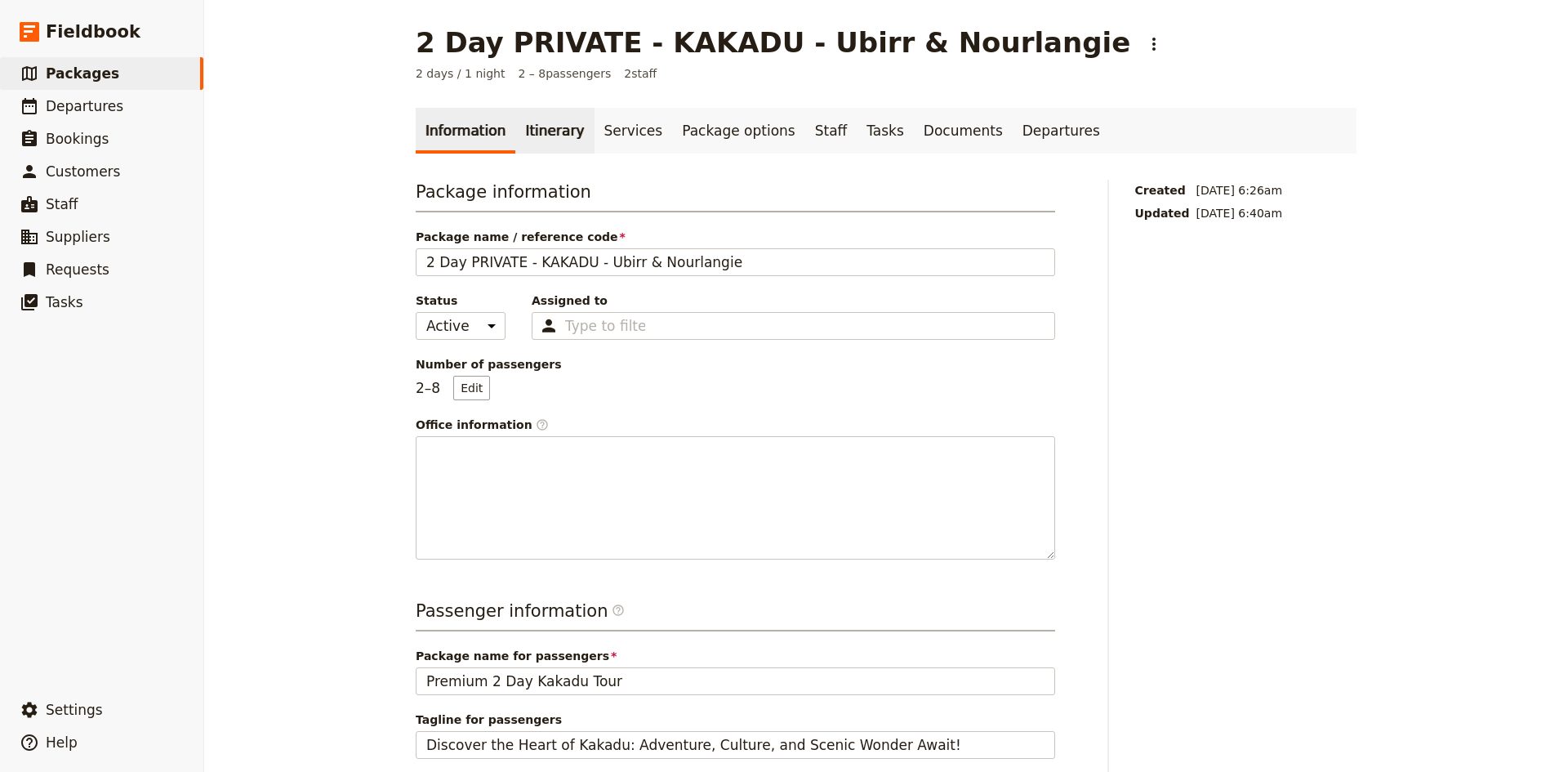
click at [539, 133] on link "Itinerary" at bounding box center [554, 130] width 78 height 45
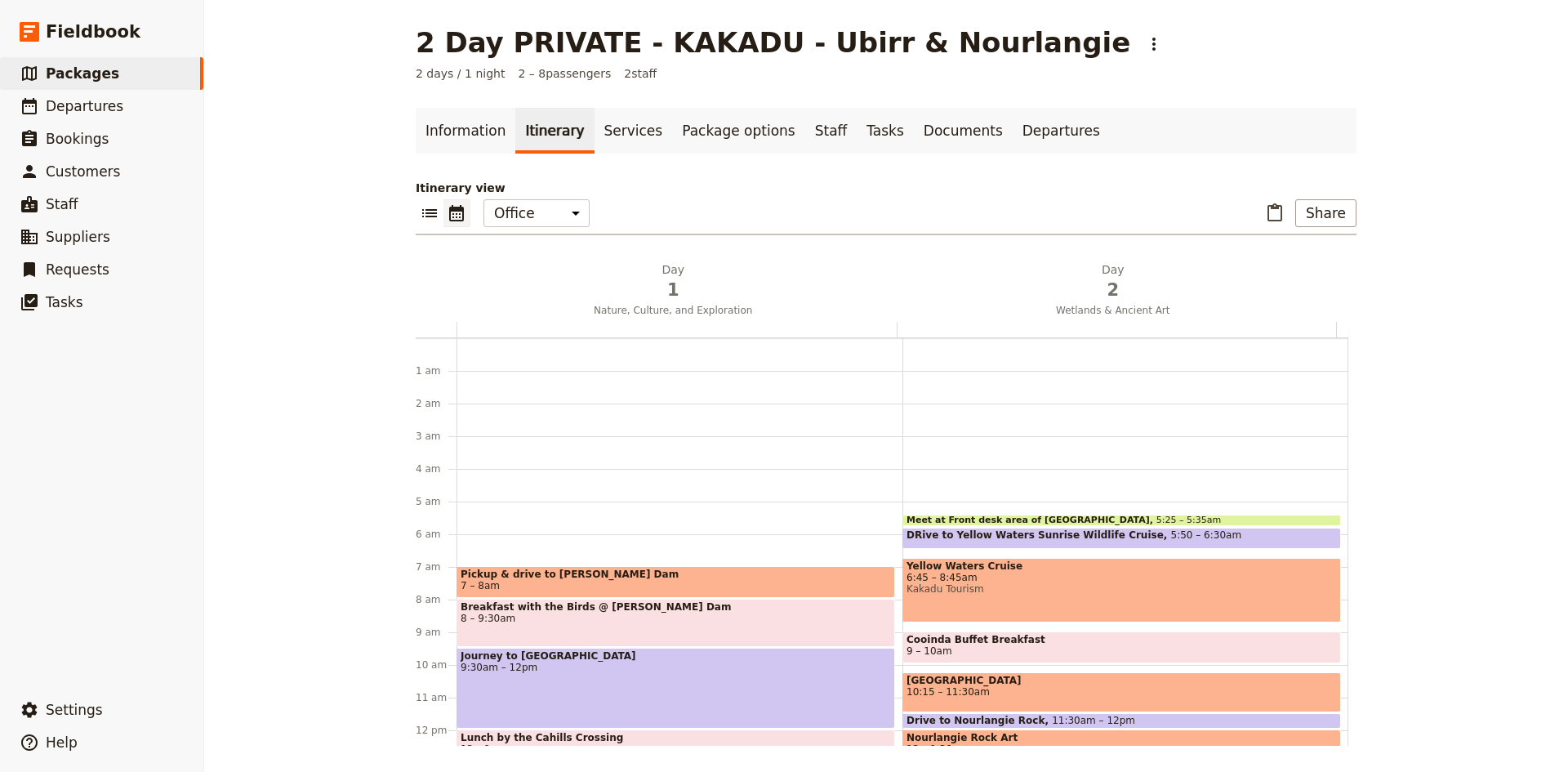
scroll to position [161, 0]
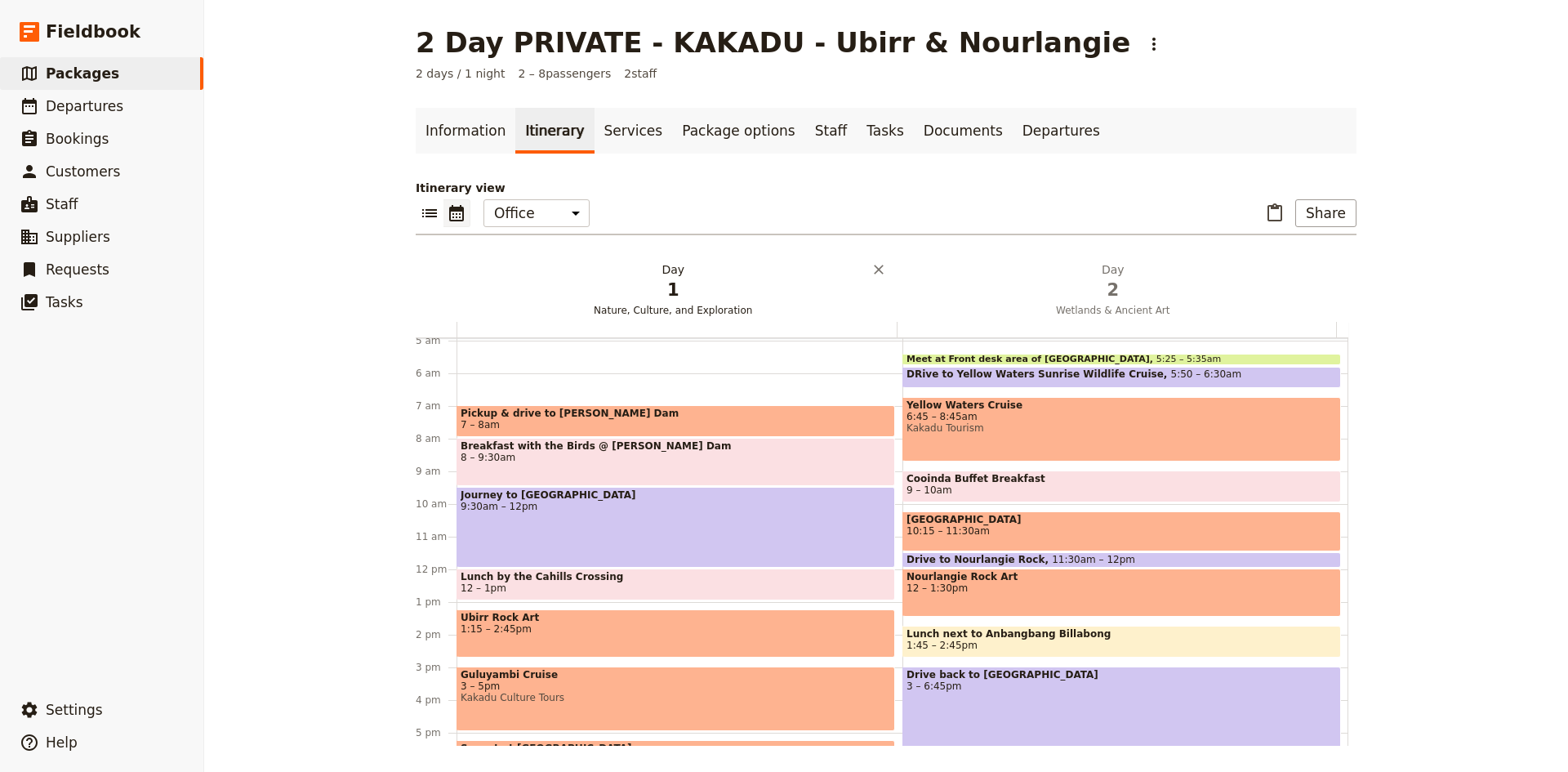
click at [668, 273] on h2 "Day 1 Nature, Culture, and Exploration" at bounding box center [672, 281] width 420 height 41
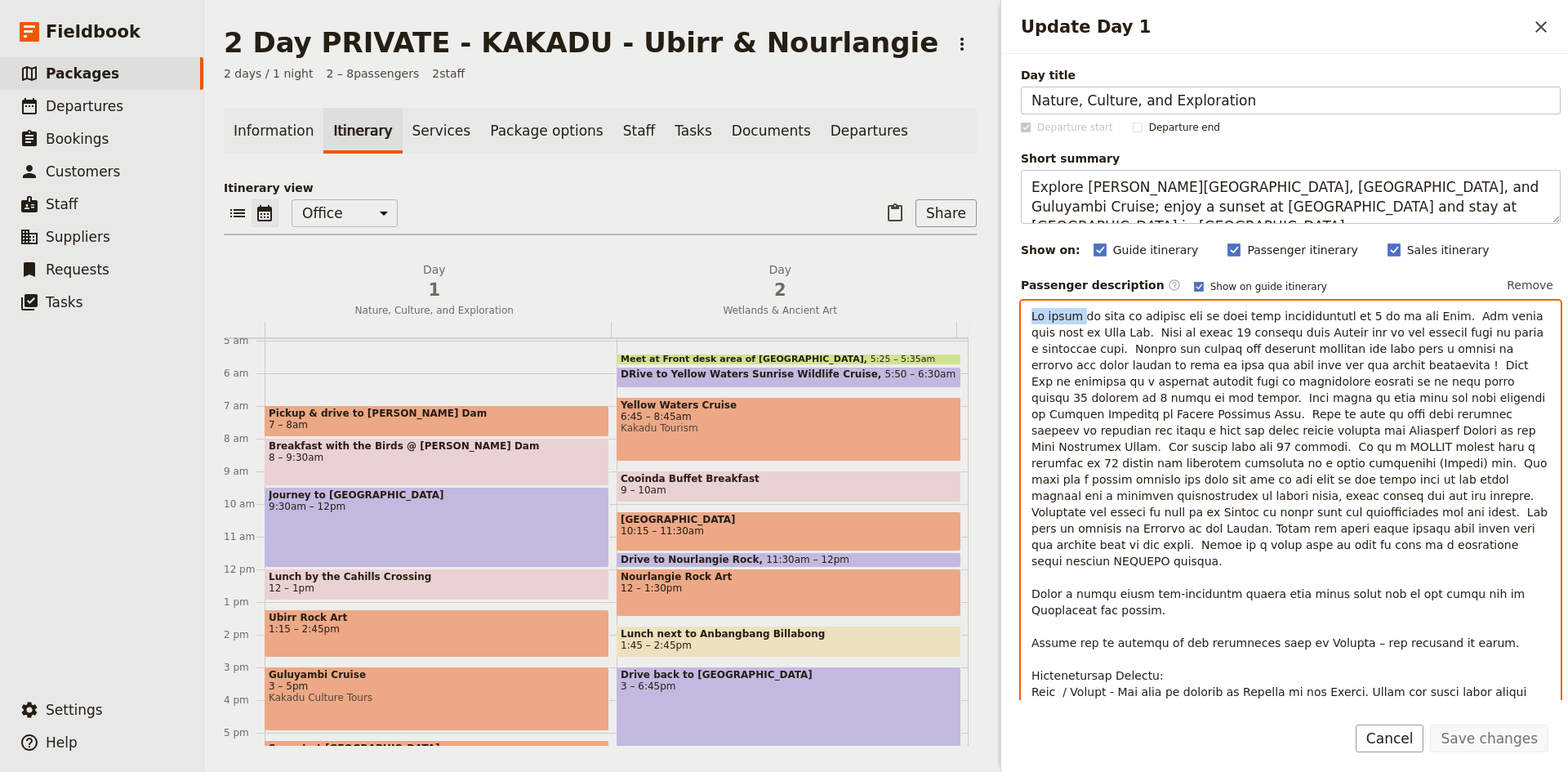
drag, startPoint x: 1076, startPoint y: 310, endPoint x: 1025, endPoint y: 308, distance: 51.0
click at [1025, 308] on div "Update Day 1" at bounding box center [1290, 509] width 538 height 415
click at [1302, 313] on span "Update Day 1" at bounding box center [1291, 528] width 520 height 438
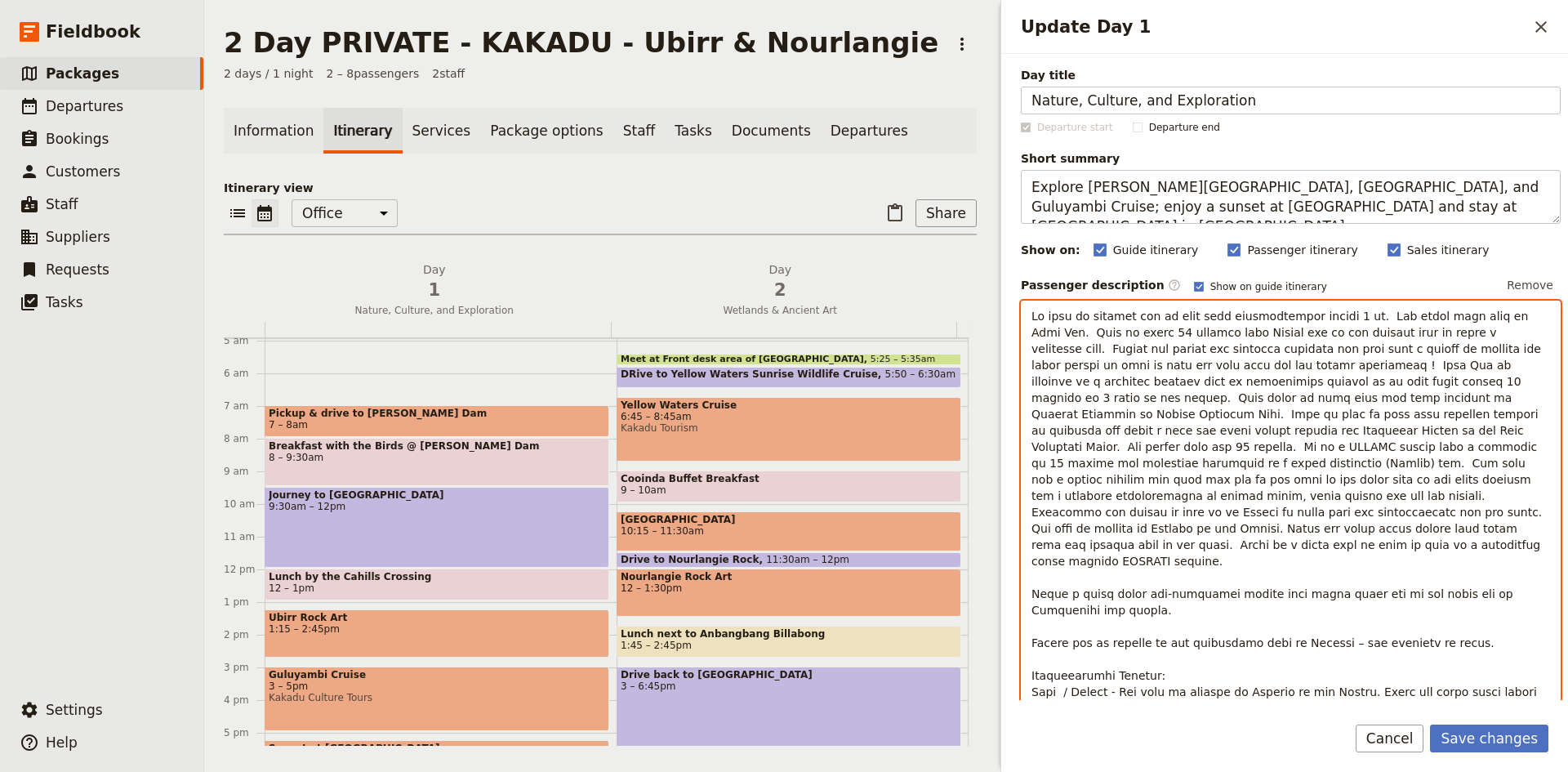
click at [1350, 415] on span "Update Day 1" at bounding box center [1290, 528] width 518 height 438
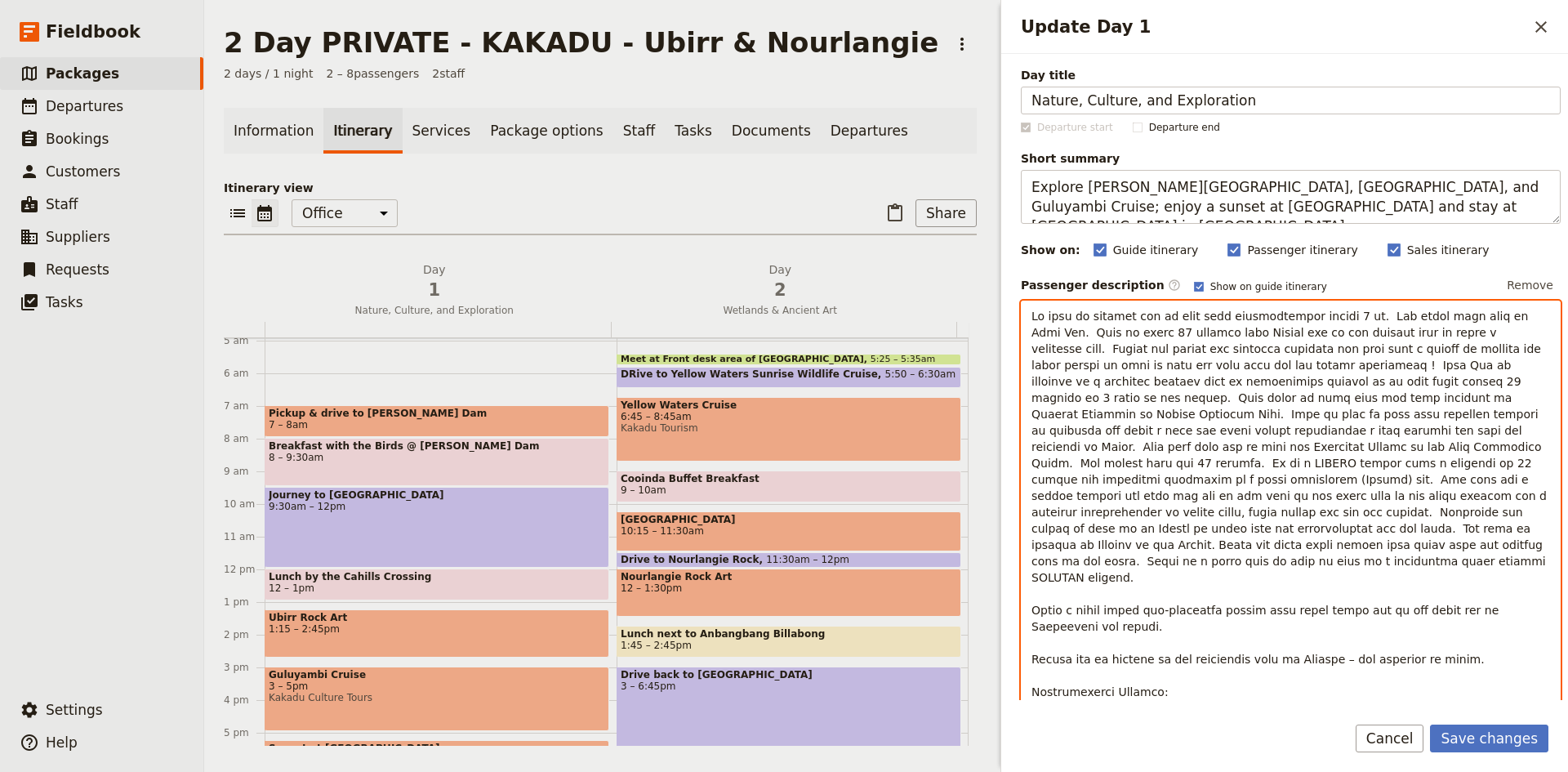
click at [1251, 495] on span "Update Day 1" at bounding box center [1290, 536] width 518 height 454
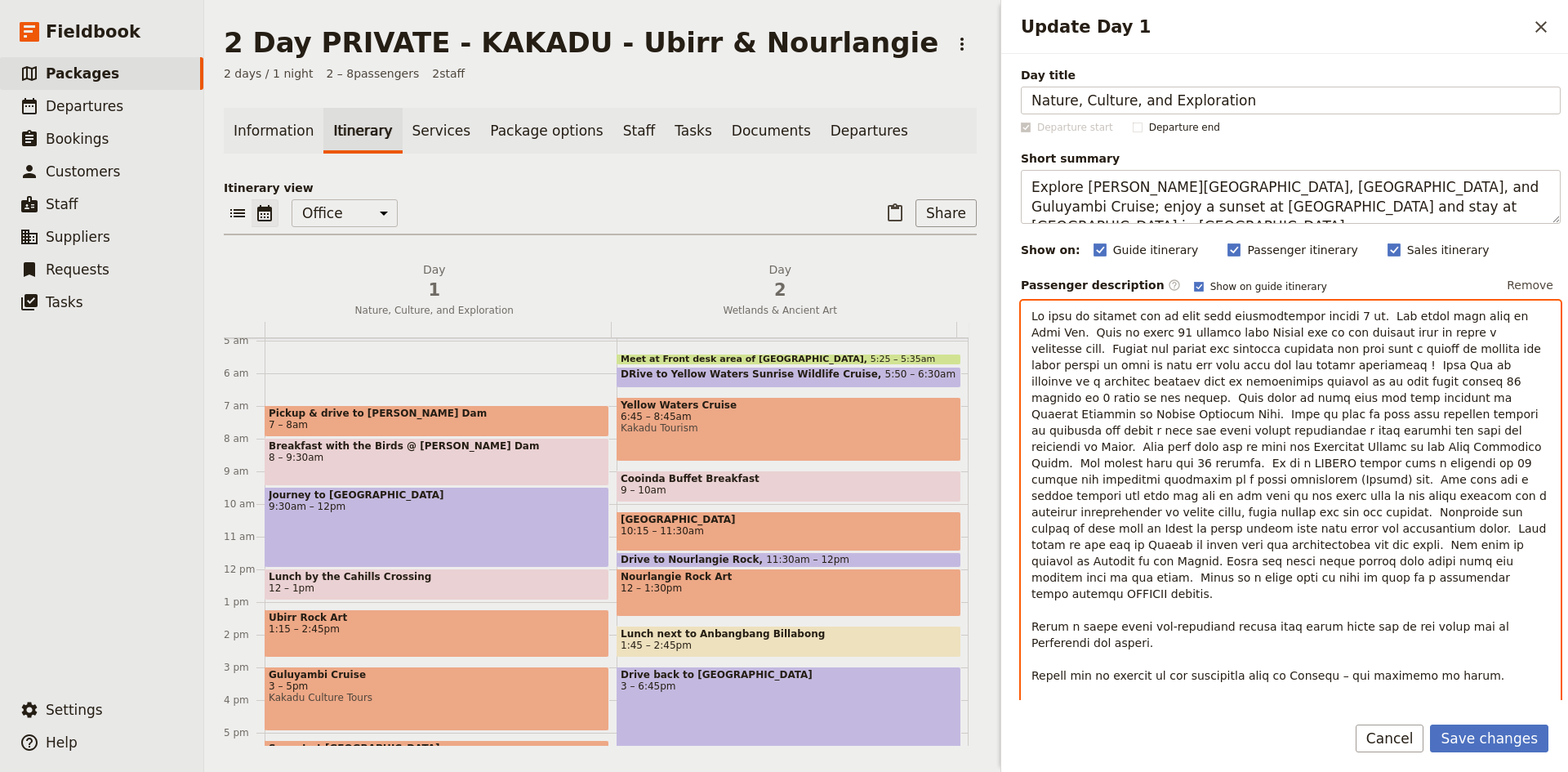
click at [1288, 513] on span "Update Day 1" at bounding box center [1290, 545] width 518 height 471
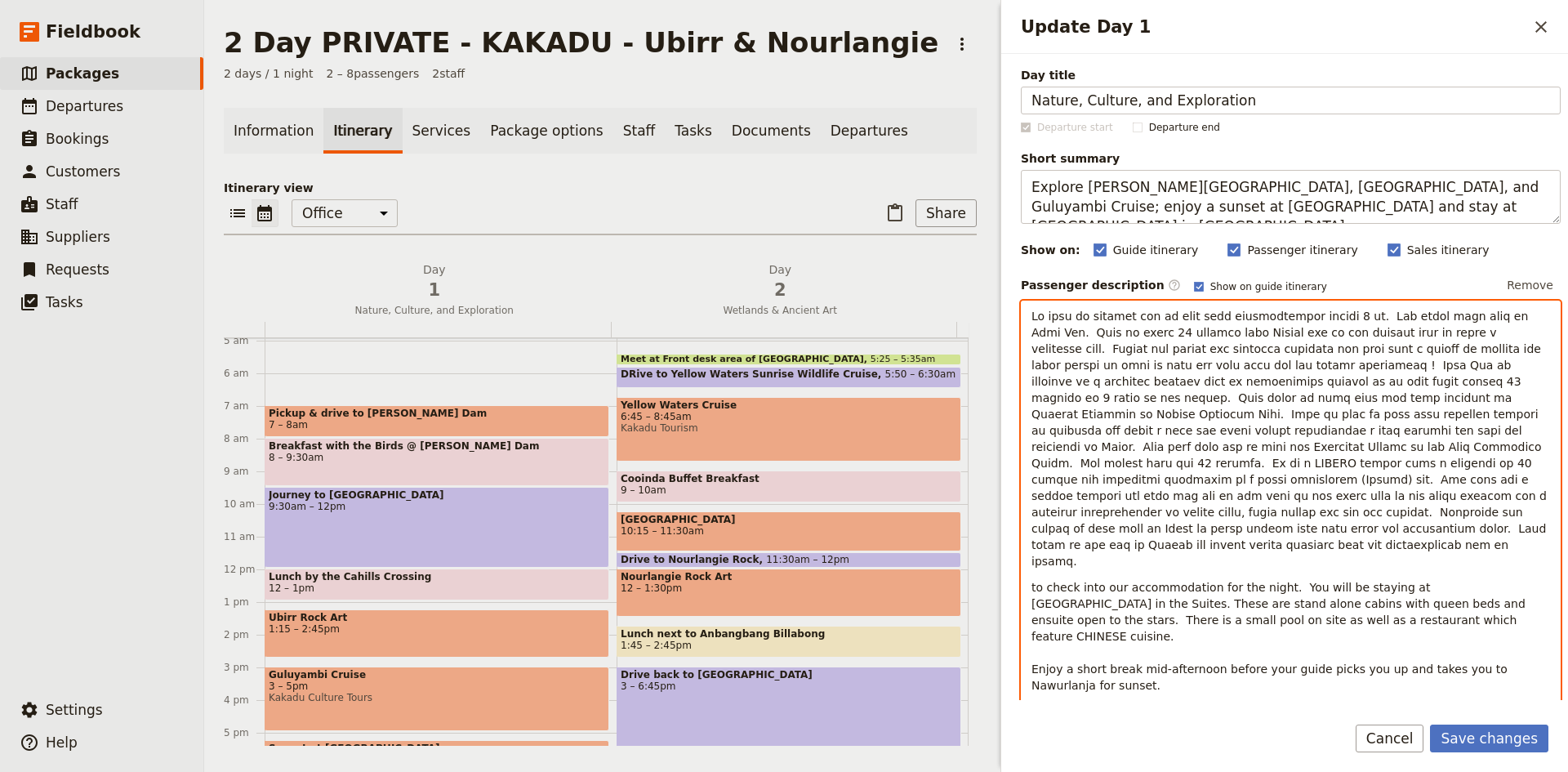
click at [1148, 529] on span "Update Day 1" at bounding box center [1290, 438] width 518 height 258
drag, startPoint x: 1275, startPoint y: 556, endPoint x: 1029, endPoint y: 542, distance: 246.4
click at [1029, 542] on div "to check into our accommodation for the night. You will be staying at [GEOGRAPH…" at bounding box center [1290, 538] width 538 height 473
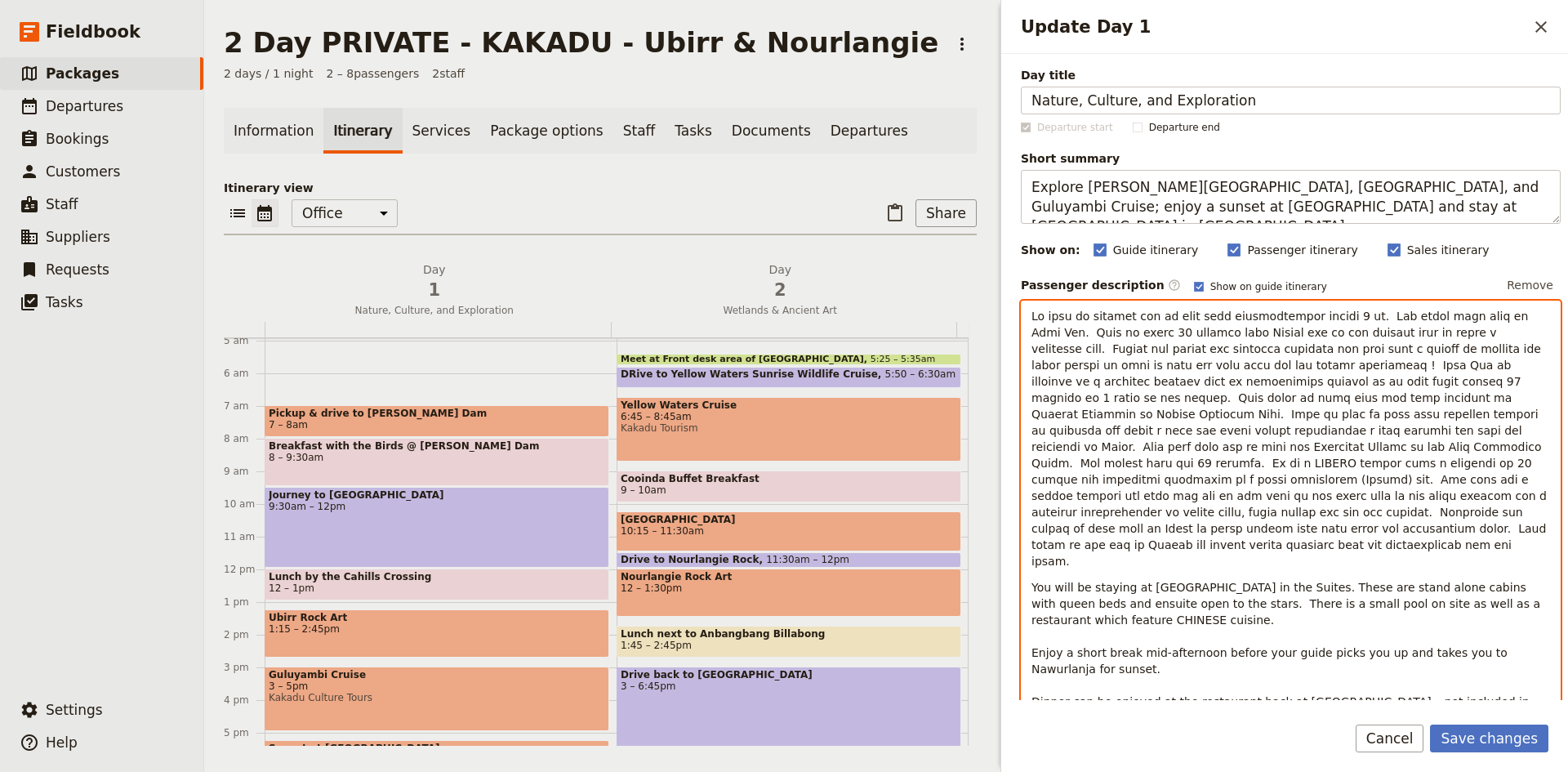
click at [1161, 429] on span "Update Day 1" at bounding box center [1290, 438] width 518 height 258
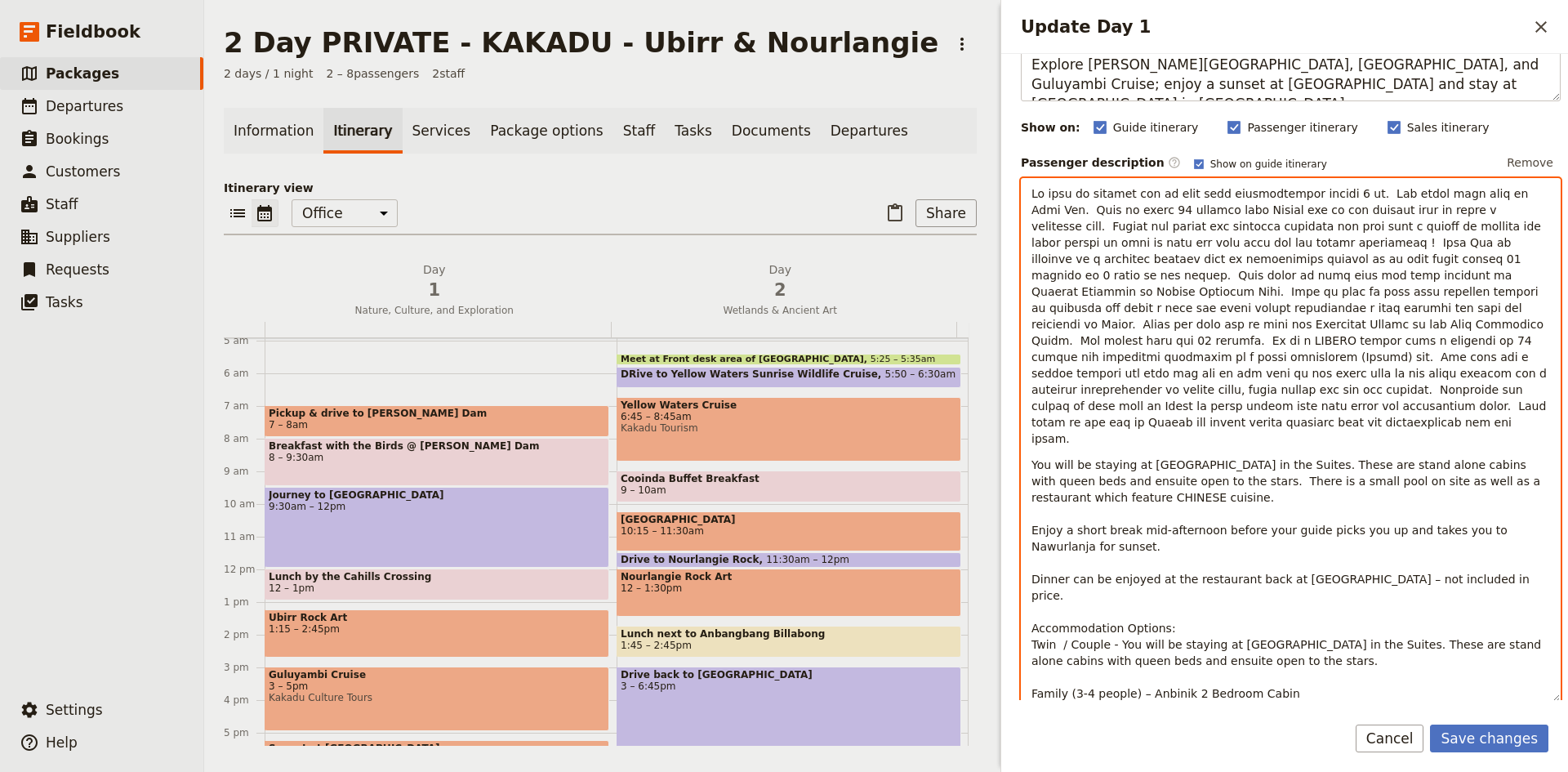
scroll to position [245, 0]
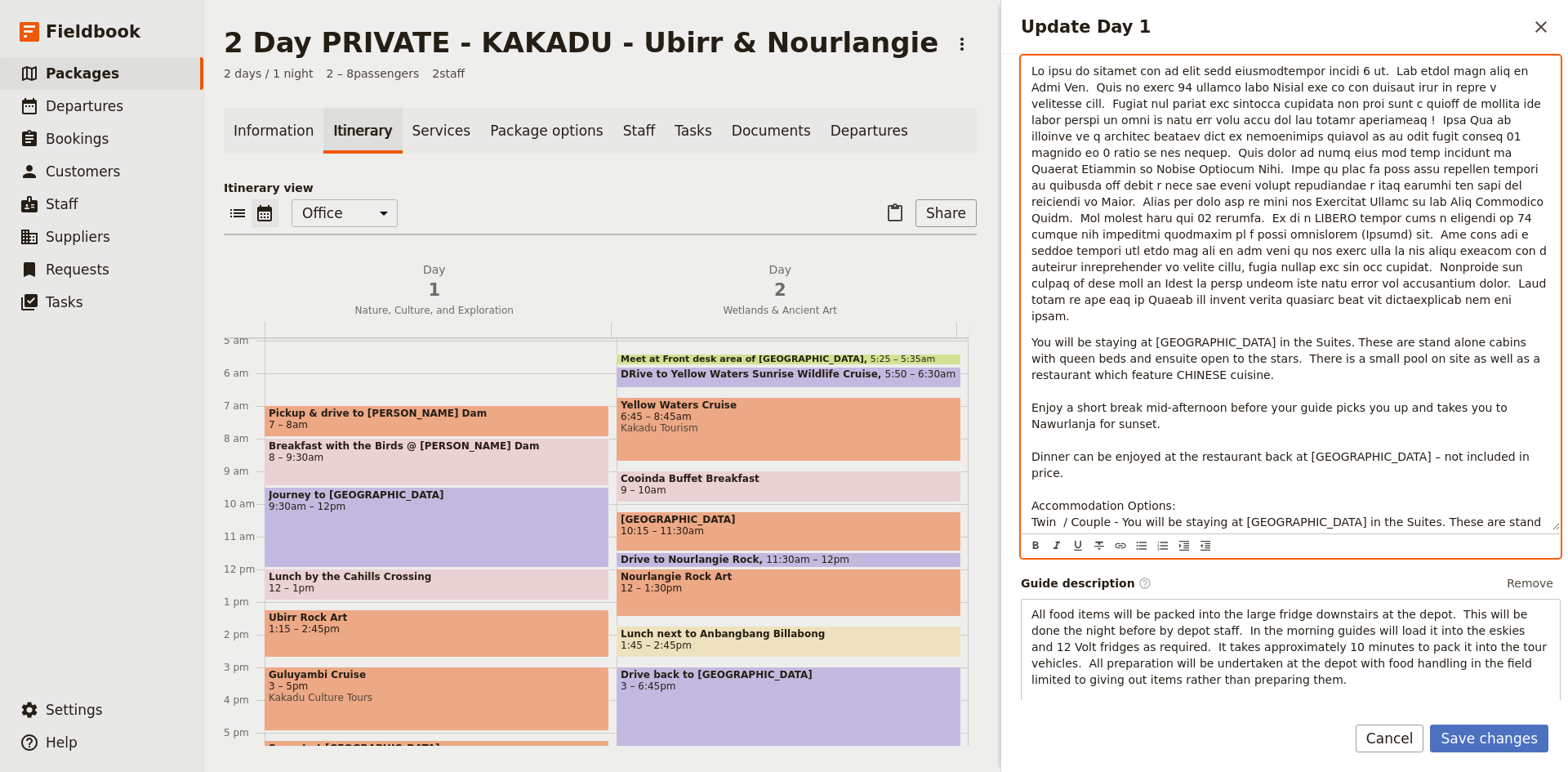
drag, startPoint x: 1259, startPoint y: 486, endPoint x: 1332, endPoint y: 539, distance: 90.2
click at [1332, 539] on div "You will be staying at [GEOGRAPHIC_DATA] in the Suites. These are stand alone c…" at bounding box center [1290, 306] width 540 height 502
click at [1068, 426] on span "You will be staying at [GEOGRAPHIC_DATA] in the Suites. These are stand alone c…" at bounding box center [1288, 439] width 514 height 209
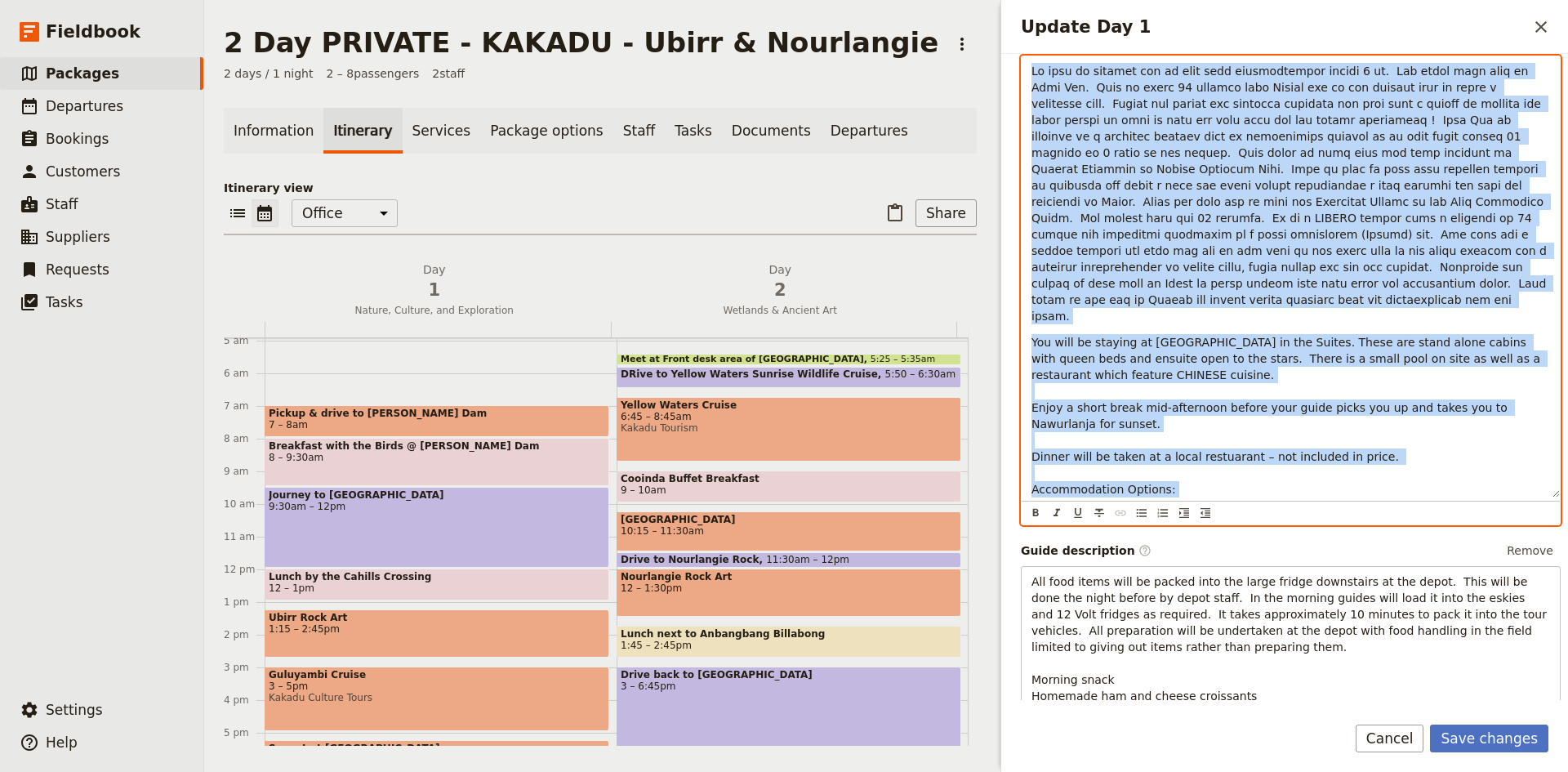
scroll to position [198, 0]
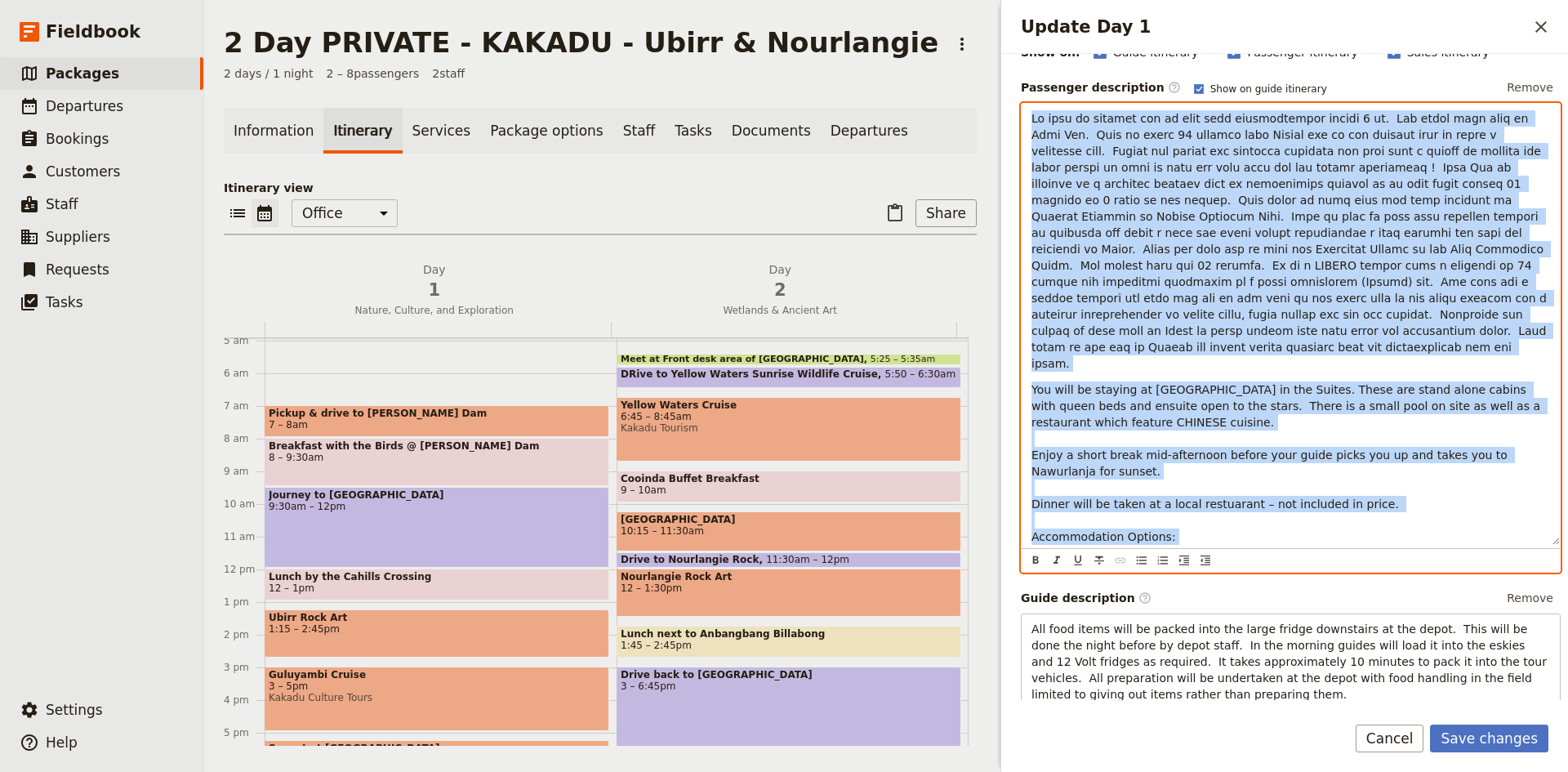
drag, startPoint x: 1260, startPoint y: 493, endPoint x: 1026, endPoint y: 66, distance: 486.9
click at [1026, 66] on div "Day title Nature, Culture, and Exploration Departure start Departure end Short …" at bounding box center [1290, 762] width 540 height 1785
click at [1268, 241] on span "Update Day 1" at bounding box center [1290, 240] width 518 height 258
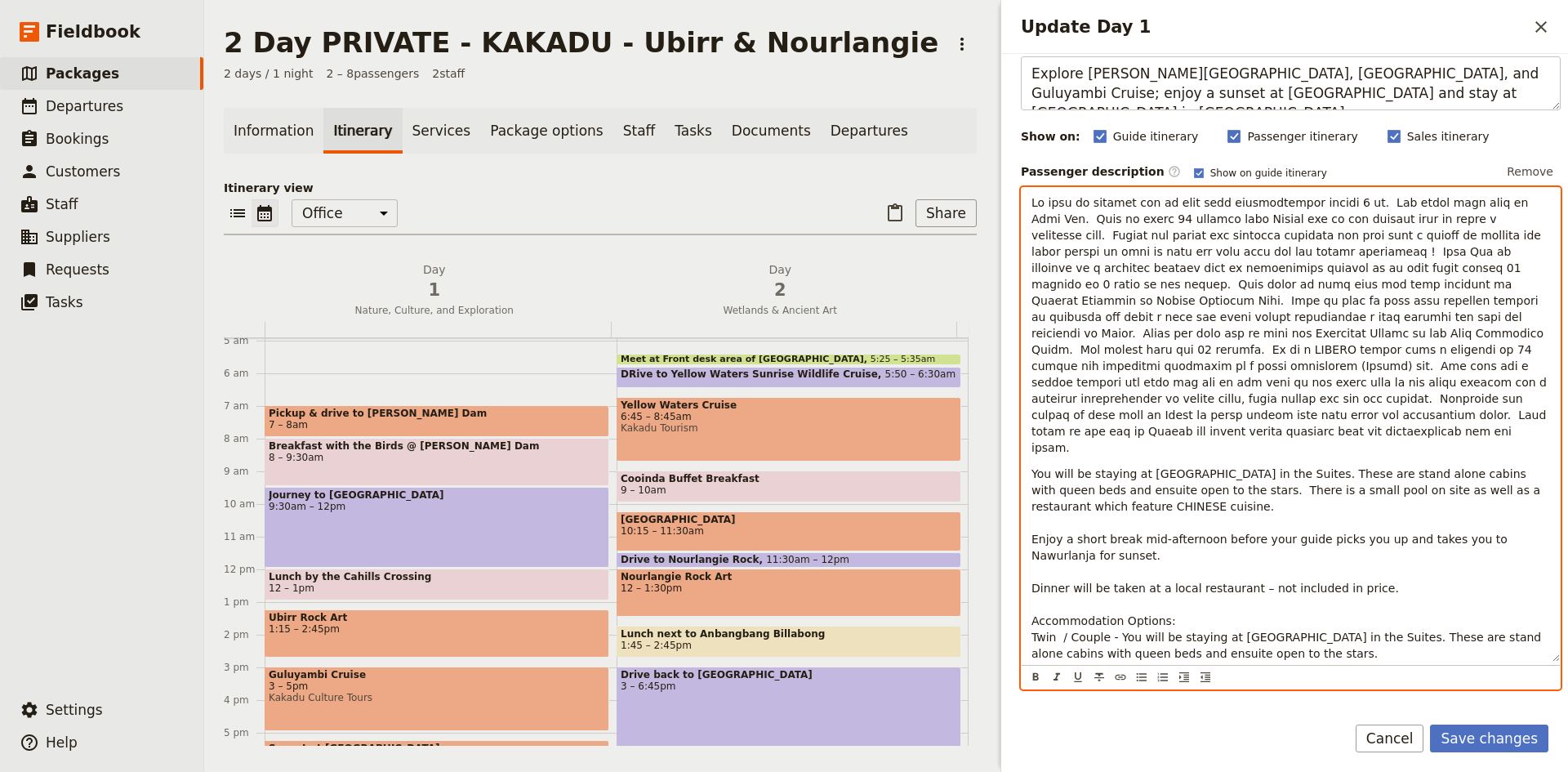
scroll to position [0, 0]
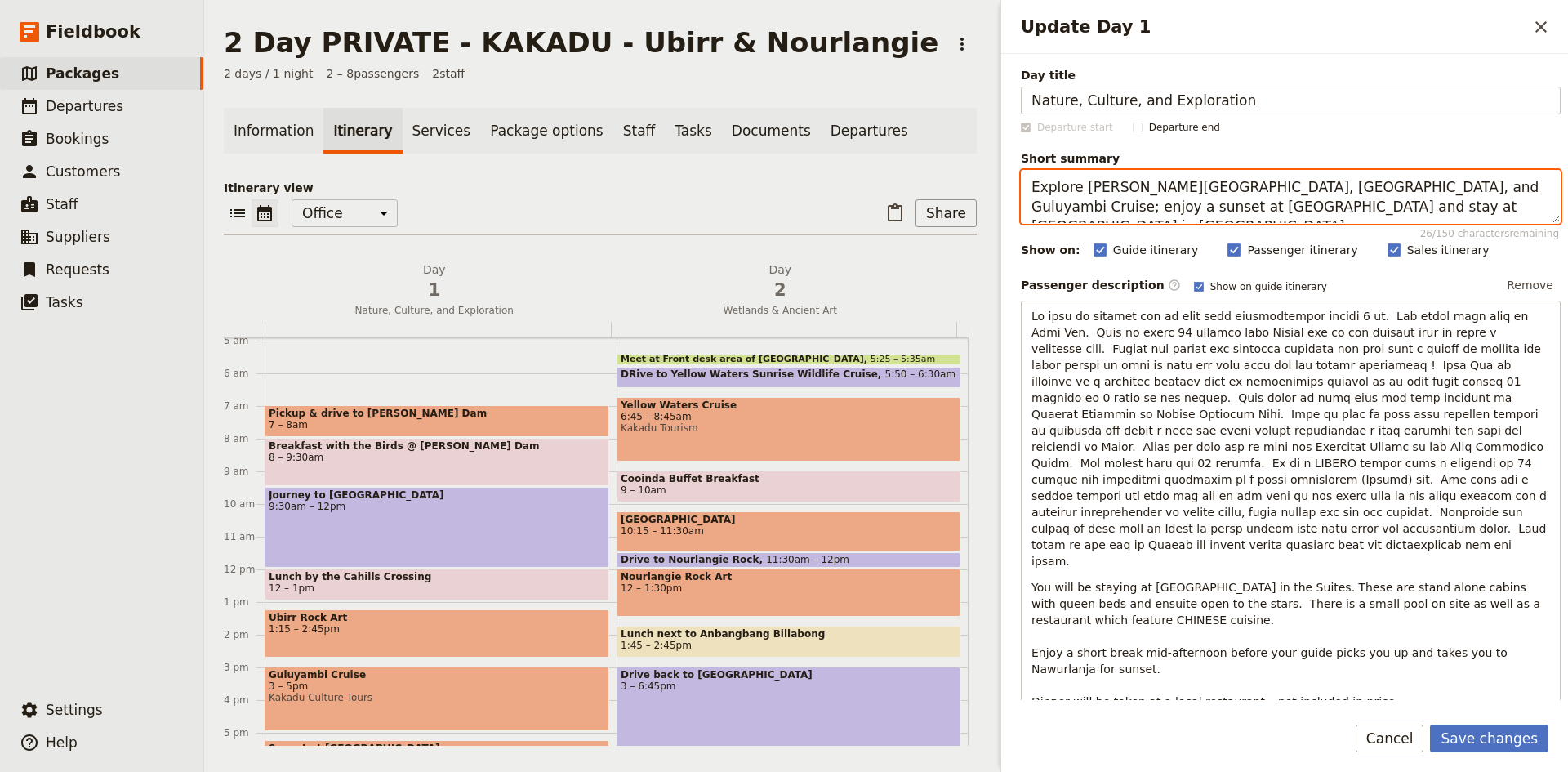
click at [1034, 213] on textarea "Explore [PERSON_NAME][GEOGRAPHIC_DATA], [GEOGRAPHIC_DATA], and Guluyambi Cruise…" at bounding box center [1290, 197] width 540 height 54
type textarea "Explore [PERSON_NAME][GEOGRAPHIC_DATA], [GEOGRAPHIC_DATA], and Guluyambi Cruise…"
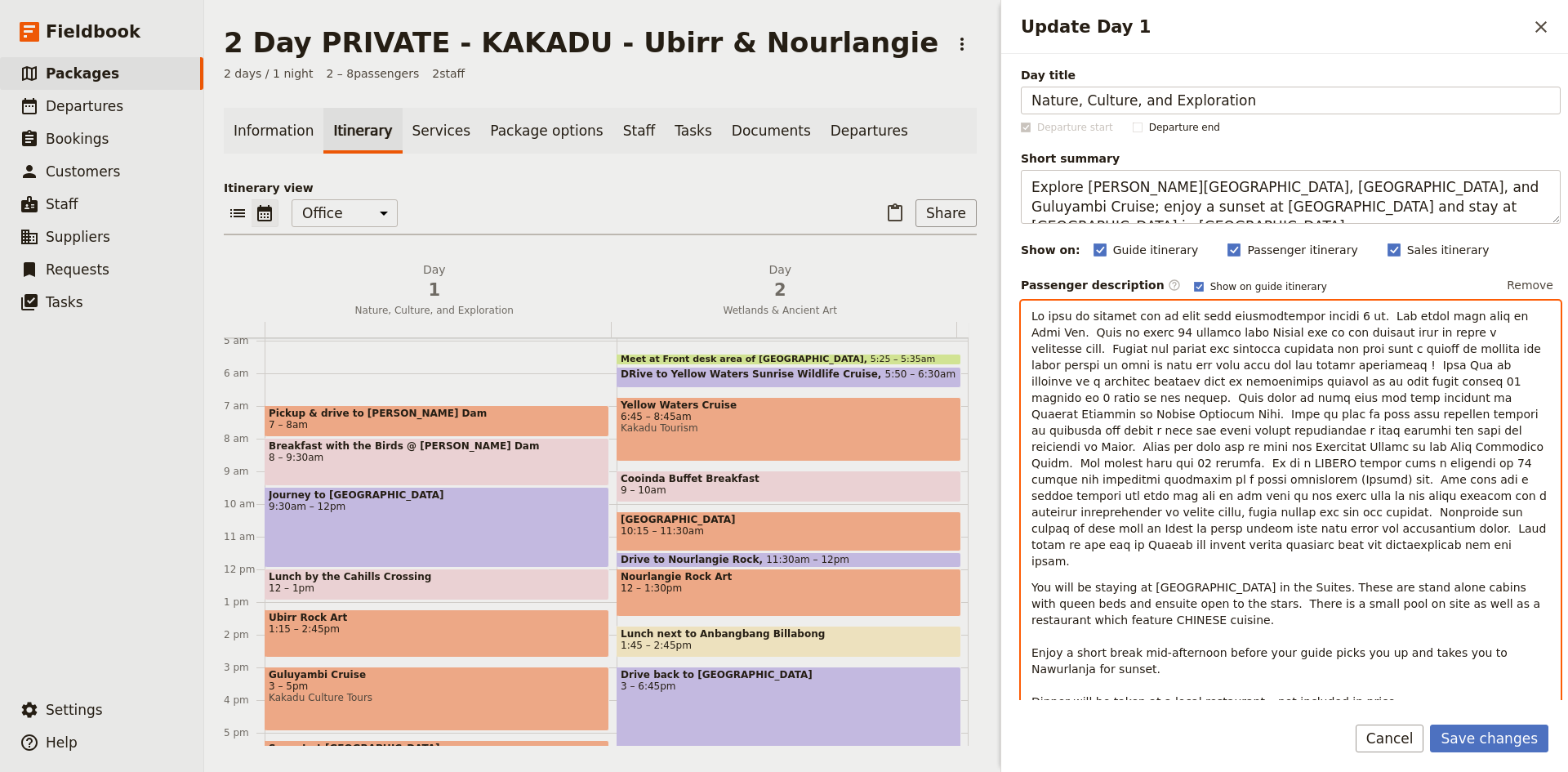
click at [1186, 347] on span "Update Day 1" at bounding box center [1290, 438] width 518 height 258
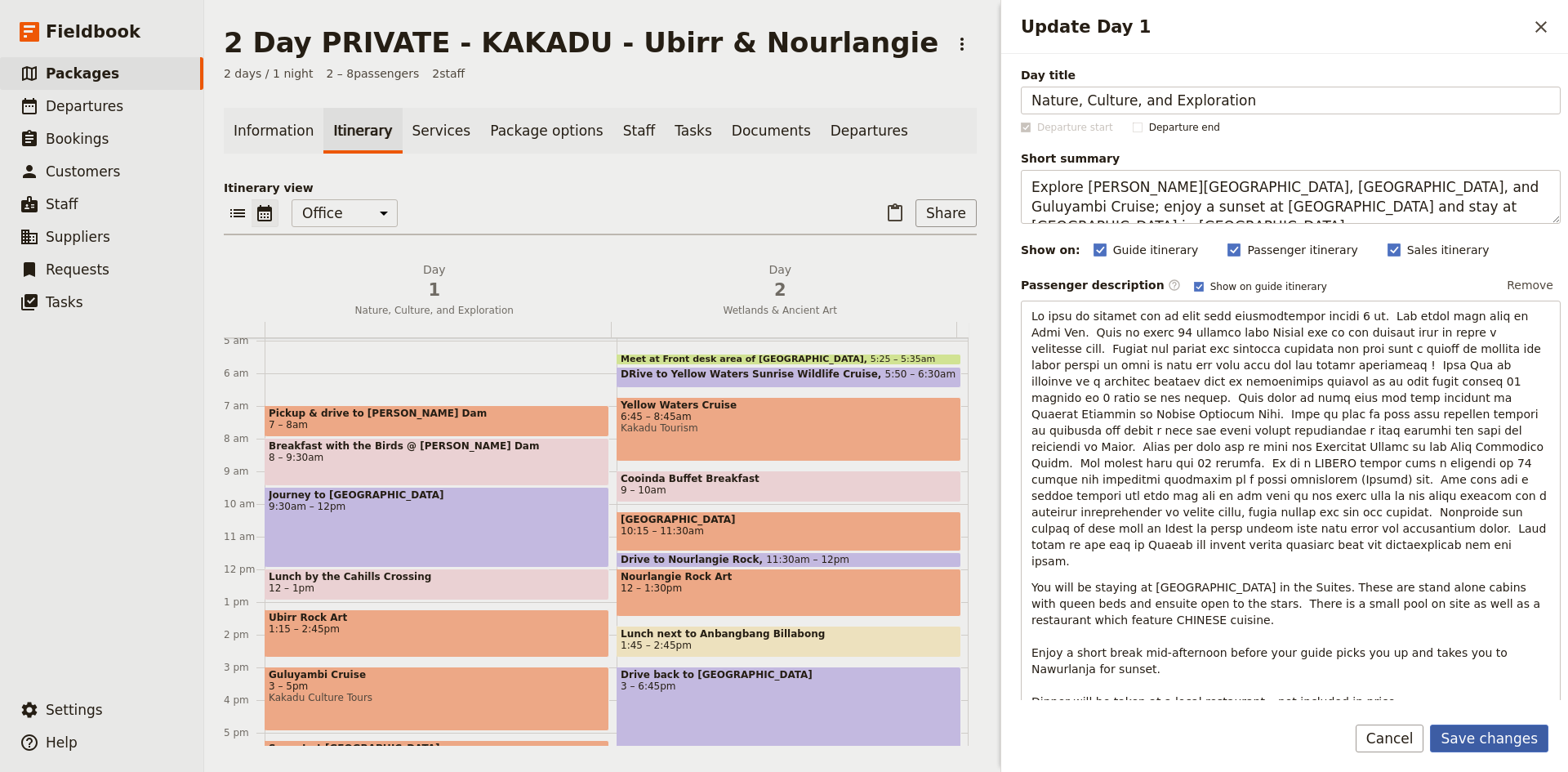
click at [1507, 742] on button "Save changes" at bounding box center [1489, 738] width 119 height 28
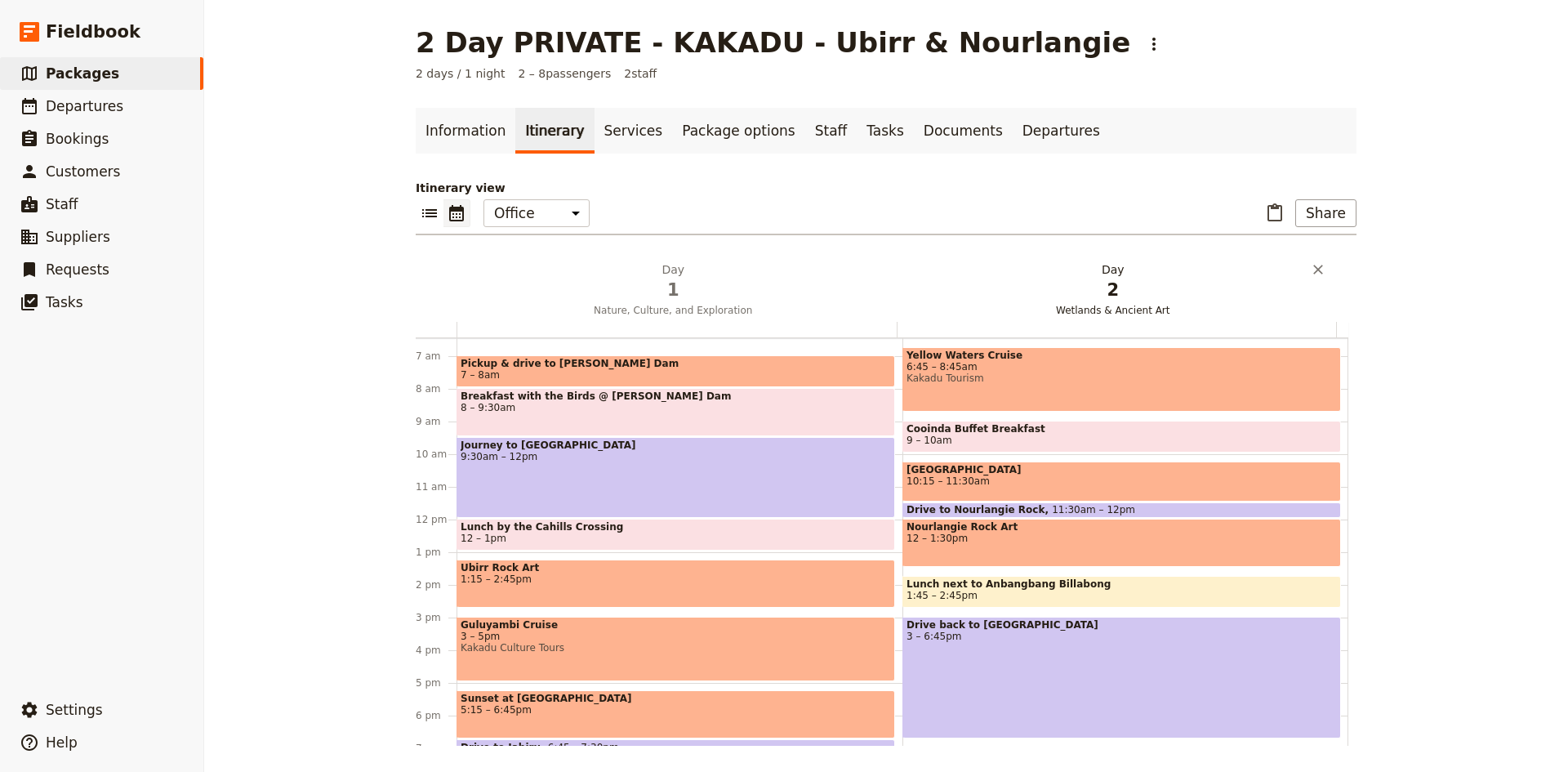
scroll to position [242, 0]
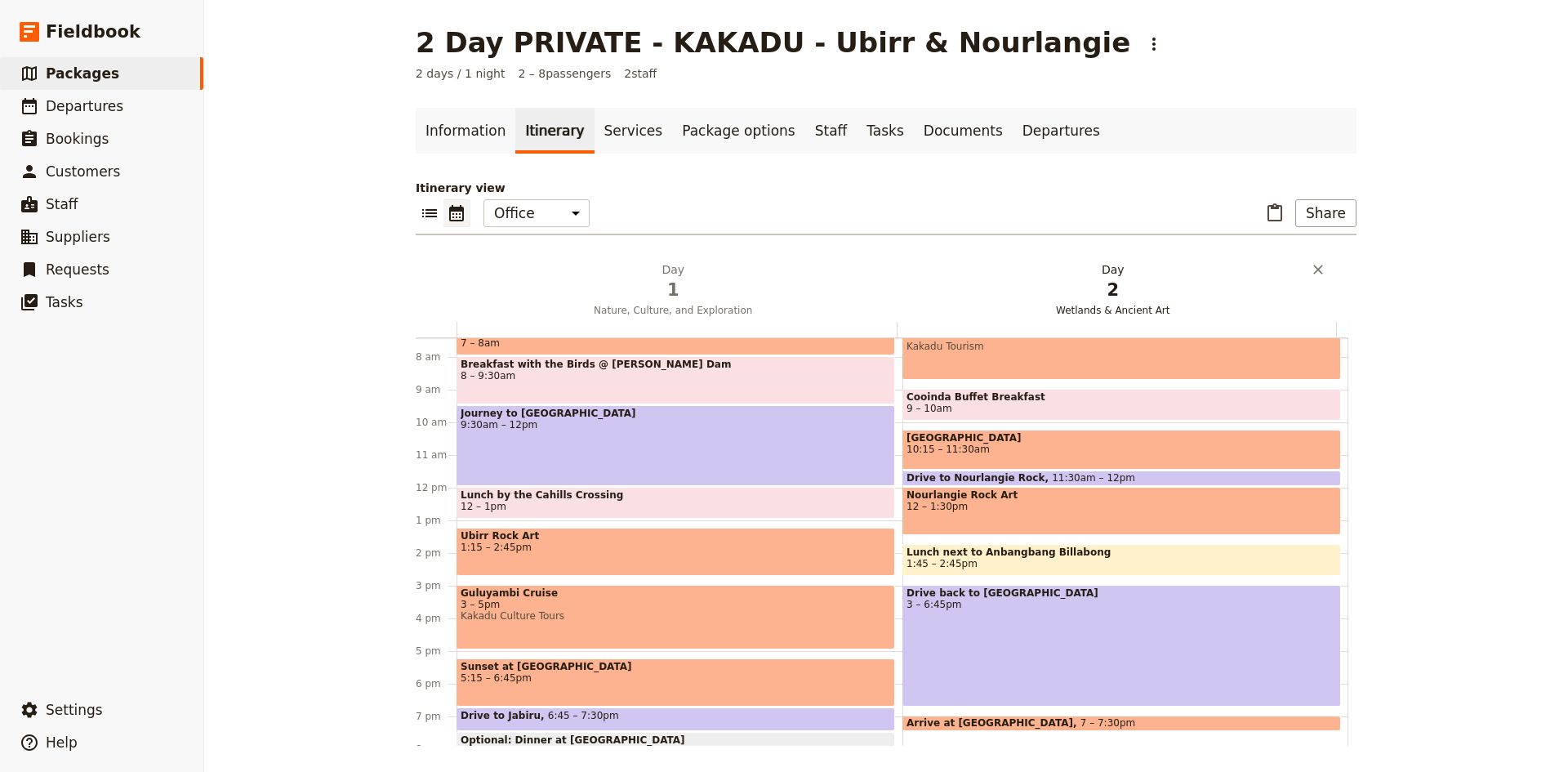
click at [1103, 279] on span "2" at bounding box center [1112, 290] width 420 height 25
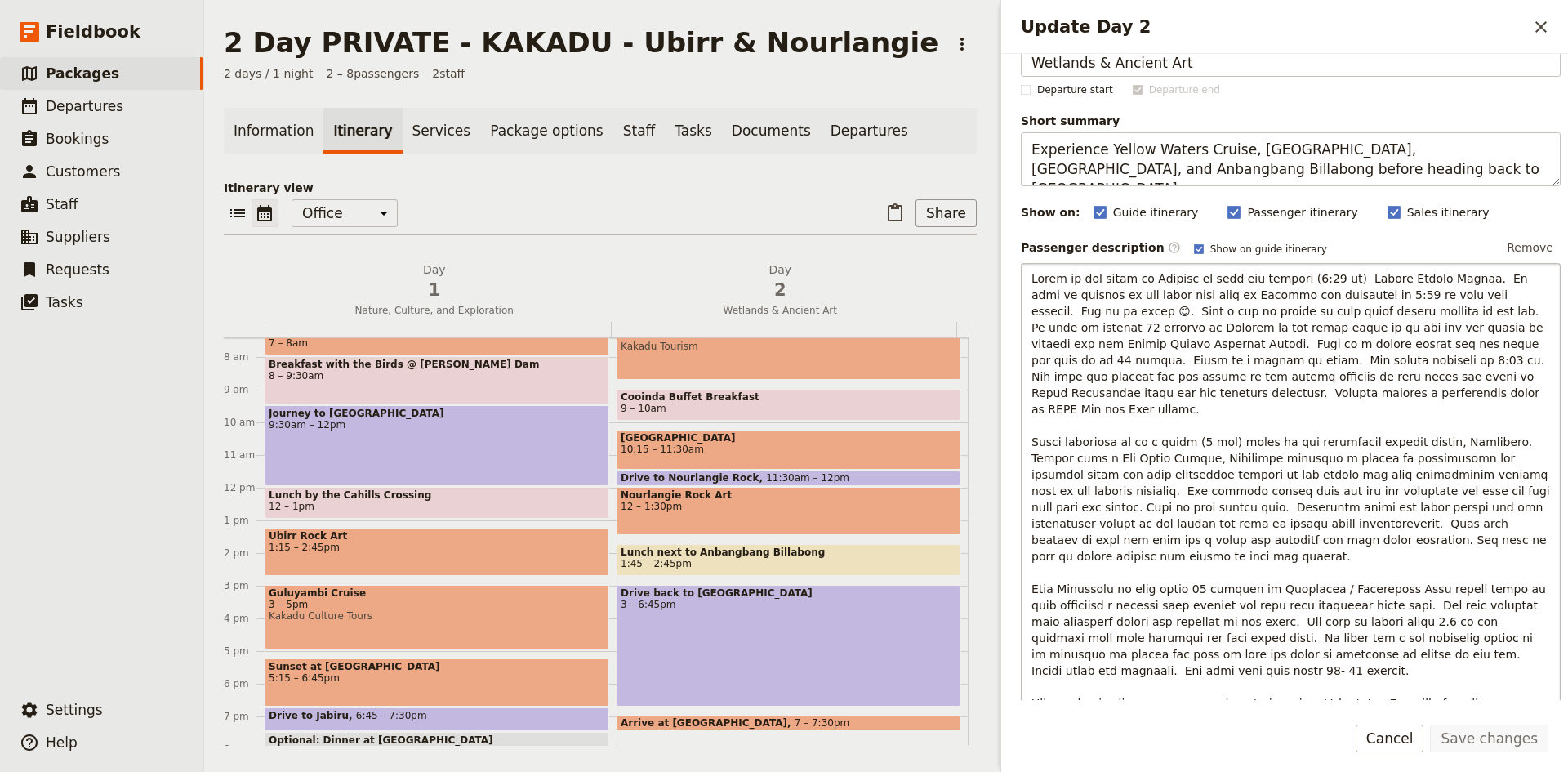
scroll to position [0, 0]
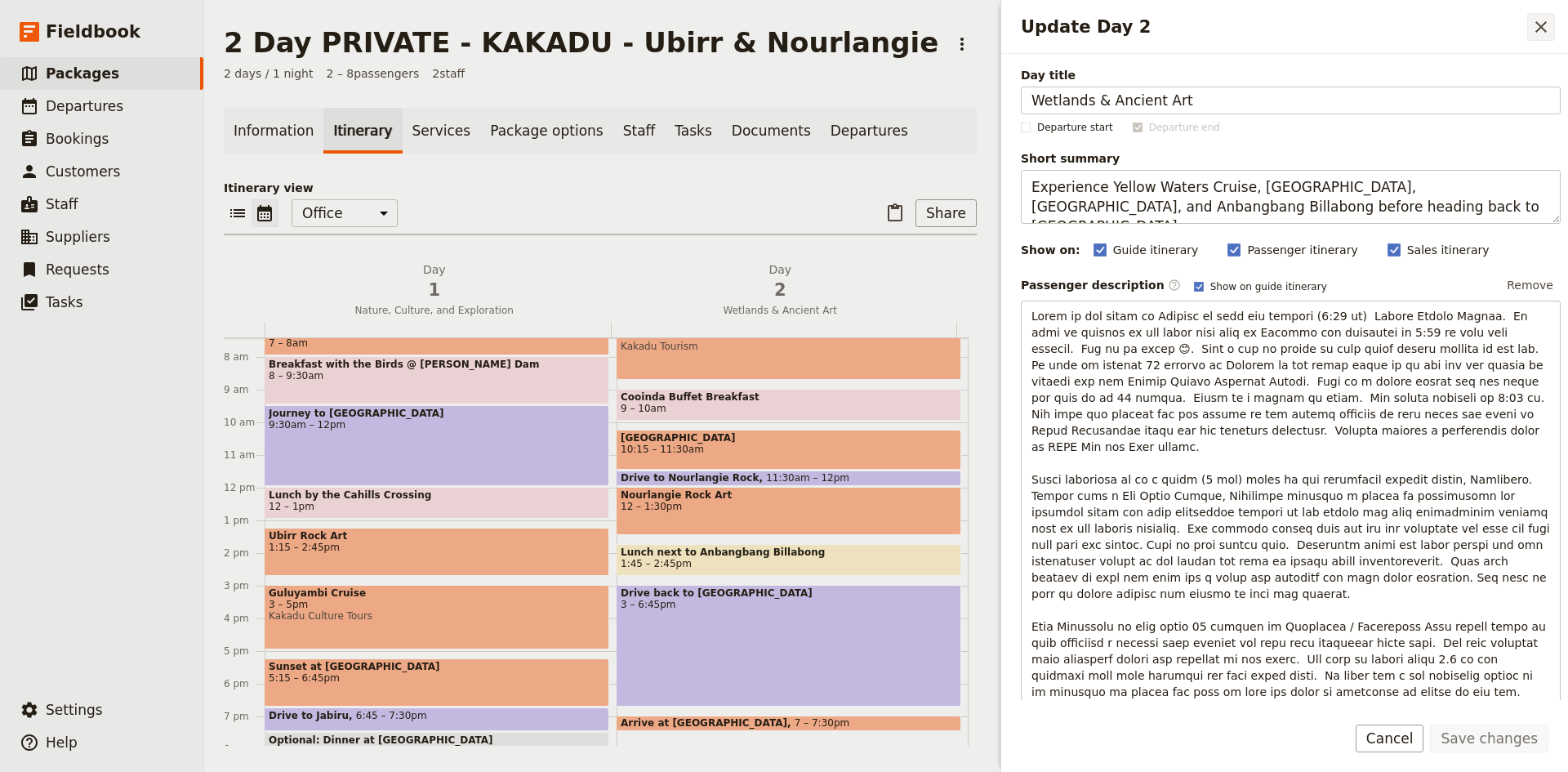
click at [1545, 23] on icon "Close drawer" at bounding box center [1541, 27] width 12 height 12
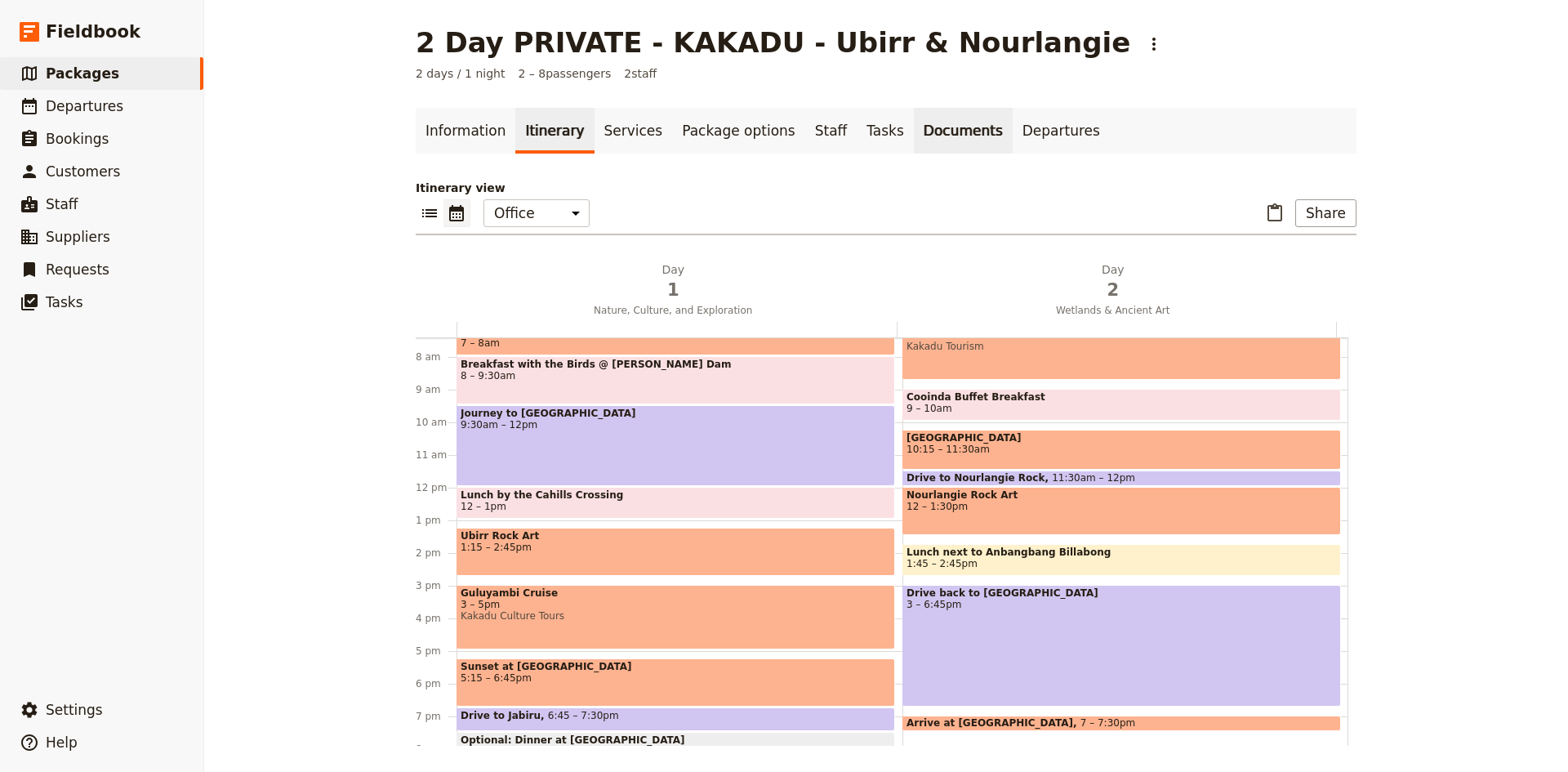
click at [914, 130] on link "Documents" at bounding box center [963, 130] width 99 height 45
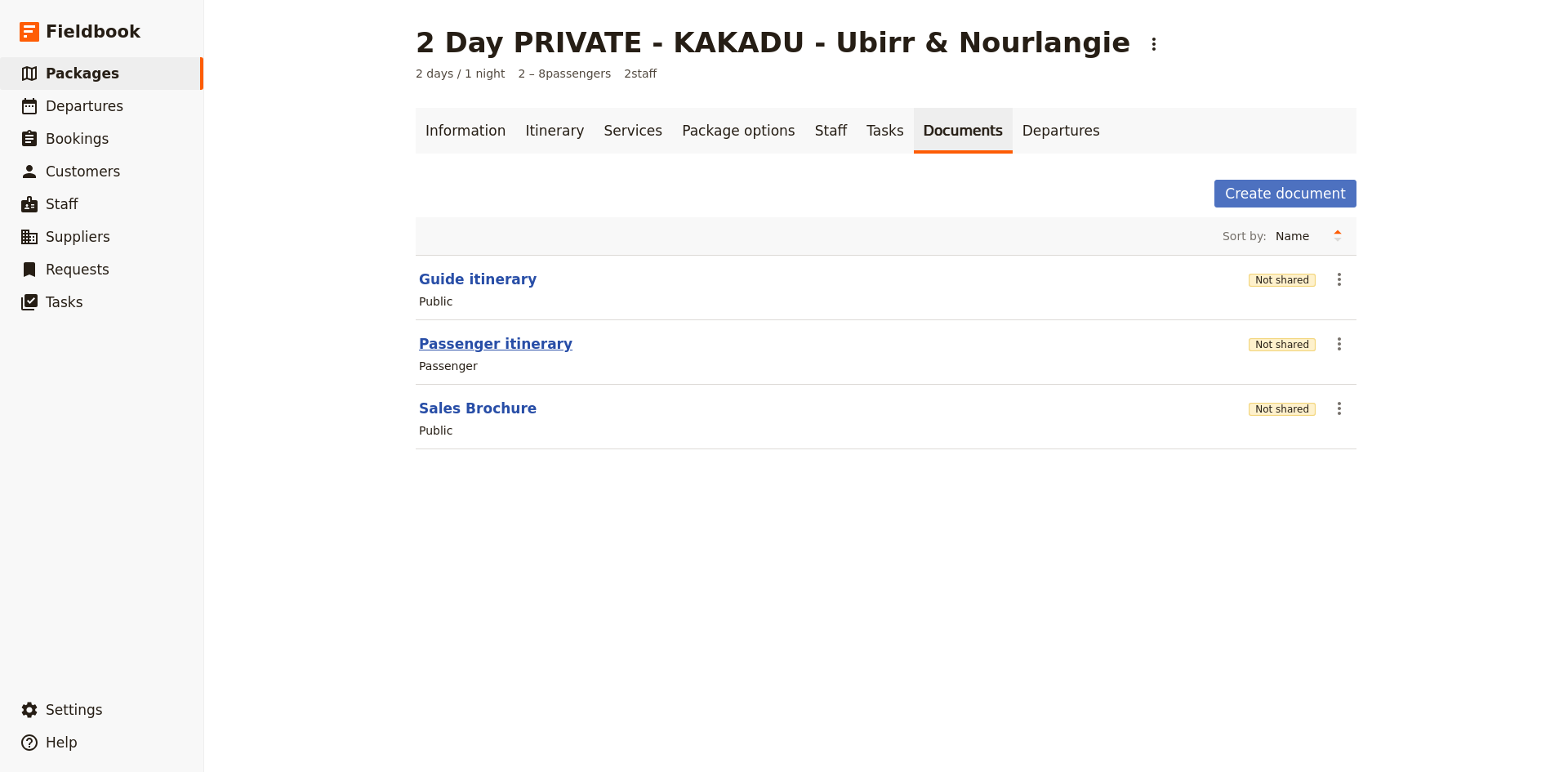
click at [500, 343] on button "Passenger itinerary" at bounding box center [495, 344] width 153 height 20
select select "PASSENGER"
select select "DEFAULT"
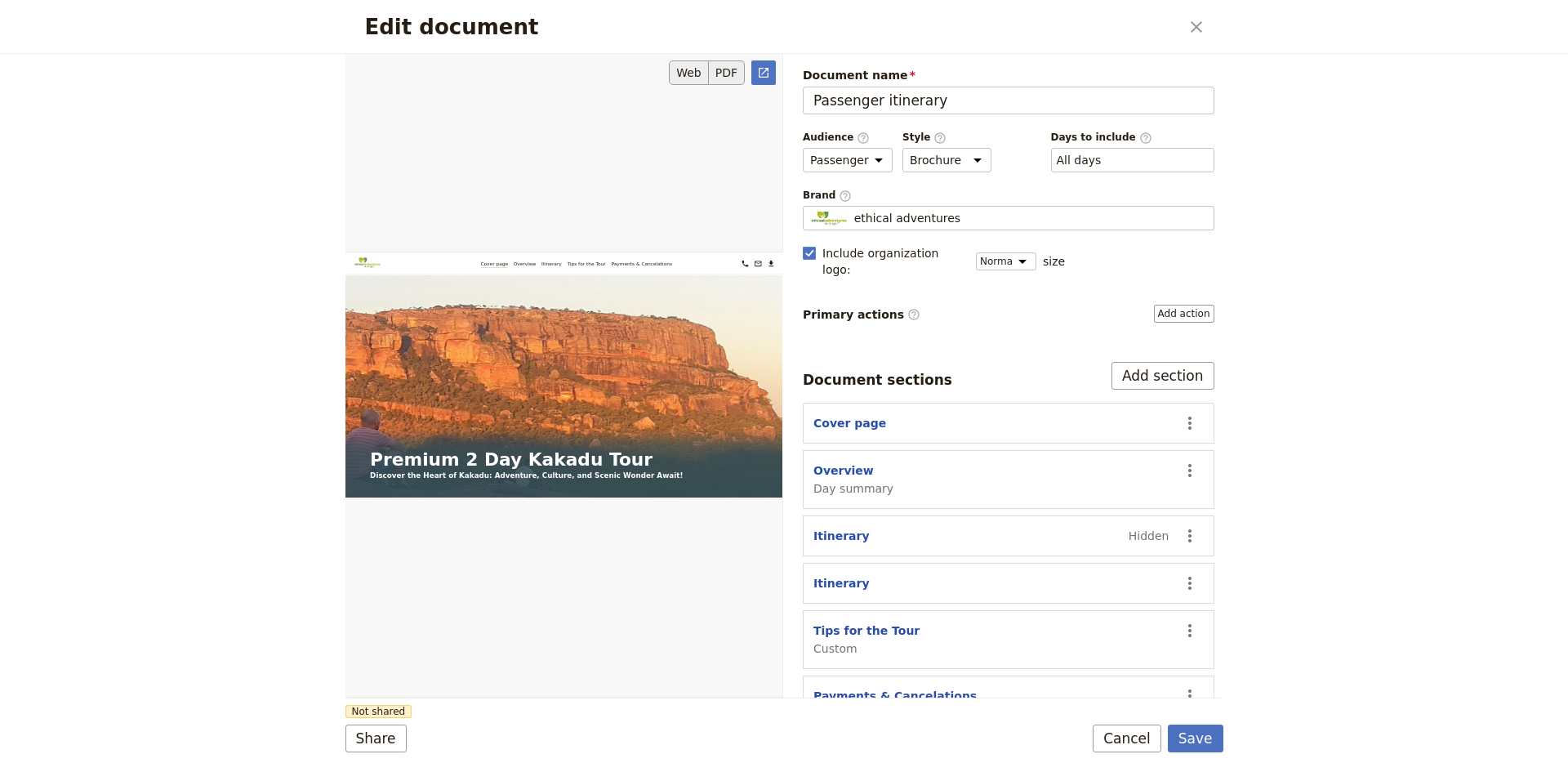
click at [727, 69] on button "PDF" at bounding box center [727, 72] width 36 height 25
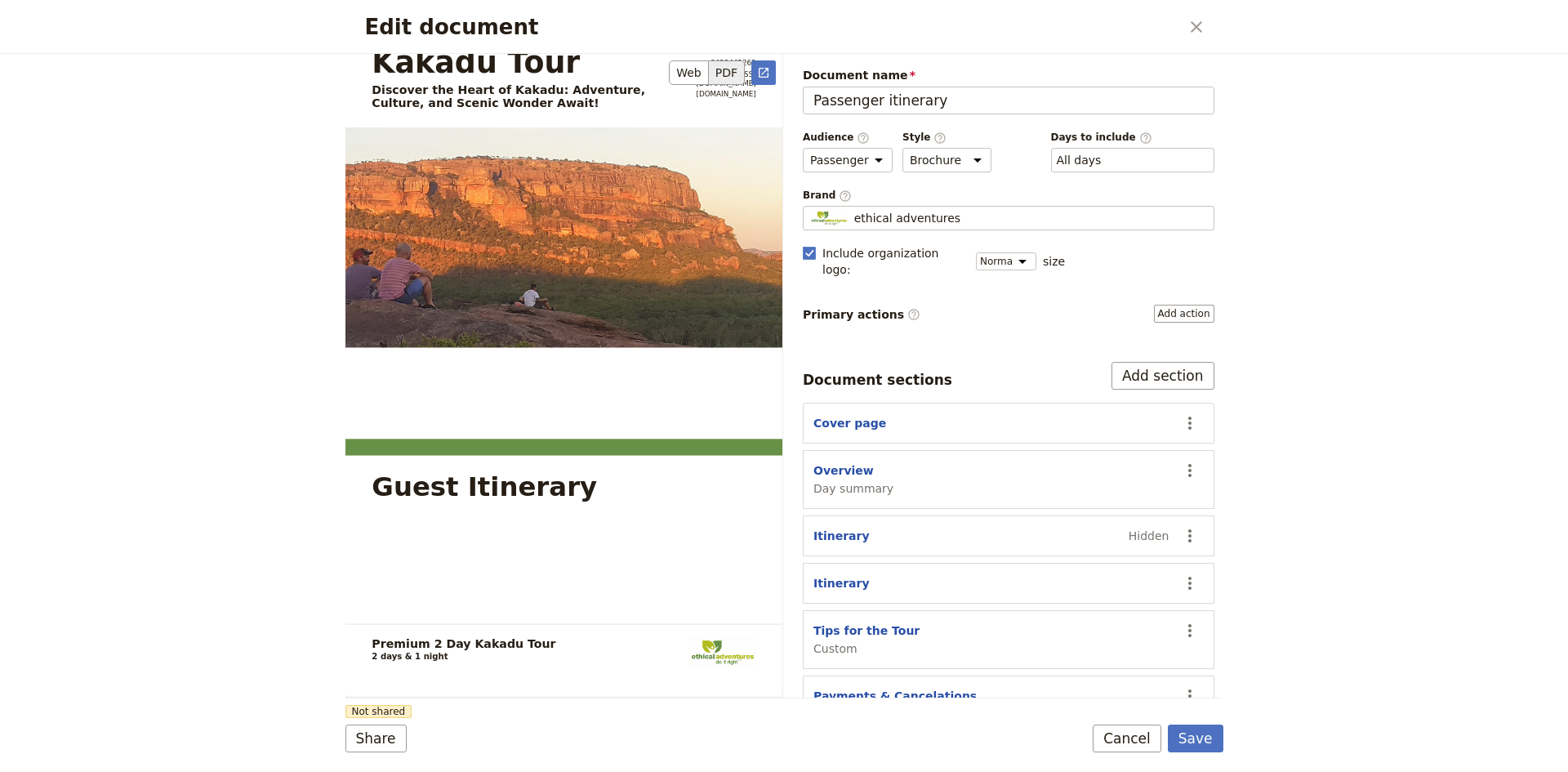
scroll to position [245, 0]
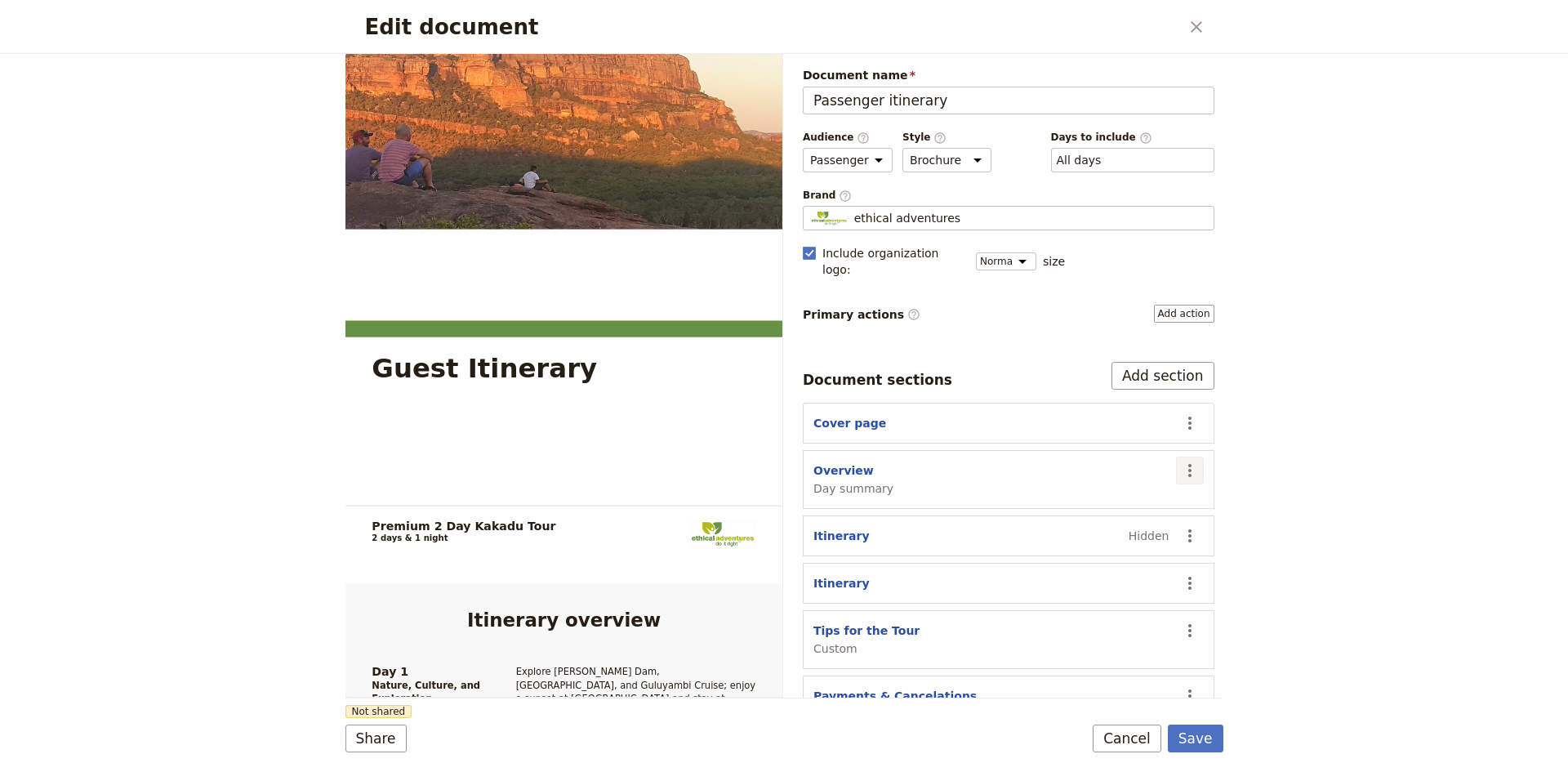
click at [1180, 461] on icon "Actions" at bounding box center [1189, 471] width 20 height 20
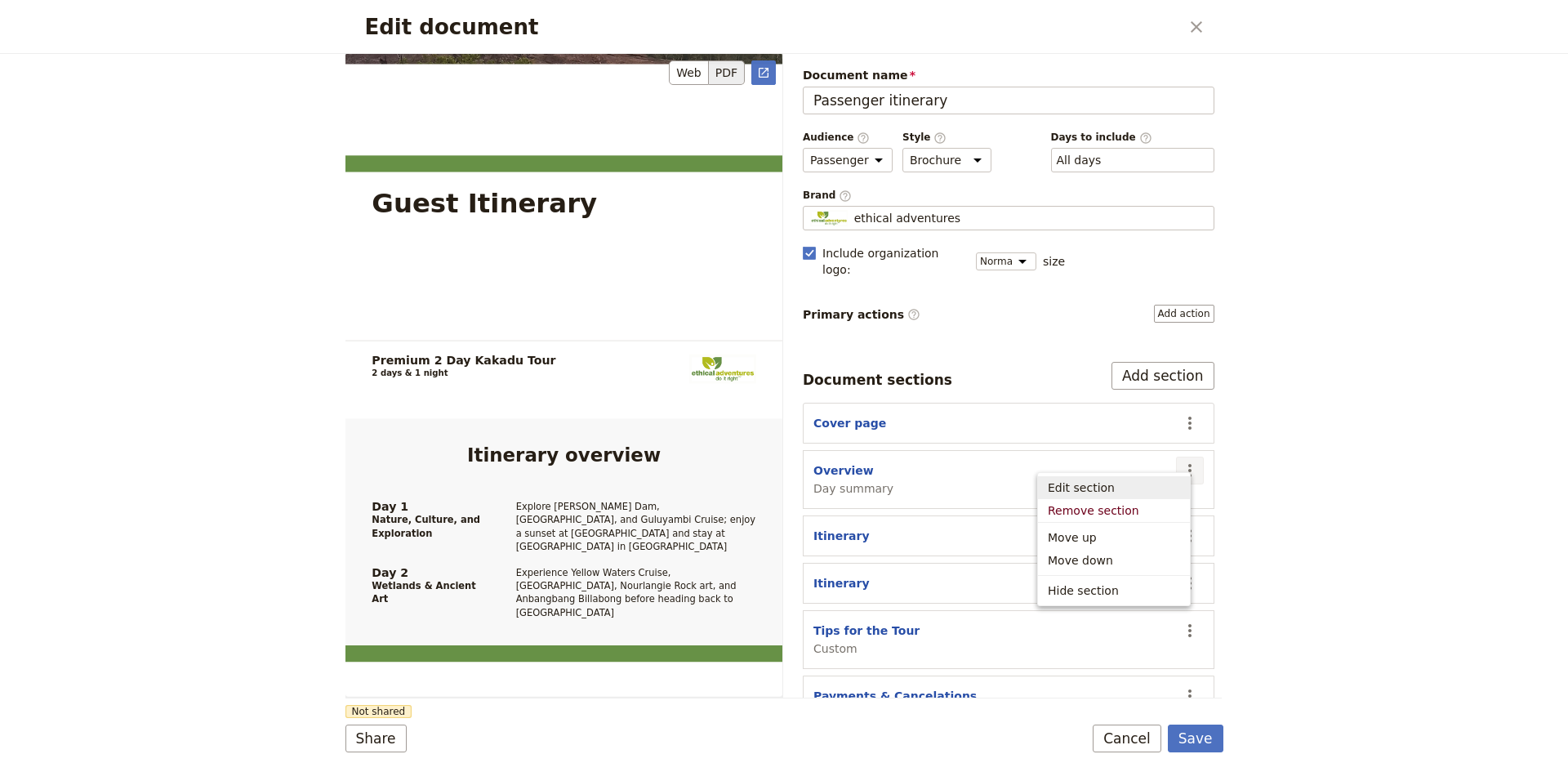
scroll to position [163, 0]
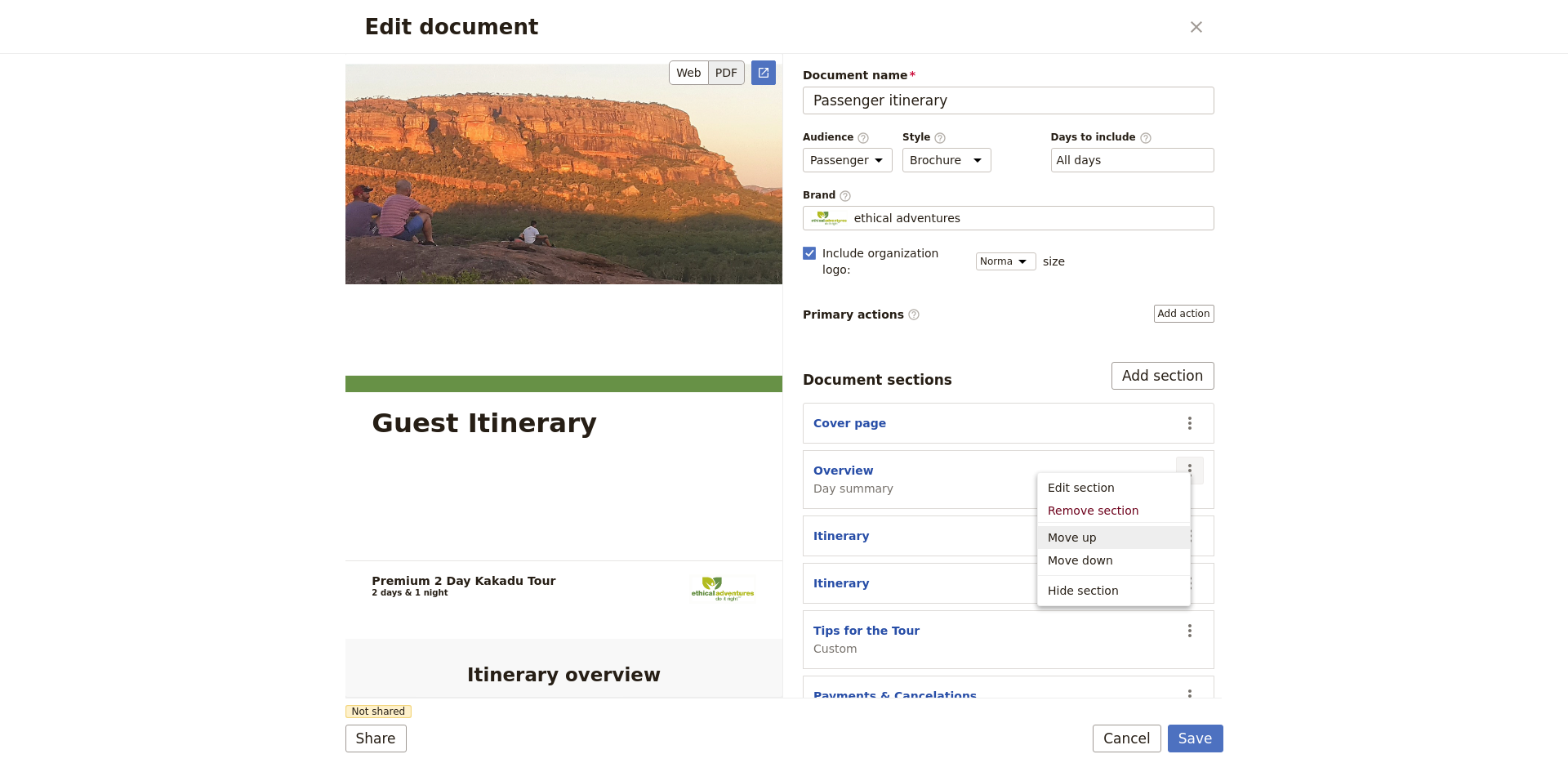
click at [761, 523] on section "Premium 2 Day Kakadu Tour Discover the Heart of Kakadu: Adventure, Culture, and…" at bounding box center [564, 251] width 437 height 617
click at [1179, 573] on icon "Actions" at bounding box center [1189, 583] width 20 height 20
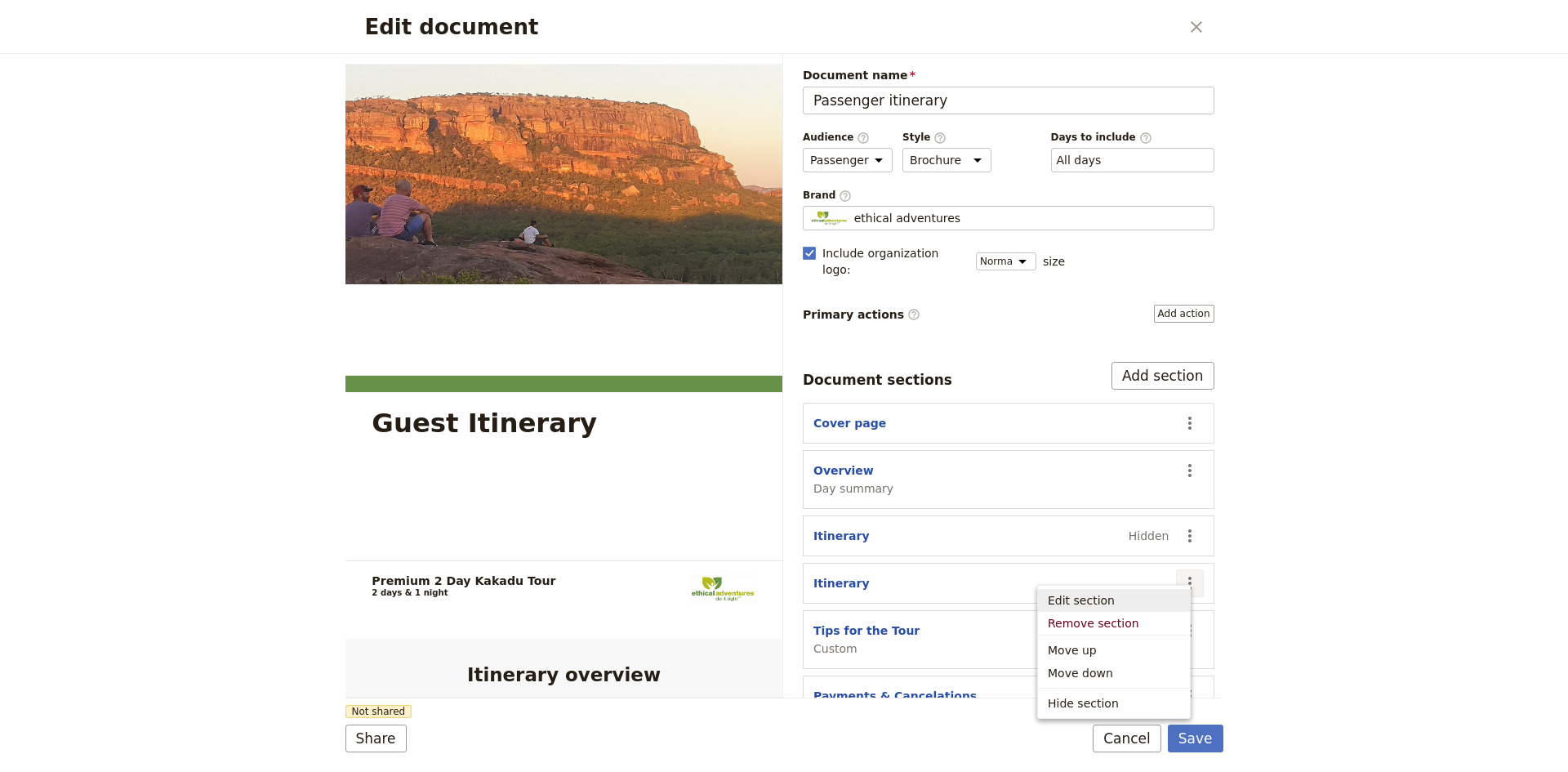
click at [1092, 598] on span "Edit section" at bounding box center [1082, 600] width 67 height 17
select select "ITINERARY"
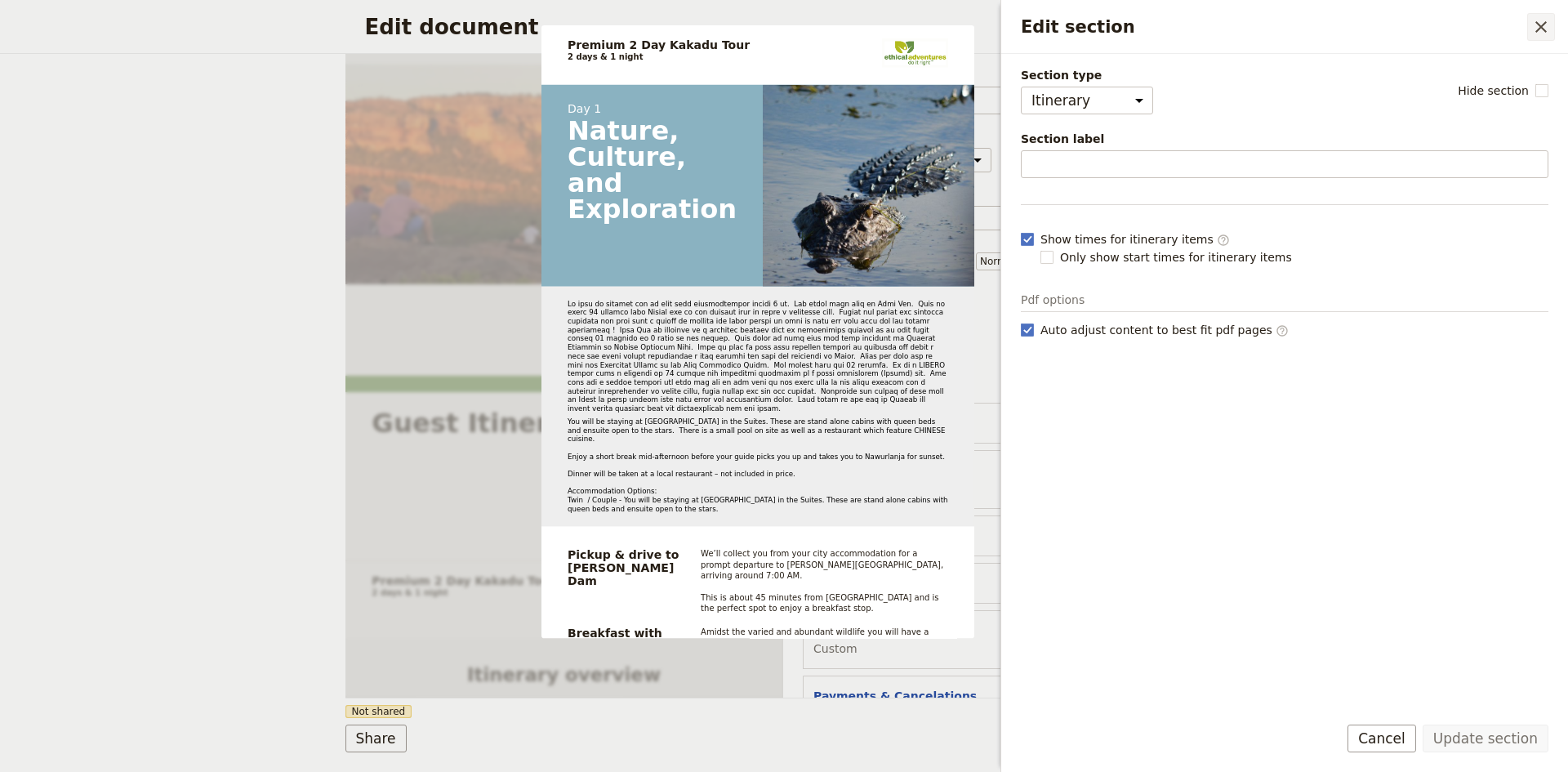
click at [1537, 25] on icon "Close drawer" at bounding box center [1541, 27] width 12 height 12
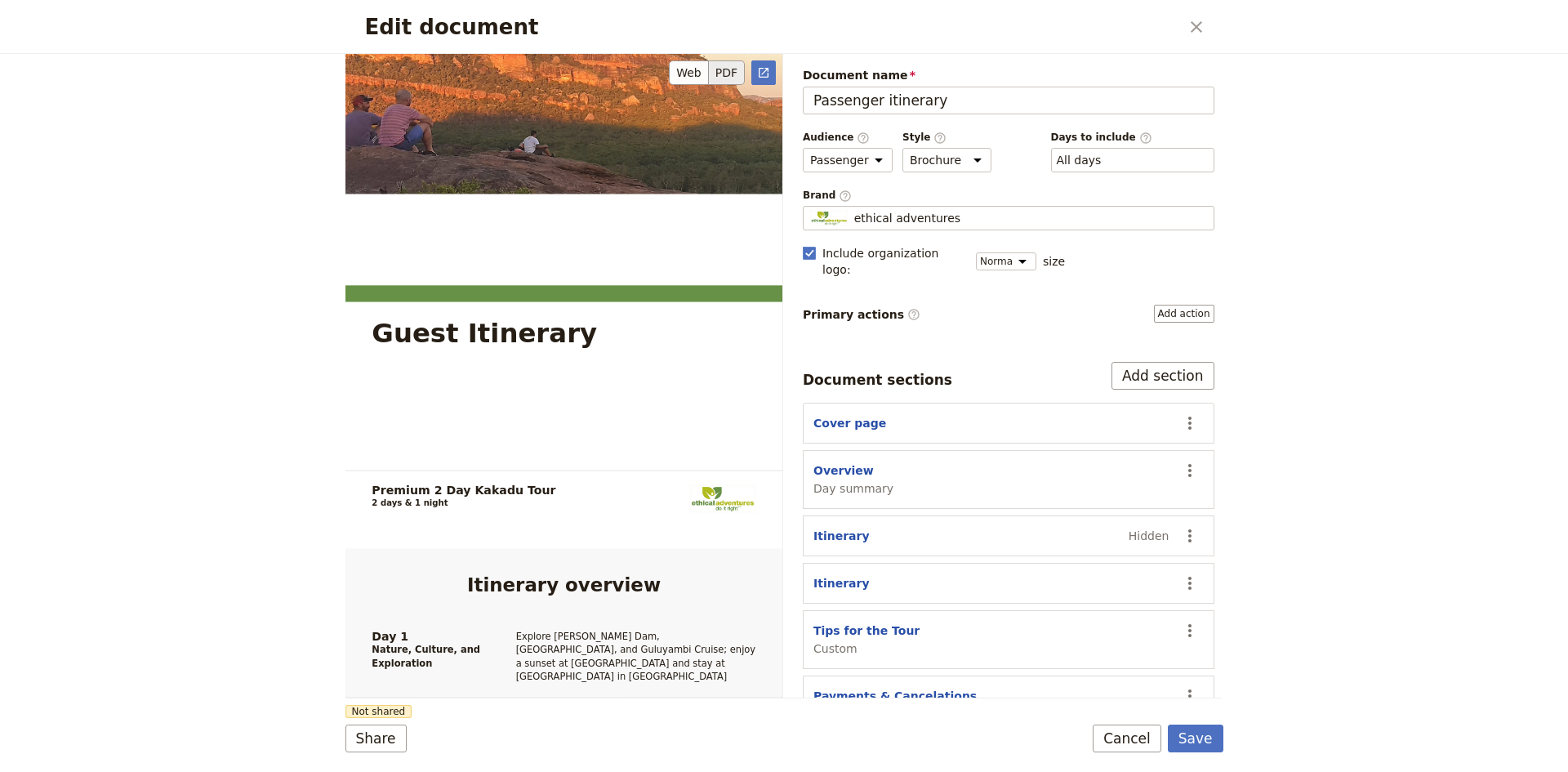
scroll to position [245, 0]
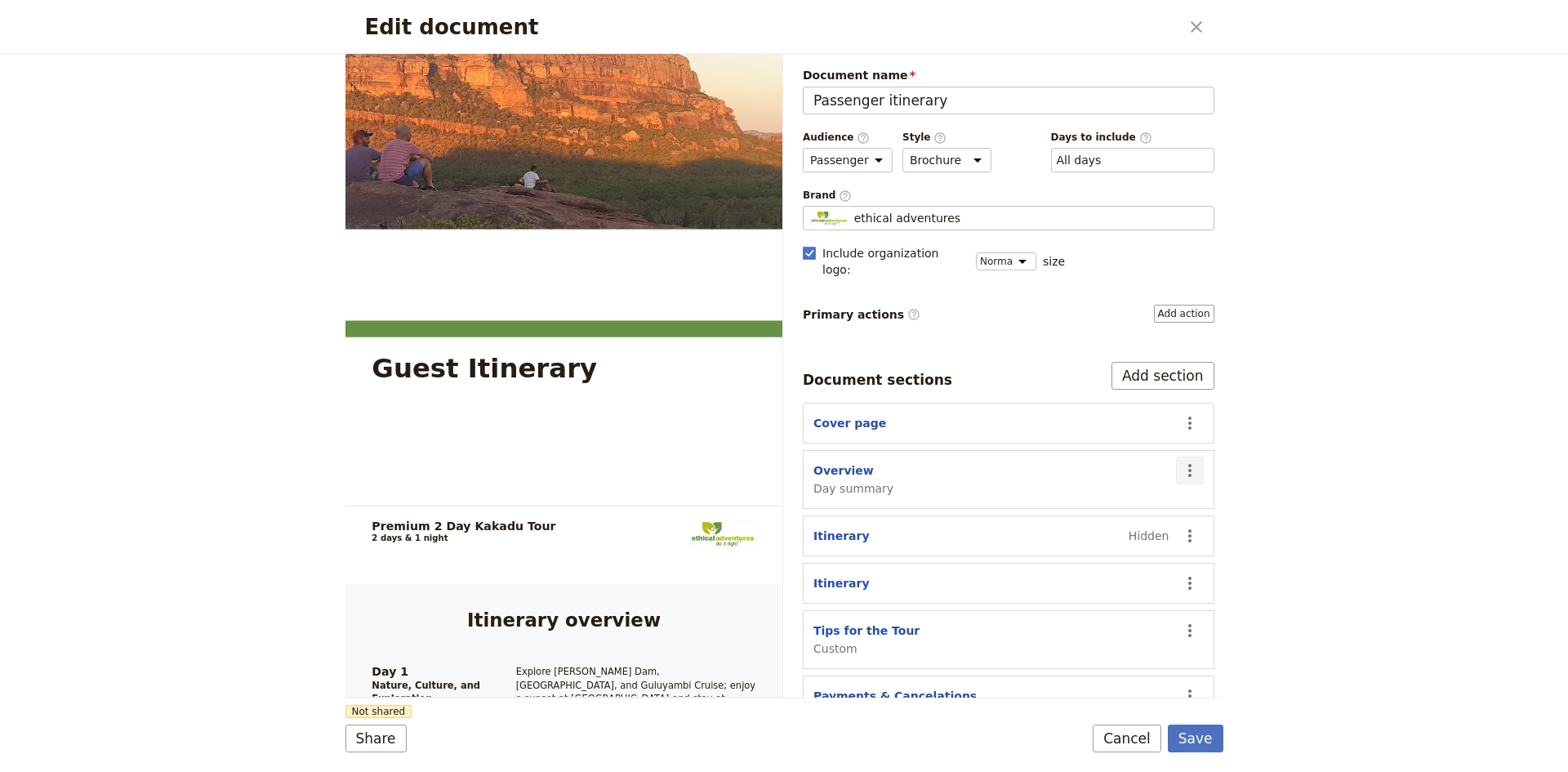
click at [1179, 461] on icon "Actions" at bounding box center [1189, 471] width 20 height 20
click at [1087, 485] on span "Edit section" at bounding box center [1082, 487] width 67 height 17
select select "DAY_SUMMARY"
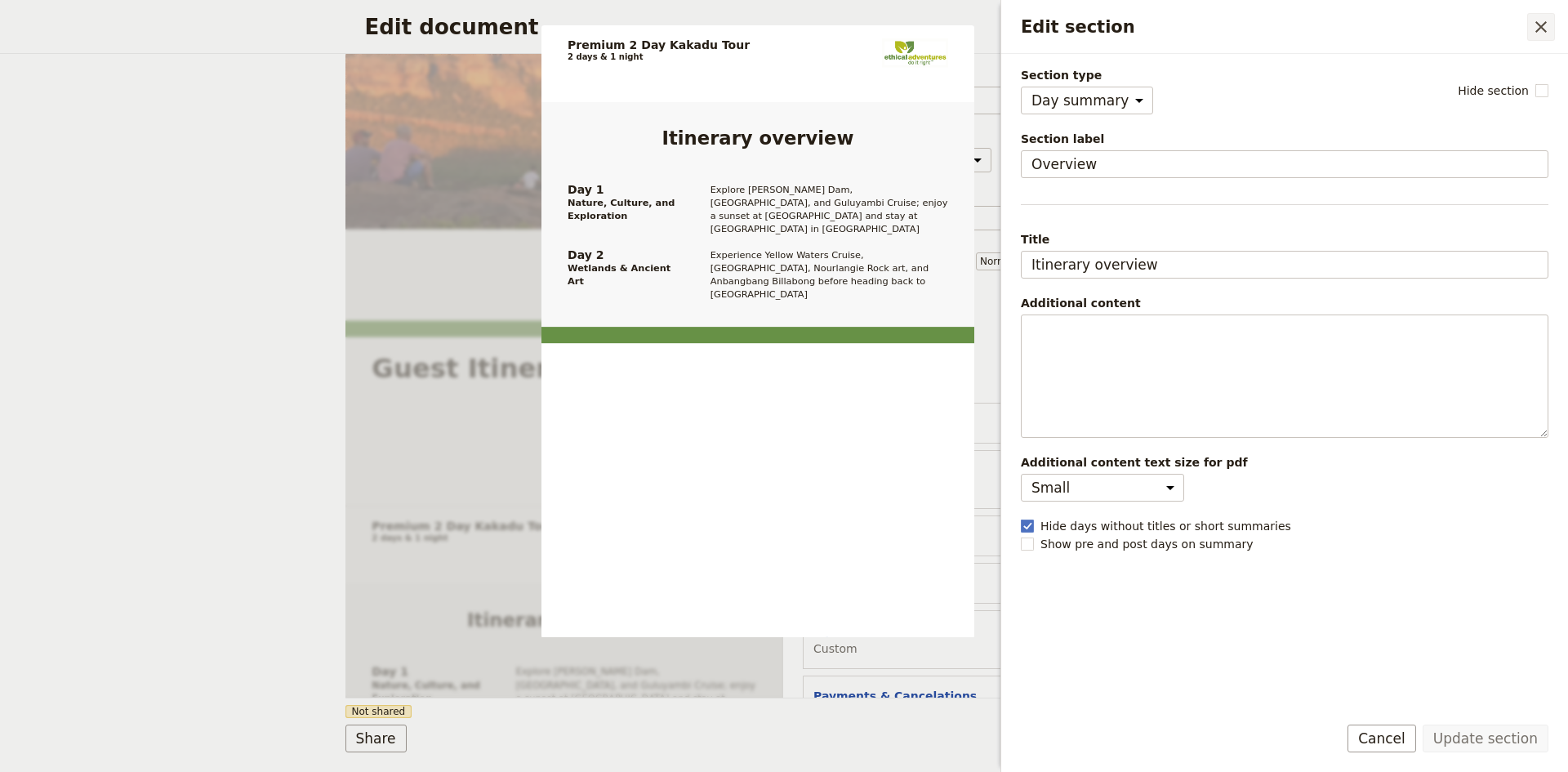
click at [1538, 24] on icon "Close drawer" at bounding box center [1541, 27] width 12 height 12
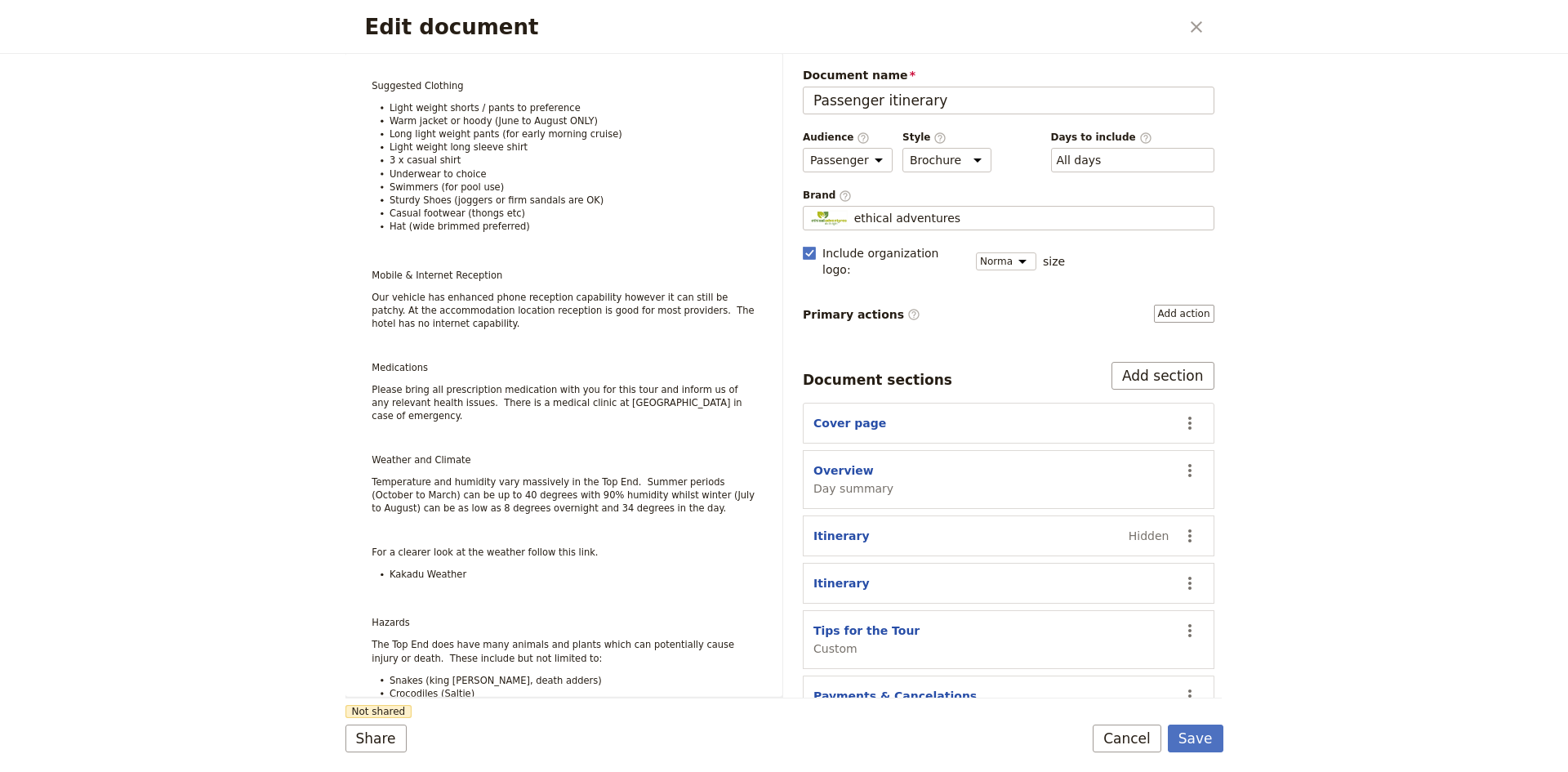
scroll to position [6991, 0]
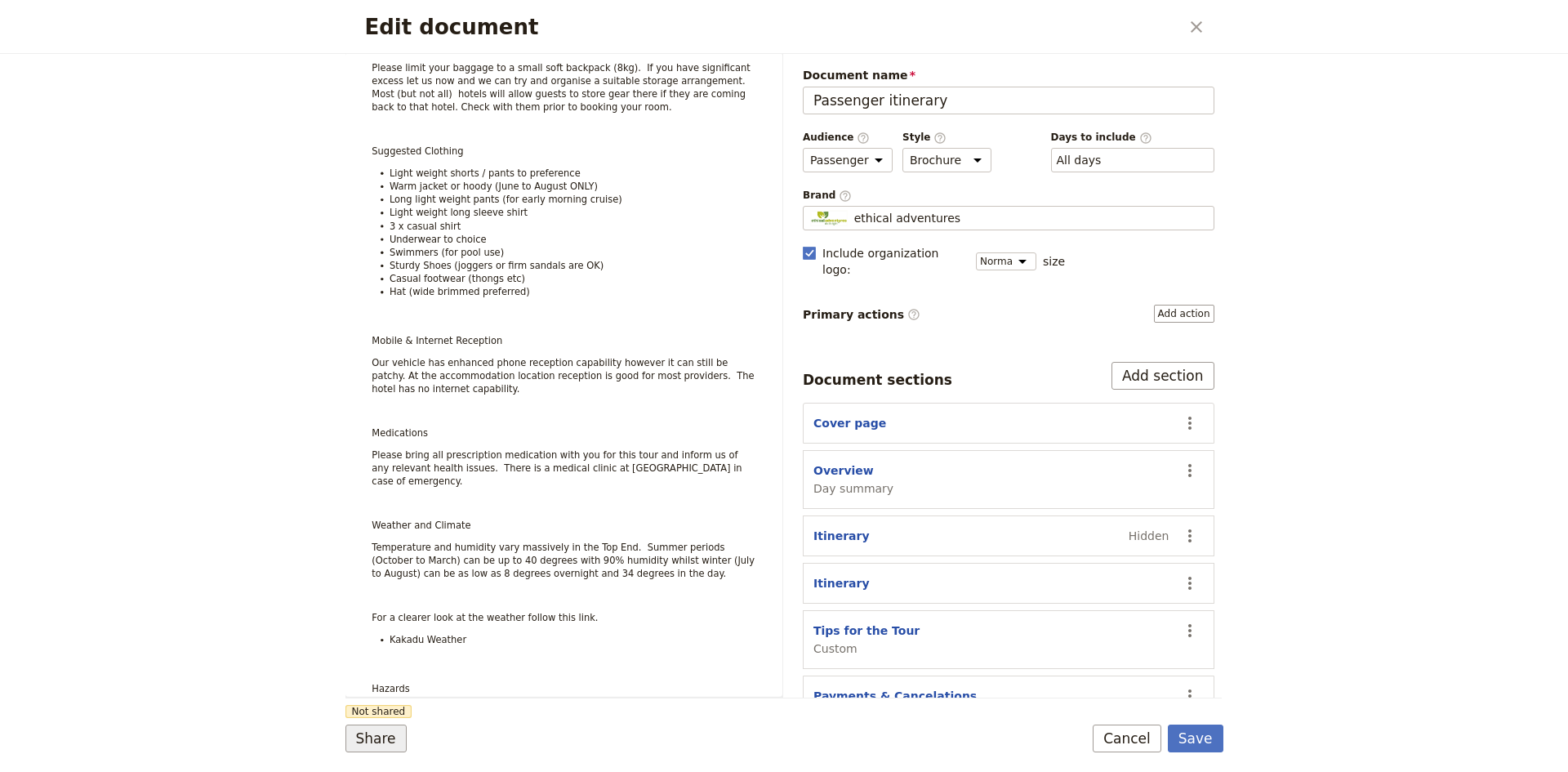
click at [376, 743] on button "Share" at bounding box center [376, 738] width 61 height 28
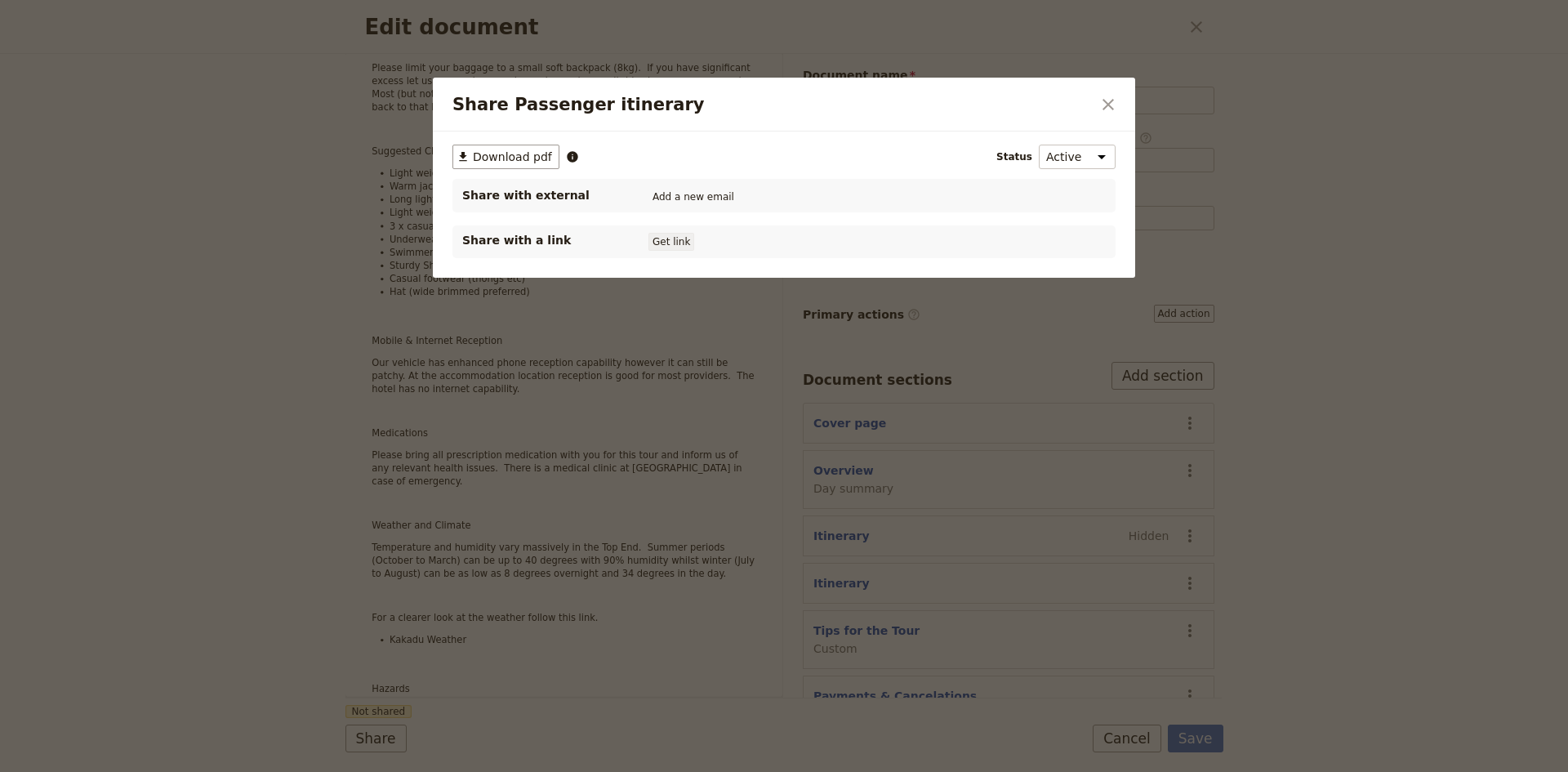
click at [669, 240] on button "Get link" at bounding box center [671, 241] width 45 height 18
click at [1101, 103] on icon "Close dialog" at bounding box center [1108, 105] width 20 height 20
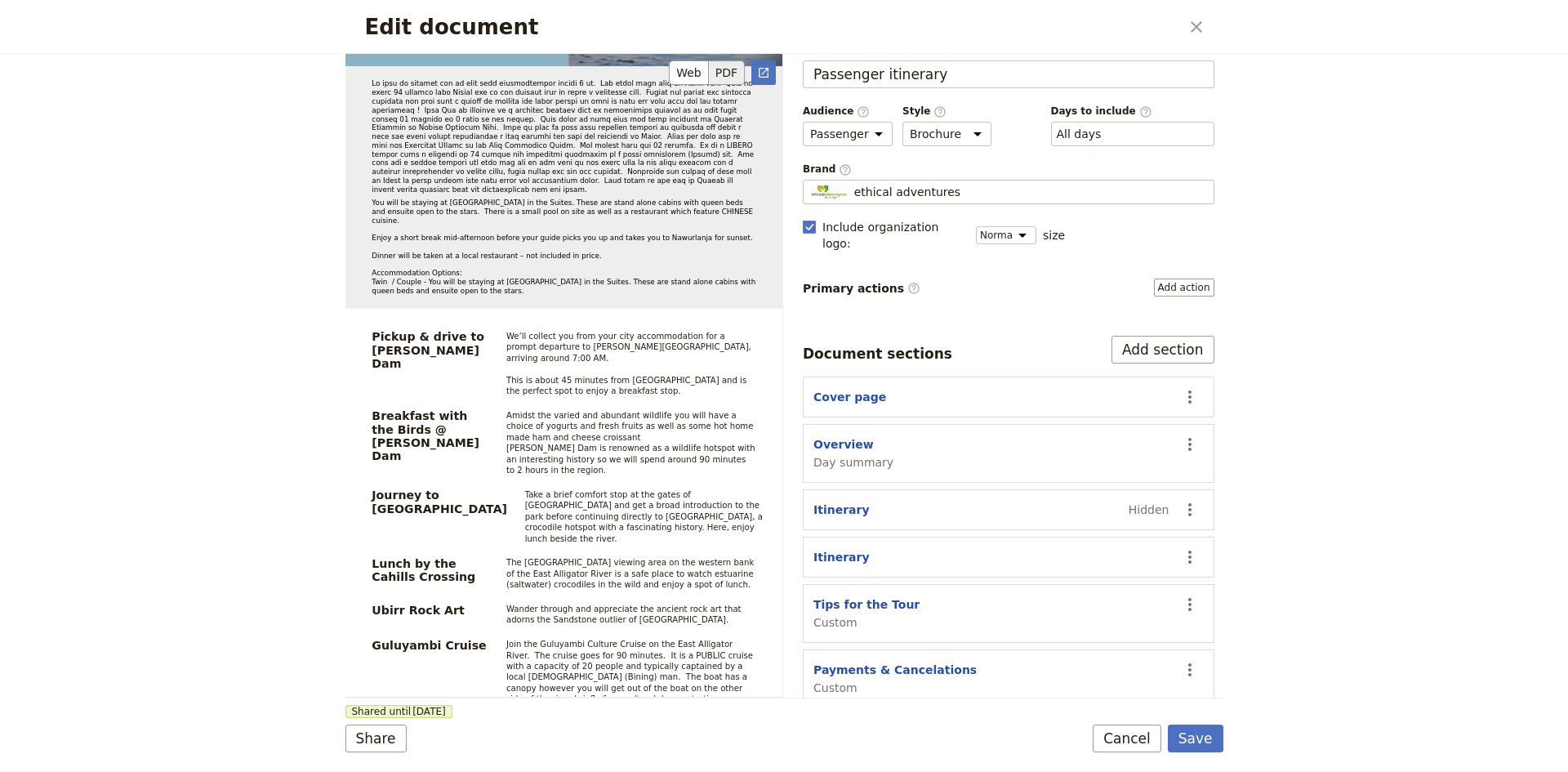
scroll to position [2695, 0]
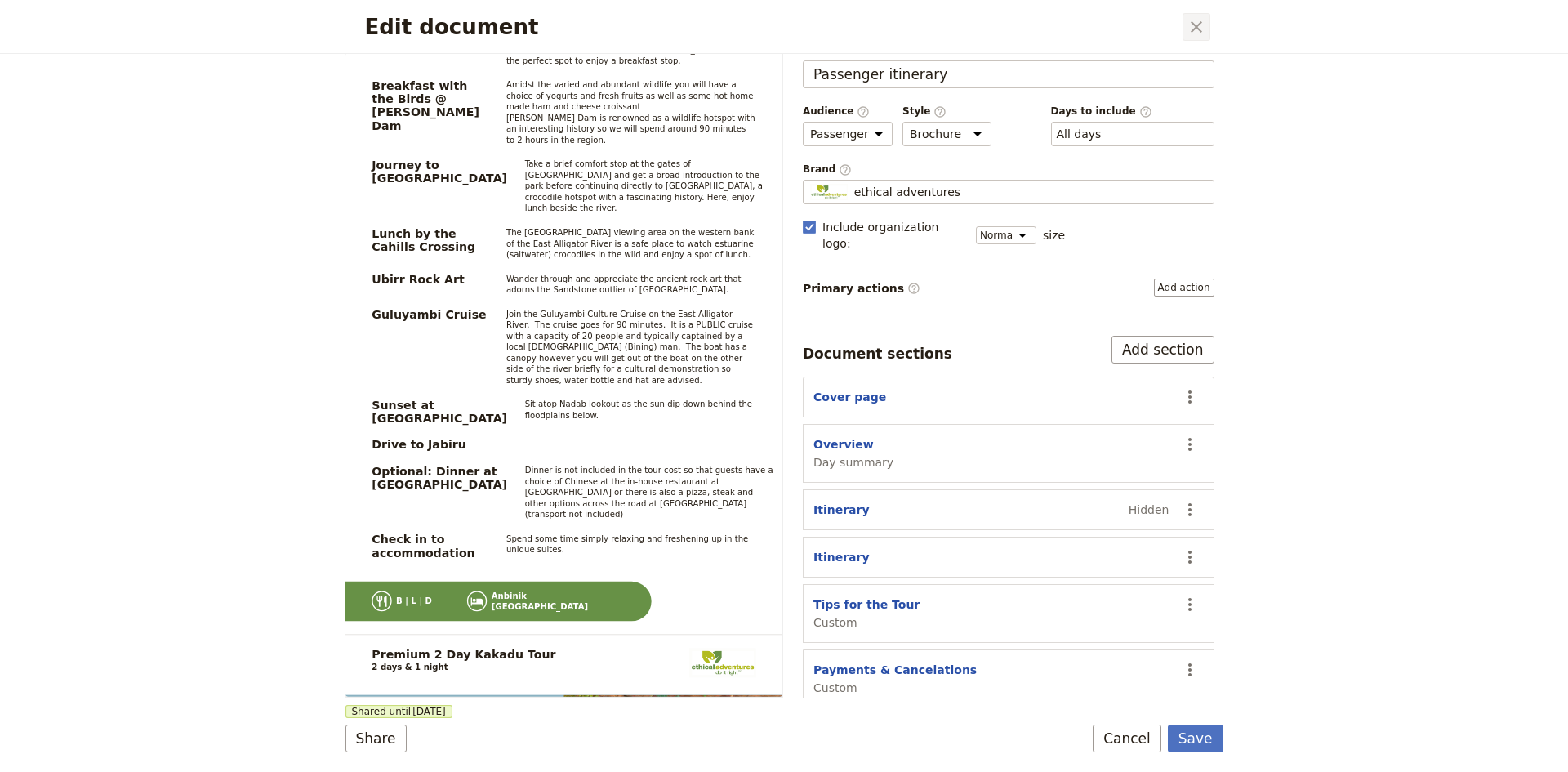
click at [1194, 26] on icon "Close dialog" at bounding box center [1196, 27] width 12 height 12
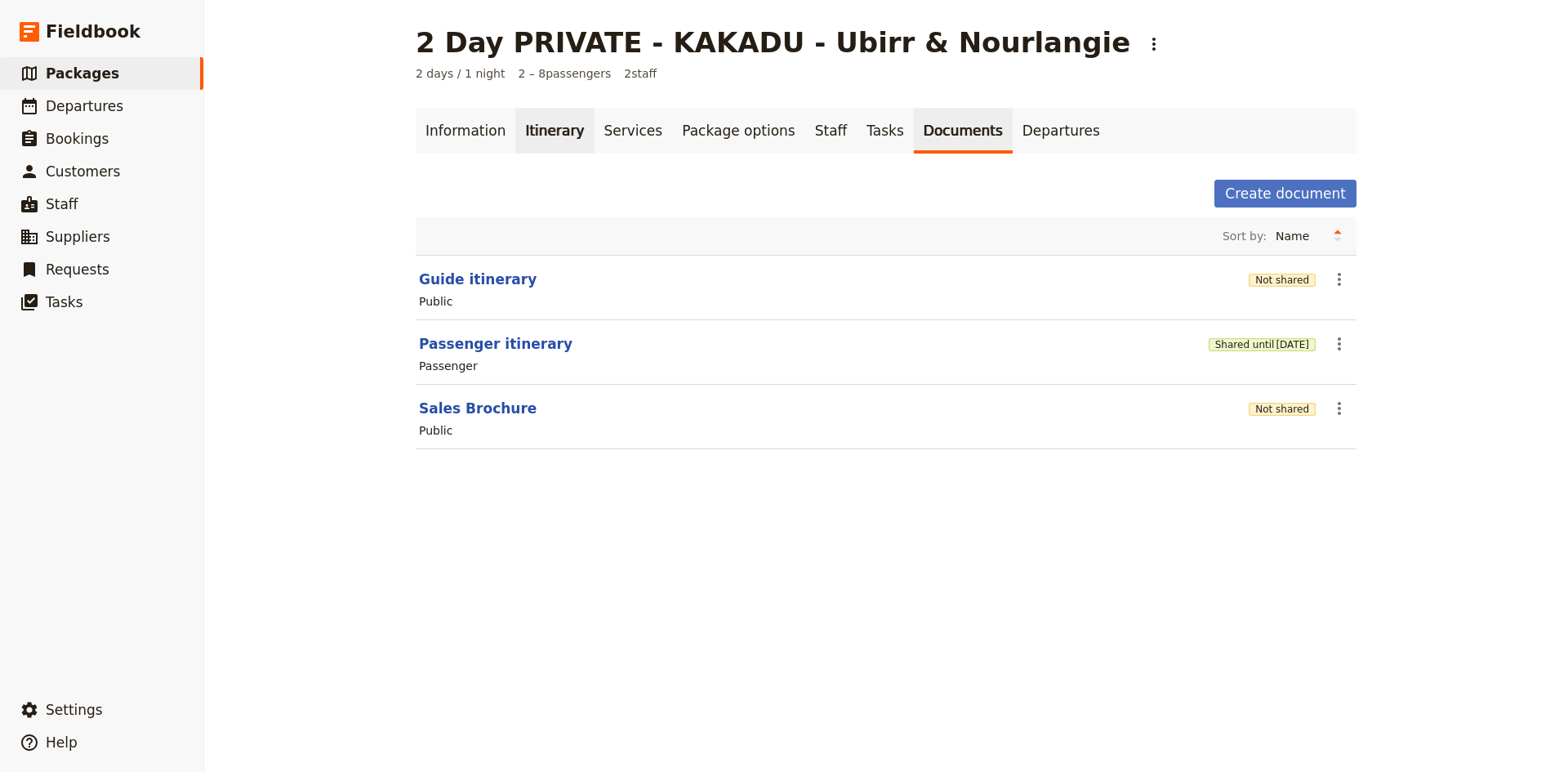
click at [520, 134] on link "Itinerary" at bounding box center [554, 130] width 78 height 45
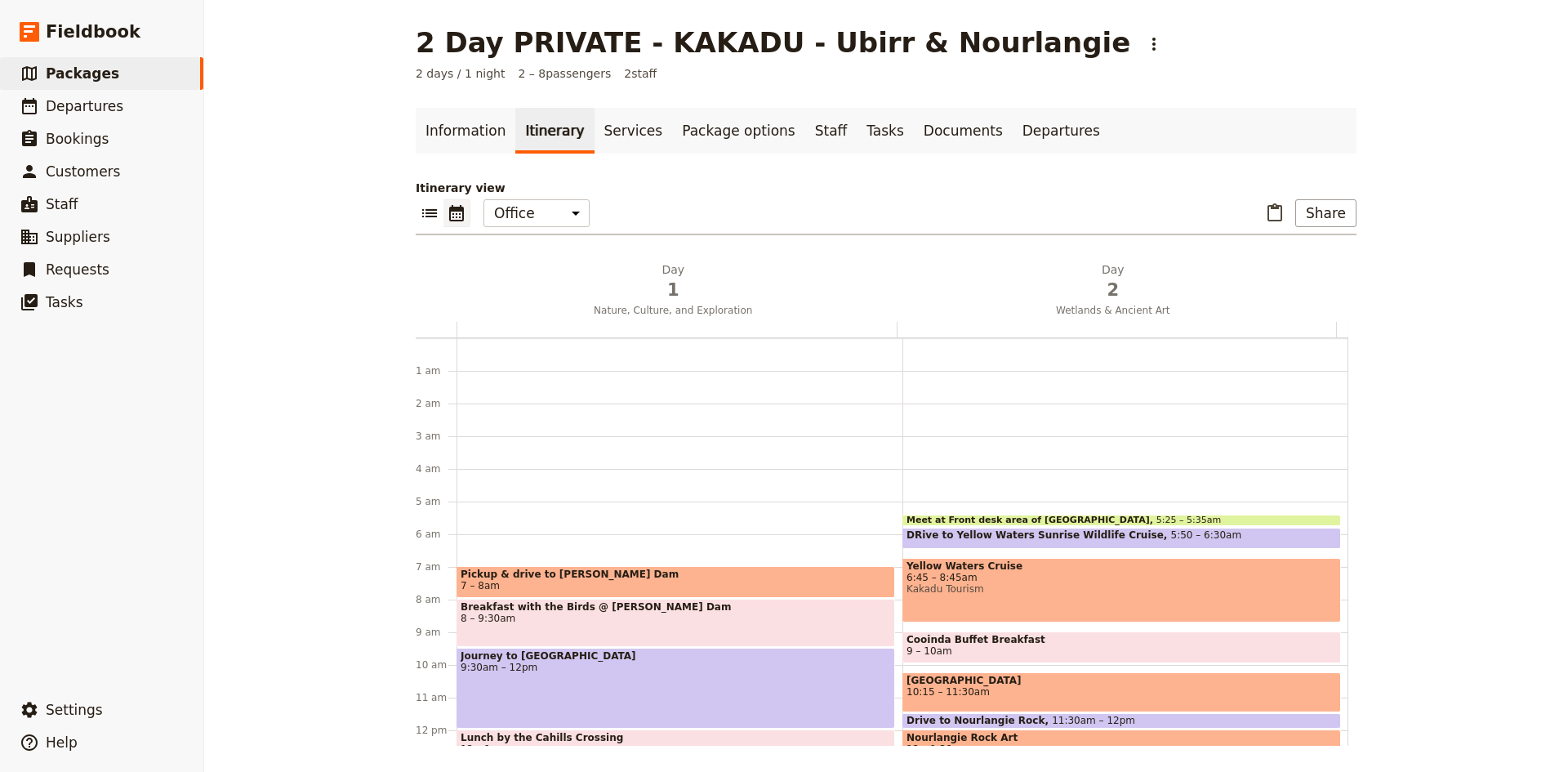
scroll to position [161, 0]
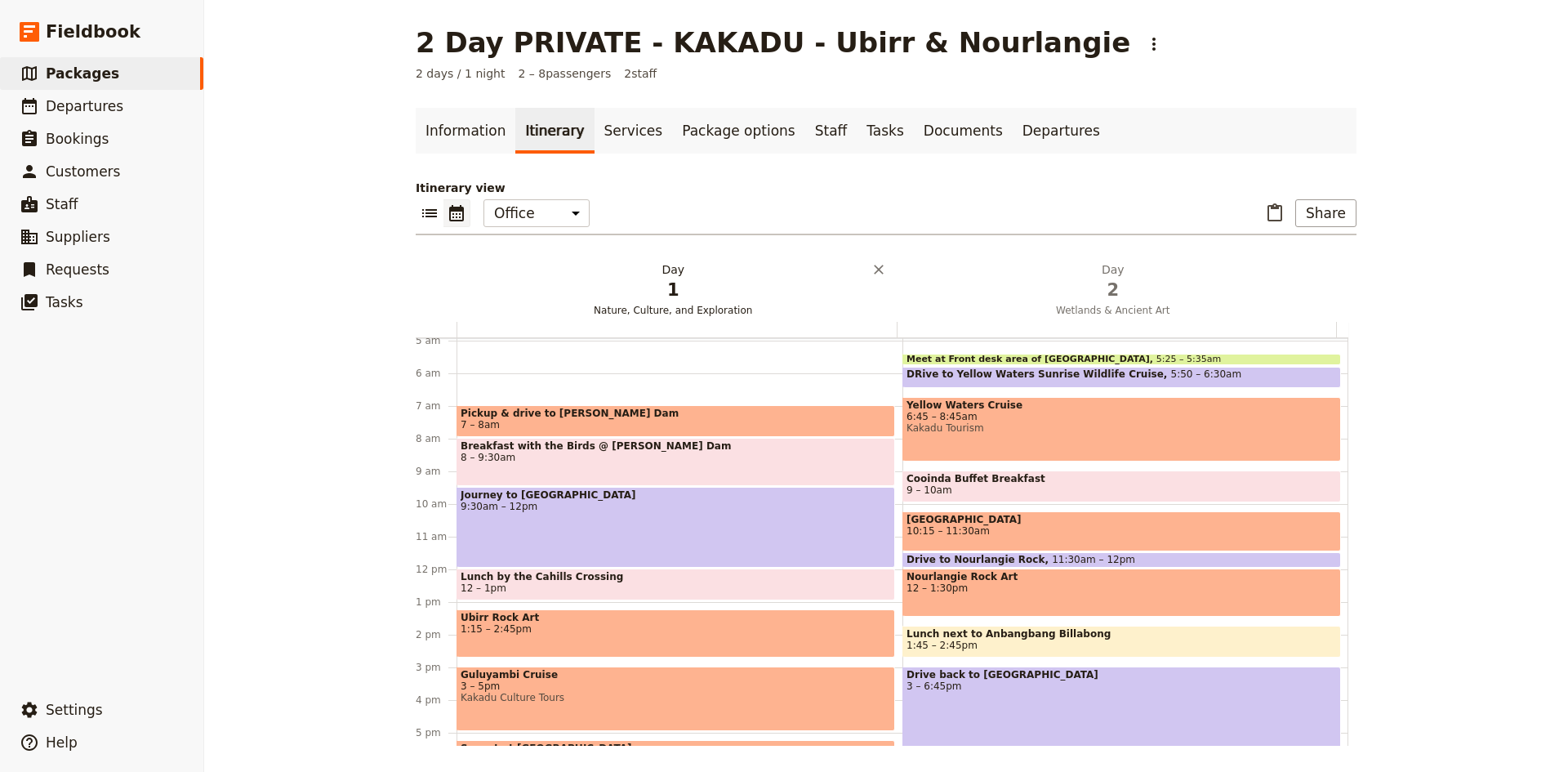
click at [666, 280] on span "1" at bounding box center [672, 290] width 420 height 25
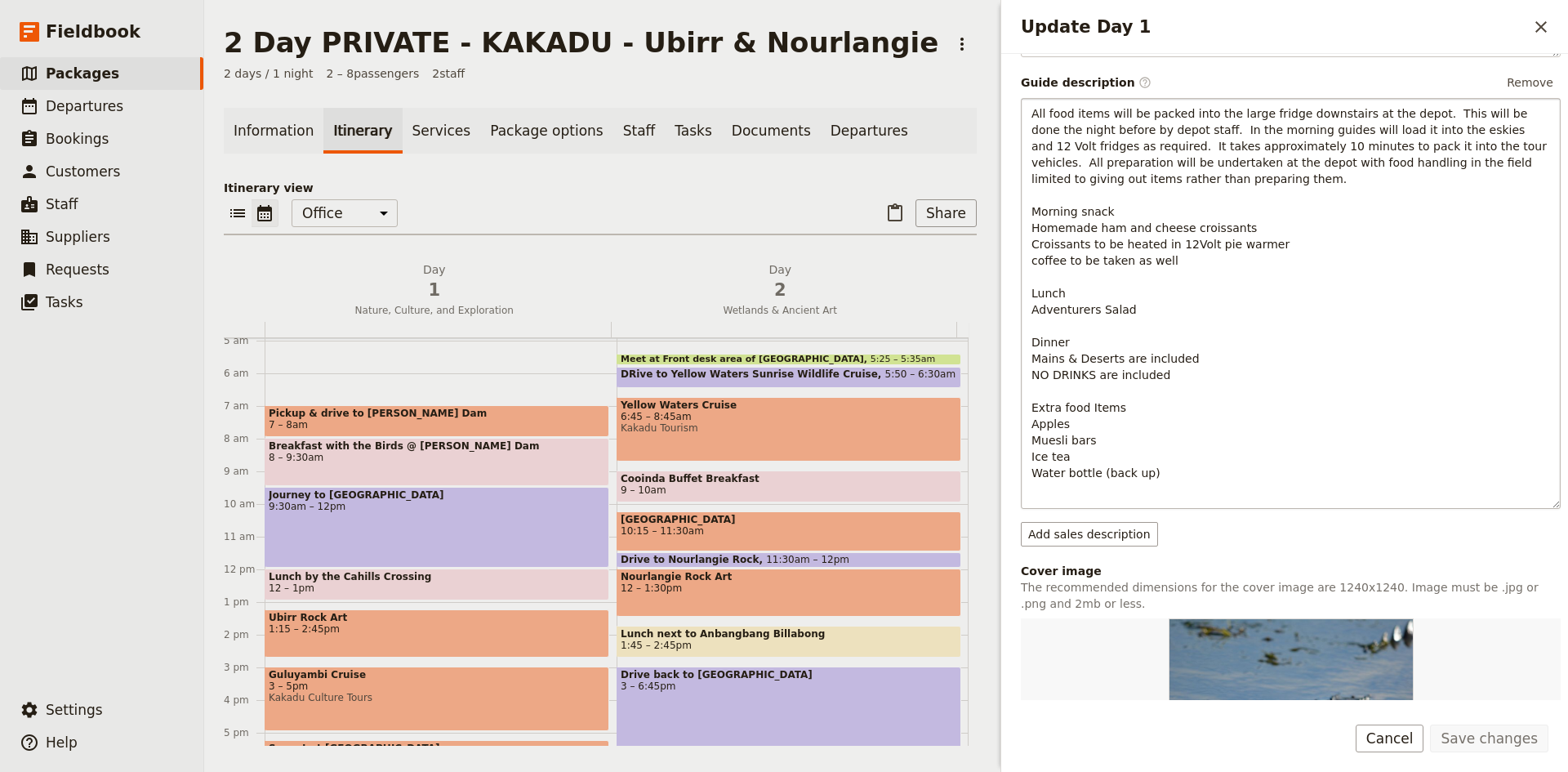
scroll to position [337, 0]
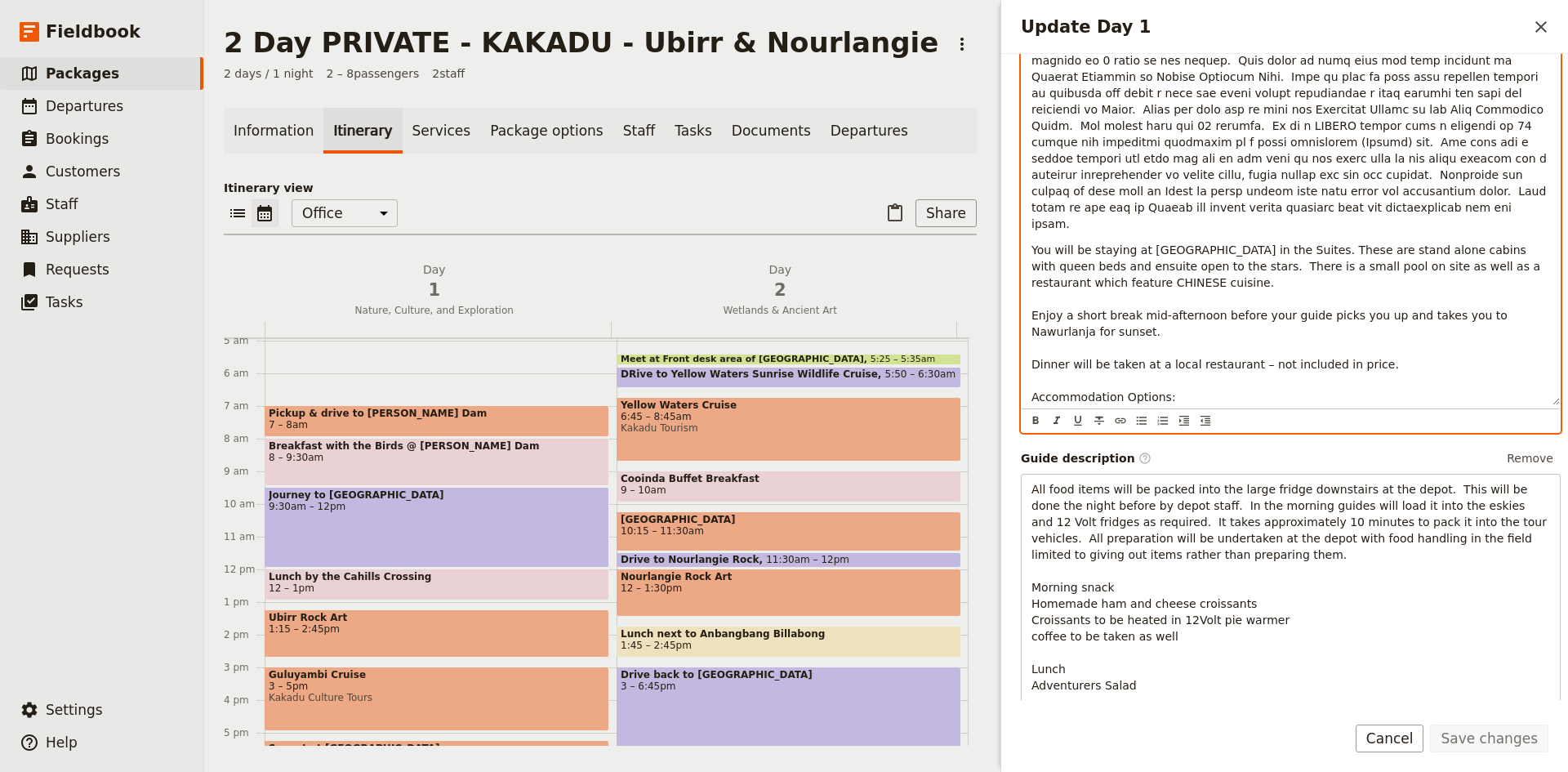
click at [1306, 243] on span "You will be staying at [GEOGRAPHIC_DATA] in the Suites. These are stand alone c…" at bounding box center [1288, 339] width 514 height 193
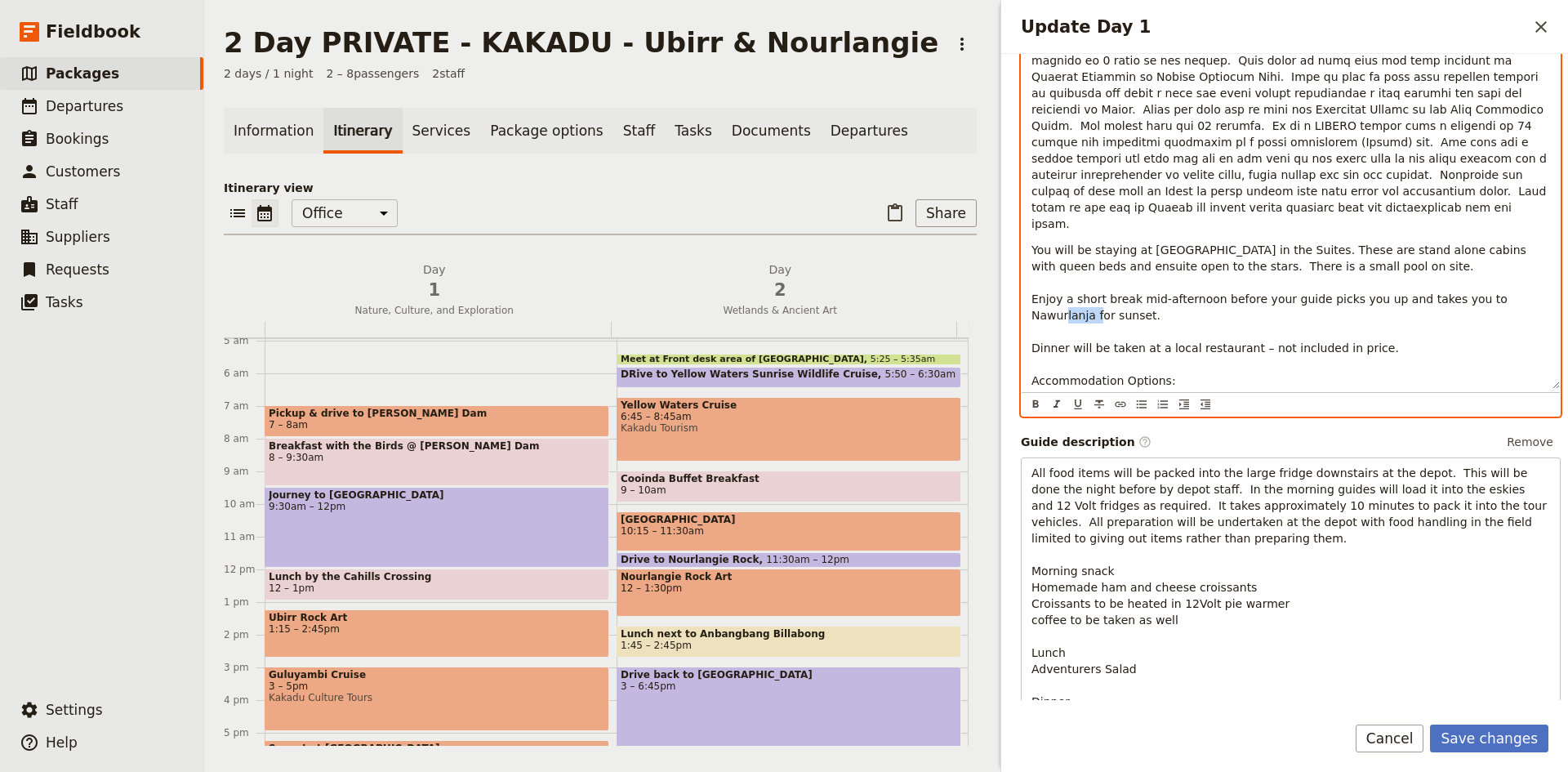
drag, startPoint x: 1082, startPoint y: 285, endPoint x: 1029, endPoint y: 275, distance: 53.9
click at [1029, 275] on div "You will be staying at [GEOGRAPHIC_DATA] in the Suites. These are stand alone c…" at bounding box center [1290, 176] width 538 height 424
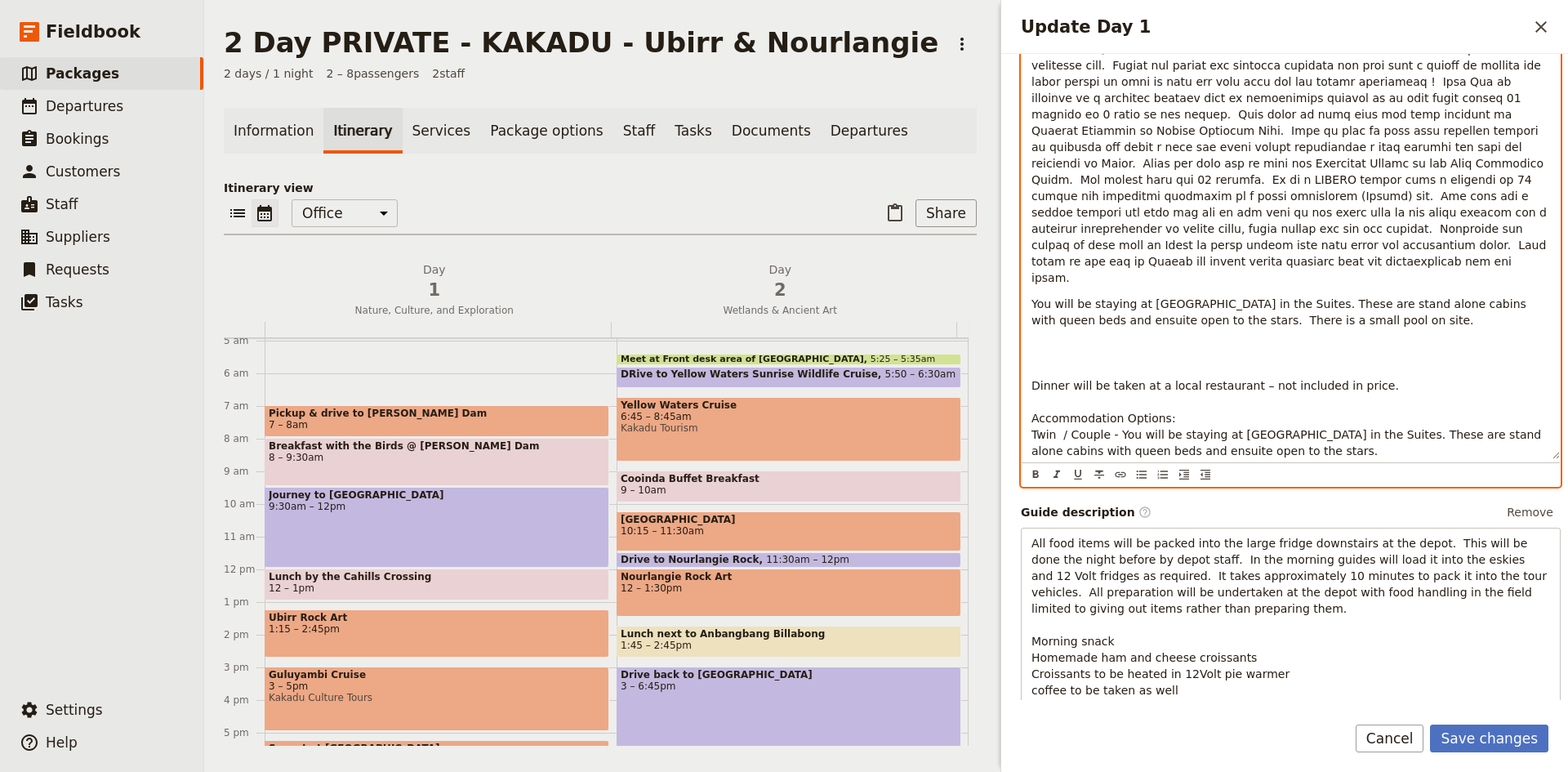
scroll to position [229, 0]
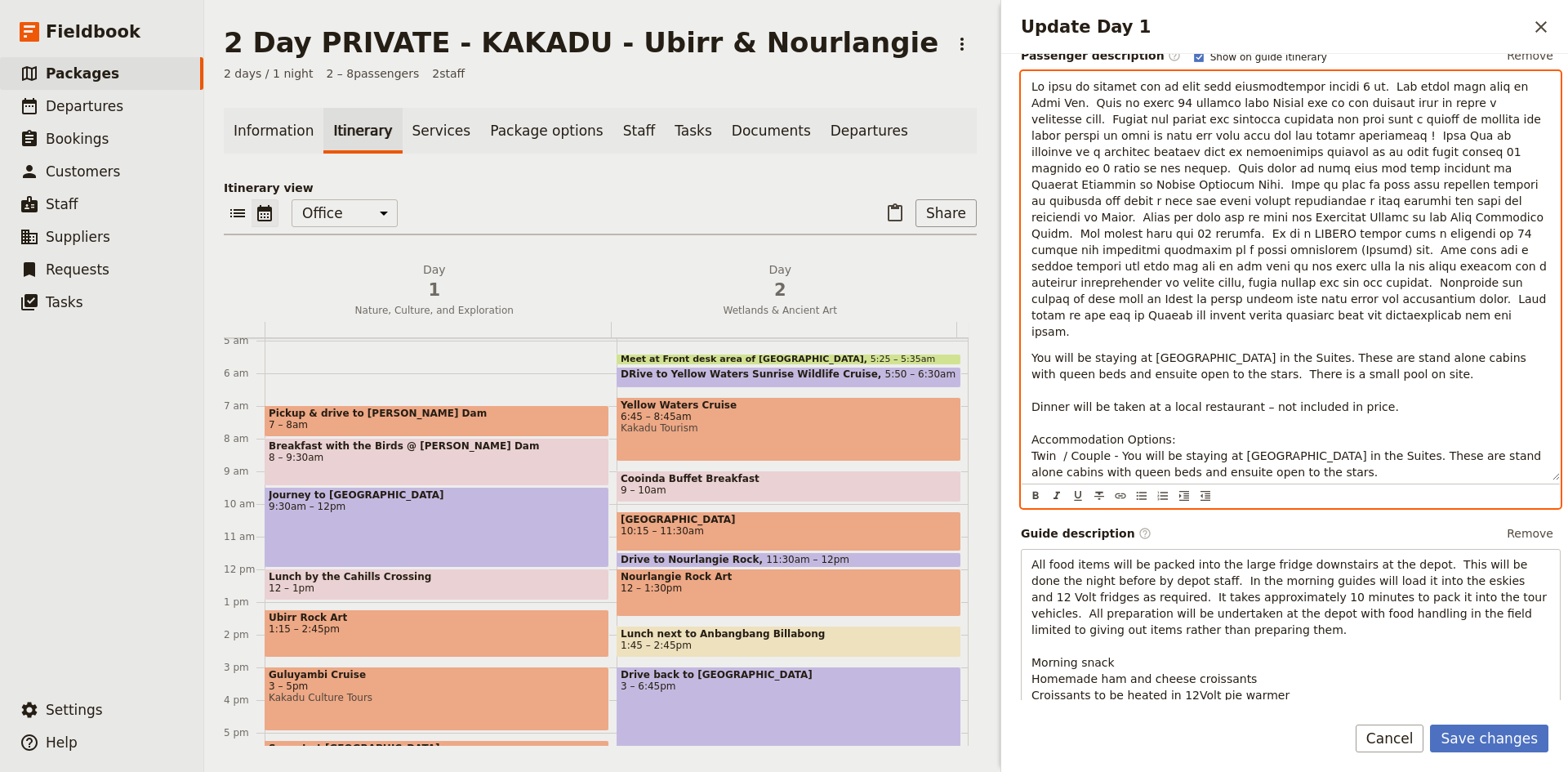
click at [1249, 374] on span "You will be staying at [GEOGRAPHIC_DATA] in the Suites. These are stand alone c…" at bounding box center [1288, 414] width 514 height 128
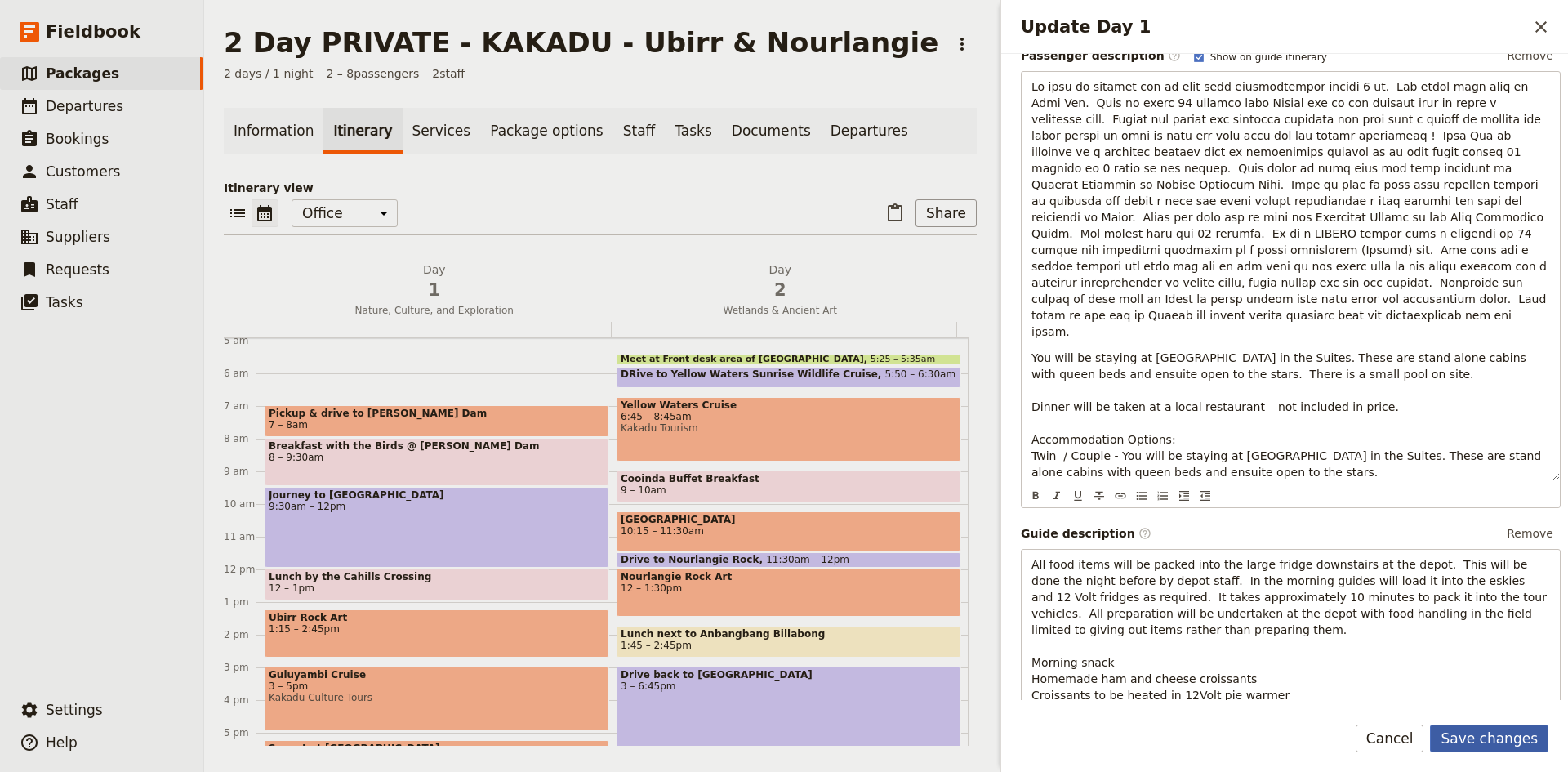
click at [1500, 734] on button "Save changes" at bounding box center [1489, 738] width 119 height 28
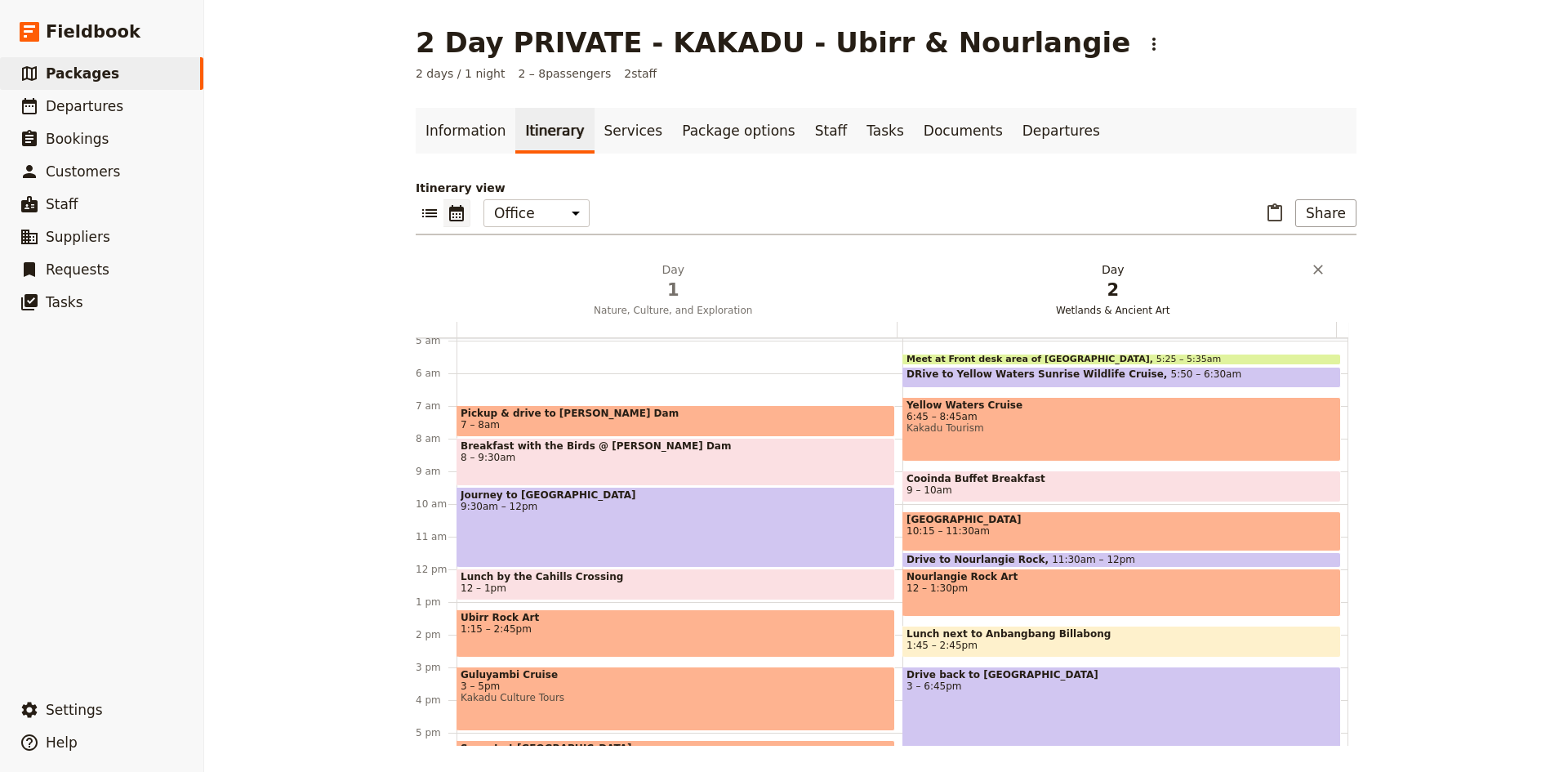
click at [663, 284] on span "1" at bounding box center [672, 290] width 420 height 25
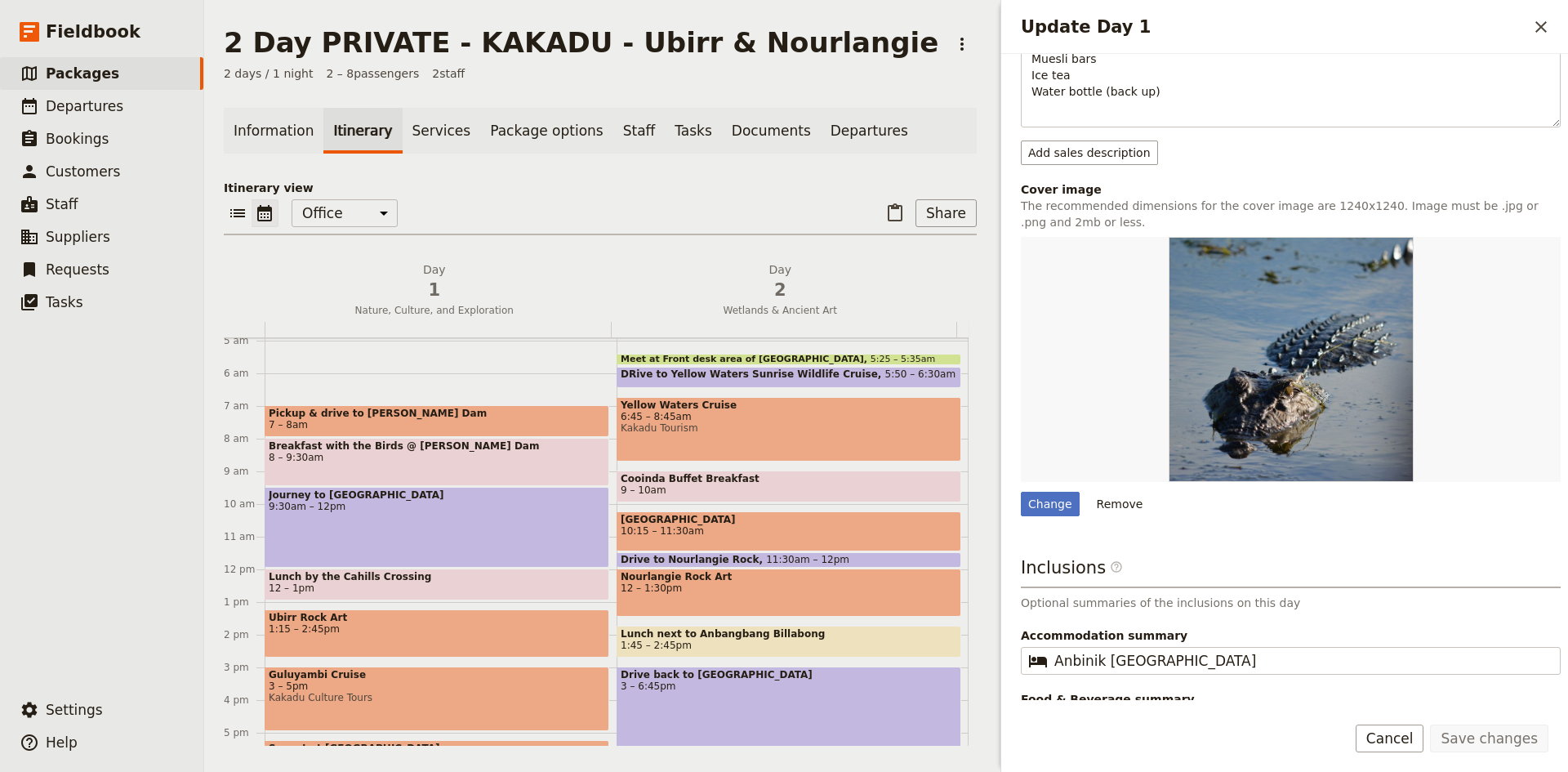
scroll to position [1088, 0]
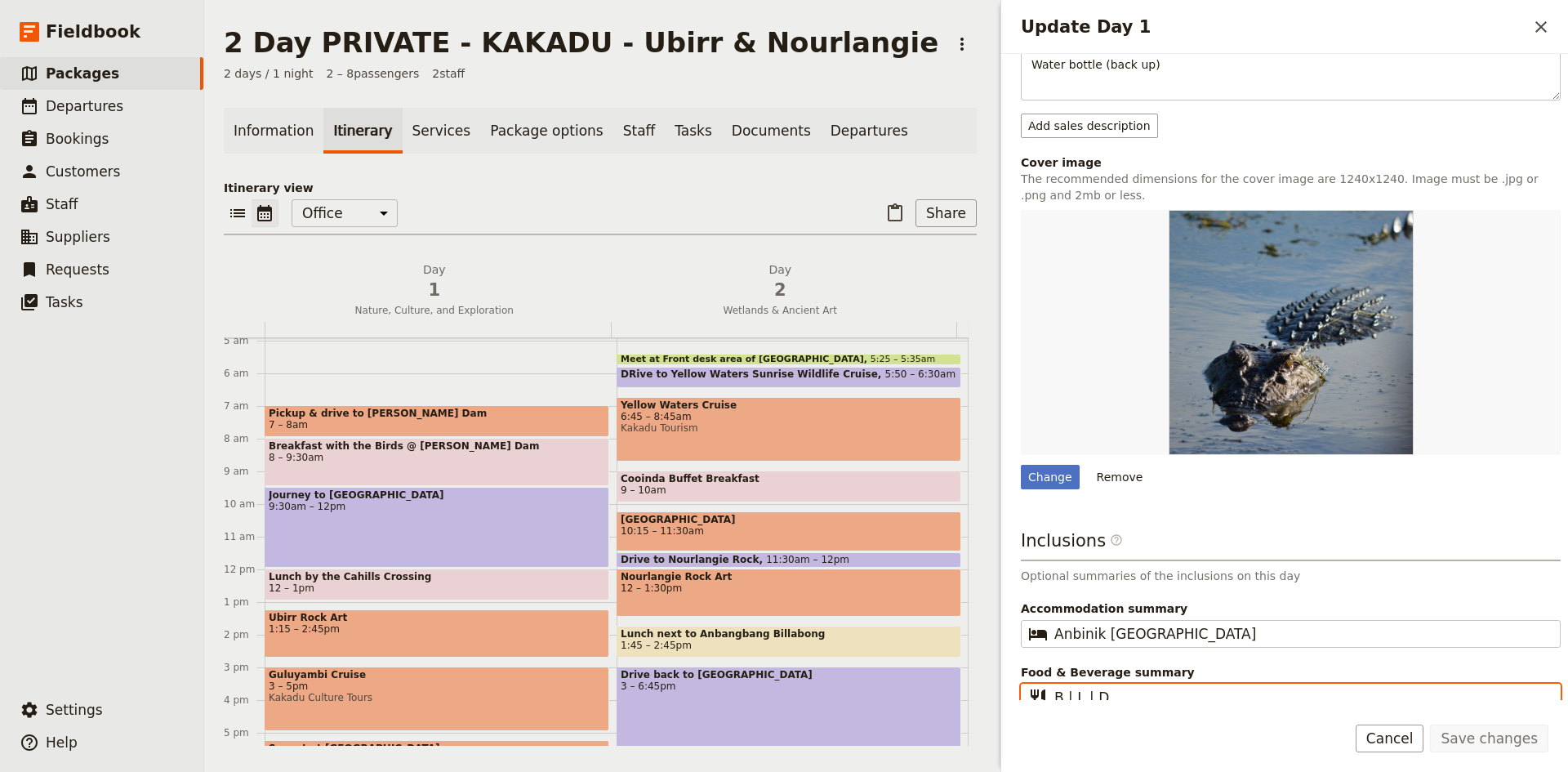
click at [1127, 687] on input "B | L | D" at bounding box center [1301, 697] width 495 height 20
type input "B | L"
click at [1498, 736] on button "Save changes" at bounding box center [1489, 738] width 119 height 28
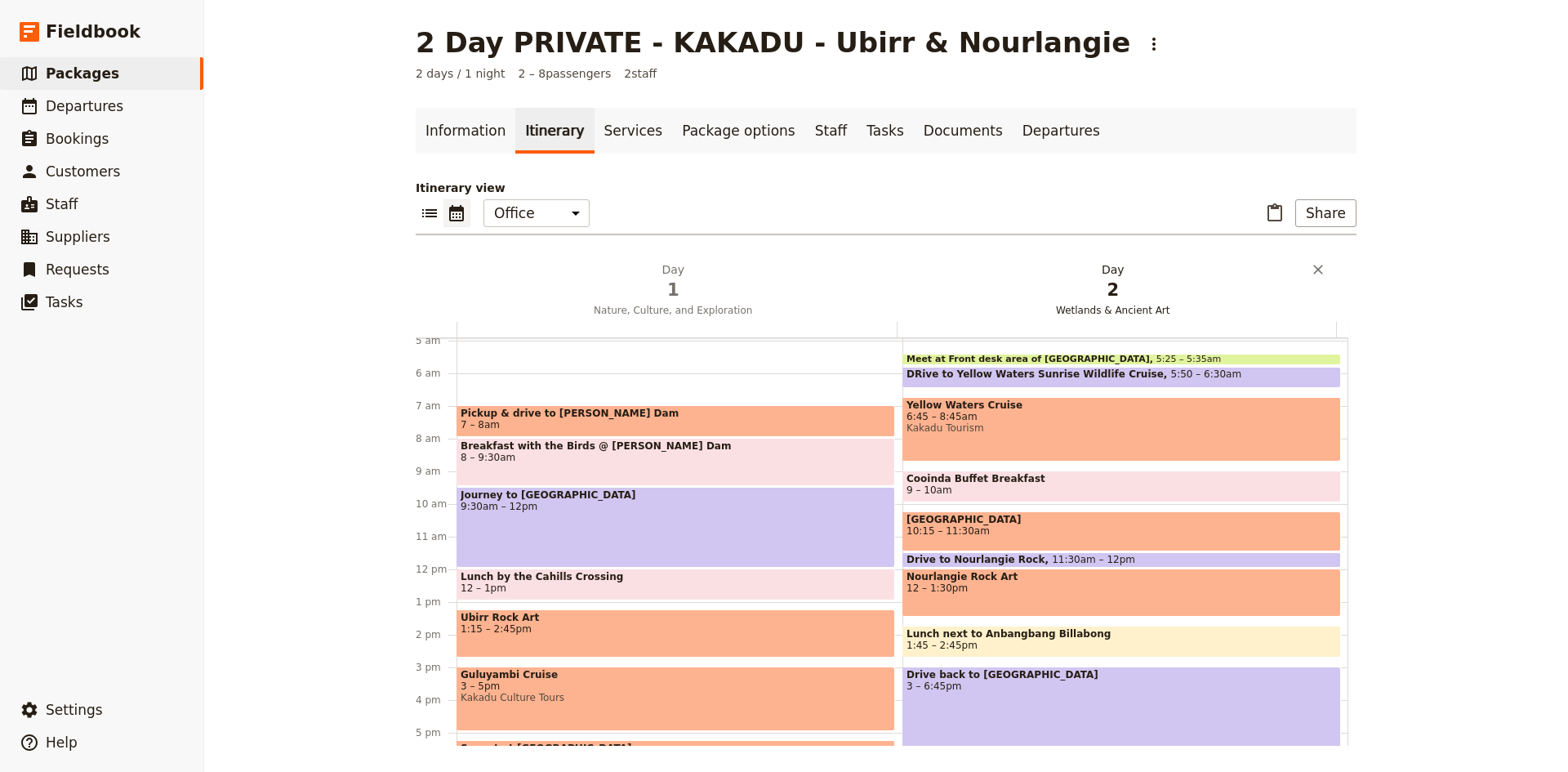
click at [1105, 274] on h2 "Day 2 Wetlands & Ancient Art" at bounding box center [1112, 281] width 420 height 41
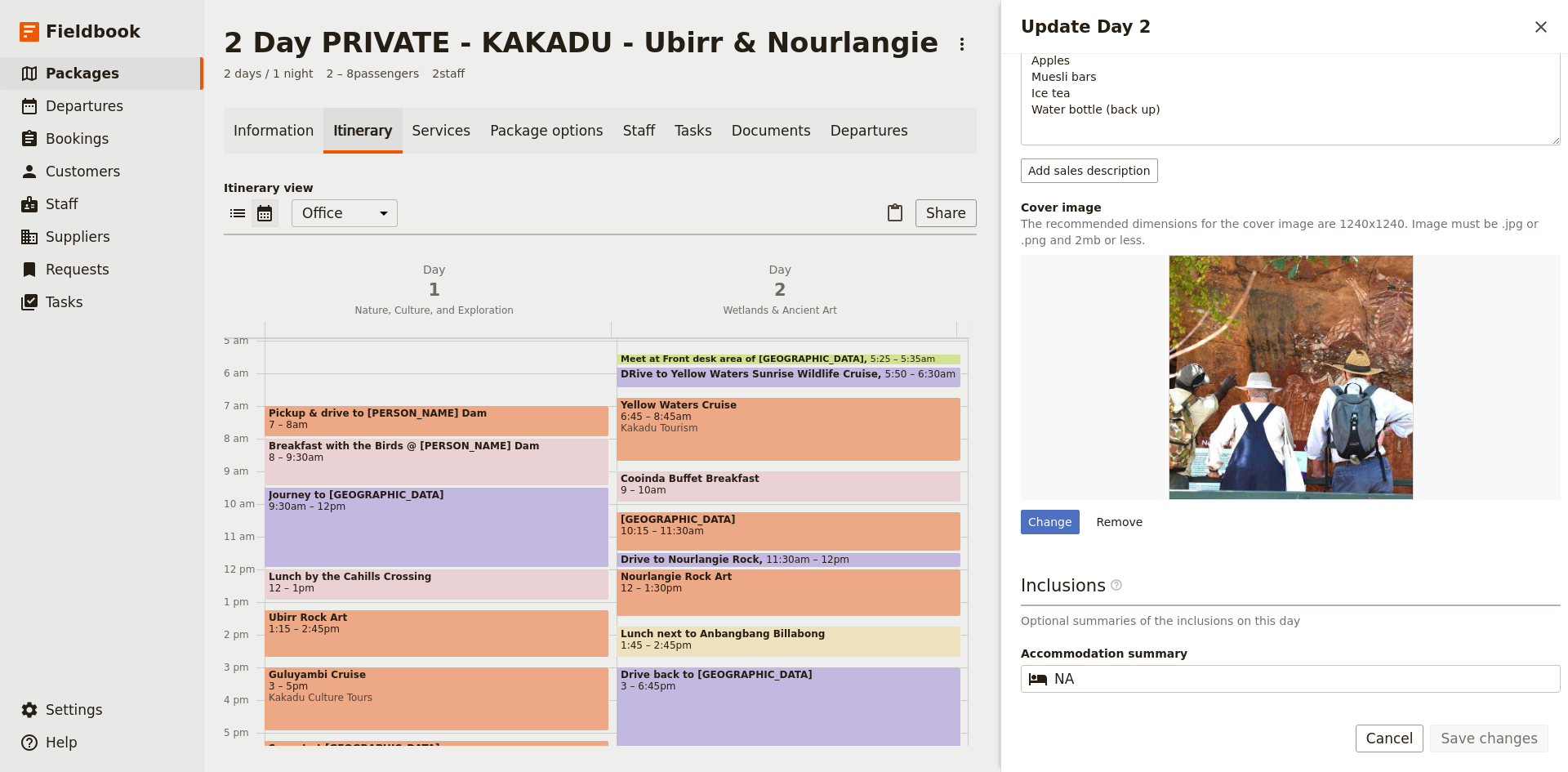
scroll to position [1128, 0]
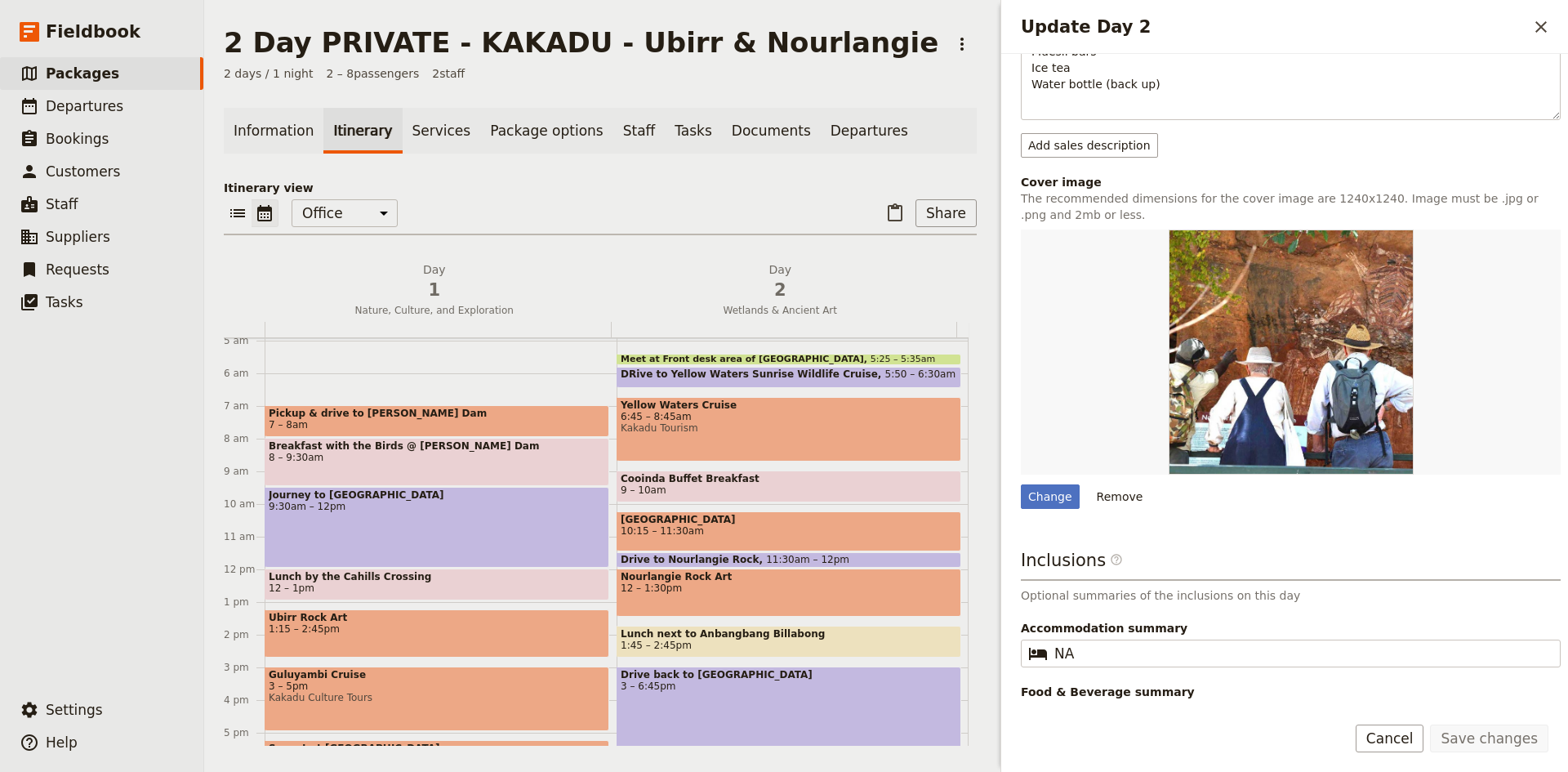
click at [1186, 707] on input "B (Mimis Restaurant) | L (Sandwiches)" at bounding box center [1301, 717] width 495 height 20
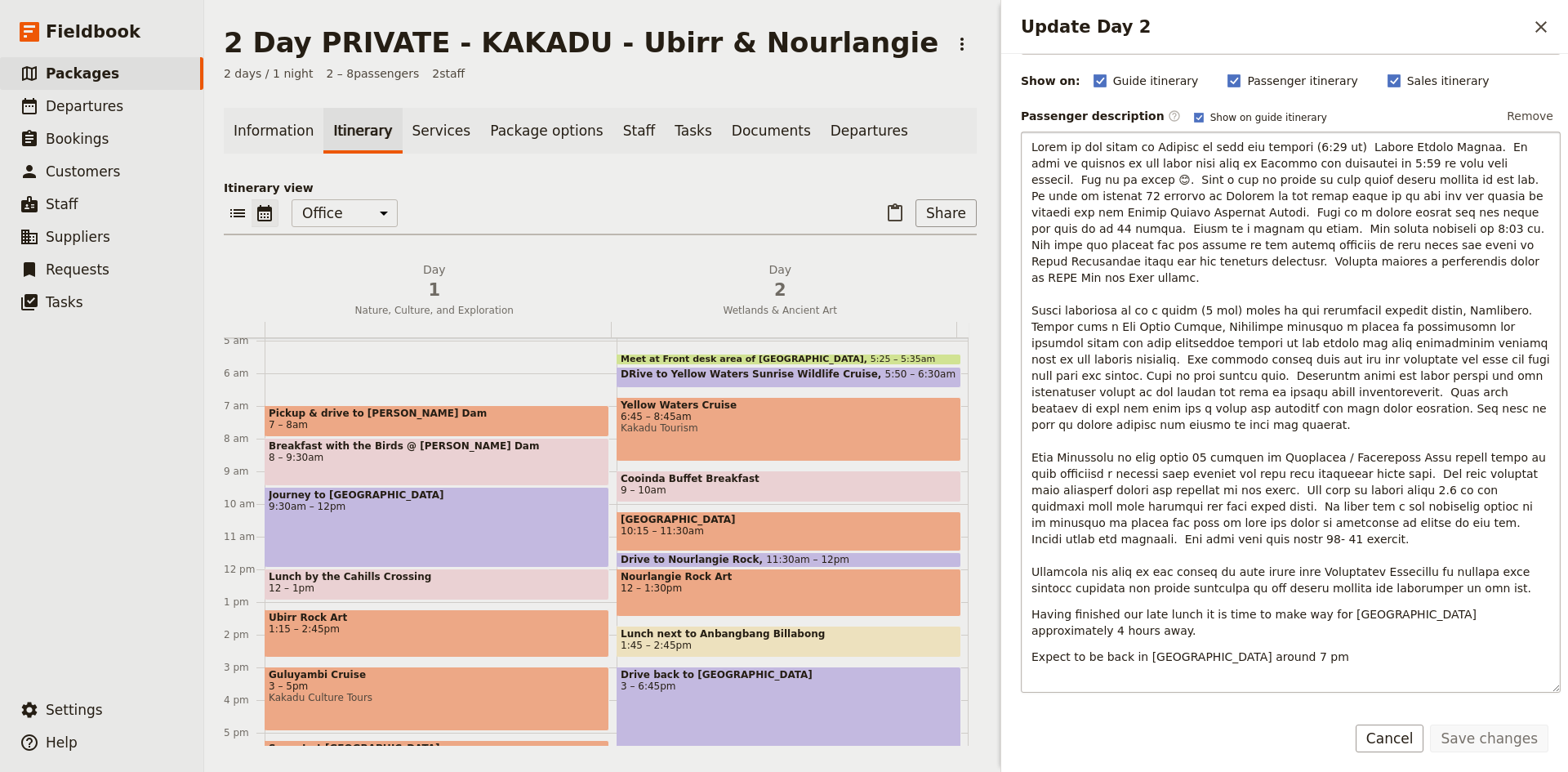
scroll to position [0, 0]
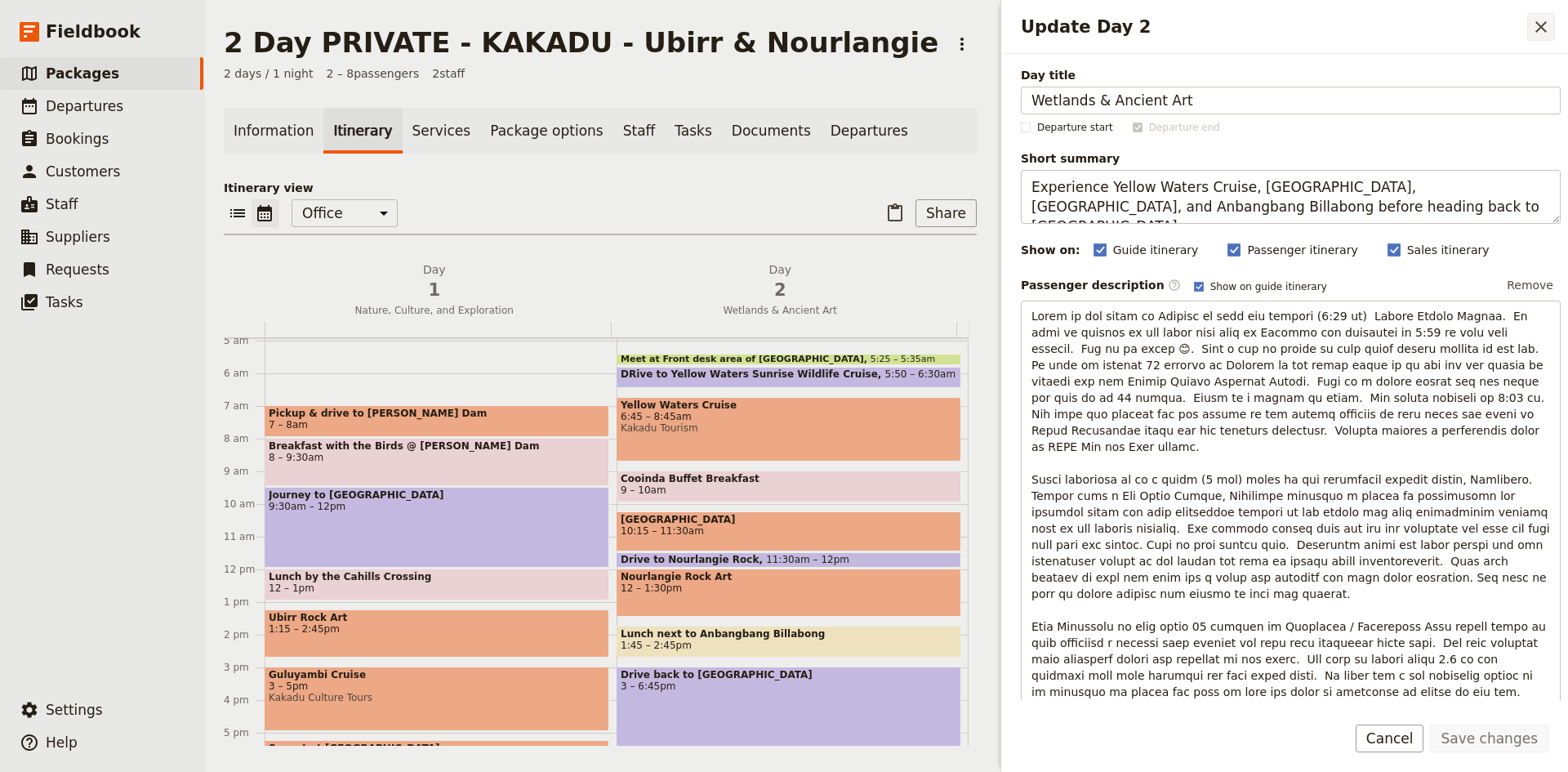
click at [1547, 23] on icon "Close drawer" at bounding box center [1541, 27] width 20 height 20
